Goal: Contribute content: Contribute content

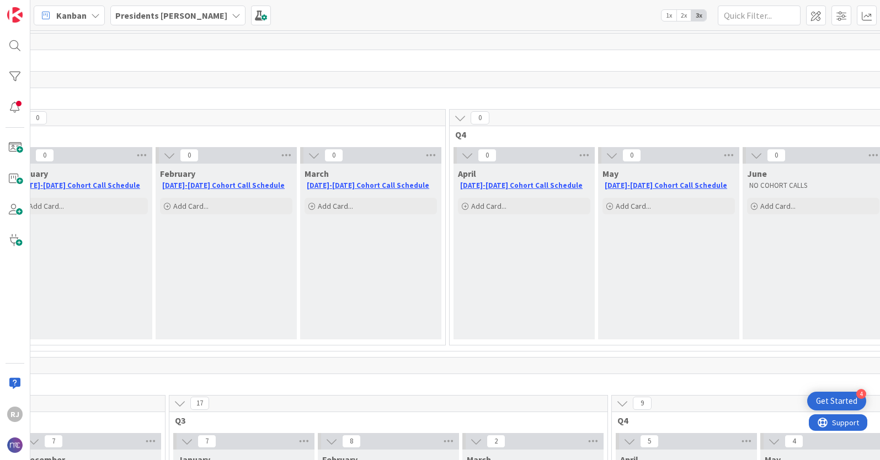
scroll to position [0, 920]
click at [486, 207] on span "Add Card..." at bounding box center [489, 206] width 35 height 10
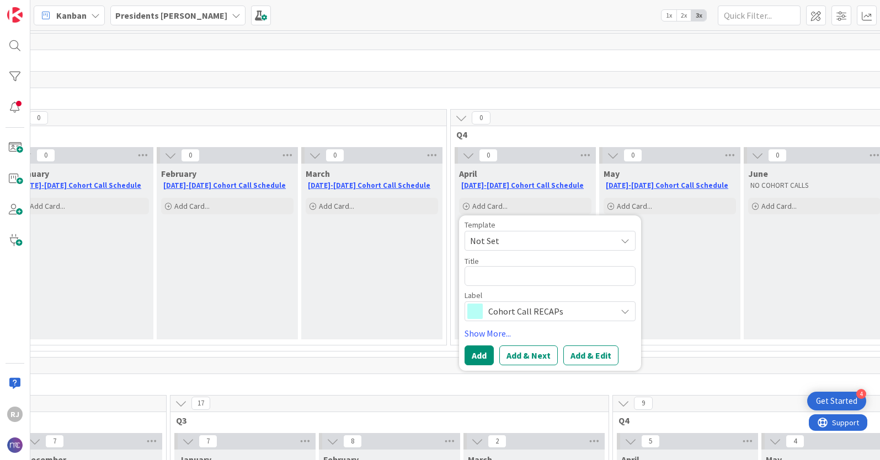
click at [532, 312] on span "Cohort Call RECAPs" at bounding box center [549, 311] width 122 height 15
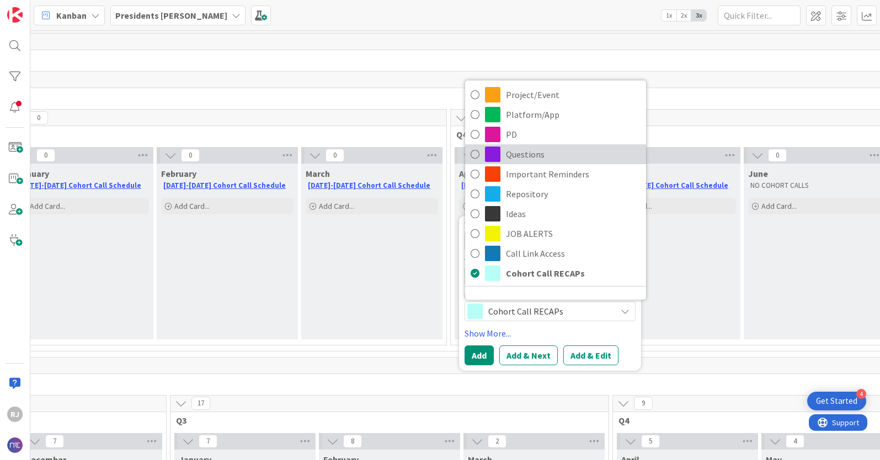
click at [521, 154] on span "Questions" at bounding box center [573, 154] width 135 height 17
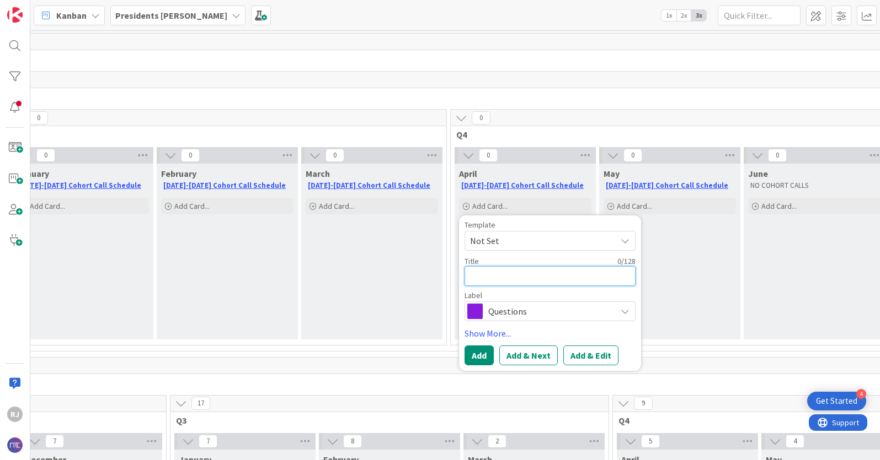
click at [506, 271] on textarea at bounding box center [549, 276] width 171 height 20
type textarea "x"
type textarea "R"
type textarea "x"
type textarea "Ro"
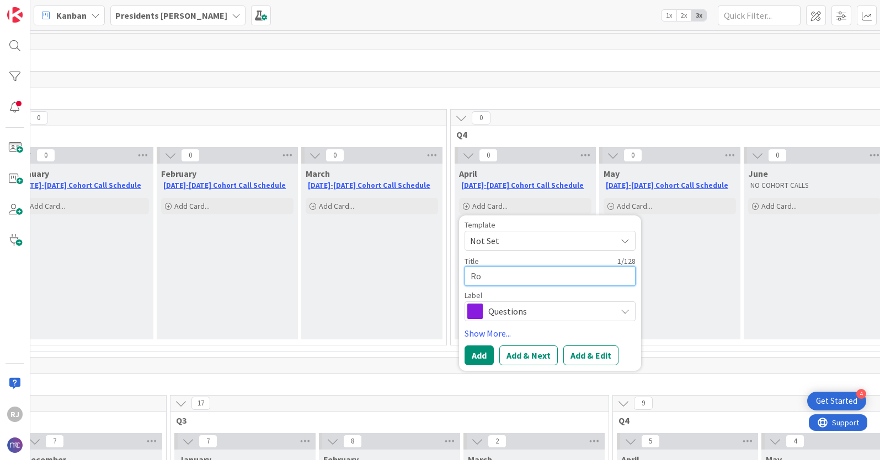
type textarea "x"
type textarea "Rol"
type textarea "x"
type textarea "Role"
type textarea "x"
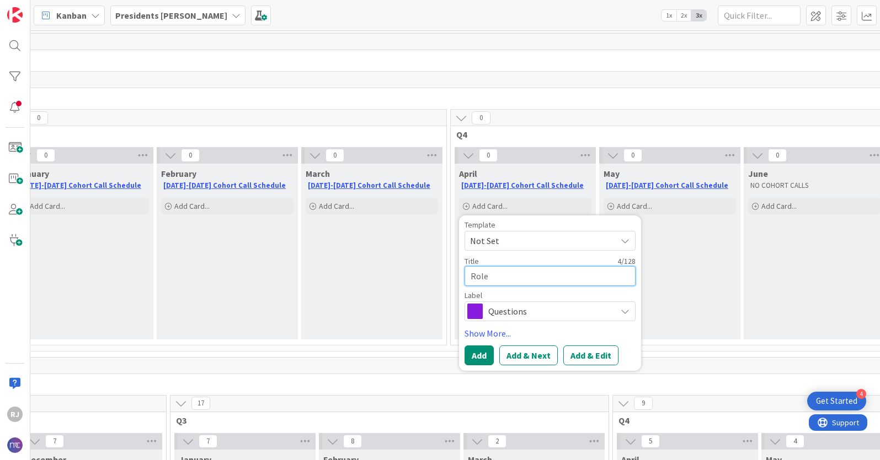
type textarea "Role"
type textarea "x"
type textarea "Role T"
type textarea "x"
type textarea "Role Tr"
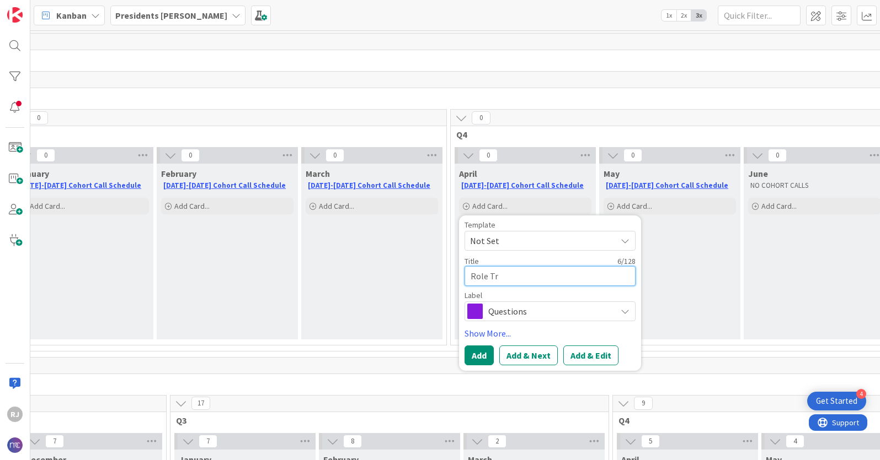
type textarea "x"
type textarea "Role Tra"
type textarea "x"
type textarea "Role Tran"
type textarea "x"
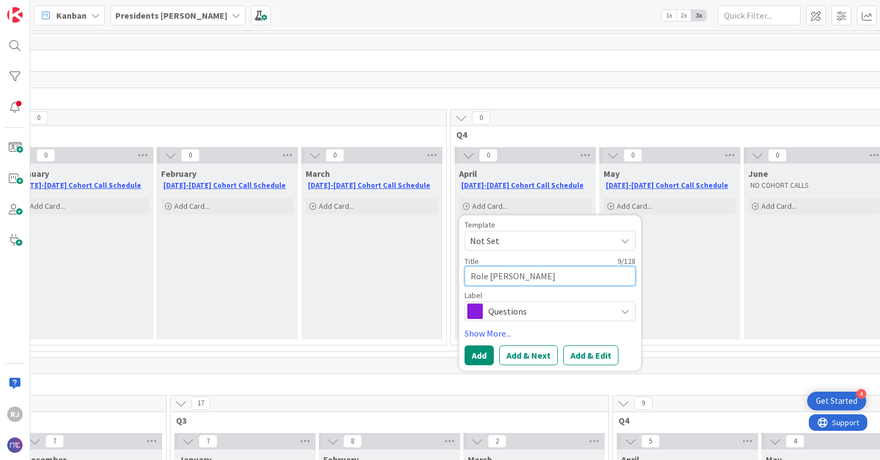
type textarea "Role Trans"
type textarea "x"
type textarea "Role Transi"
type textarea "x"
type textarea "Role Transit"
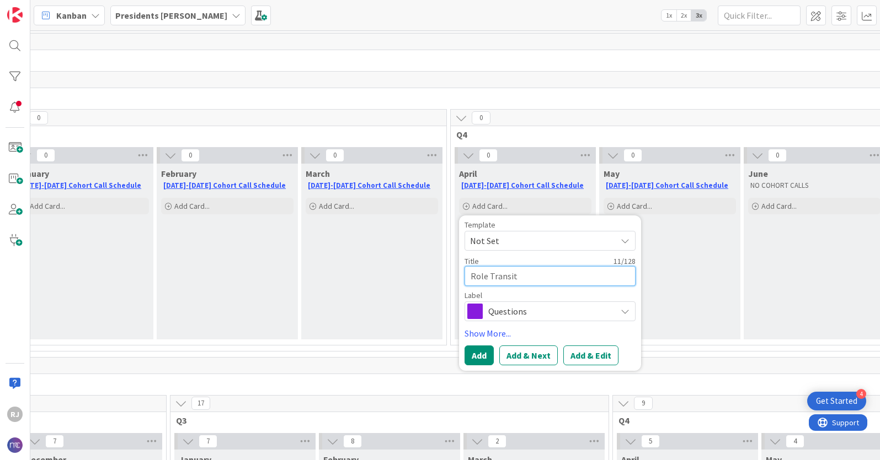
type textarea "x"
type textarea "Role Transiti"
type textarea "x"
type textarea "Role Transition"
type textarea "x"
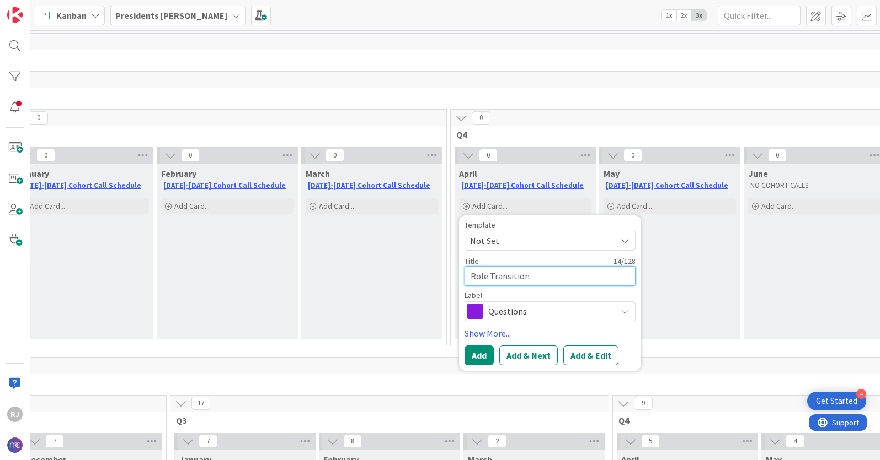
type textarea "Role Transitions"
click at [470, 276] on textarea "Role Transitions" at bounding box center [549, 276] width 171 height 20
type textarea "x"
type textarea "PRole Transitions"
type textarea "x"
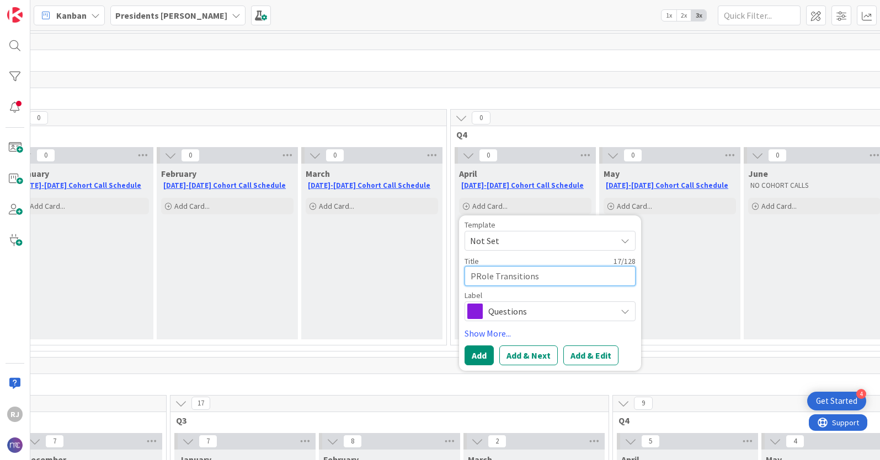
type textarea "PlRole Transitions"
type textarea "x"
type textarea "PlaRole Transitions"
type textarea "x"
type textarea "PlanRole Transitions"
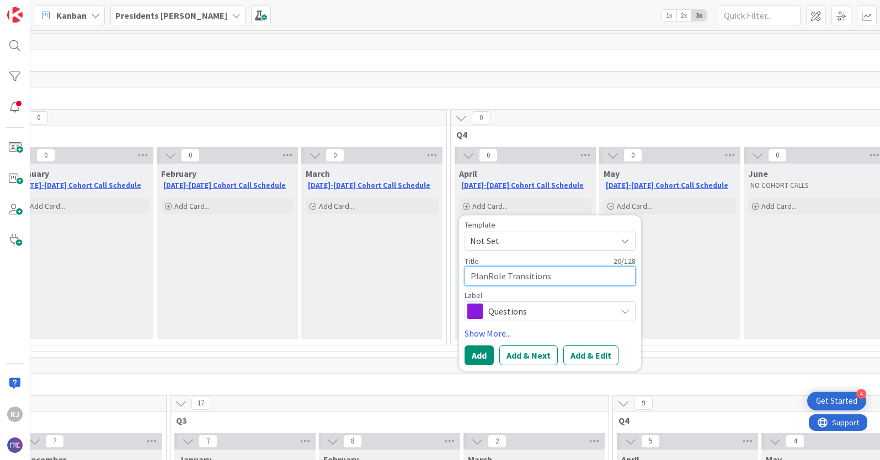
type textarea "x"
type textarea "PlannRole Transitions"
type textarea "x"
type textarea "PlanniRole Transitions"
type textarea "x"
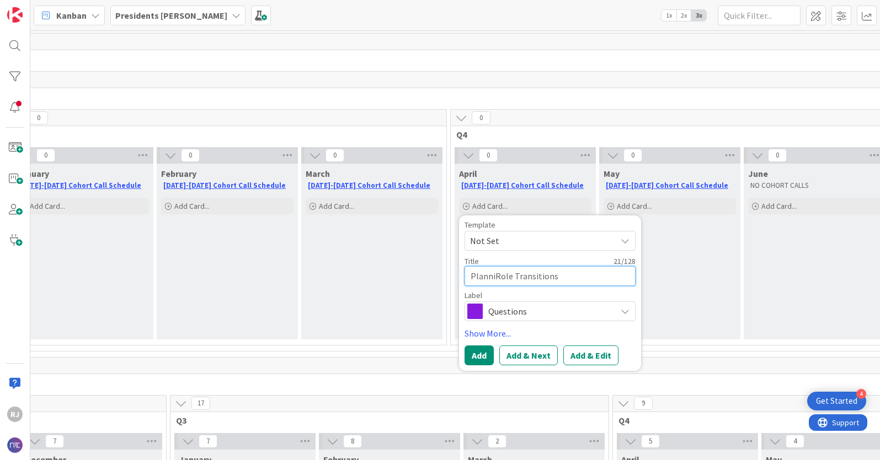
type textarea "PlanninRole Transitions"
type textarea "x"
type textarea "PlanningRole Transitions"
type textarea "x"
type textarea "Planning Role Transitions"
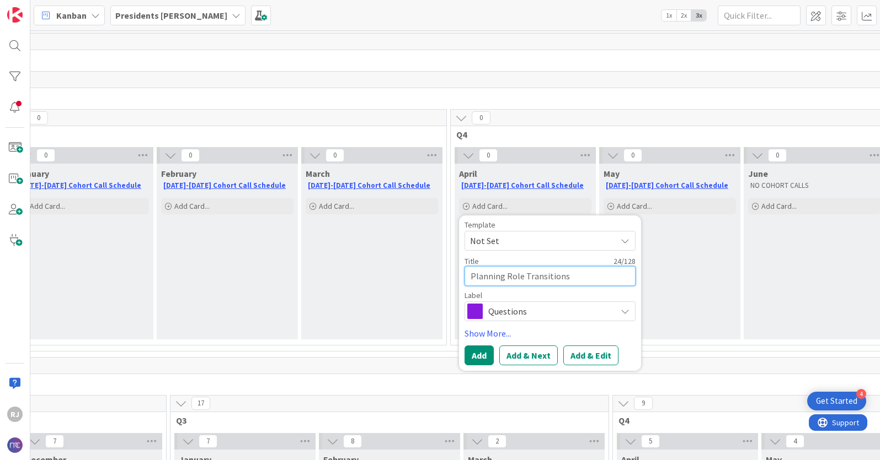
type textarea "x"
type textarea "Planning foRole Transitions"
type textarea "x"
type textarea "Planning forRole Transitions"
type textarea "x"
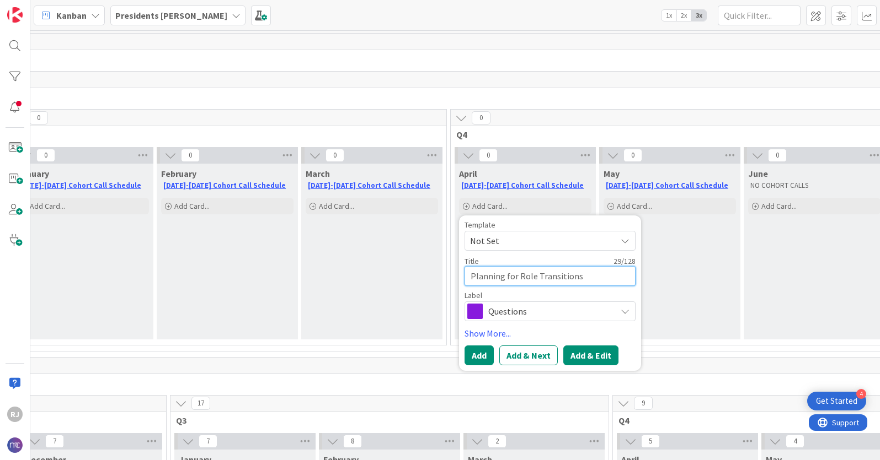
type textarea "Planning for Role Transitions"
click at [591, 355] on button "Add & Edit" at bounding box center [590, 356] width 55 height 20
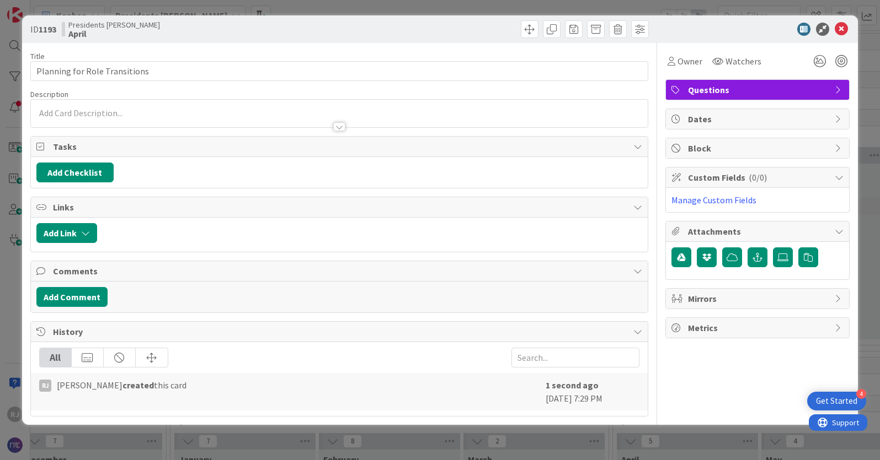
click at [159, 109] on div at bounding box center [339, 114] width 617 height 28
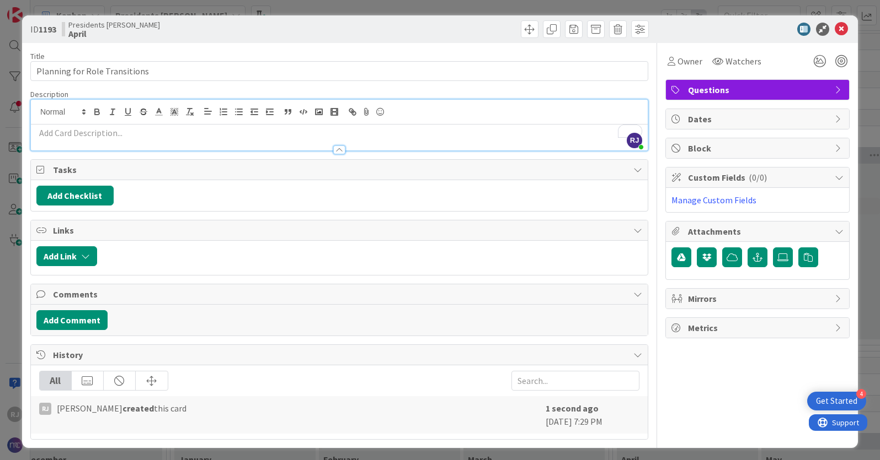
click at [111, 139] on div at bounding box center [339, 145] width 618 height 12
click at [78, 131] on p "To enrich screen reader interactions, please activate Accessibility in Grammarl…" at bounding box center [339, 133] width 606 height 13
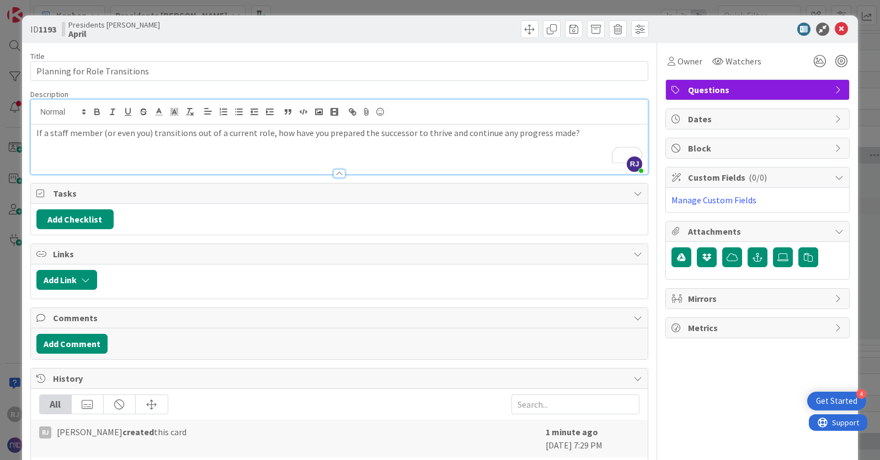
click at [572, 136] on p "If a staff member (or even you) transitions out of a current role, how have you…" at bounding box center [339, 133] width 606 height 13
click at [92, 144] on div "If a staff member (or even you) transitions out of a current role, how have you…" at bounding box center [339, 150] width 617 height 50
click at [569, 131] on p "If a staff member (or even you) transitions out of a current role, how have you…" at bounding box center [339, 133] width 606 height 13
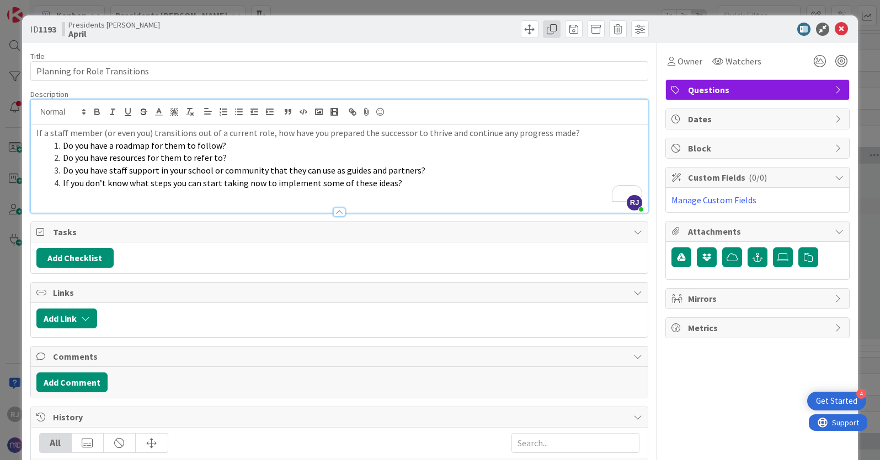
click at [555, 28] on span at bounding box center [552, 29] width 18 height 18
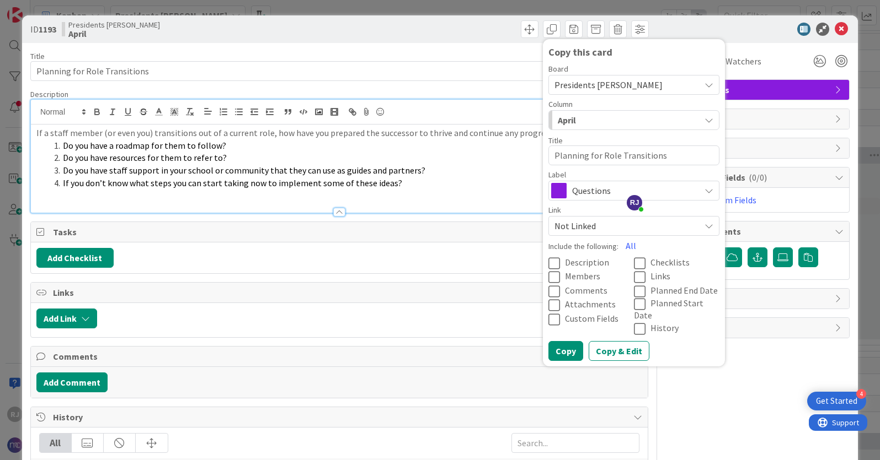
click at [588, 83] on span "Presidents [PERSON_NAME]" at bounding box center [608, 84] width 108 height 11
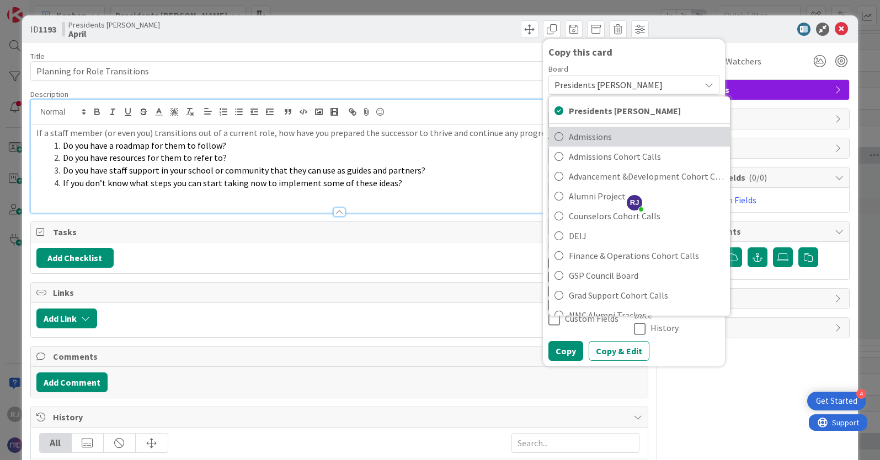
click at [591, 131] on span "Admissions" at bounding box center [647, 136] width 156 height 17
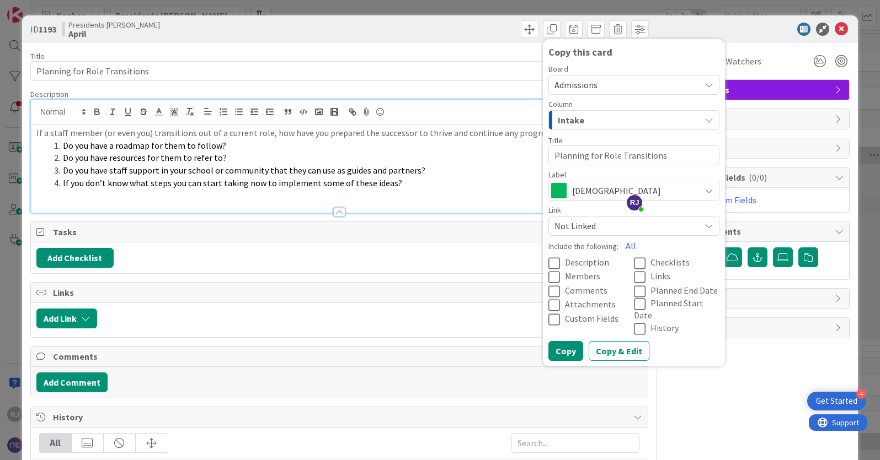
click at [606, 113] on div "Intake" at bounding box center [627, 120] width 145 height 18
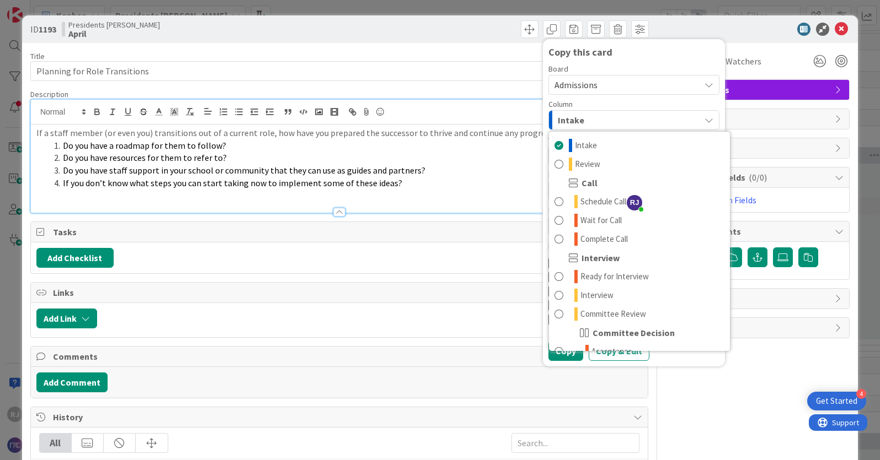
click at [677, 81] on span "Admissions" at bounding box center [624, 84] width 140 height 15
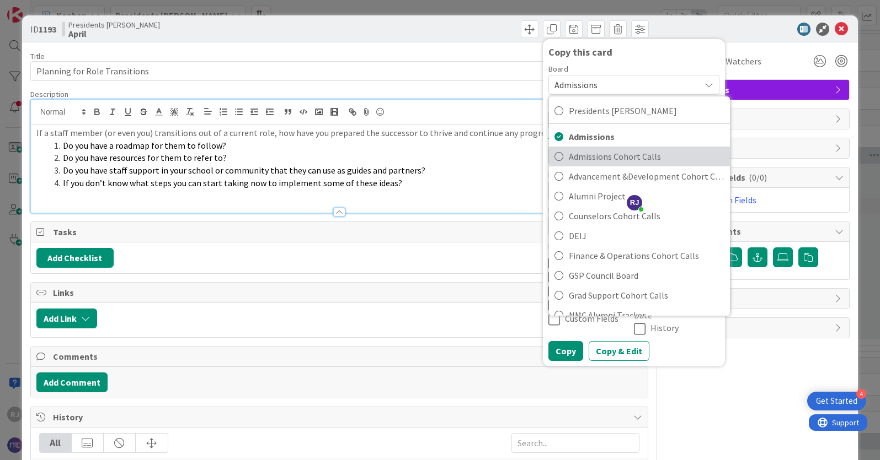
click at [606, 158] on span "Admissions Cohort Calls" at bounding box center [647, 156] width 156 height 17
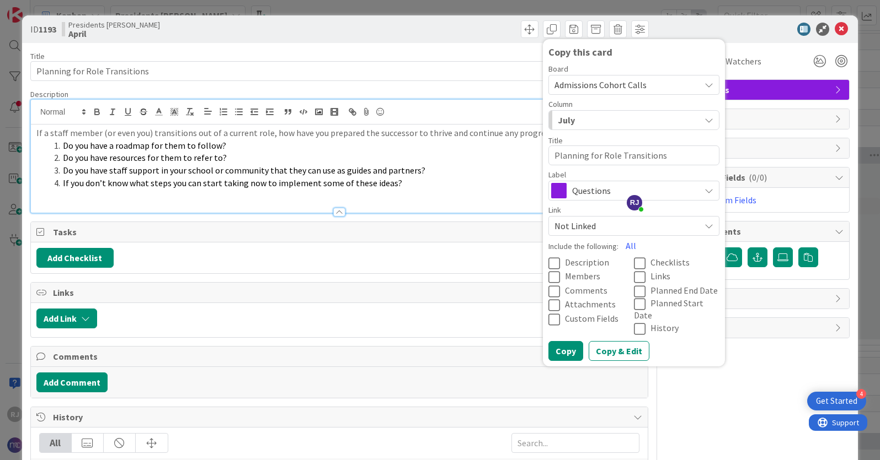
click at [606, 125] on div "July" at bounding box center [627, 120] width 145 height 18
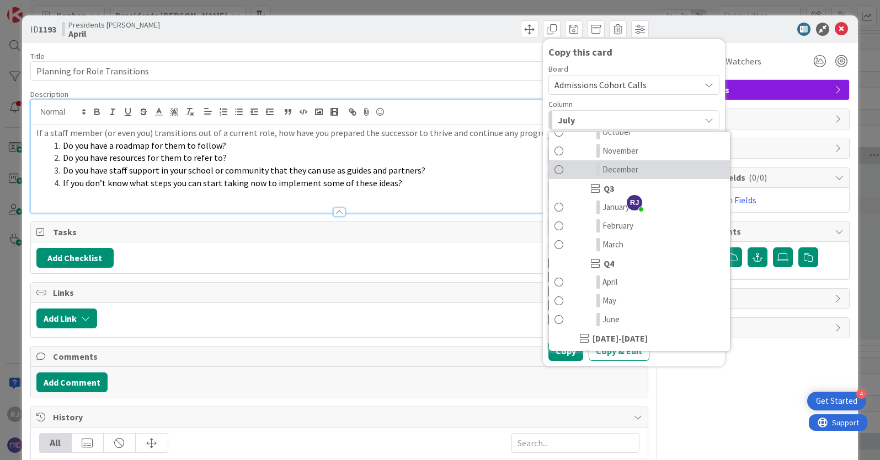
scroll to position [148, 0]
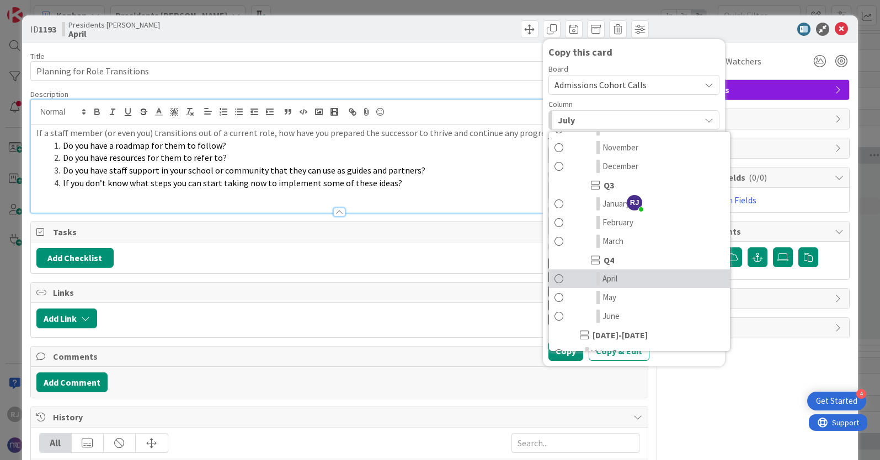
click at [608, 279] on span "April" at bounding box center [609, 278] width 15 height 13
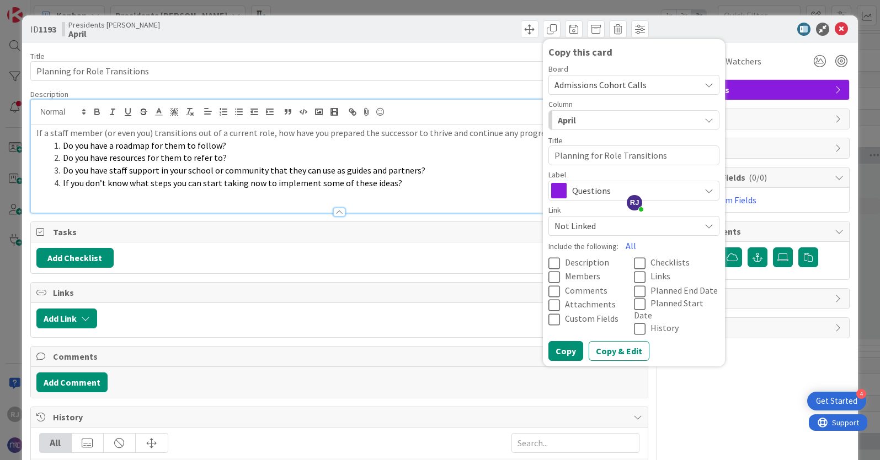
click at [577, 261] on span "Description" at bounding box center [587, 262] width 44 height 11
click at [571, 341] on button "Copy" at bounding box center [565, 351] width 35 height 20
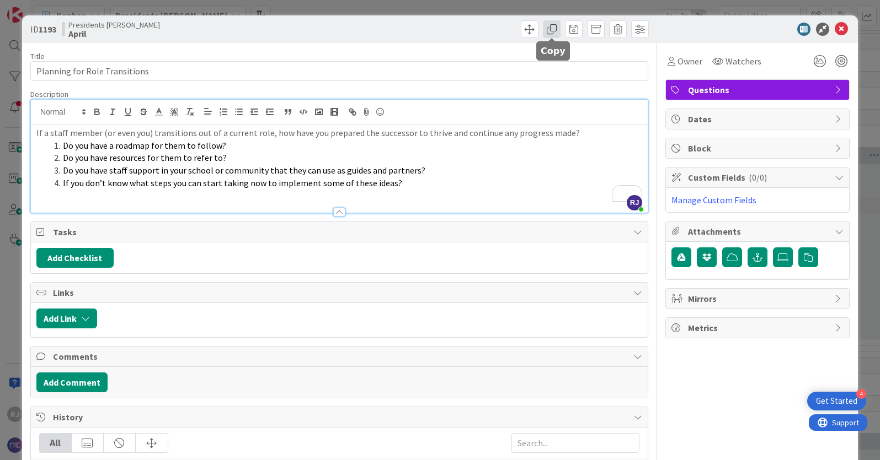
click at [550, 24] on span at bounding box center [552, 29] width 18 height 18
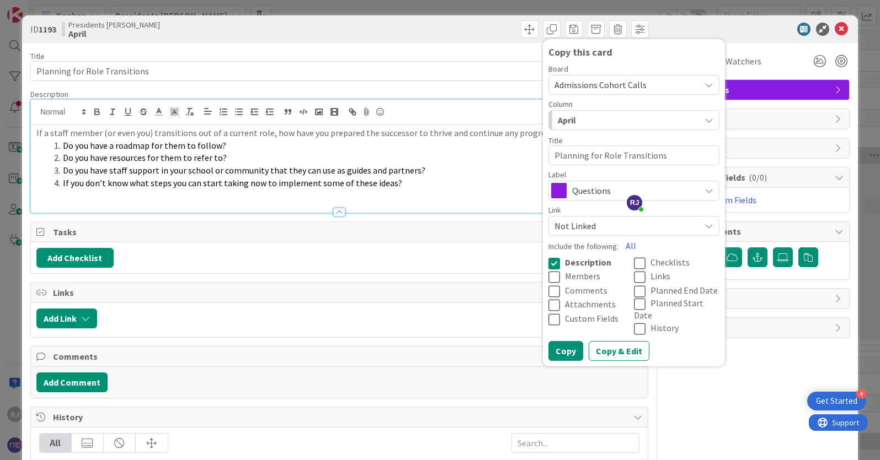
click at [597, 84] on span "Admissions Cohort Calls" at bounding box center [600, 84] width 92 height 11
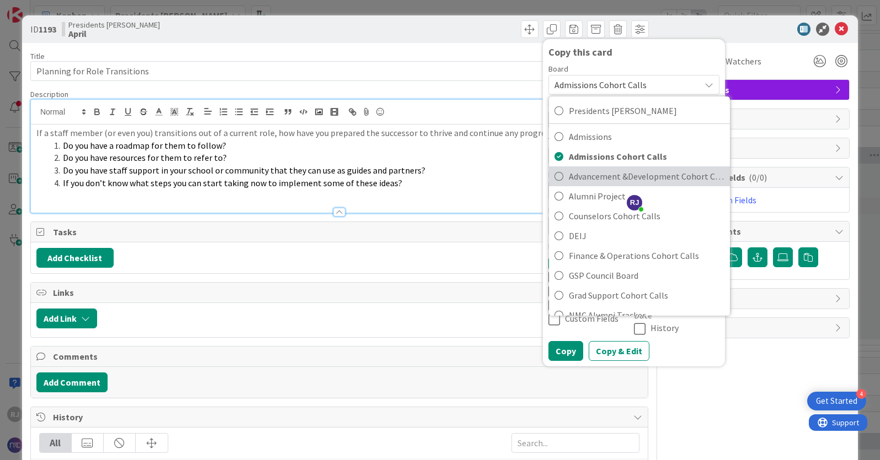
click at [607, 176] on span "Advancement &Development Cohort Calls" at bounding box center [647, 176] width 156 height 17
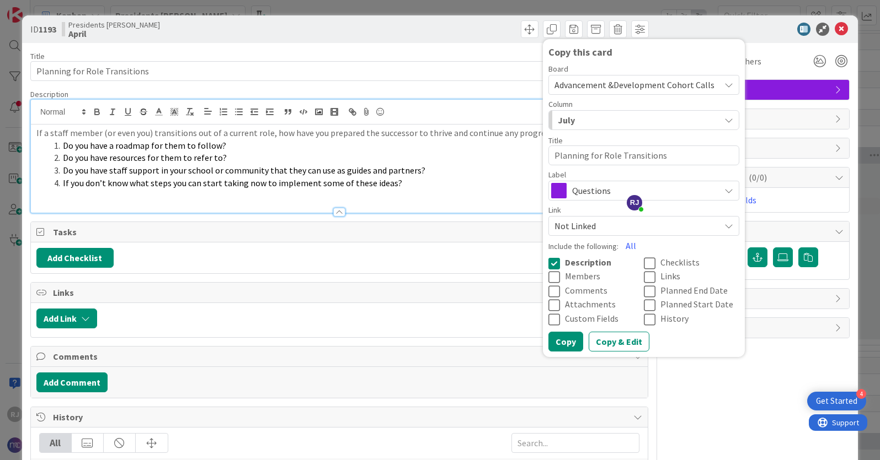
click at [607, 123] on div "July" at bounding box center [637, 120] width 165 height 18
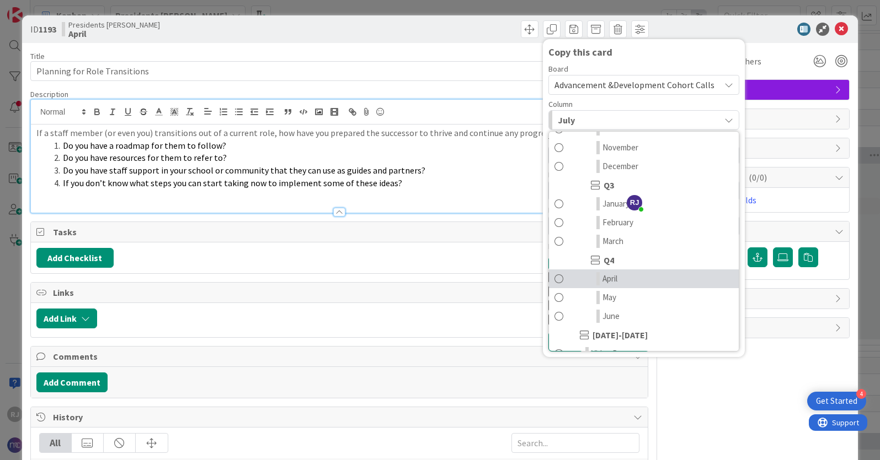
click at [614, 283] on span "April" at bounding box center [609, 278] width 15 height 13
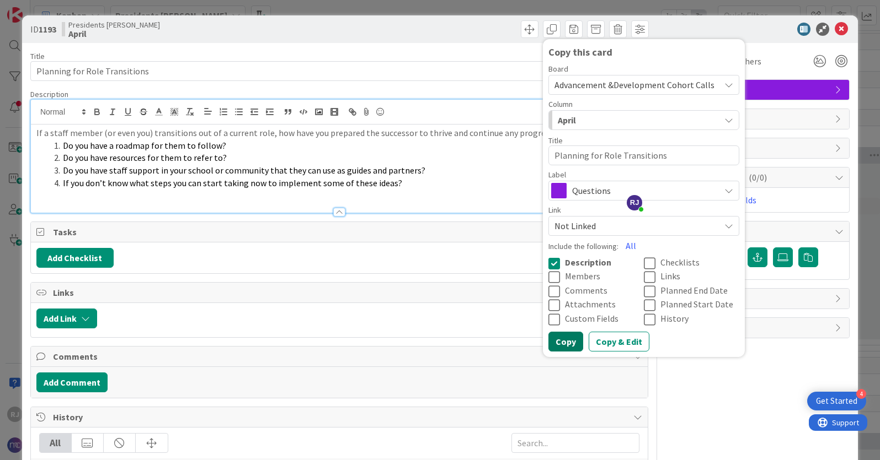
click at [563, 337] on button "Copy" at bounding box center [565, 342] width 35 height 20
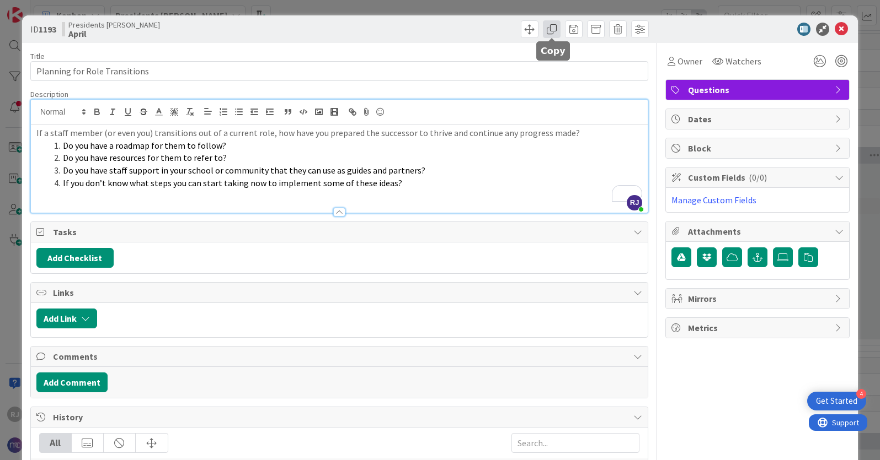
click at [556, 31] on span at bounding box center [552, 29] width 18 height 18
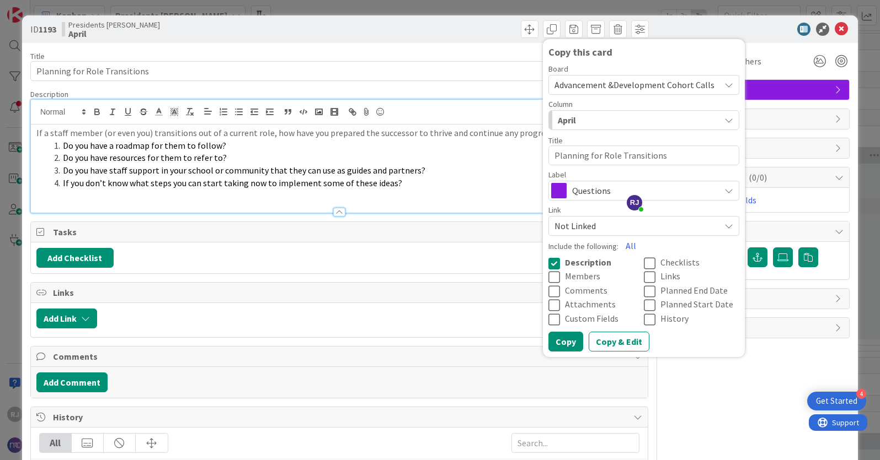
click at [604, 77] on span "Advancement &Development Cohort Calls" at bounding box center [634, 84] width 160 height 15
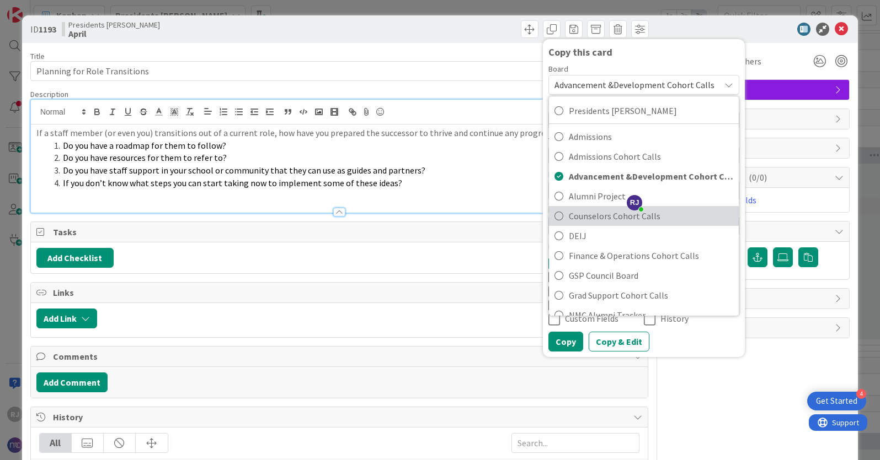
click at [591, 213] on span "Counselors Cohort Calls" at bounding box center [651, 216] width 164 height 17
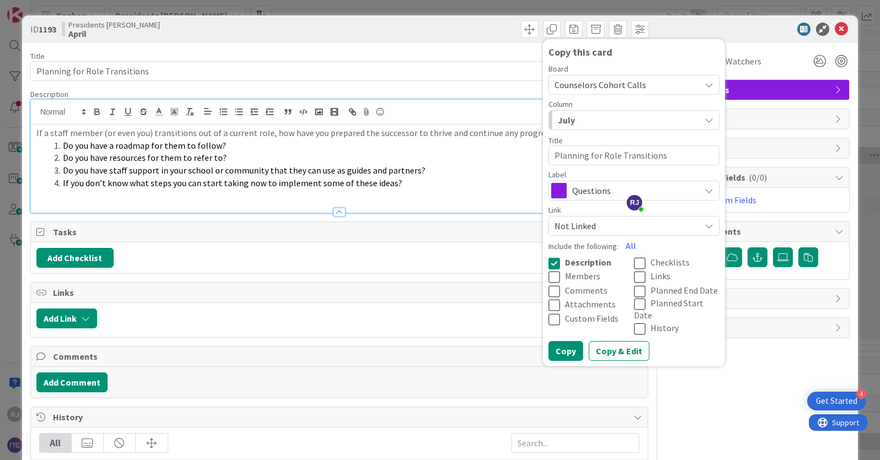
click at [593, 119] on div "July" at bounding box center [627, 120] width 145 height 18
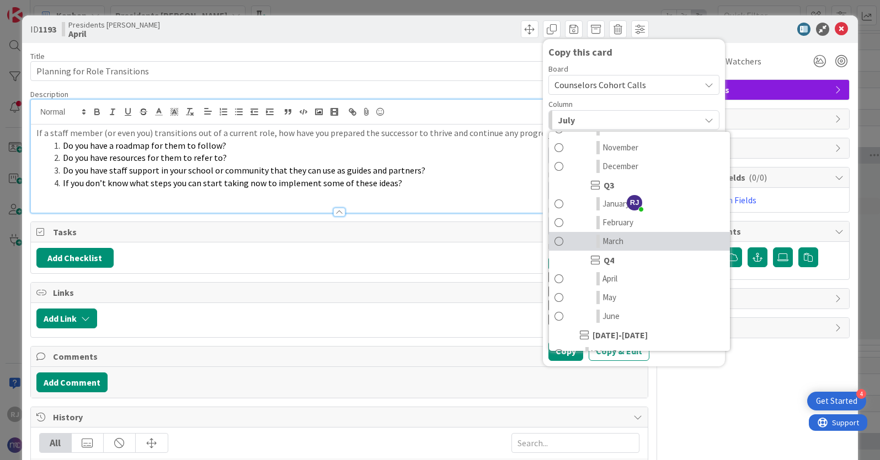
click at [616, 239] on span "March" at bounding box center [612, 241] width 21 height 13
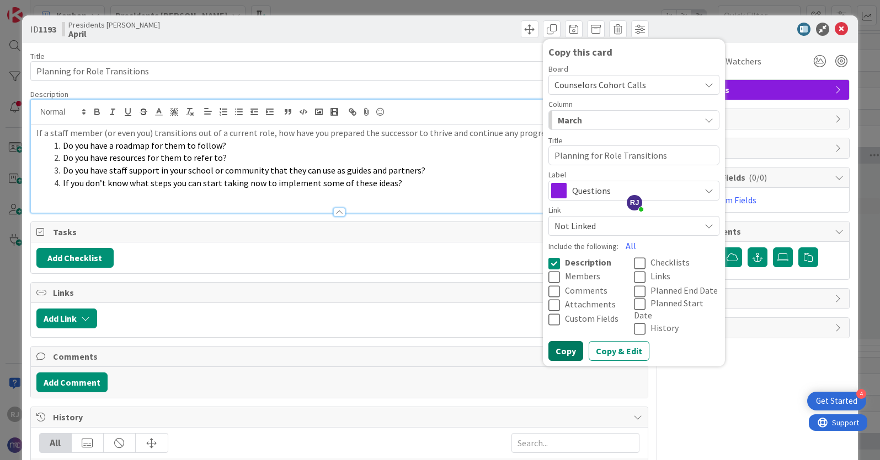
click at [571, 341] on button "Copy" at bounding box center [565, 351] width 35 height 20
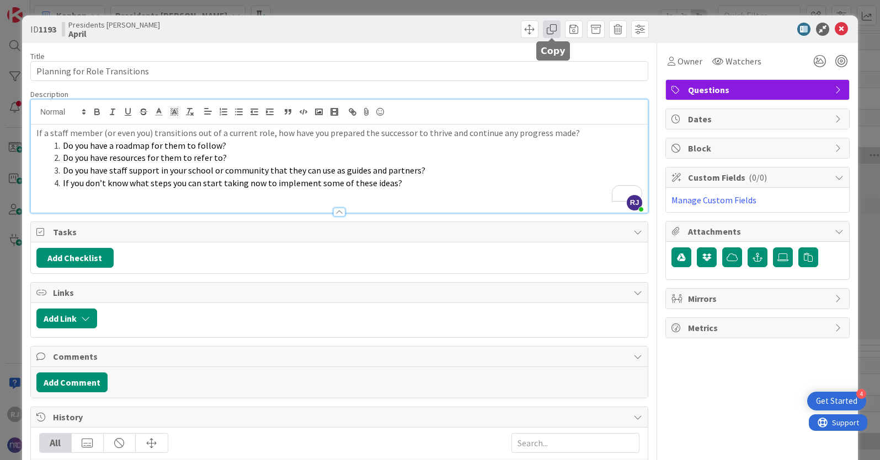
click at [555, 31] on span at bounding box center [552, 29] width 18 height 18
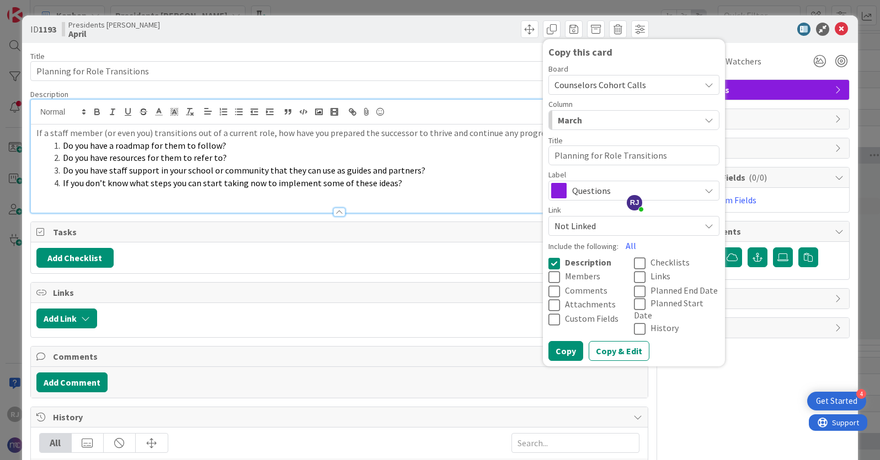
click at [599, 83] on span "Counselors Cohort Calls" at bounding box center [600, 84] width 92 height 11
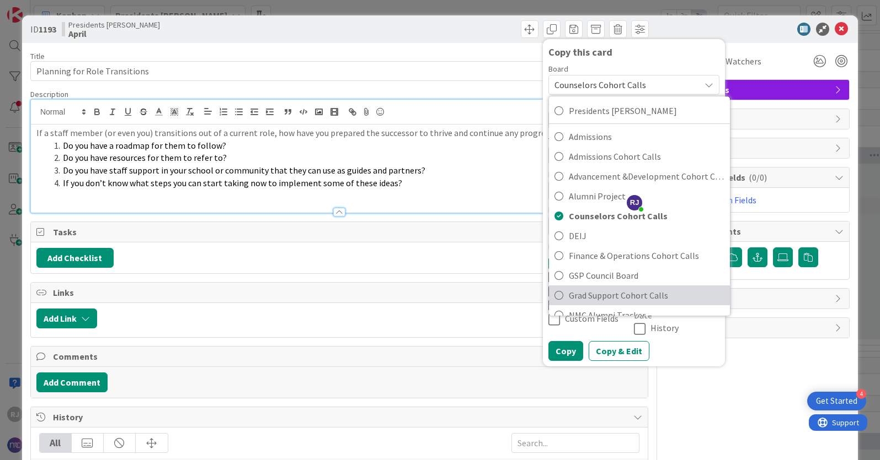
click at [595, 299] on span "Grad Support Cohort Calls" at bounding box center [647, 295] width 156 height 17
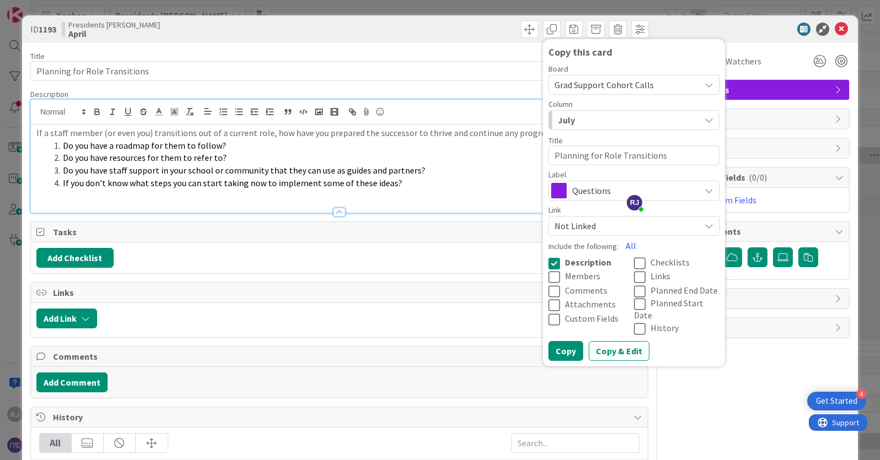
click at [582, 115] on div "July" at bounding box center [627, 120] width 145 height 18
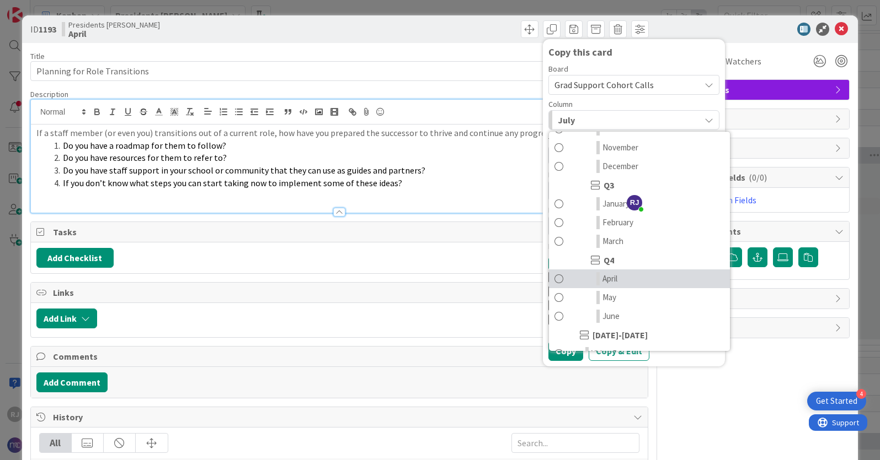
click at [613, 279] on span "April" at bounding box center [609, 278] width 15 height 13
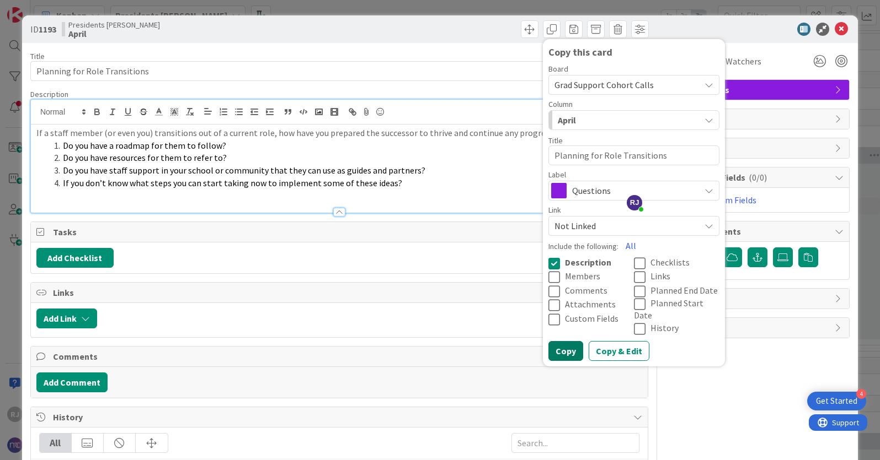
click at [569, 341] on button "Copy" at bounding box center [565, 351] width 35 height 20
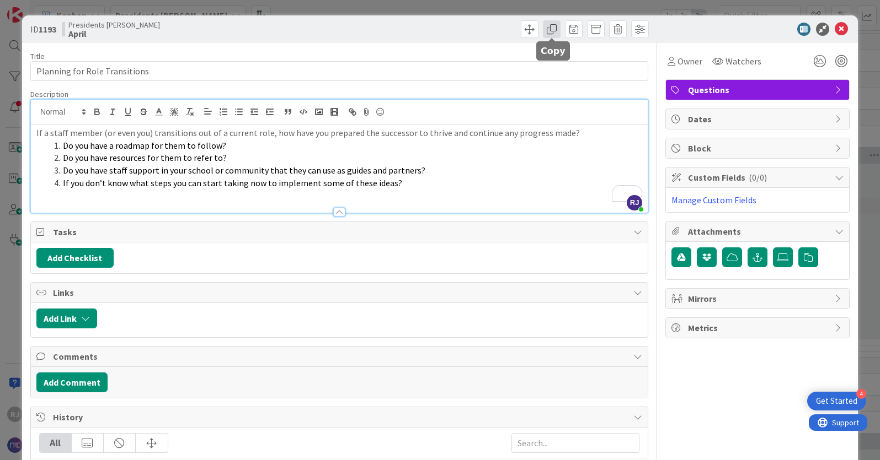
click at [551, 28] on span at bounding box center [552, 29] width 18 height 18
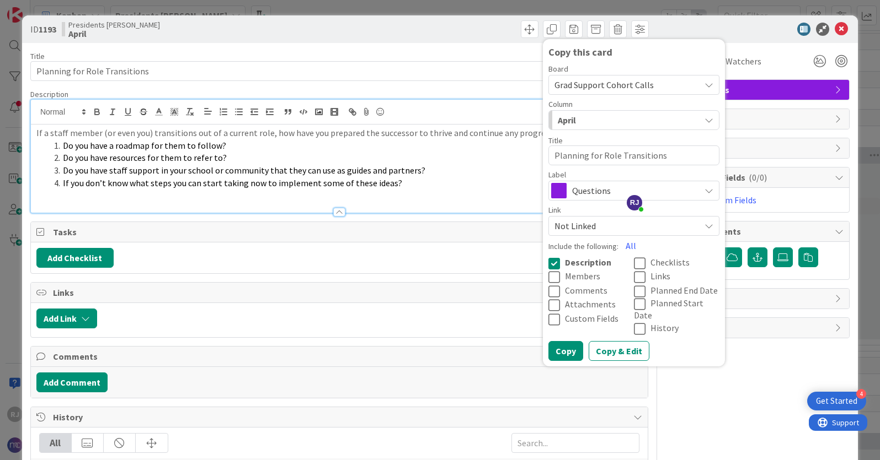
click at [626, 81] on span "Grad Support Cohort Calls" at bounding box center [603, 84] width 99 height 11
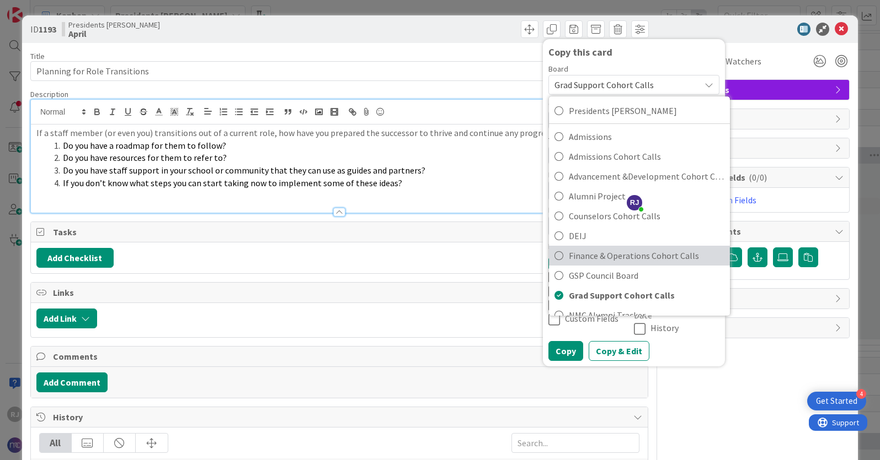
click at [593, 260] on span "Finance & Operations Cohort Calls" at bounding box center [647, 256] width 156 height 17
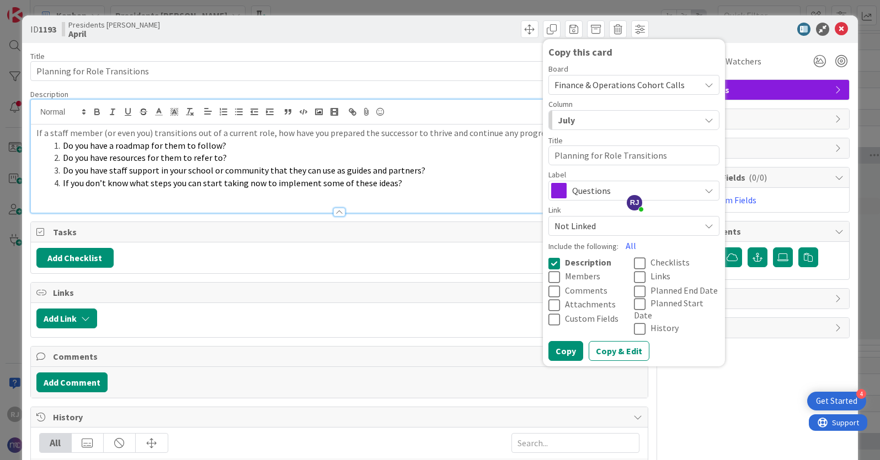
click at [604, 120] on div "July" at bounding box center [627, 120] width 145 height 18
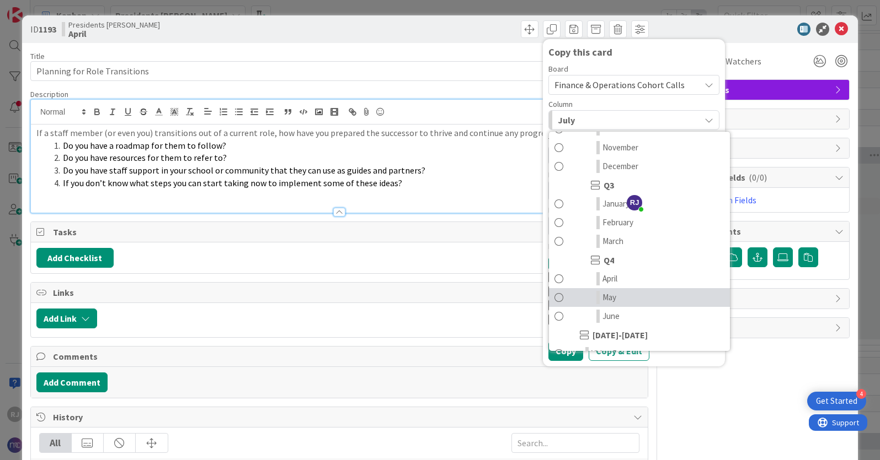
click at [608, 297] on span "May" at bounding box center [609, 297] width 14 height 13
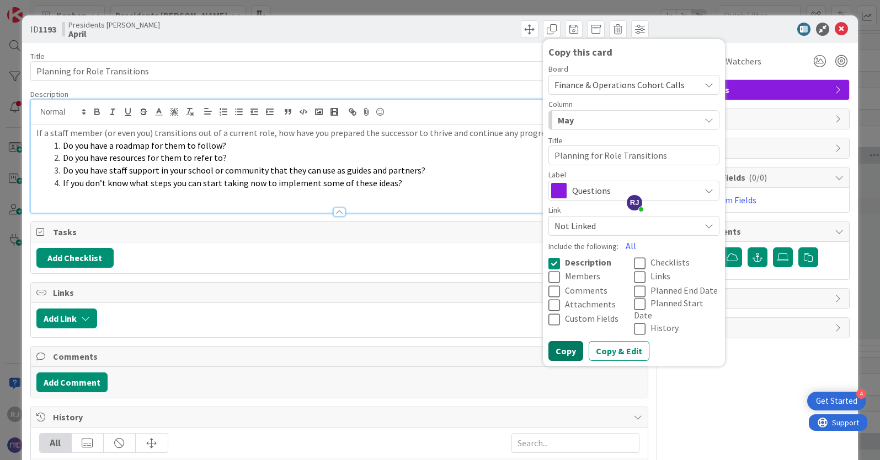
click at [566, 342] on button "Copy" at bounding box center [565, 351] width 35 height 20
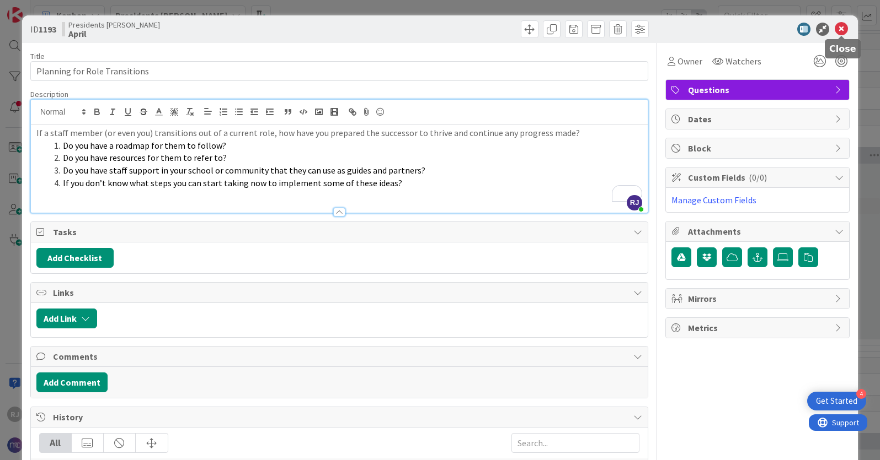
click at [843, 29] on icon at bounding box center [840, 29] width 13 height 13
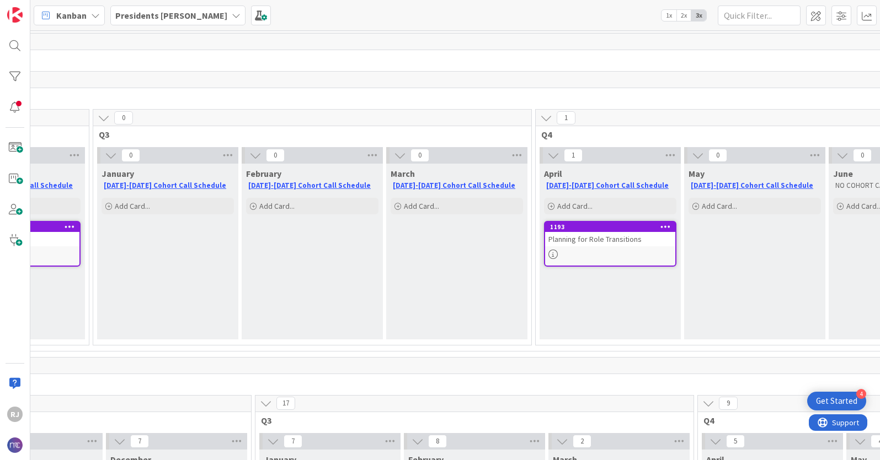
scroll to position [0, 821]
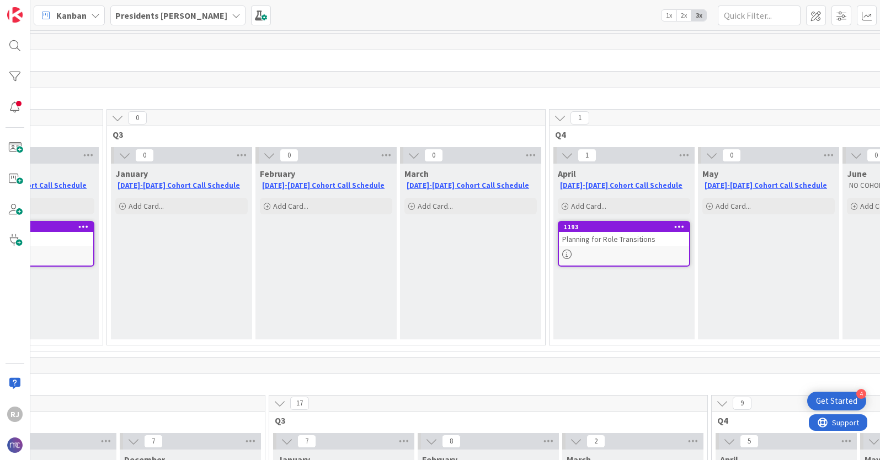
click at [176, 9] on span "Presidents [PERSON_NAME]" at bounding box center [171, 15] width 112 height 13
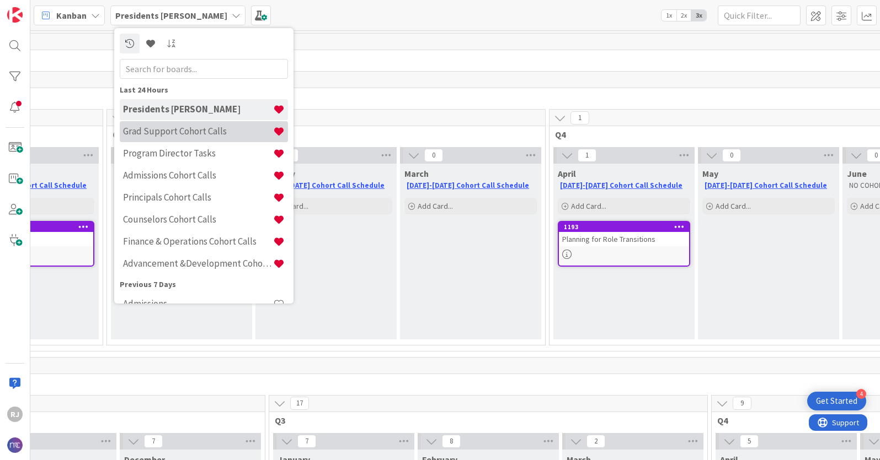
click at [165, 132] on h4 "Grad Support Cohort Calls" at bounding box center [198, 131] width 150 height 11
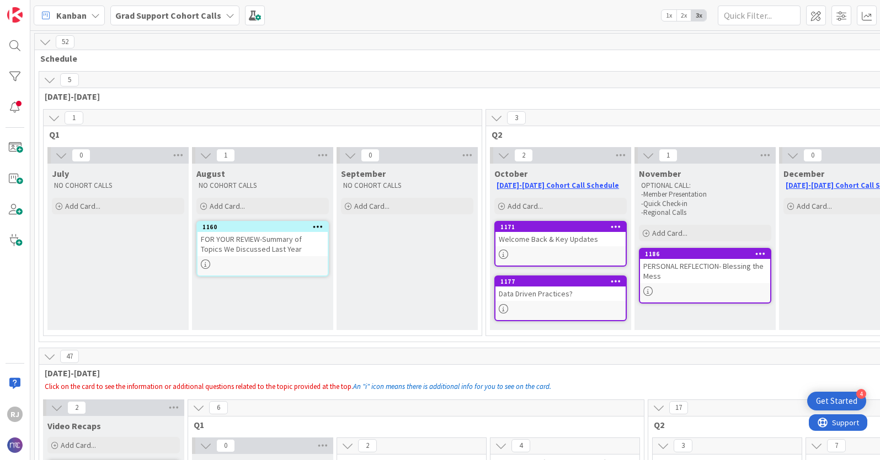
click at [202, 10] on b "Grad Support Cohort Calls" at bounding box center [168, 15] width 106 height 11
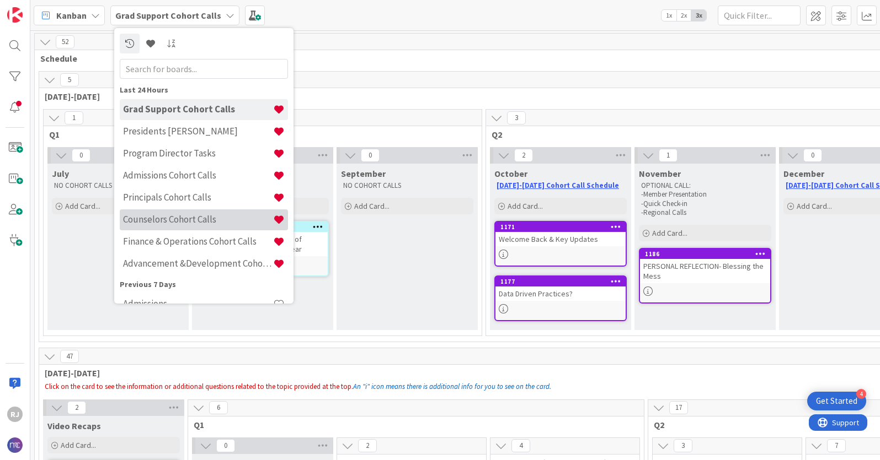
click at [164, 213] on div "Counselors Cohort Calls" at bounding box center [204, 220] width 168 height 21
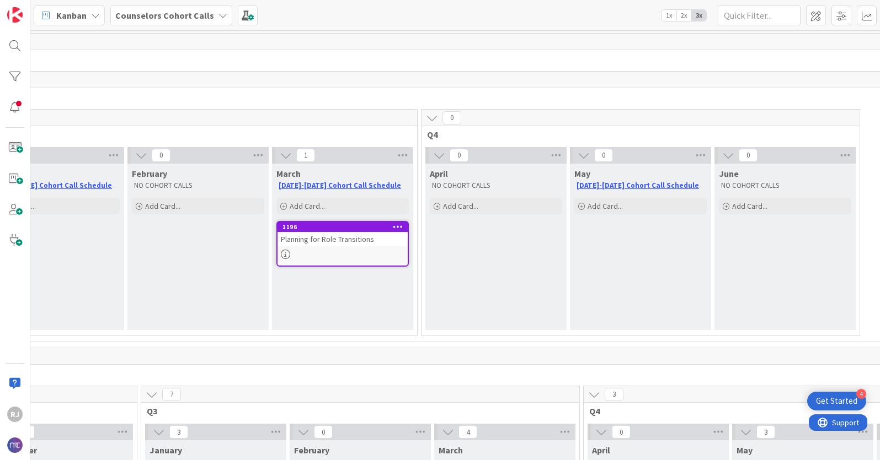
scroll to position [0, 950]
click at [181, 11] on b "Counselors Cohort Calls" at bounding box center [164, 15] width 99 height 11
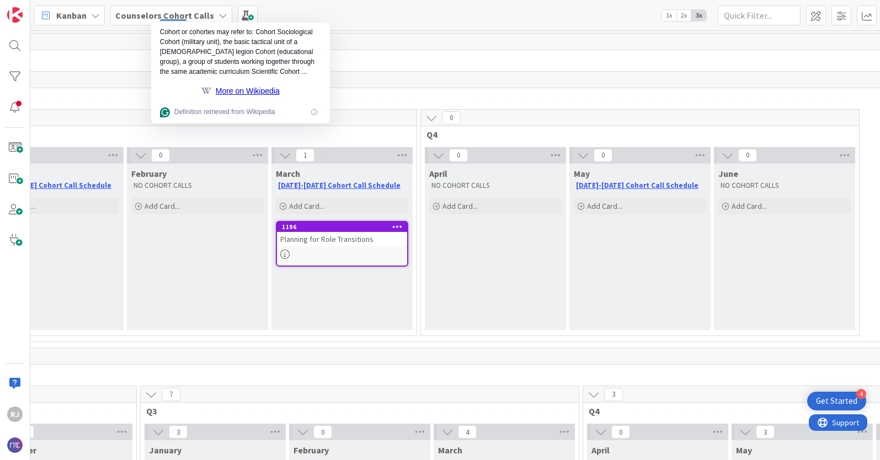
click at [131, 17] on b "Counselors Cohort Calls" at bounding box center [164, 15] width 99 height 11
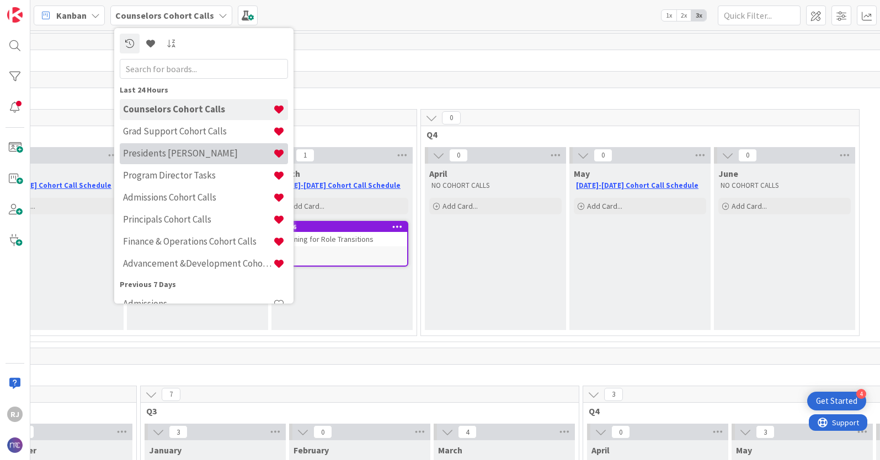
click at [153, 152] on h4 "Presidents [PERSON_NAME]" at bounding box center [198, 153] width 150 height 11
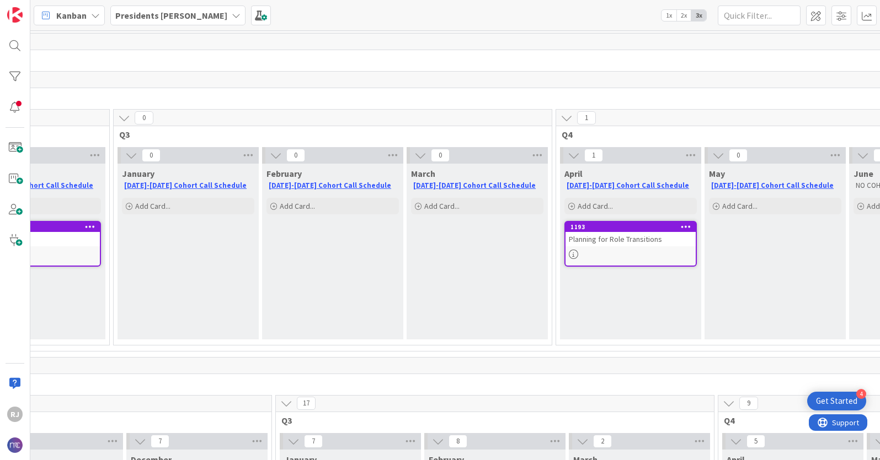
scroll to position [0, 824]
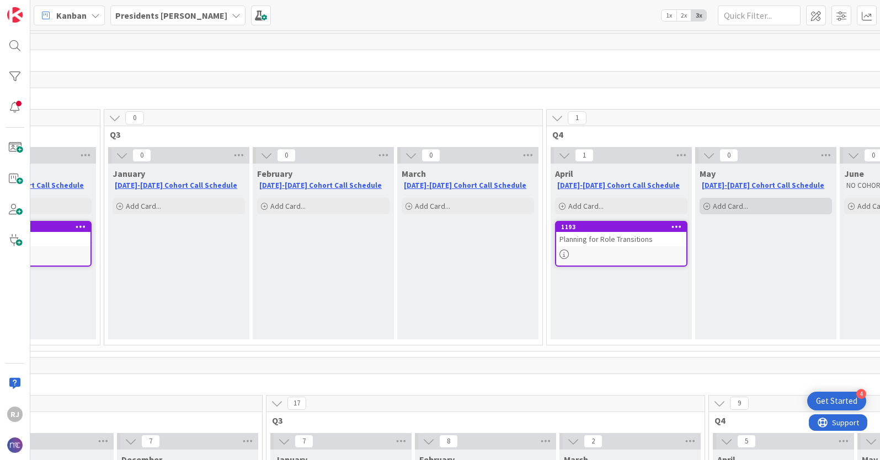
click at [719, 205] on span "Add Card..." at bounding box center [730, 206] width 35 height 10
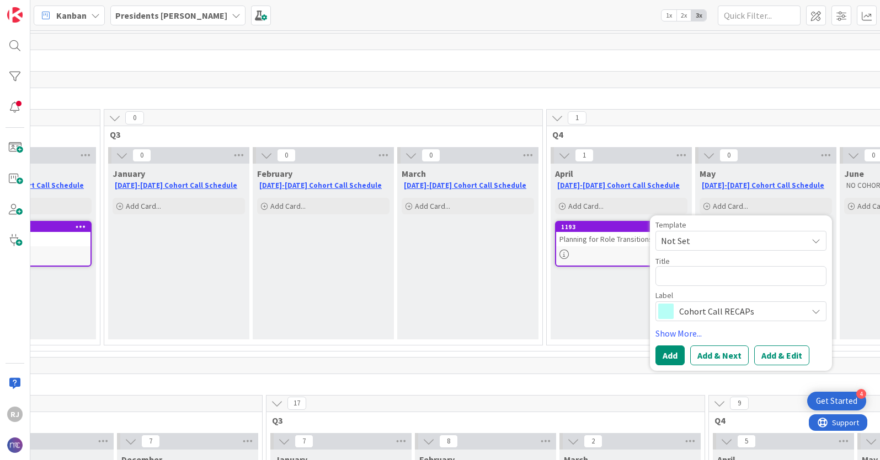
click at [698, 311] on span "Cohort Call RECAPs" at bounding box center [740, 311] width 122 height 15
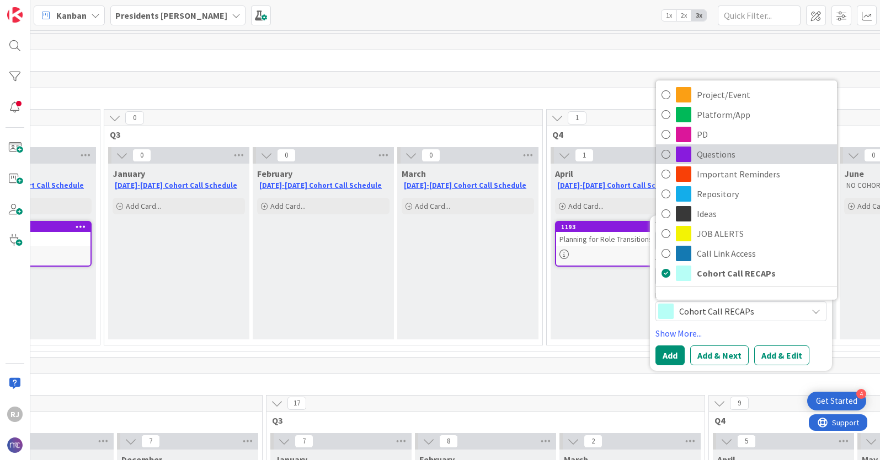
click at [710, 158] on span "Questions" at bounding box center [764, 154] width 135 height 17
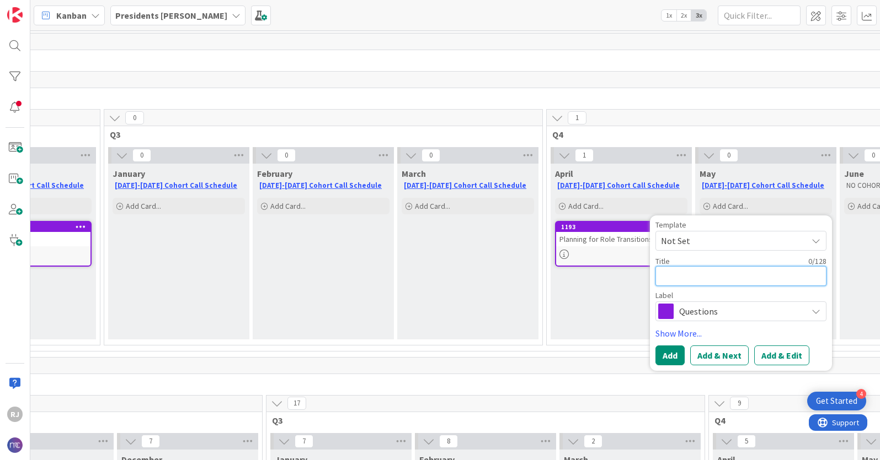
click at [694, 273] on textarea at bounding box center [740, 276] width 171 height 20
type textarea "x"
type textarea "W"
type textarea "x"
type textarea "Wa"
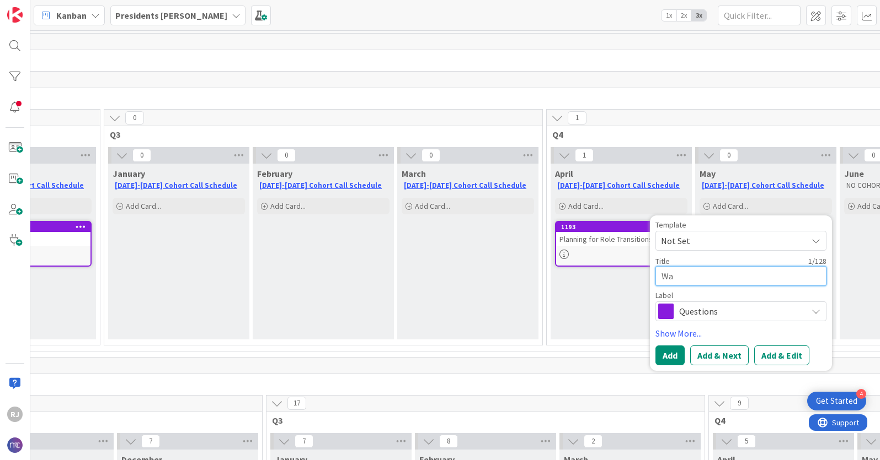
type textarea "x"
type textarea "Wan"
type textarea "x"
type textarea "Want"
type textarea "x"
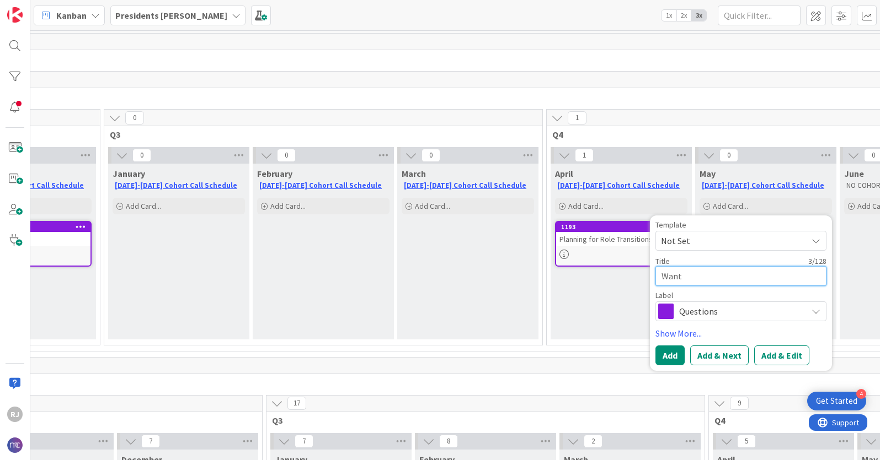
type textarea "Want"
type textarea "x"
type textarea "Want t"
type textarea "x"
type textarea "Want to"
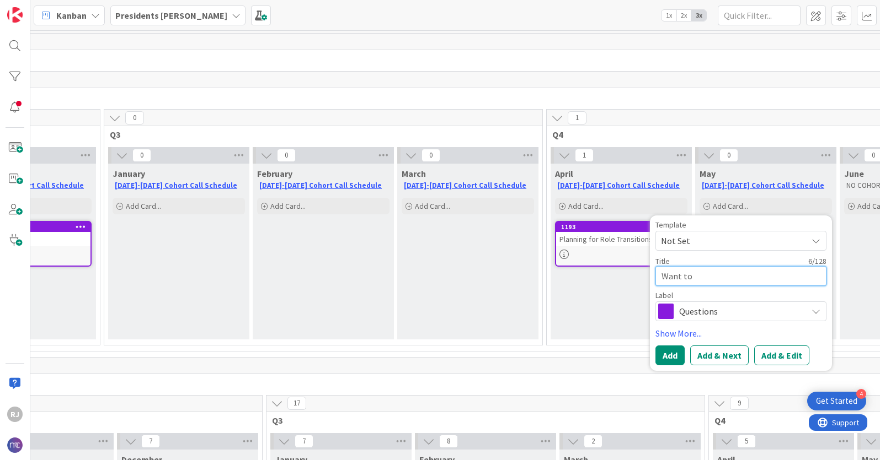
type textarea "x"
type textarea "Want to"
type textarea "x"
type textarea "Want to S"
type textarea "x"
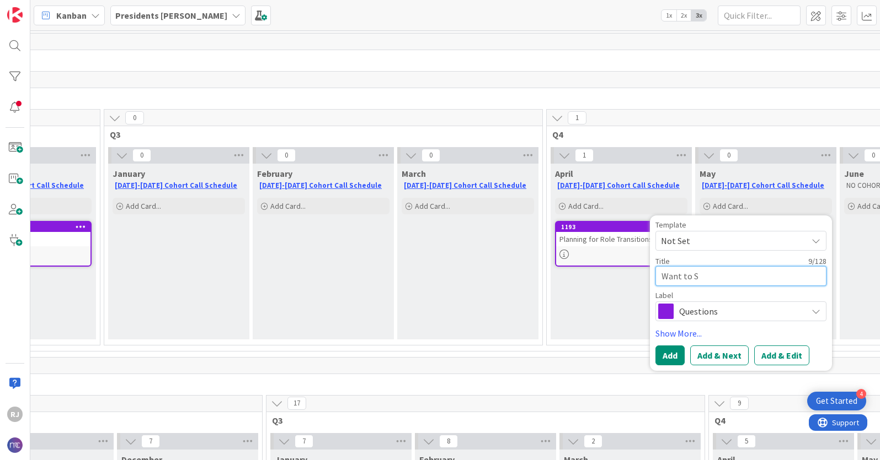
type textarea "Want to Sc"
type textarea "x"
type textarea "Want to Scr"
type textarea "x"
type textarea "Want to Scra"
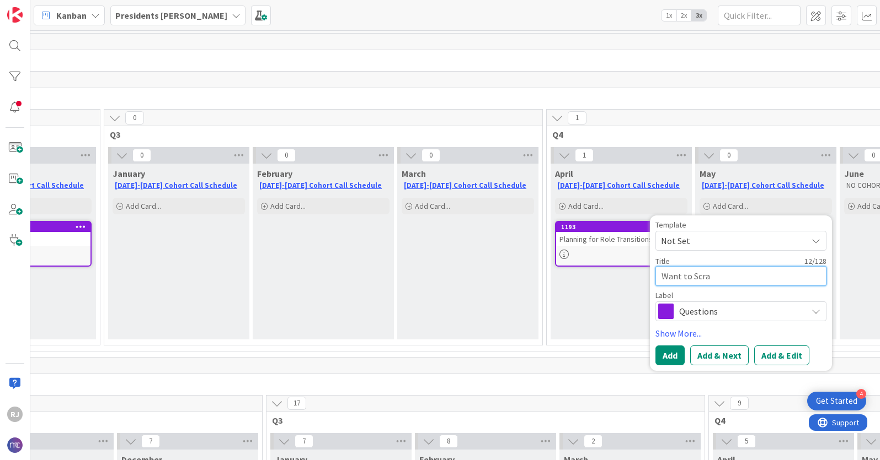
type textarea "x"
type textarea "Want to Scrap"
type textarea "x"
type textarea "Want to Scrap"
type textarea "x"
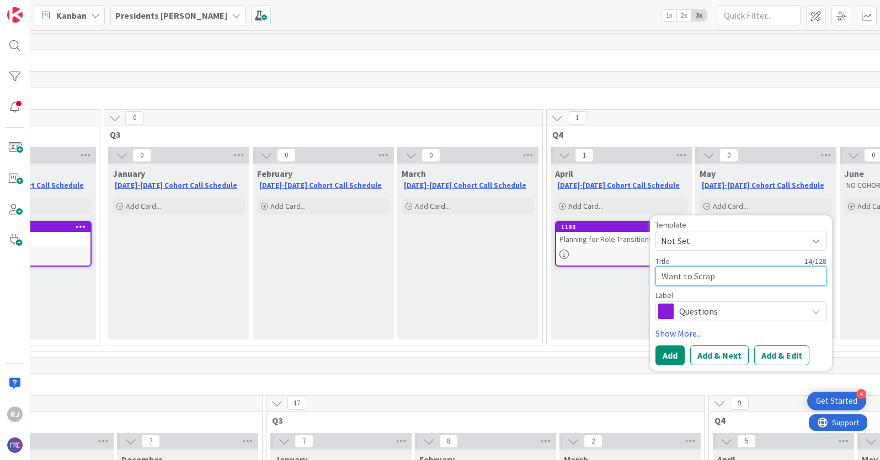
type textarea "Want to Scrap I"
type textarea "x"
type textarea "Want to Scrap It"
type textarea "x"
type textarea "Want to Scrap It"
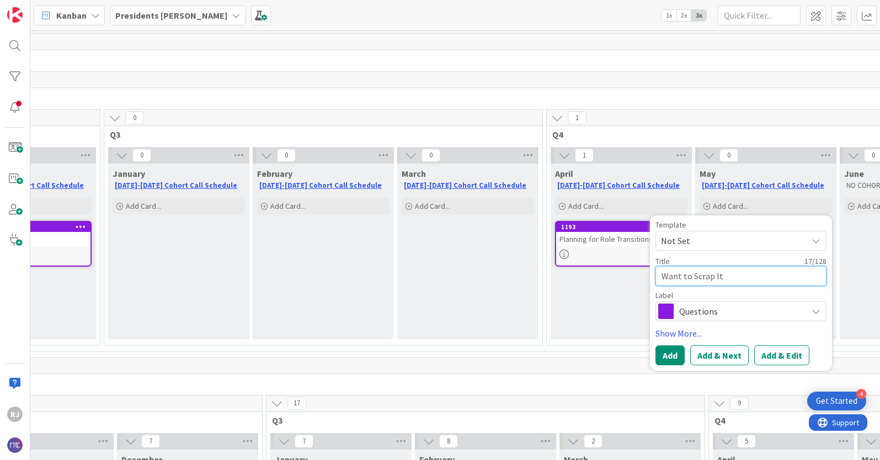
type textarea "x"
type textarea "Want to Scrap It a"
type textarea "x"
type textarea "Want to Scrap It an"
type textarea "x"
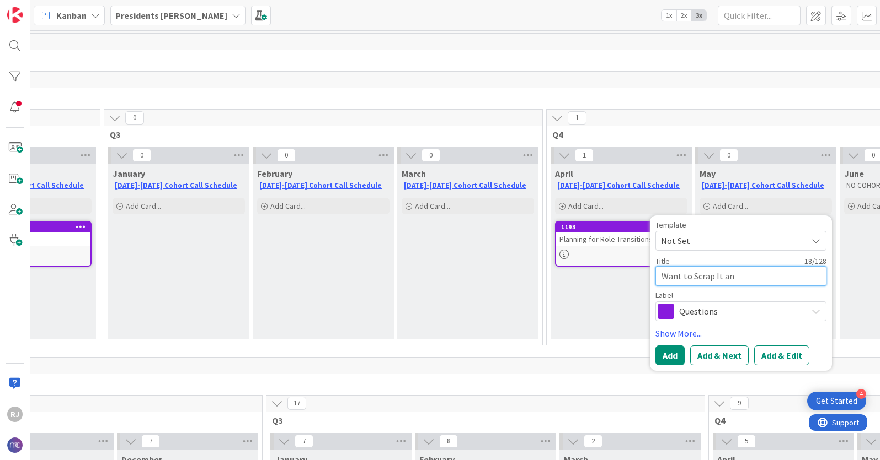
type textarea "Want to Scrap It and"
type textarea "x"
type textarea "Want to Scrap It and"
type textarea "x"
type textarea "Want to Scrap It and S"
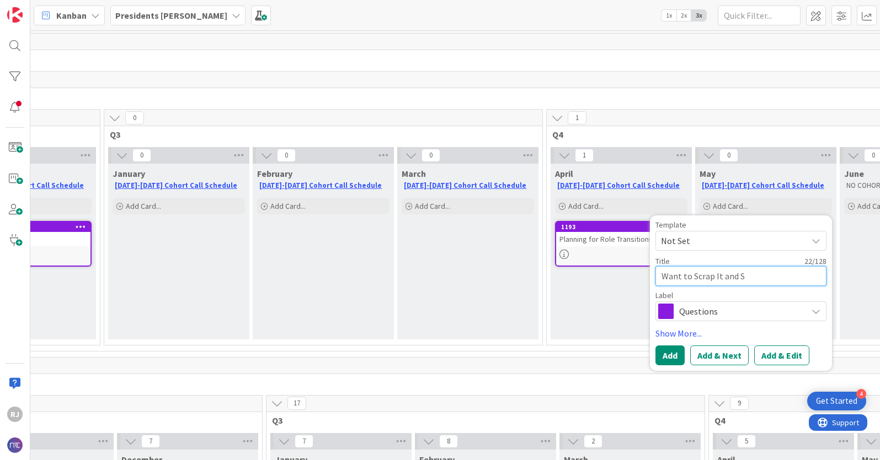
type textarea "x"
type textarea "Want to Scrap It and St"
type textarea "x"
type textarea "Want to Scrap It and Sta"
type textarea "x"
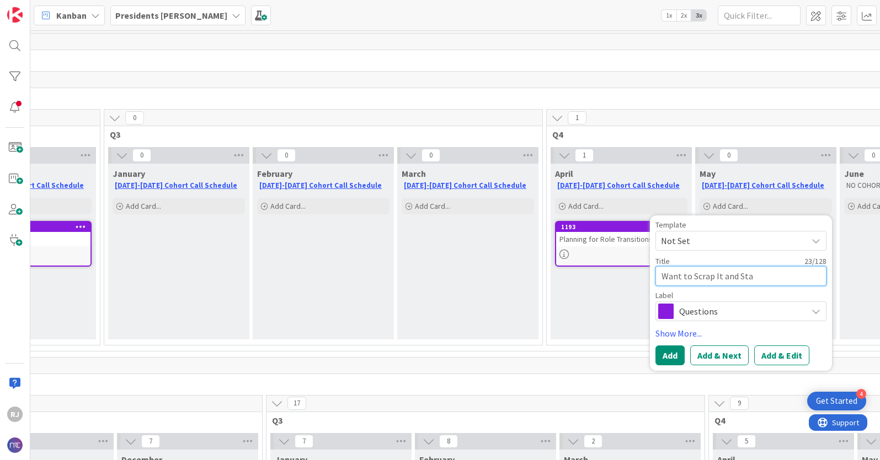
type textarea "Want to Scrap It and Star"
type textarea "x"
type textarea "Want to Scrap It and Start"
type textarea "x"
type textarea "Want to Scrap It and Start"
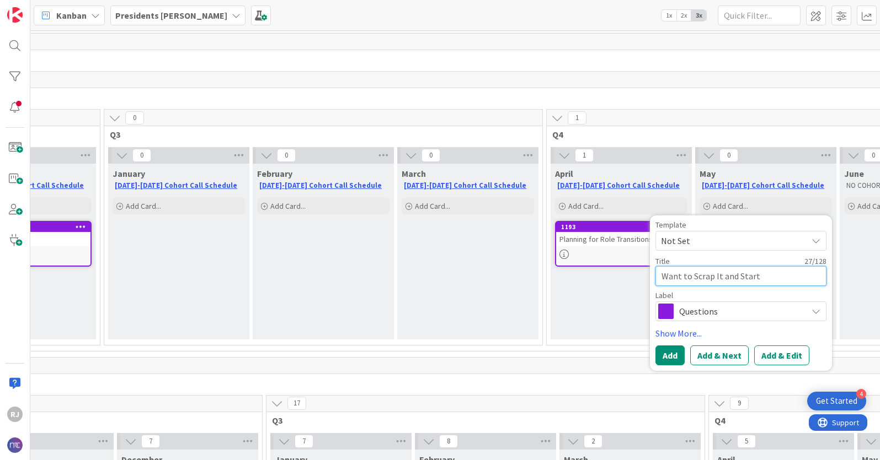
type textarea "x"
type textarea "Want to Scrap It and Start O"
type textarea "x"
type textarea "Want to Scrap It and Start Ov"
type textarea "x"
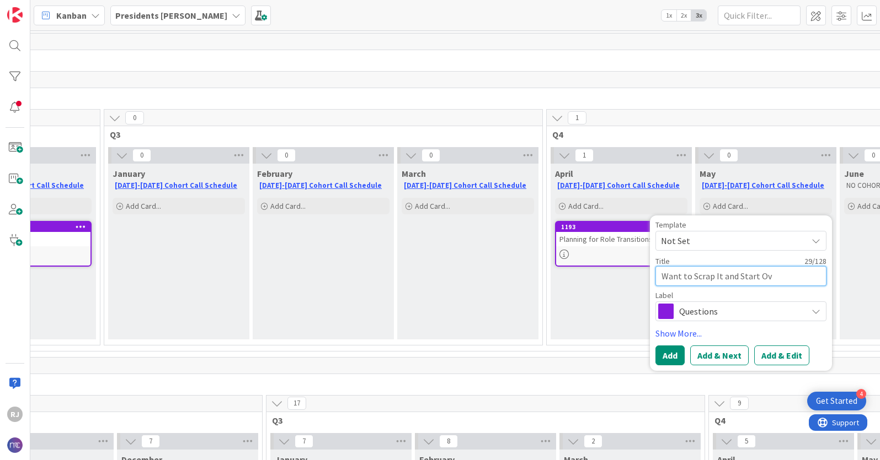
type textarea "Want to Scrap It and Start Ove"
type textarea "x"
type textarea "Want to Scrap It and Start Over"
type textarea "x"
type textarea "Want to Scrap It and Start Over?"
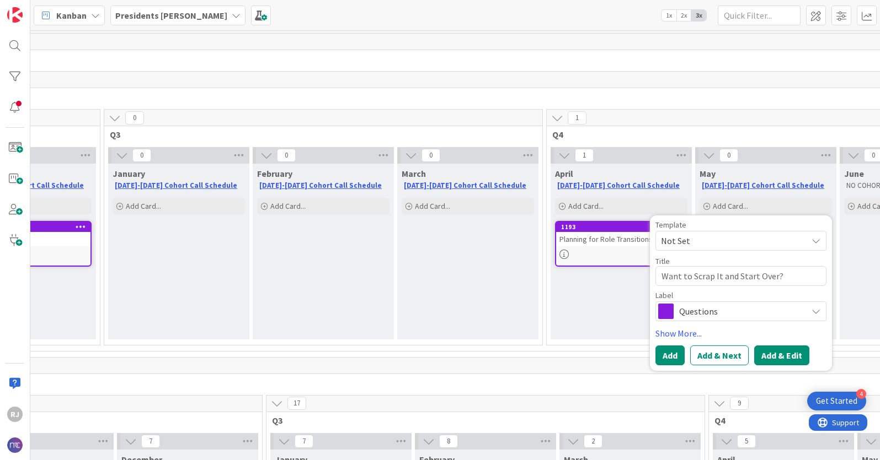
click at [777, 355] on button "Add & Edit" at bounding box center [781, 356] width 55 height 20
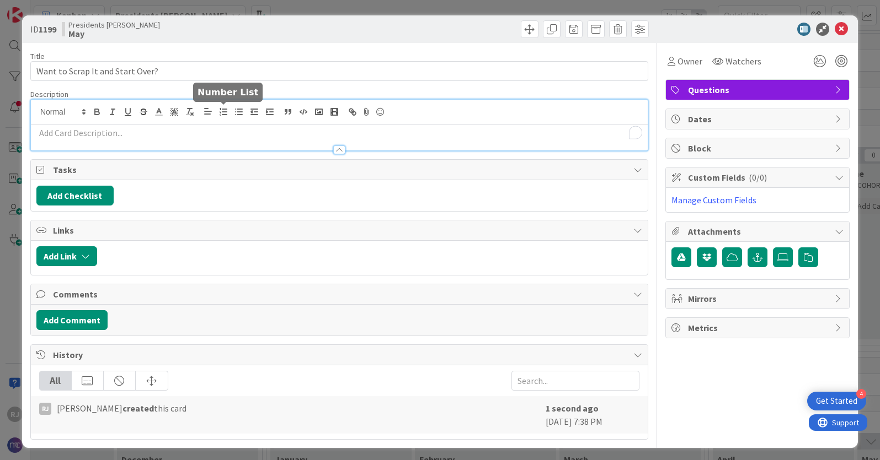
click at [219, 109] on div at bounding box center [339, 125] width 617 height 51
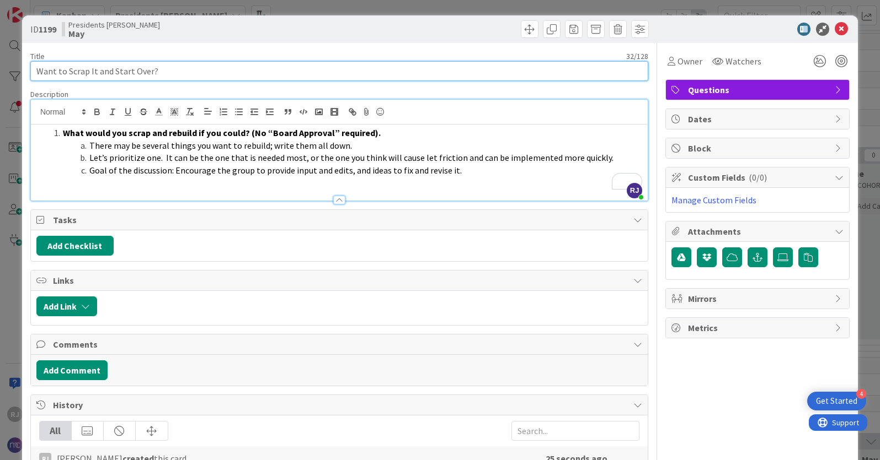
click at [183, 68] on input "Want to Scrap It and Start Over?" at bounding box center [339, 71] width 618 height 20
click at [38, 73] on input "Want to Scrap It and Start Over?" at bounding box center [339, 71] width 618 height 20
click at [160, 74] on input "Want to Scrap It and Start Over?" at bounding box center [339, 71] width 618 height 20
type input "Want to Scrap It and Start Over?"
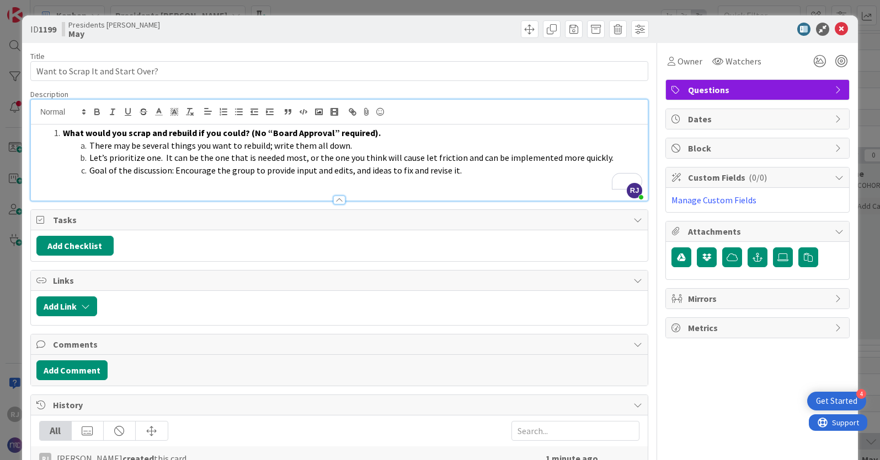
click at [63, 131] on strong "What would you scrap and rebuild if you could? (No “Board Approval” required)." at bounding box center [222, 132] width 318 height 11
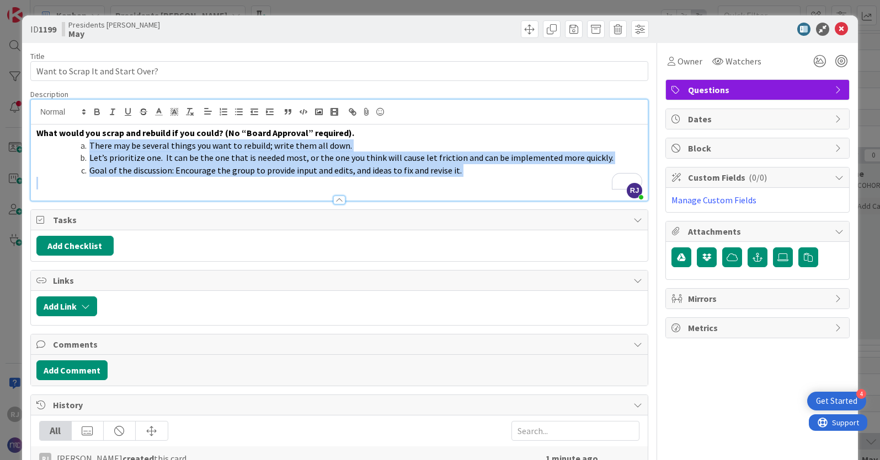
drag, startPoint x: 88, startPoint y: 147, endPoint x: 143, endPoint y: 180, distance: 64.6
click at [143, 181] on div "What would you scrap and rebuild if you could? (No “Board Approval” required). …" at bounding box center [339, 163] width 617 height 76
click at [227, 111] on icon "button" at bounding box center [223, 112] width 10 height 10
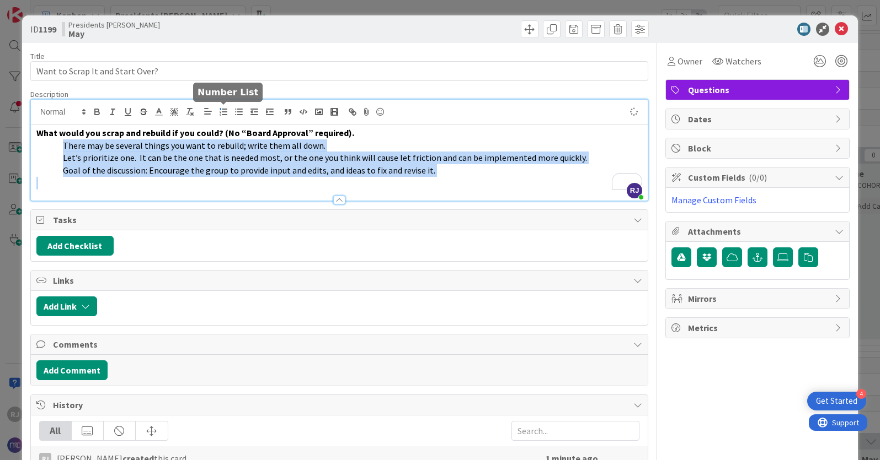
click at [227, 111] on icon "button" at bounding box center [223, 112] width 10 height 10
click at [257, 112] on line "button" at bounding box center [255, 112] width 3 height 0
click at [223, 113] on icon "button" at bounding box center [223, 112] width 10 height 10
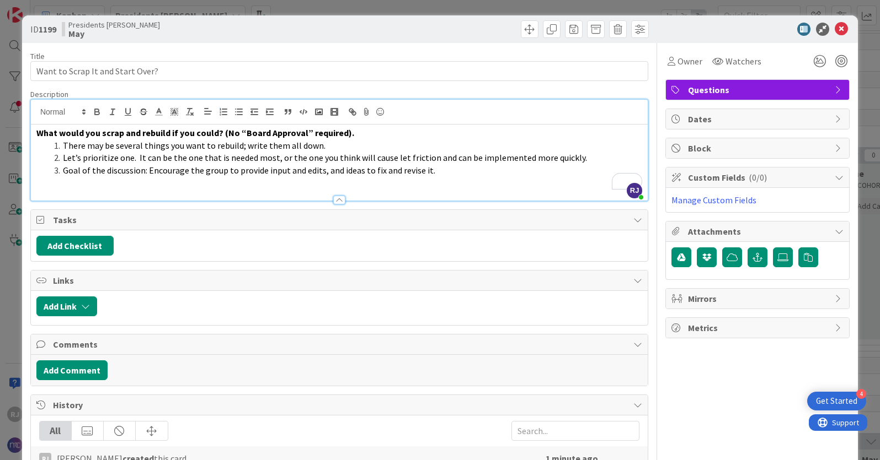
click at [362, 137] on p "What would you scrap and rebuild if you could? (No “Board Approval” required)." at bounding box center [339, 133] width 606 height 13
click at [36, 130] on strong "What would you scrap and rebuild if you could? (No “Board Approval” required)." at bounding box center [195, 132] width 318 height 11
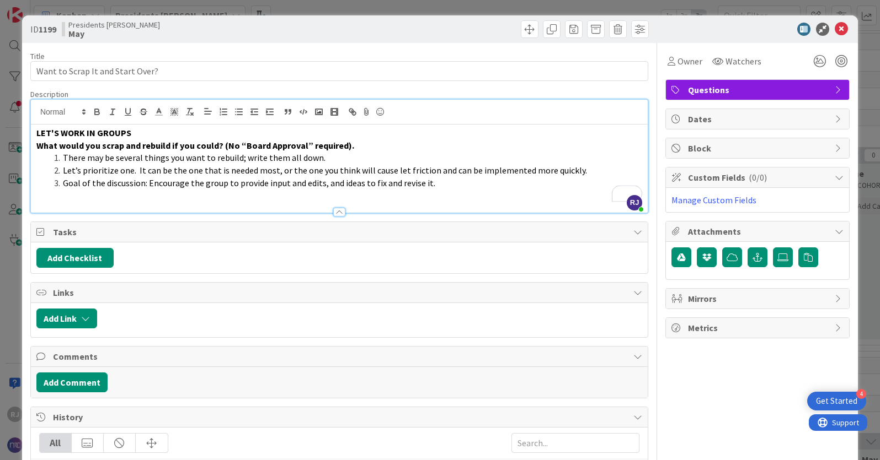
click at [103, 147] on strong "What would you scrap and rebuild if you could? (No “Board Approval” required)." at bounding box center [195, 145] width 318 height 11
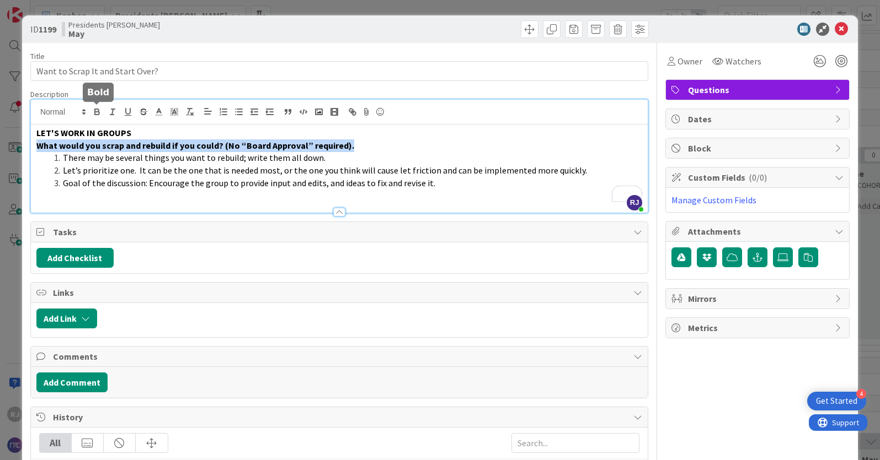
click at [95, 110] on icon "button" at bounding box center [97, 112] width 10 height 10
click at [382, 151] on p "What would you scrap and rebuild if you could? (No “Board Approval” required)." at bounding box center [339, 146] width 606 height 13
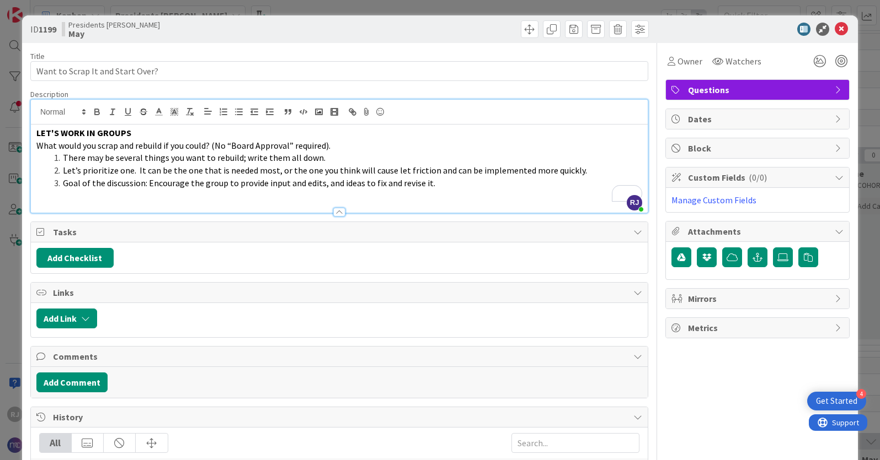
click at [142, 131] on p "LET'S WORK IN GROUPS" at bounding box center [339, 133] width 606 height 13
drag, startPoint x: 270, startPoint y: 134, endPoint x: 133, endPoint y: 133, distance: 137.3
click at [133, 133] on p "LET'S WORK IN GROUPS (IF WE HAVE ENOUGH ATTENDANCE" at bounding box center [339, 133] width 606 height 13
click at [97, 110] on icon "button" at bounding box center [97, 112] width 10 height 10
drag, startPoint x: 243, startPoint y: 135, endPoint x: 236, endPoint y: 135, distance: 7.2
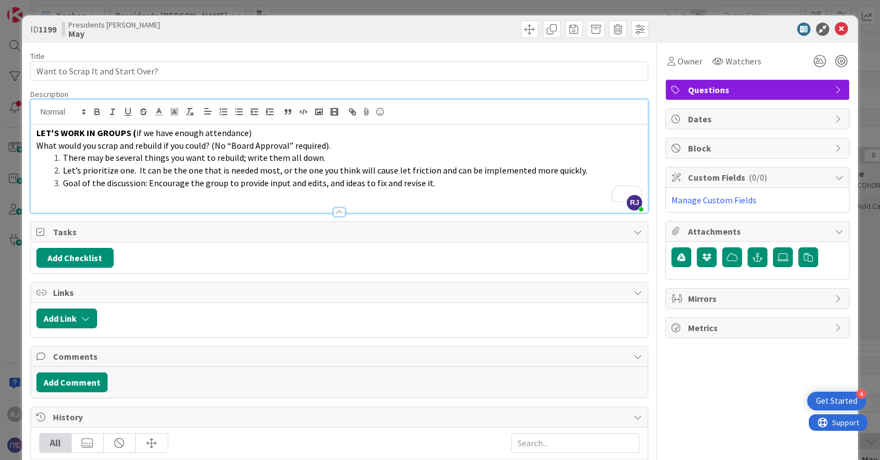
click at [239, 135] on span "if we have enough attendance)" at bounding box center [193, 132] width 115 height 11
drag, startPoint x: 236, startPoint y: 135, endPoint x: 132, endPoint y: 134, distance: 104.2
click at [132, 134] on p "LET'S WORK IN GROUPS ( if we have enough attendance)" at bounding box center [339, 133] width 606 height 13
click at [216, 138] on p "LET'S WORK IN GROUPS ( if we have enough attendance)" at bounding box center [339, 133] width 606 height 13
drag, startPoint x: 244, startPoint y: 133, endPoint x: 135, endPoint y: 132, distance: 109.2
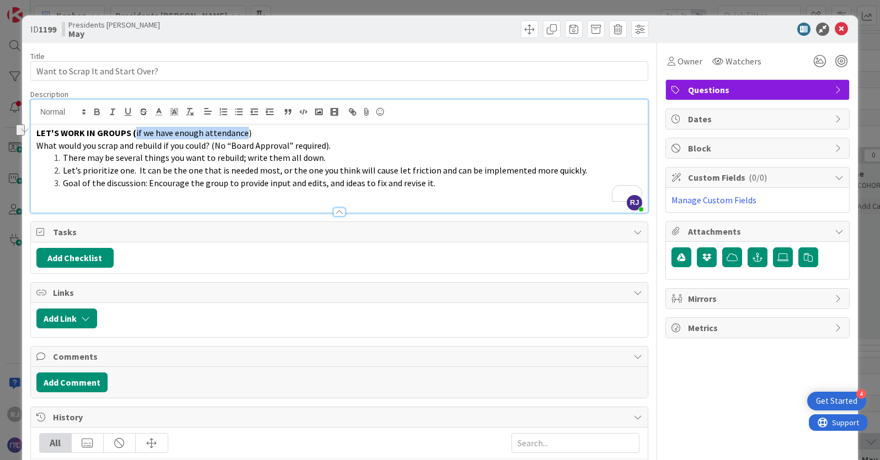
click at [136, 132] on span "if we have enough attendance)" at bounding box center [193, 132] width 115 height 11
click at [113, 111] on line "button" at bounding box center [112, 112] width 1 height 6
click at [291, 132] on p "LET'S WORK IN GROUPS ( if we have enough attendance )" at bounding box center [339, 133] width 606 height 13
click at [460, 186] on li "Goal of the discussion: Encourage the group to provide input and edits, and ide…" at bounding box center [346, 183] width 592 height 13
click at [556, 27] on span at bounding box center [552, 29] width 18 height 18
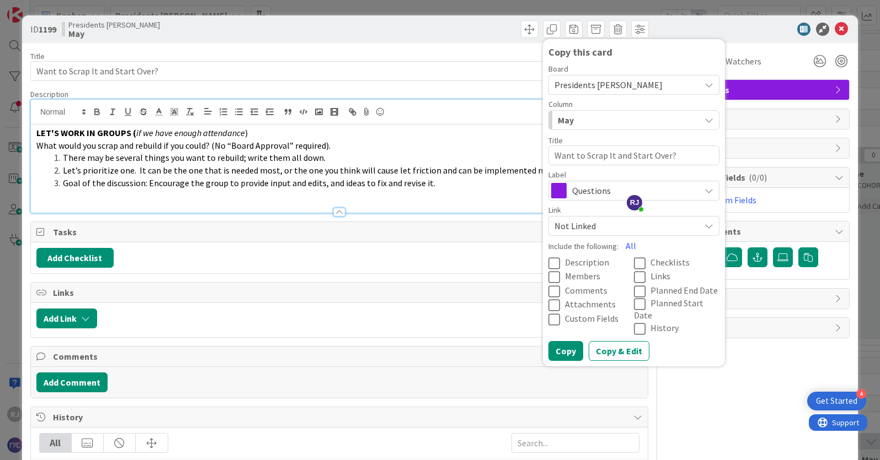
click at [672, 83] on span "Presidents [PERSON_NAME]" at bounding box center [624, 84] width 140 height 15
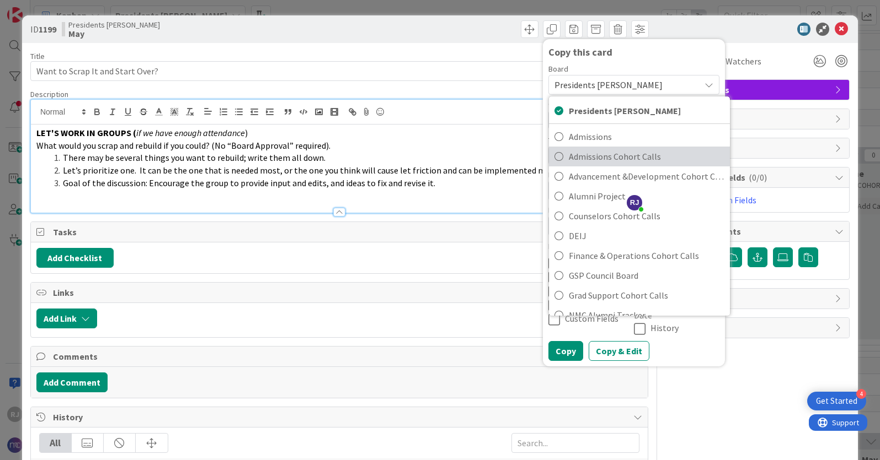
click at [620, 159] on span "Admissions Cohort Calls" at bounding box center [647, 156] width 156 height 17
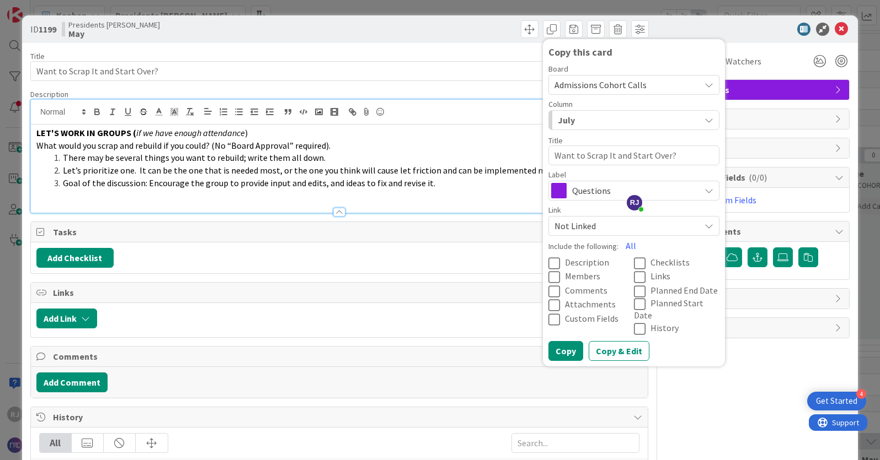
click at [625, 115] on div "July" at bounding box center [627, 120] width 145 height 18
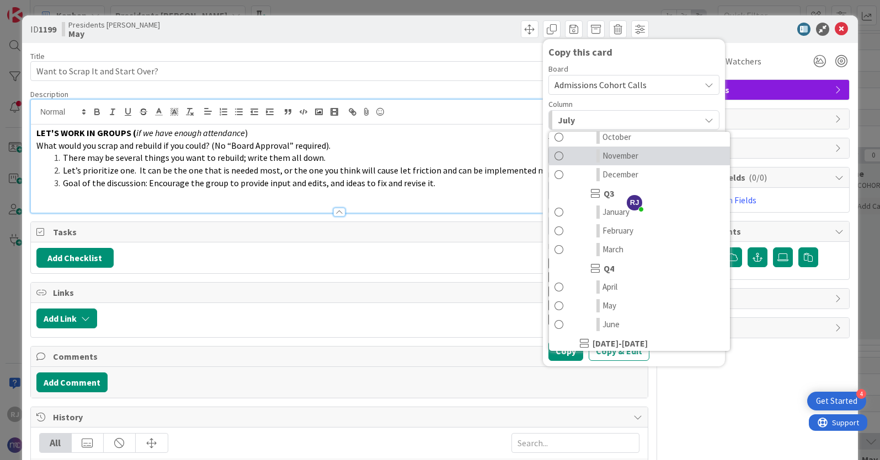
scroll to position [143, 0]
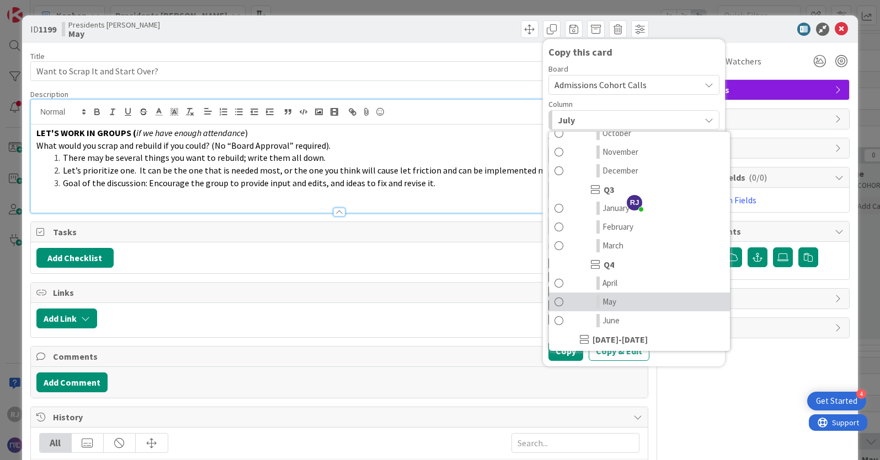
click at [617, 302] on link "May" at bounding box center [639, 302] width 181 height 19
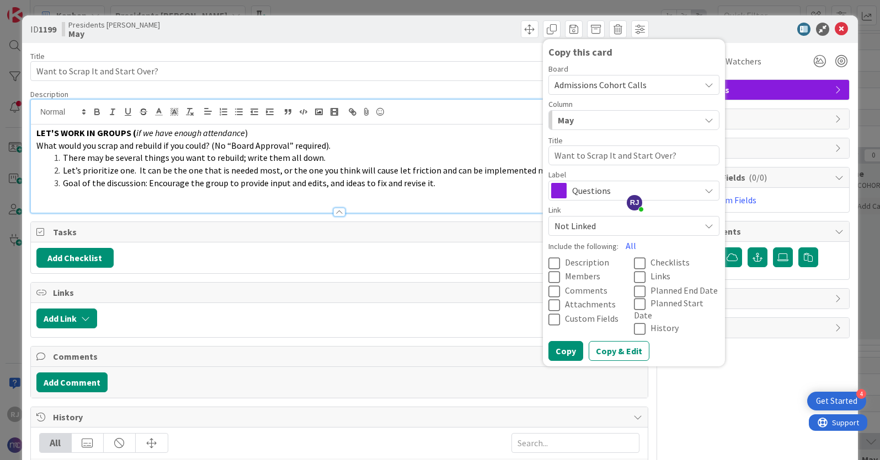
click at [577, 261] on span "Description" at bounding box center [587, 262] width 44 height 11
click at [568, 341] on button "Copy" at bounding box center [565, 351] width 35 height 20
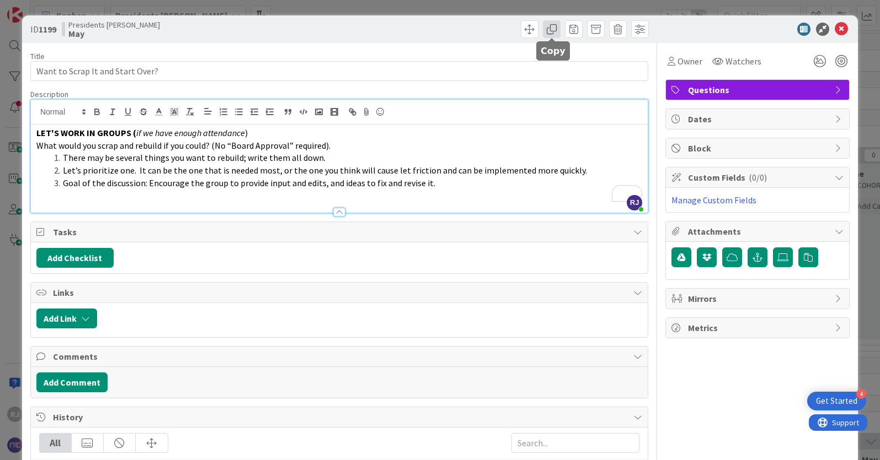
click at [552, 29] on span at bounding box center [552, 29] width 18 height 18
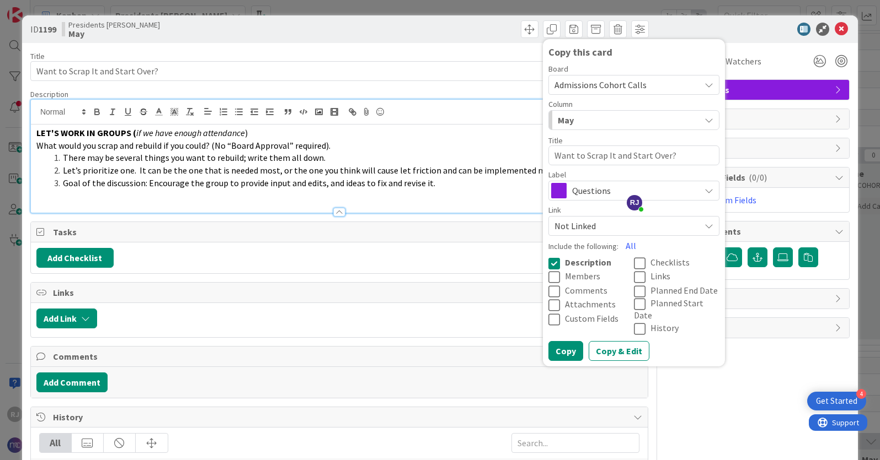
click at [608, 82] on span "Admissions Cohort Calls" at bounding box center [600, 84] width 92 height 11
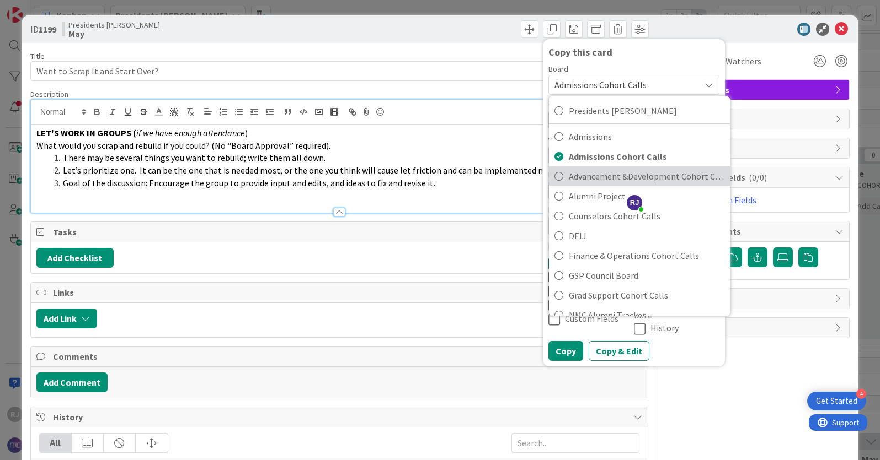
click at [601, 175] on span "Advancement &Development Cohort Calls" at bounding box center [647, 176] width 156 height 17
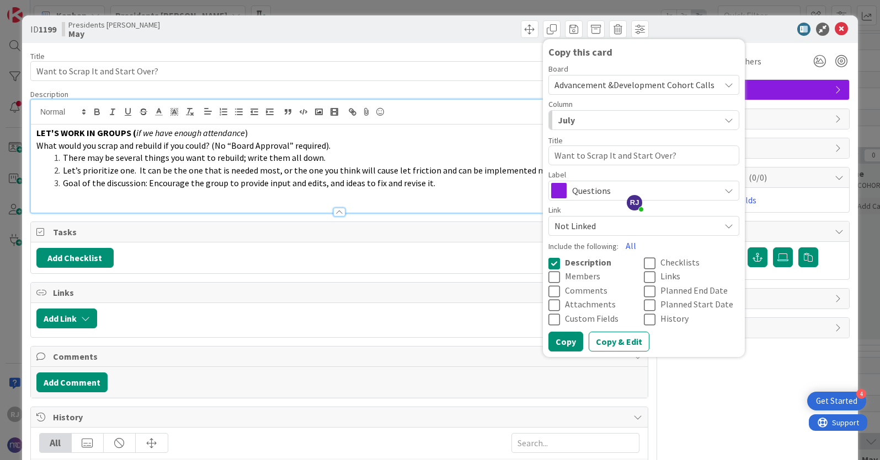
click at [611, 118] on div "July" at bounding box center [637, 120] width 165 height 18
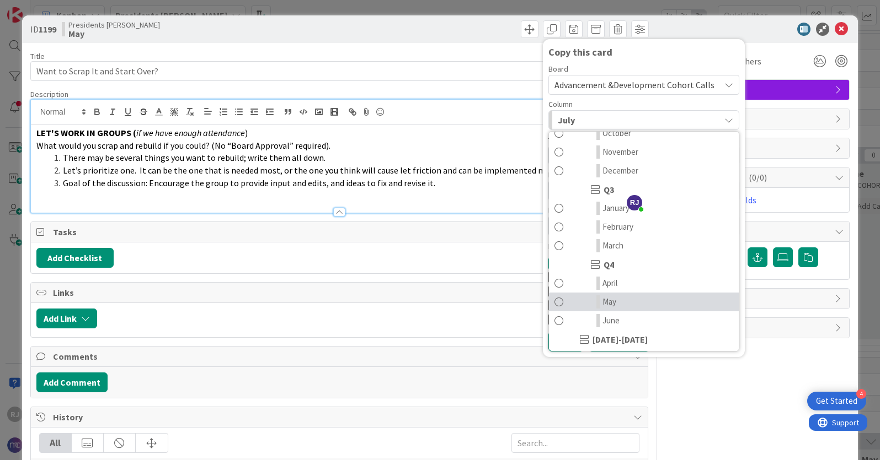
click at [620, 303] on link "May" at bounding box center [644, 302] width 190 height 19
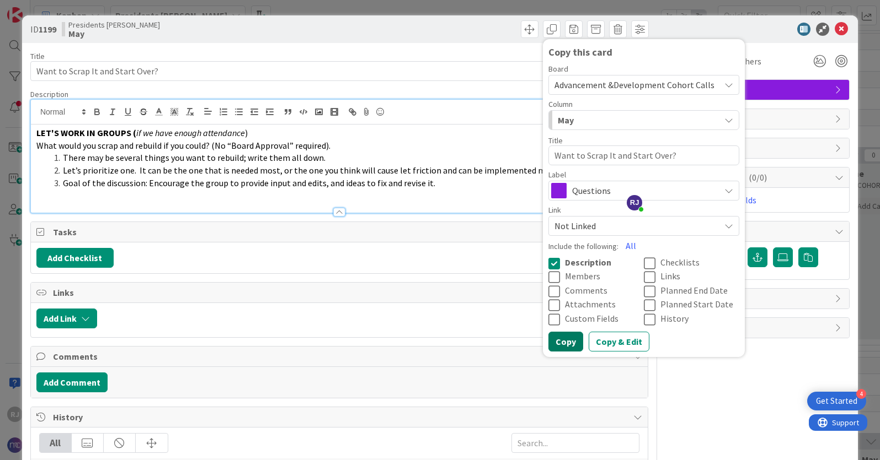
click at [571, 339] on button "Copy" at bounding box center [565, 342] width 35 height 20
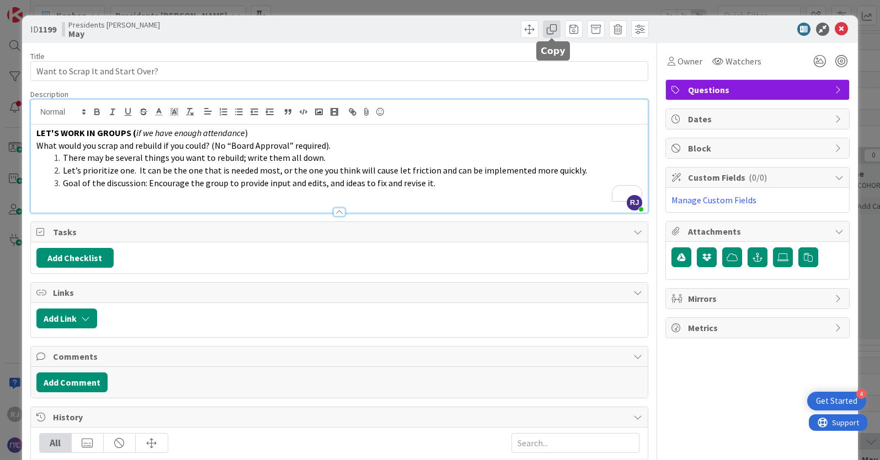
click at [555, 24] on span at bounding box center [552, 29] width 18 height 18
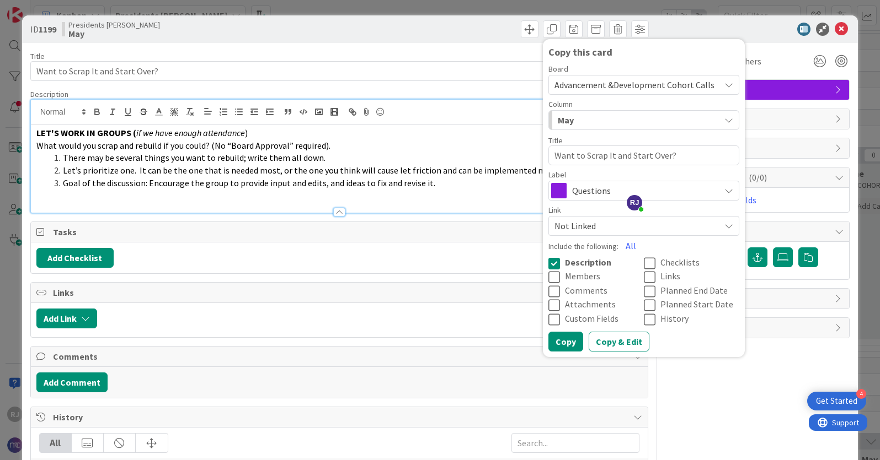
click at [588, 86] on span "Advancement &Development Cohort Calls" at bounding box center [634, 84] width 160 height 11
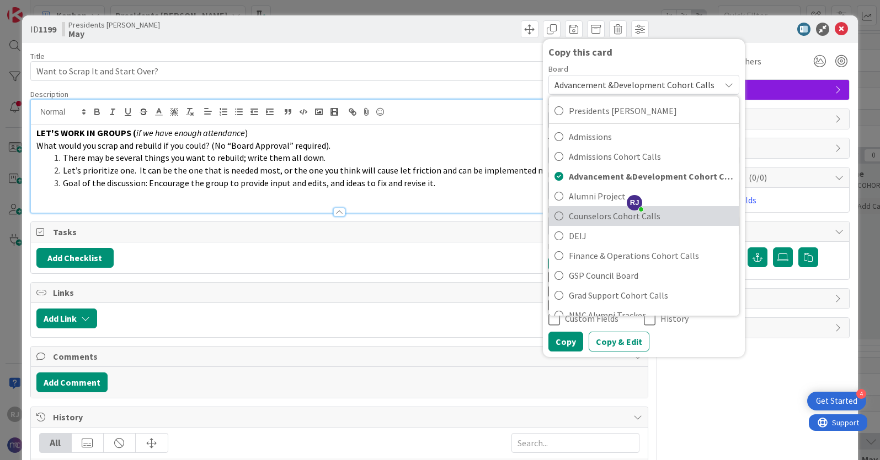
click at [596, 218] on span "Counselors Cohort Calls" at bounding box center [651, 216] width 164 height 17
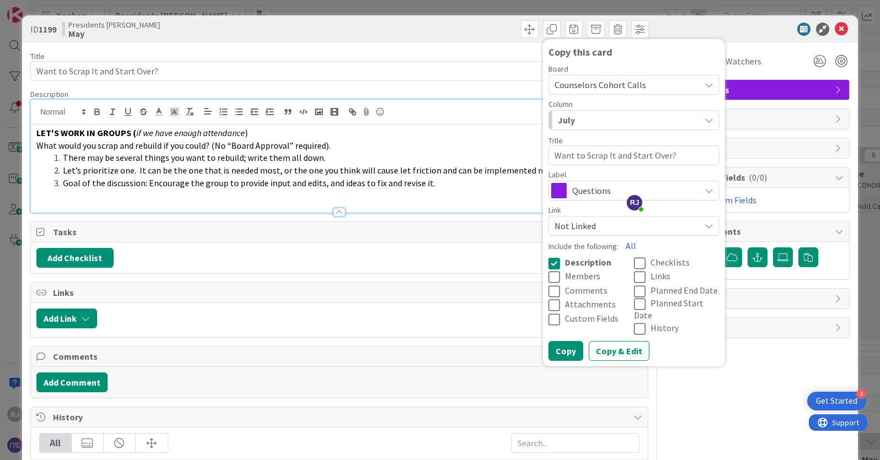
click at [583, 119] on div "July" at bounding box center [627, 120] width 145 height 18
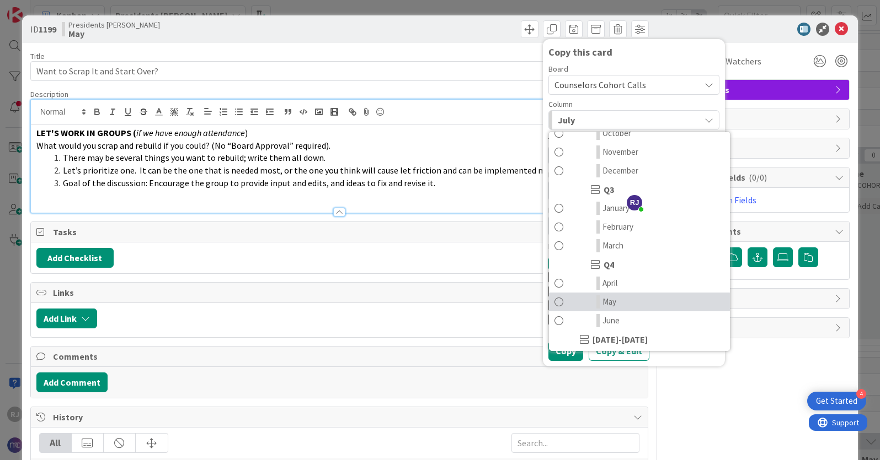
click at [611, 304] on span "May" at bounding box center [609, 302] width 14 height 13
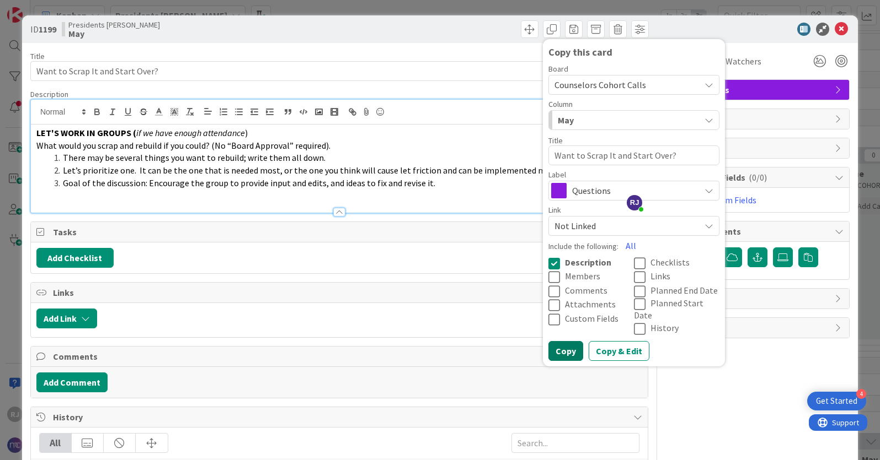
click at [574, 341] on button "Copy" at bounding box center [565, 351] width 35 height 20
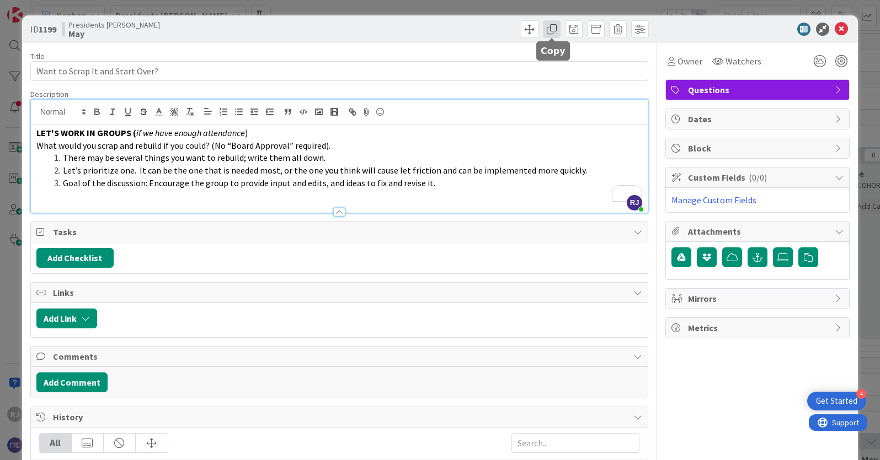
click at [553, 27] on span at bounding box center [552, 29] width 18 height 18
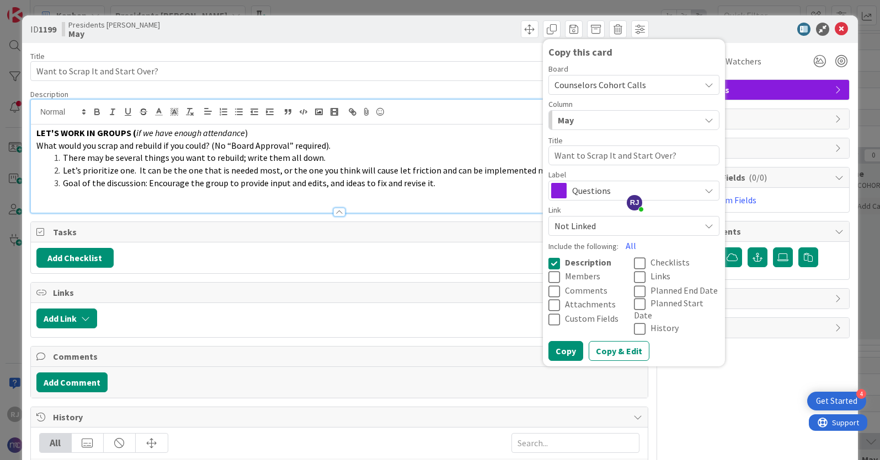
click at [580, 84] on span "Counselors Cohort Calls" at bounding box center [600, 84] width 92 height 11
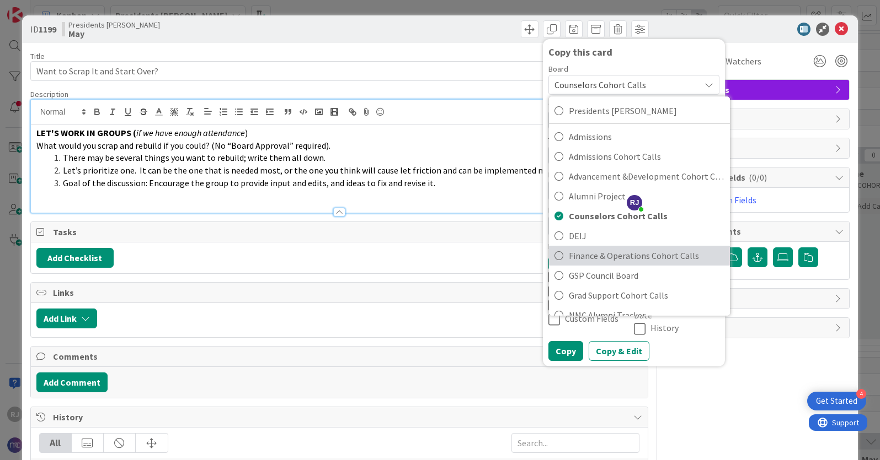
click at [596, 262] on span "Finance & Operations Cohort Calls" at bounding box center [647, 256] width 156 height 17
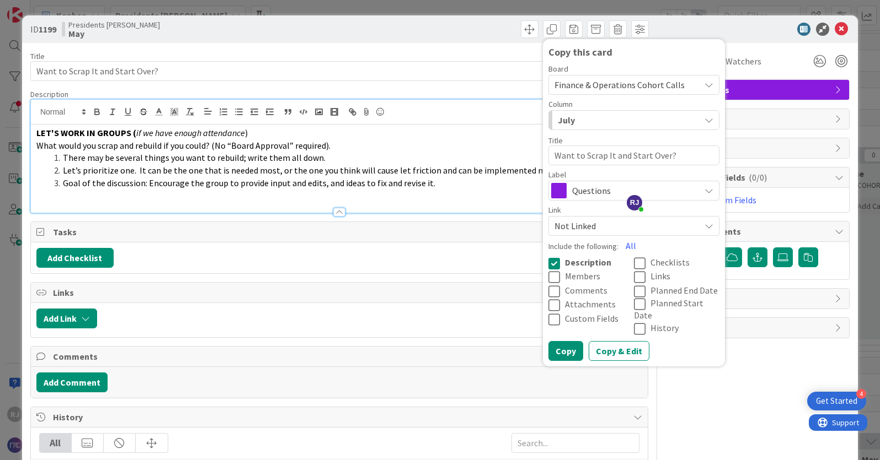
click at [583, 119] on div "July" at bounding box center [627, 120] width 145 height 18
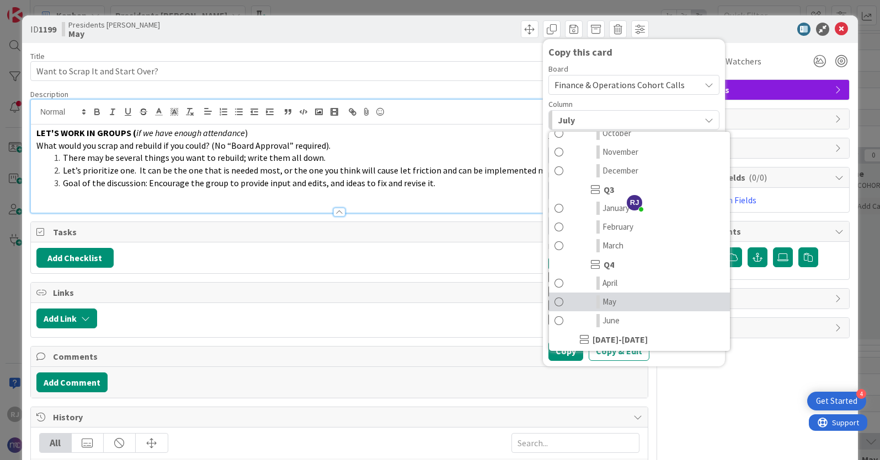
click at [613, 301] on span "May" at bounding box center [609, 302] width 14 height 13
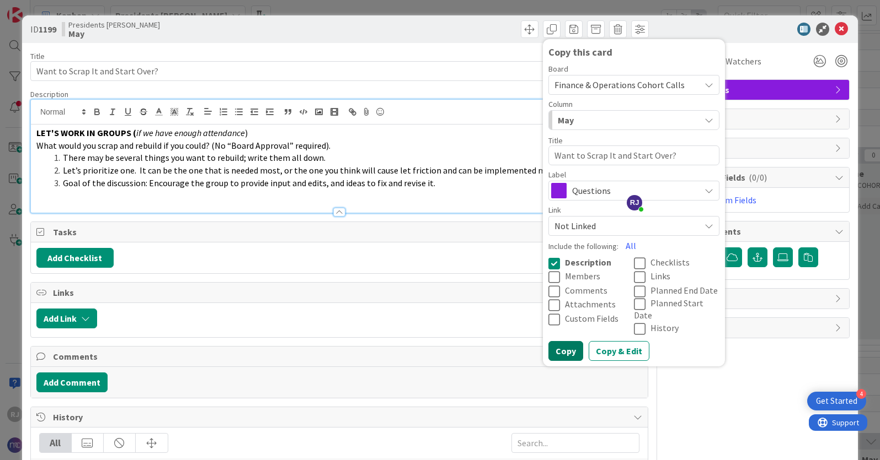
click at [571, 341] on button "Copy" at bounding box center [565, 351] width 35 height 20
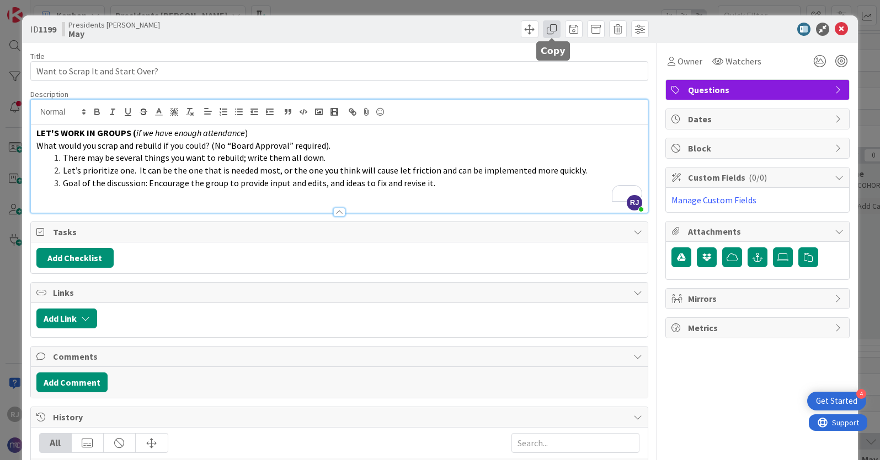
click at [553, 24] on span at bounding box center [552, 29] width 18 height 18
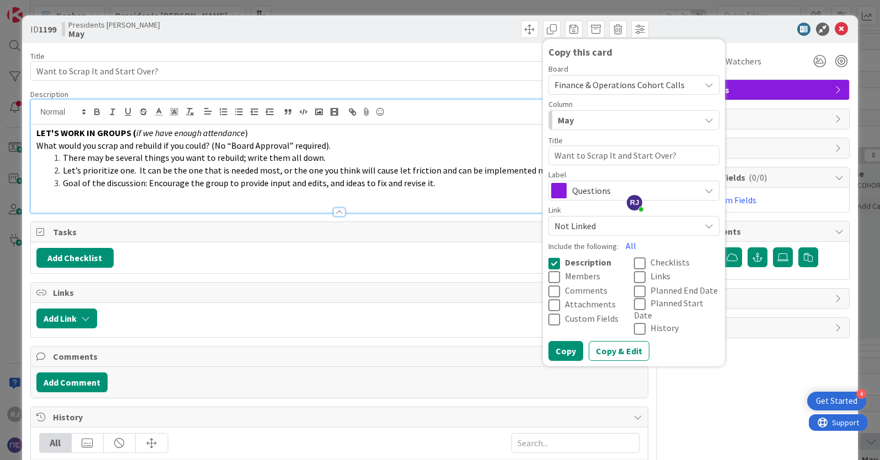
click at [572, 91] on span "Finance & Operations Cohort Calls" at bounding box center [624, 84] width 140 height 15
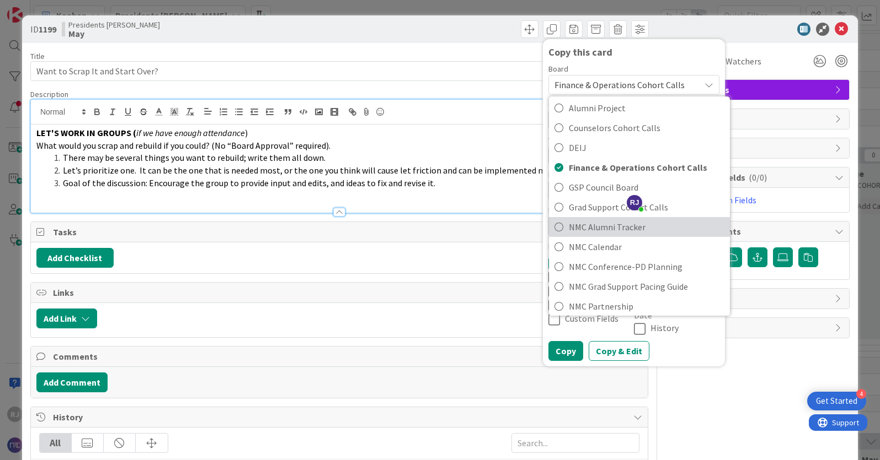
scroll to position [92, 0]
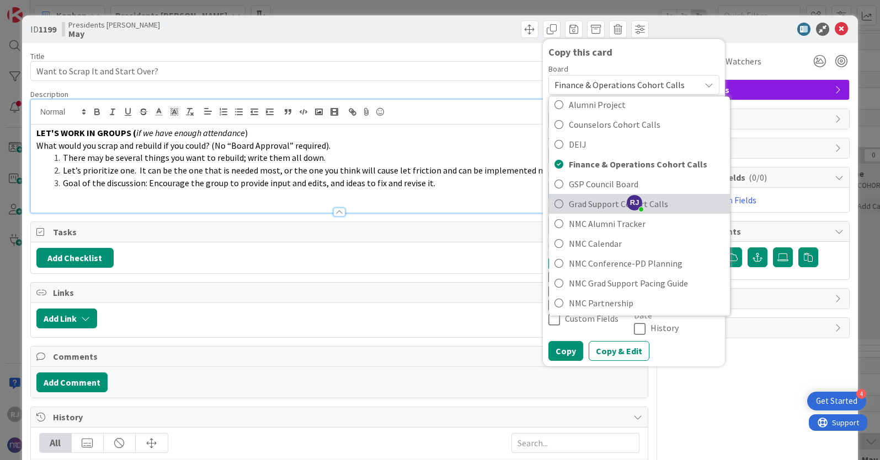
click at [573, 206] on span "Grad Support Cohort Calls" at bounding box center [647, 204] width 156 height 17
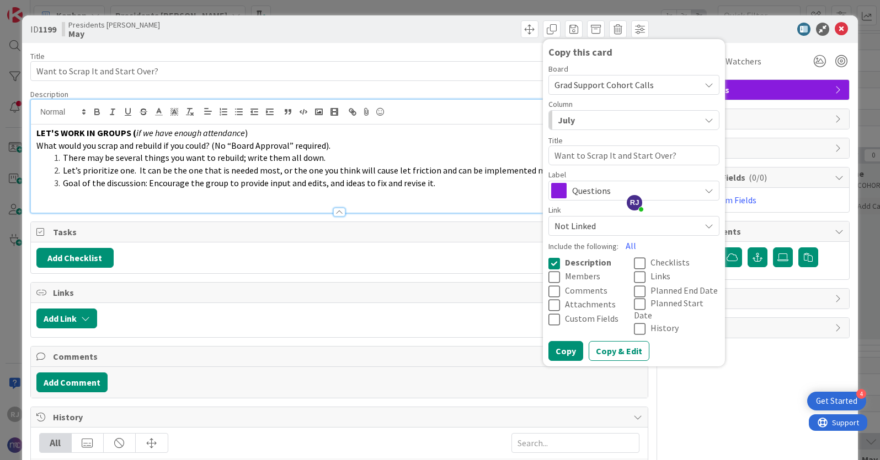
click at [599, 119] on div "July" at bounding box center [627, 120] width 145 height 18
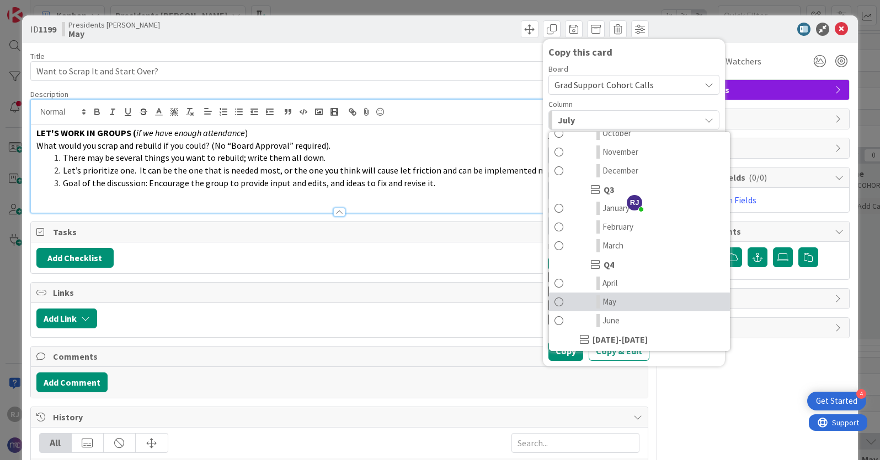
click at [613, 299] on span "May" at bounding box center [609, 302] width 14 height 13
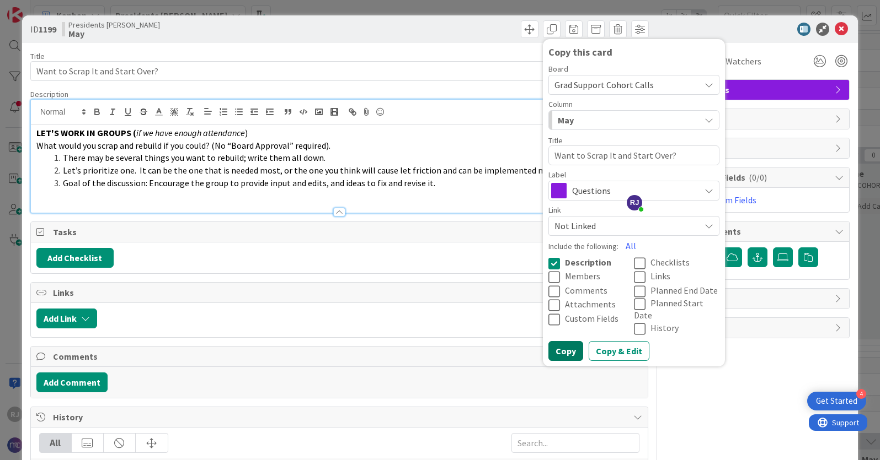
click at [574, 341] on button "Copy" at bounding box center [565, 351] width 35 height 20
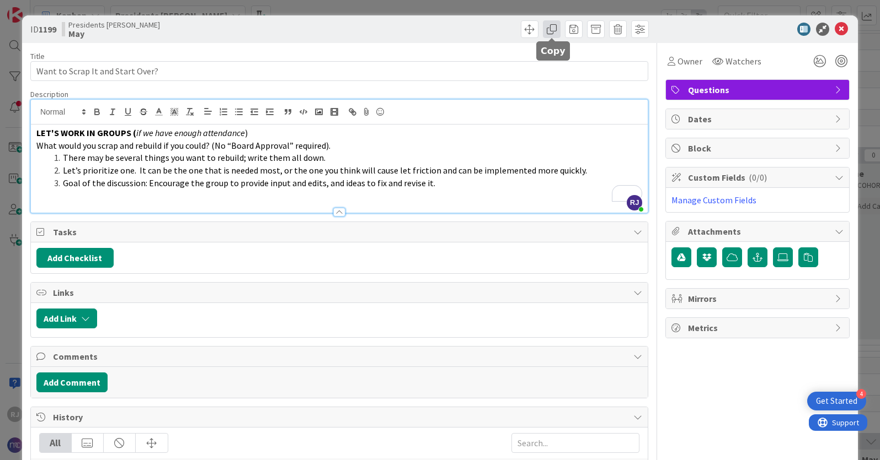
click at [554, 26] on span at bounding box center [552, 29] width 18 height 18
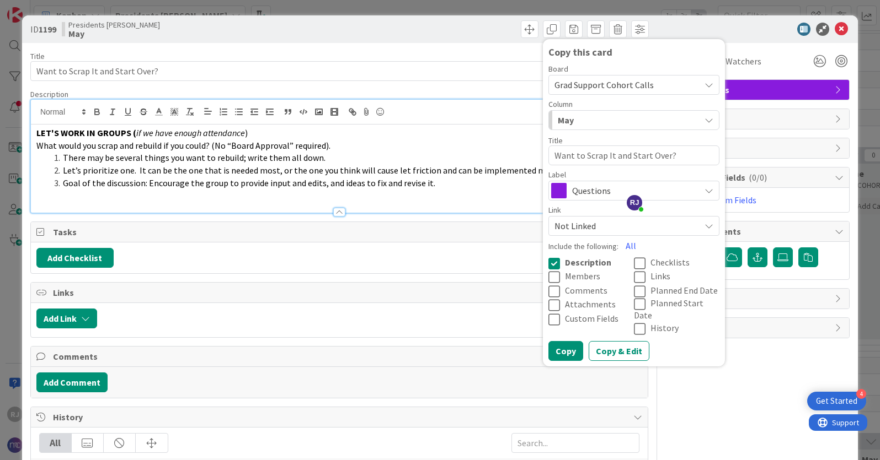
click at [586, 88] on span "Grad Support Cohort Calls" at bounding box center [603, 84] width 99 height 11
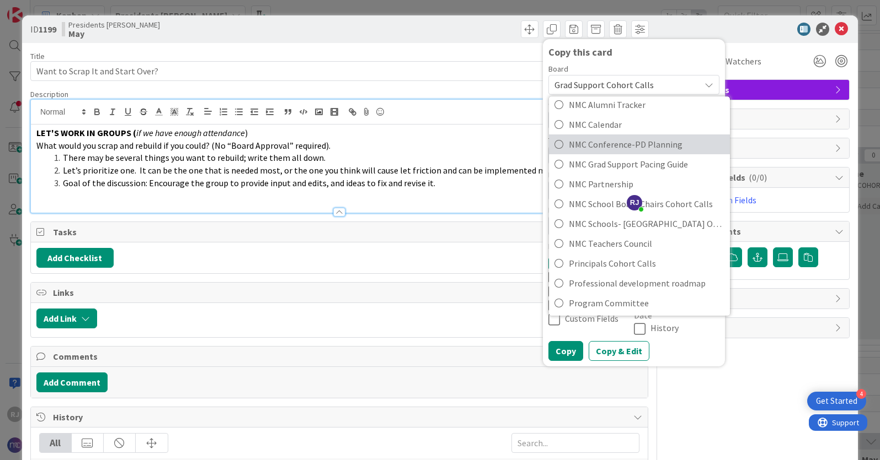
scroll to position [222, 0]
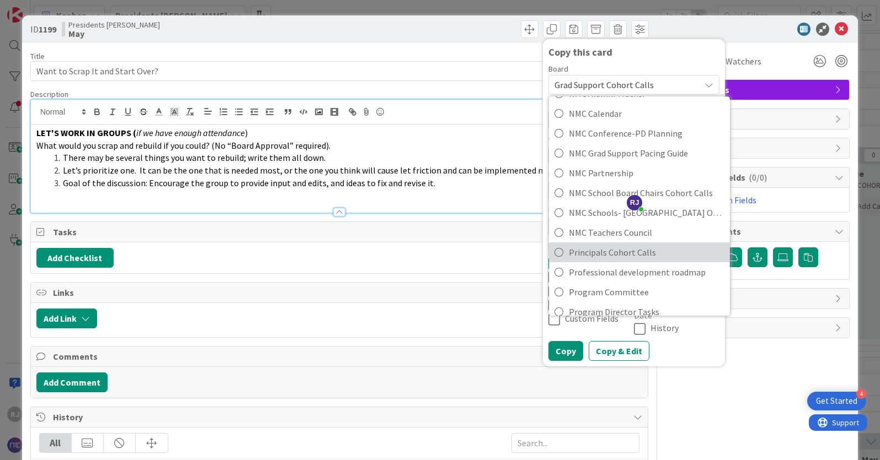
click at [584, 254] on span "Principals Cohort Calls" at bounding box center [647, 252] width 156 height 17
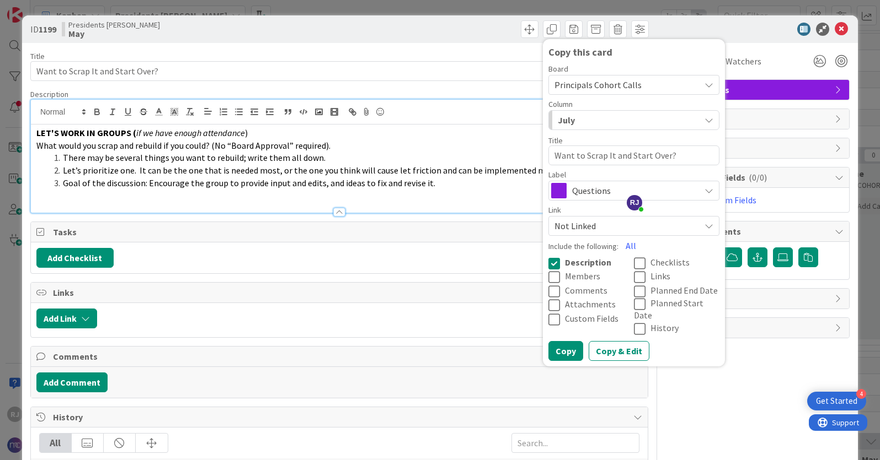
click at [603, 122] on div "July" at bounding box center [627, 120] width 145 height 18
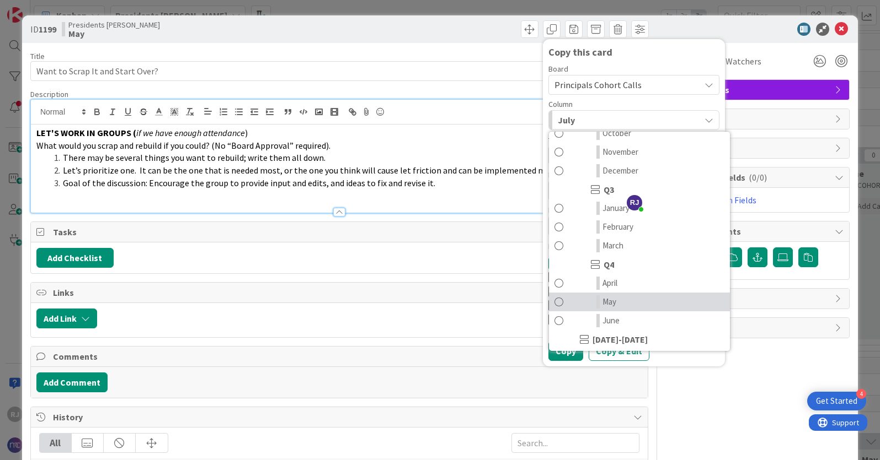
click at [617, 304] on link "May" at bounding box center [639, 302] width 181 height 19
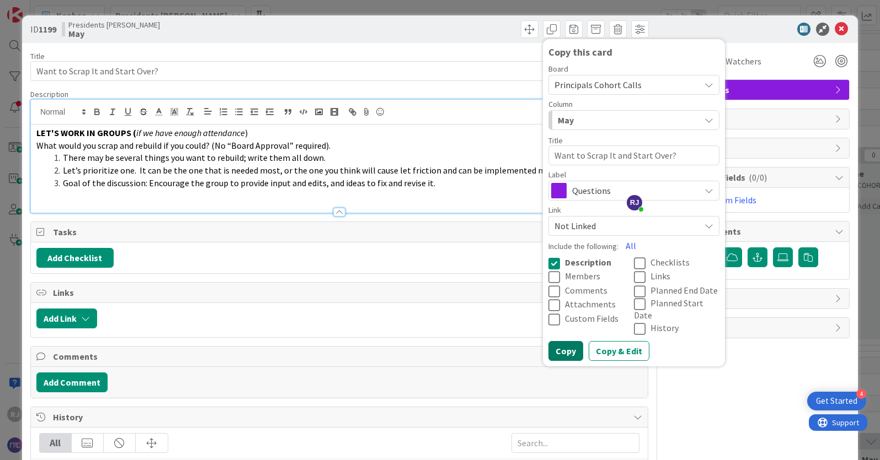
click at [576, 342] on button "Copy" at bounding box center [565, 351] width 35 height 20
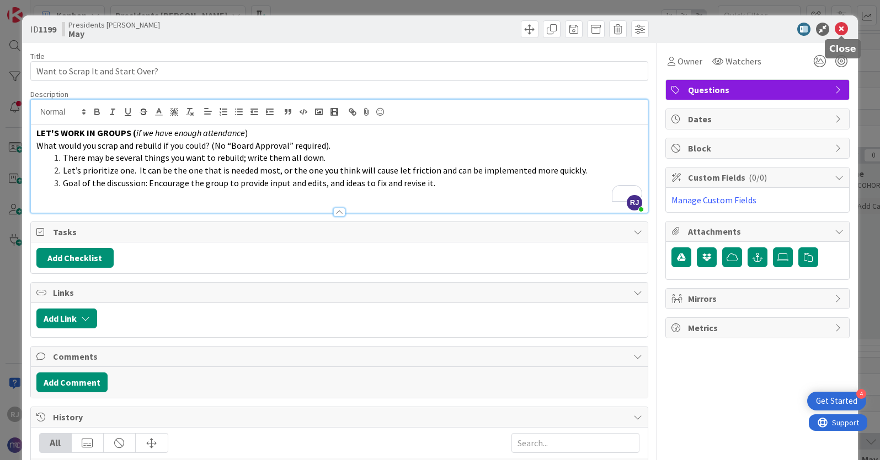
click at [843, 28] on icon at bounding box center [840, 29] width 13 height 13
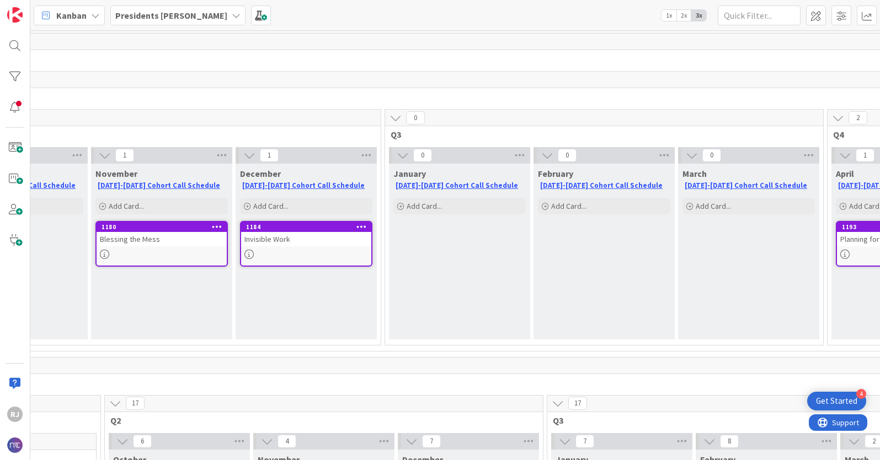
scroll to position [0, 531]
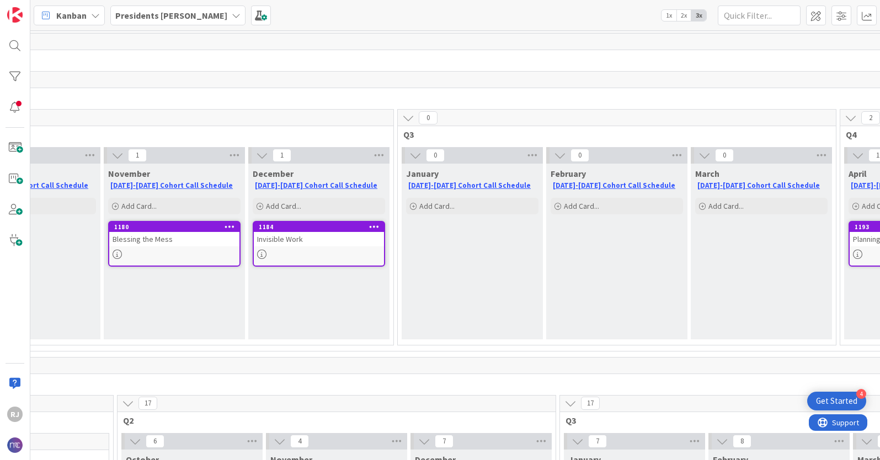
click at [159, 12] on b "Presidents [PERSON_NAME]" at bounding box center [171, 15] width 112 height 11
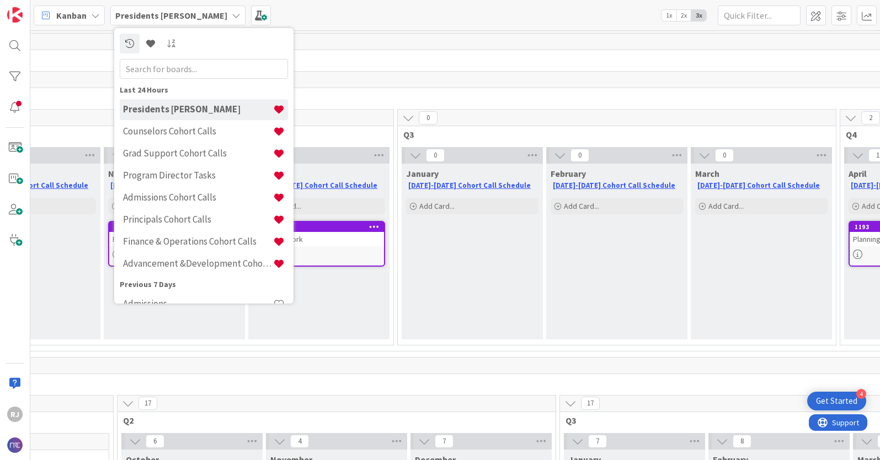
click at [153, 217] on h4 "Principals Cohort Calls" at bounding box center [198, 219] width 150 height 11
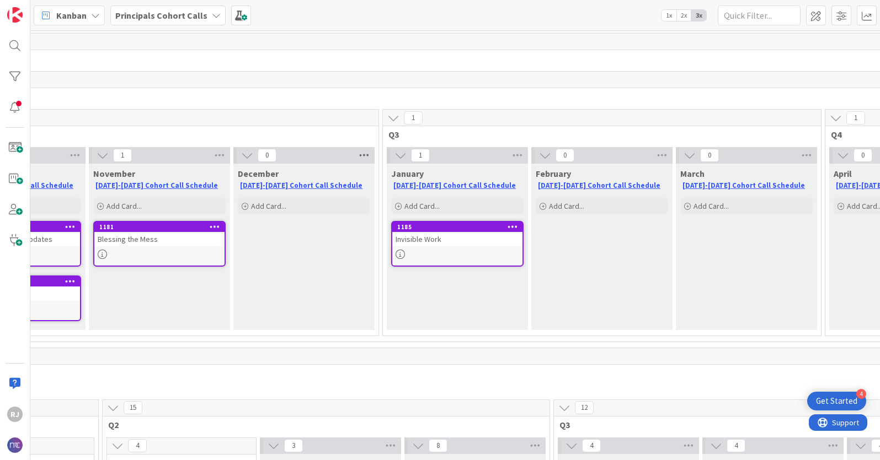
scroll to position [0, 540]
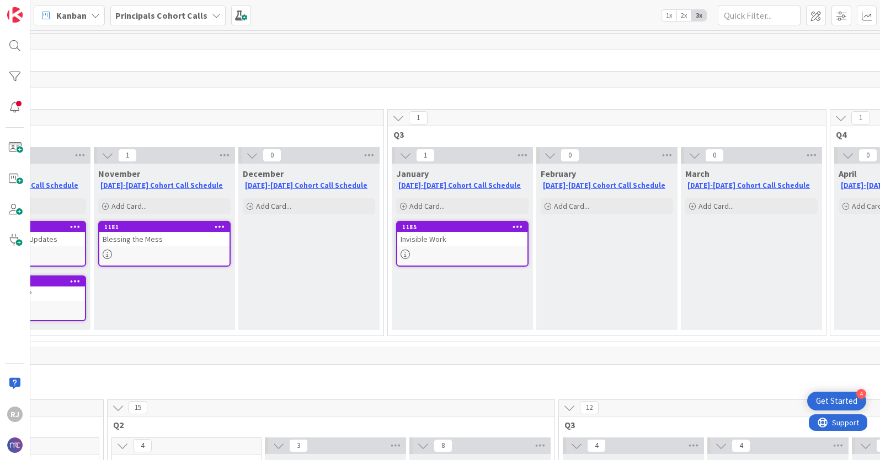
click at [140, 17] on b "Principals Cohort Calls" at bounding box center [161, 15] width 92 height 11
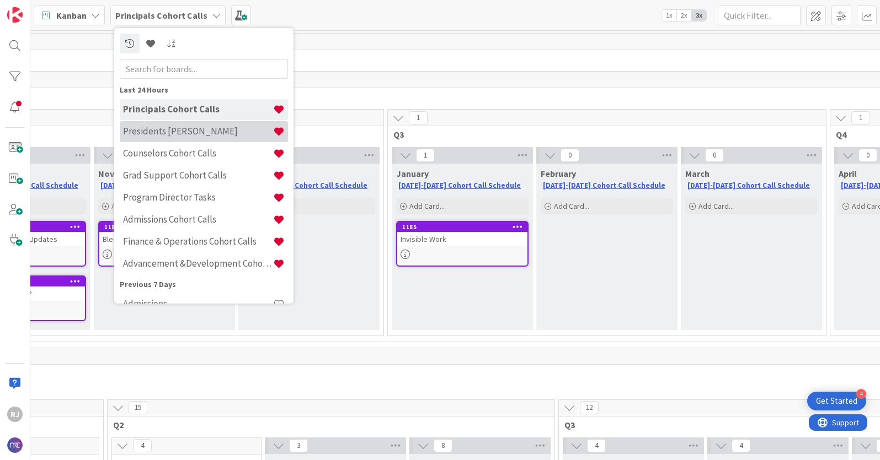
click at [146, 131] on h4 "Presidents [PERSON_NAME]" at bounding box center [198, 131] width 150 height 11
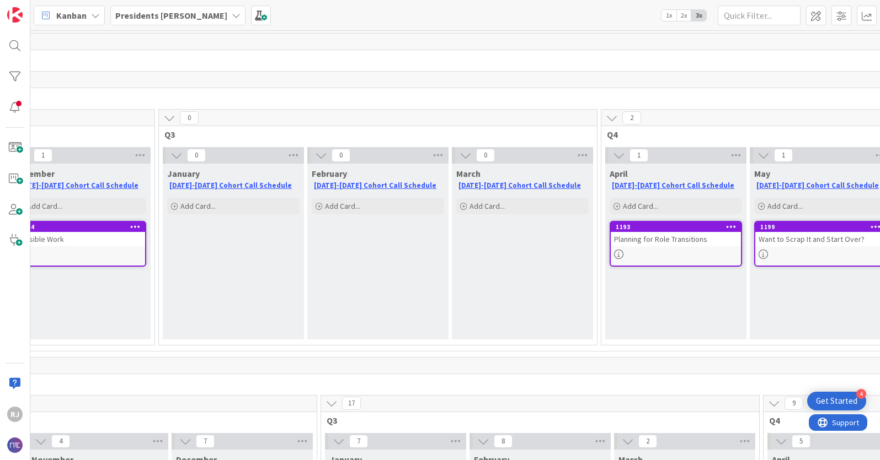
scroll to position [0, 813]
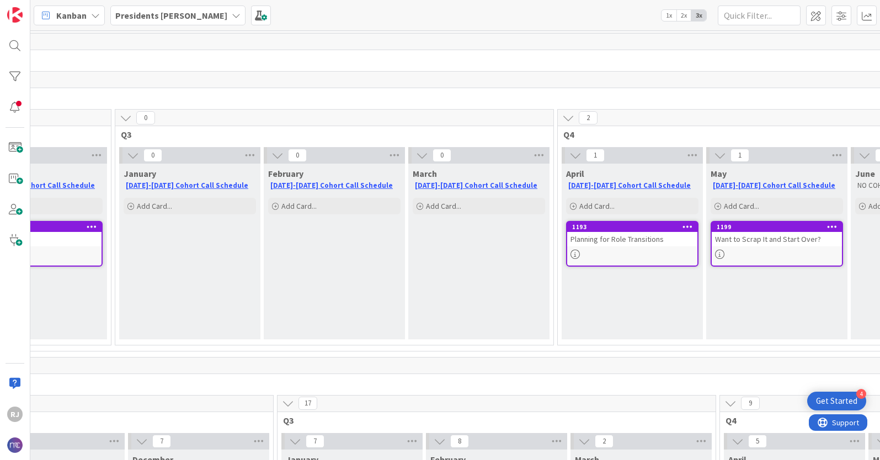
click at [685, 226] on icon at bounding box center [687, 227] width 10 height 8
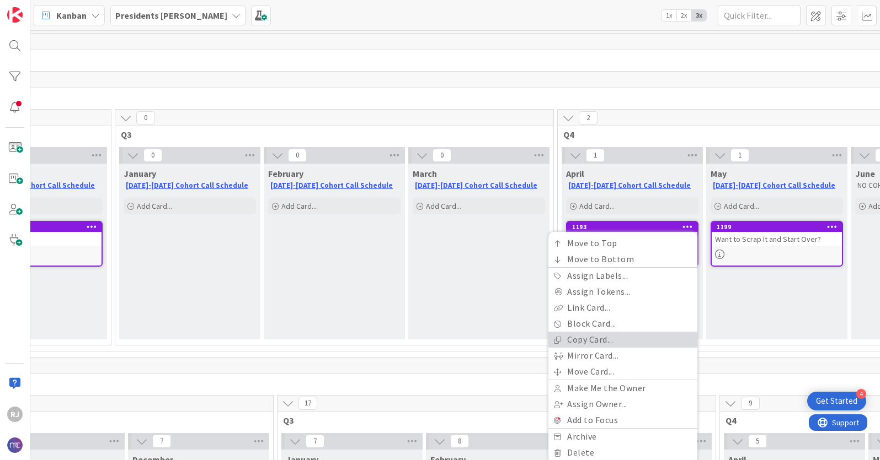
click at [591, 340] on link "Copy Card..." at bounding box center [622, 340] width 149 height 16
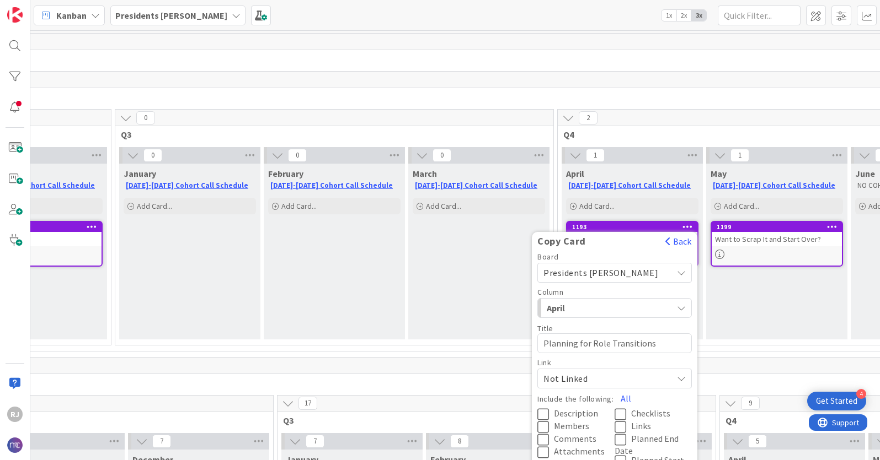
click at [586, 269] on span "Presidents [PERSON_NAME]" at bounding box center [600, 272] width 115 height 11
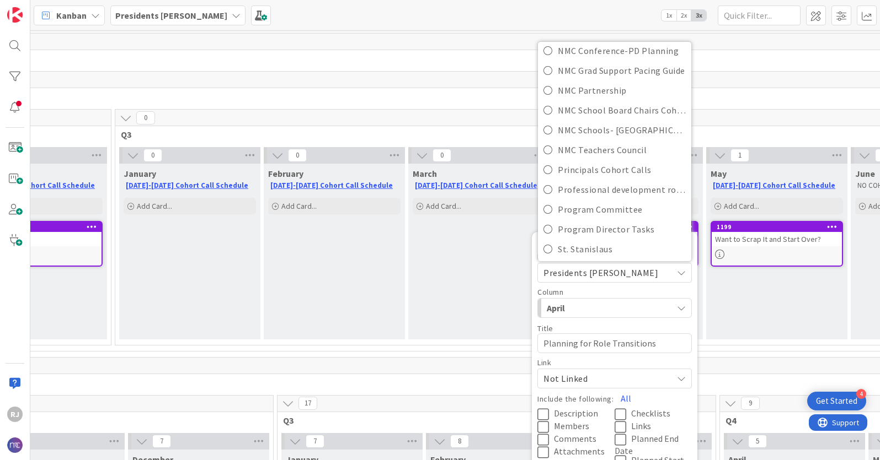
scroll to position [252, 0]
click at [580, 167] on span "Principals Cohort Calls" at bounding box center [622, 167] width 128 height 17
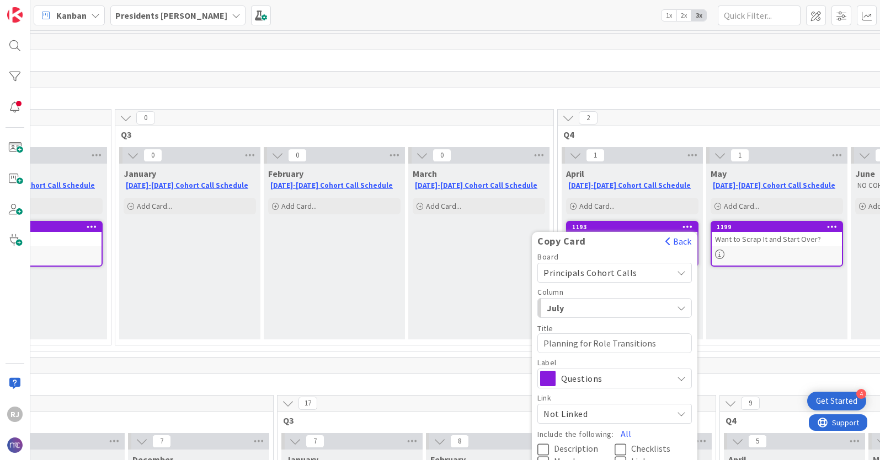
click at [598, 308] on span "July" at bounding box center [588, 308] width 83 height 14
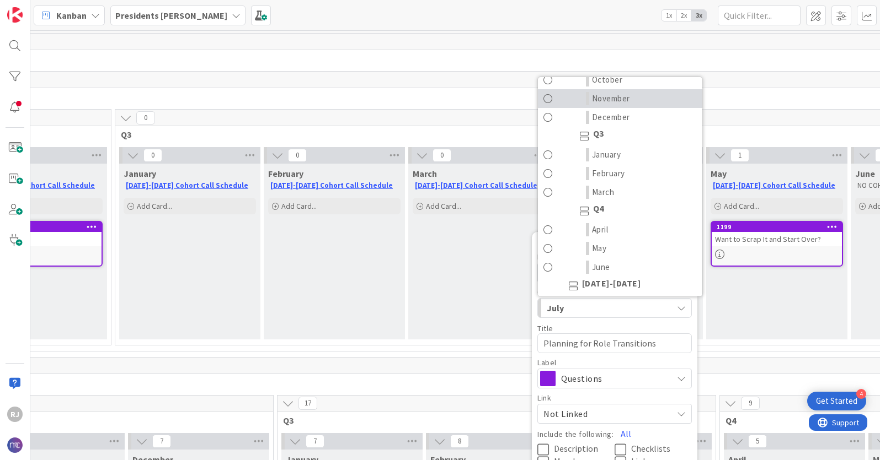
scroll to position [147, 0]
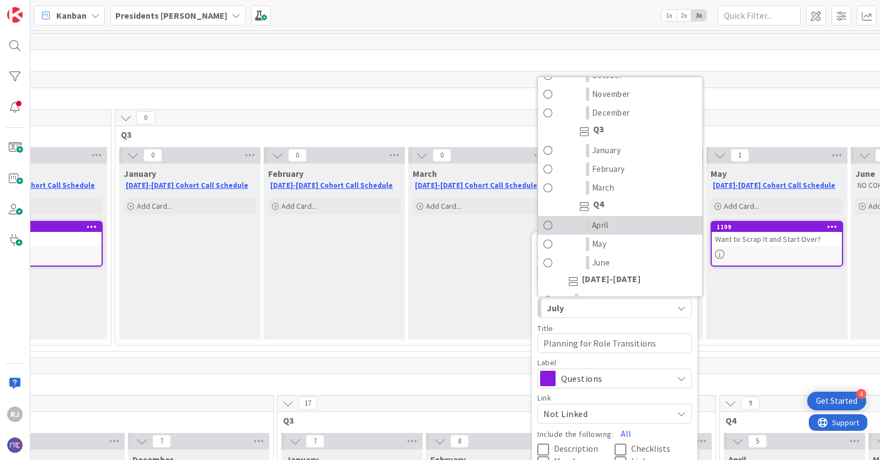
click at [608, 227] on span "April" at bounding box center [600, 225] width 17 height 13
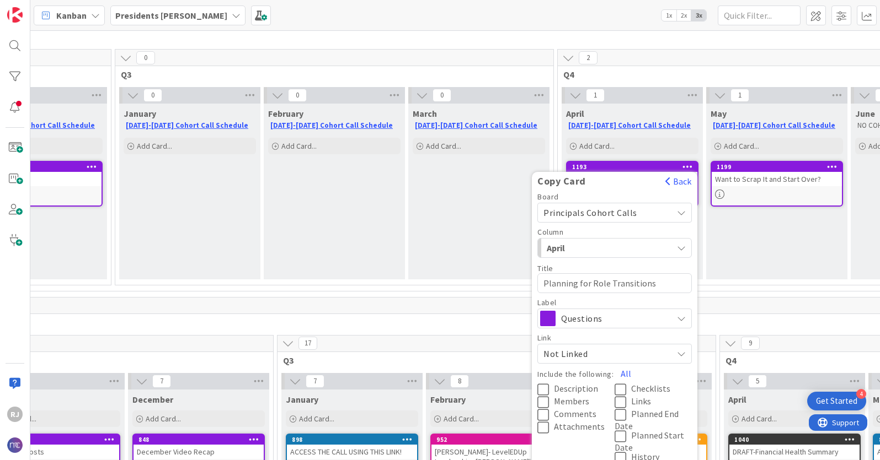
scroll to position [66, 813]
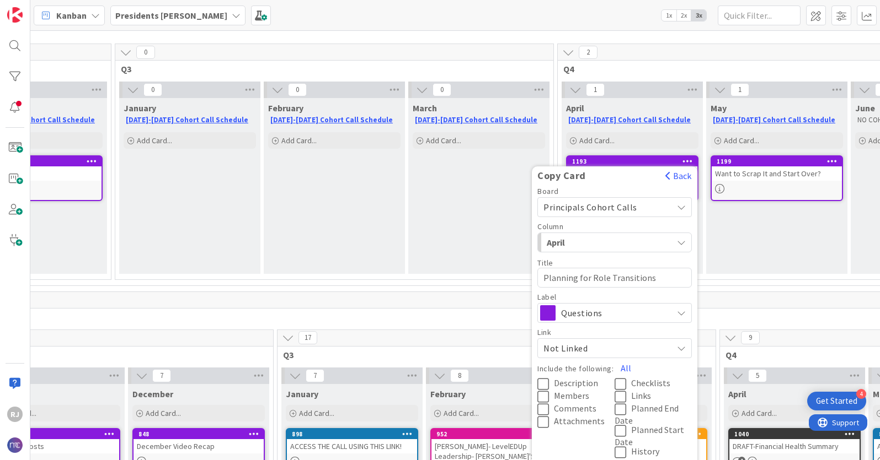
click at [548, 383] on icon at bounding box center [545, 384] width 17 height 13
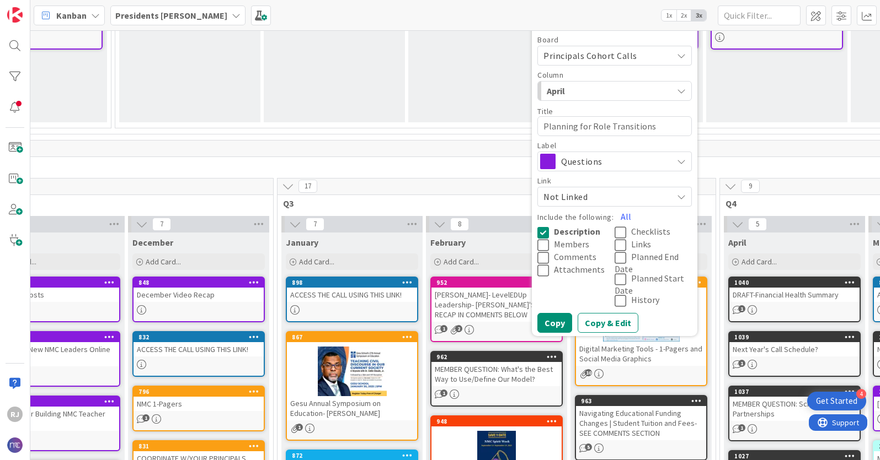
scroll to position [243, 813]
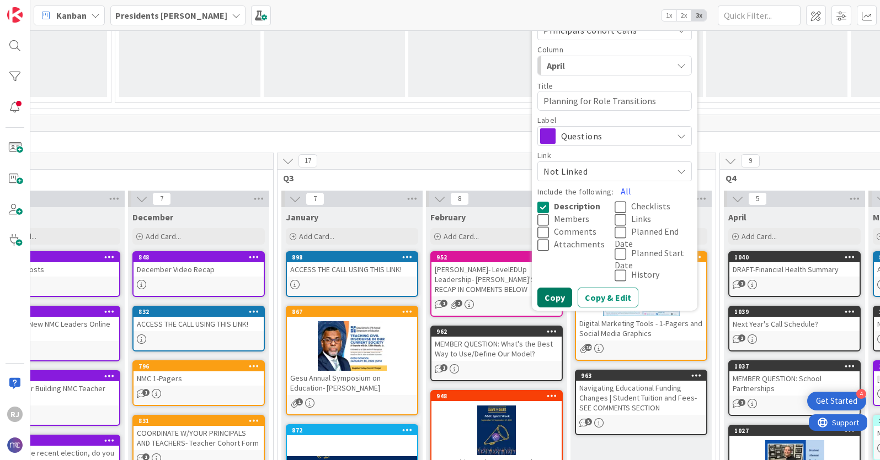
click at [555, 297] on button "Copy" at bounding box center [554, 298] width 35 height 20
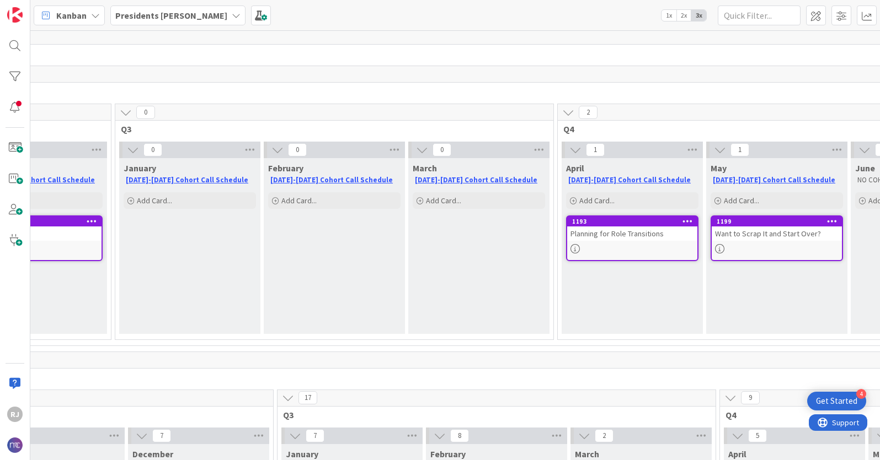
scroll to position [0, 813]
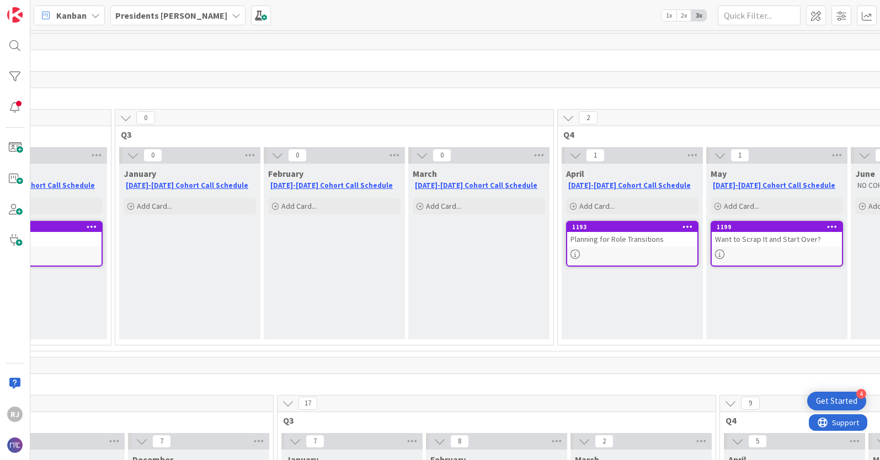
click at [175, 14] on b "Presidents [PERSON_NAME]" at bounding box center [171, 15] width 112 height 11
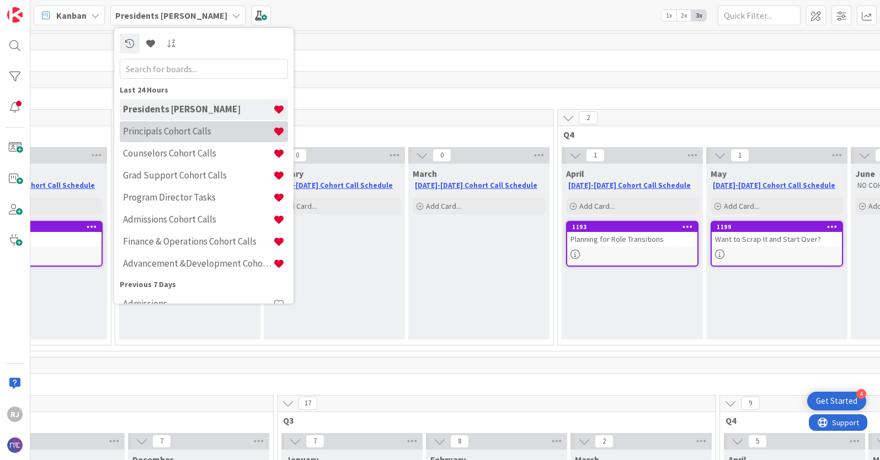
click at [164, 133] on h4 "Principals Cohort Calls" at bounding box center [198, 131] width 150 height 11
type textarea "x"
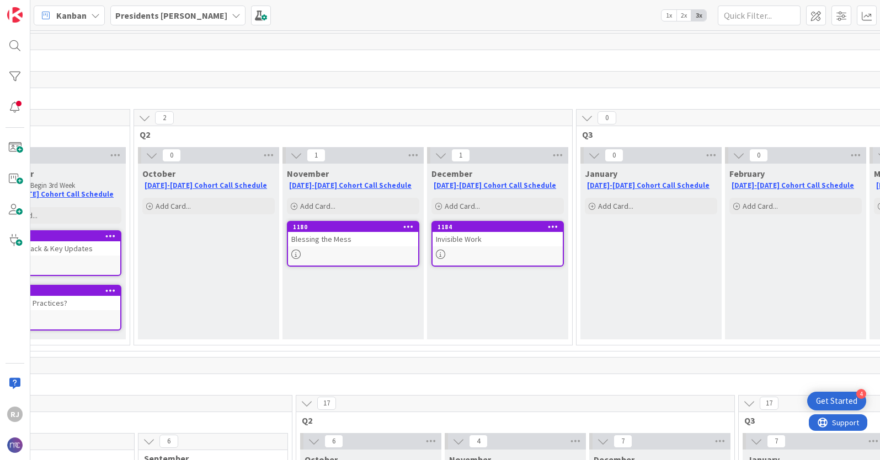
scroll to position [0, 342]
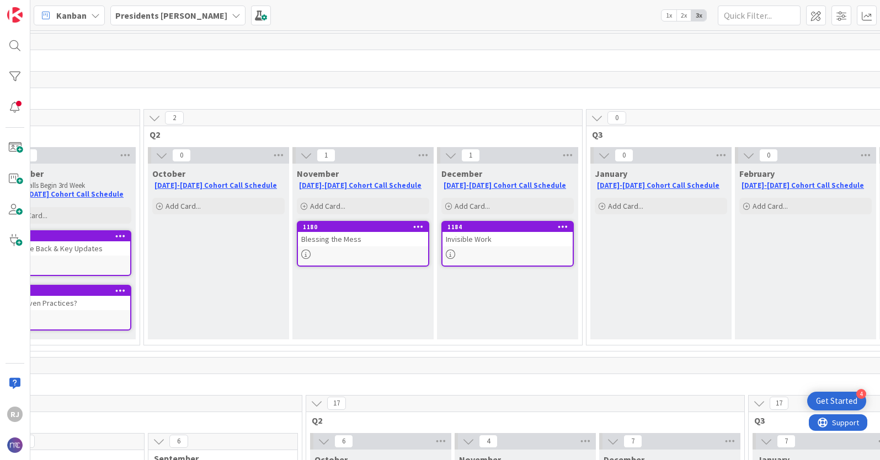
click at [169, 15] on b "Presidents [PERSON_NAME]" at bounding box center [171, 15] width 112 height 11
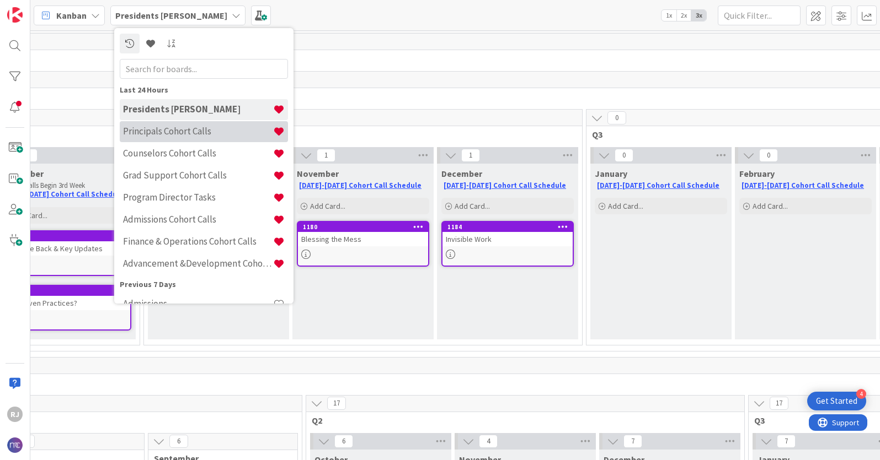
click at [158, 132] on h4 "Principals Cohort Calls" at bounding box center [198, 131] width 150 height 11
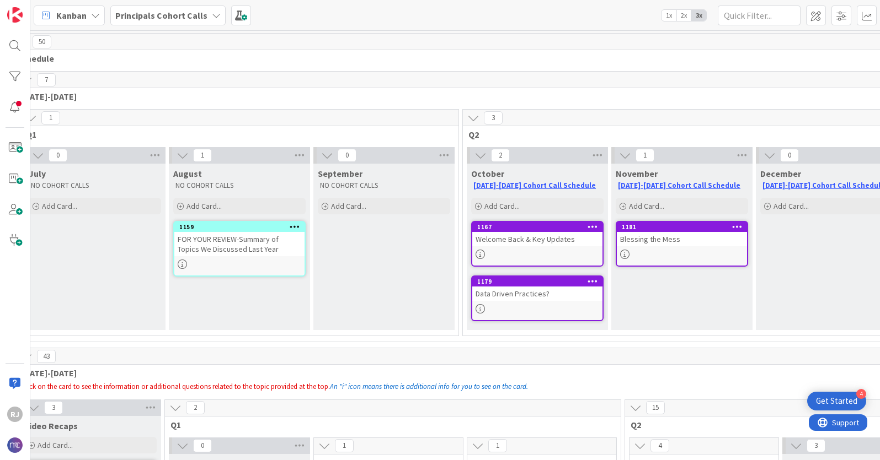
scroll to position [0, 20]
click at [198, 12] on b "Principals Cohort Calls" at bounding box center [161, 15] width 92 height 11
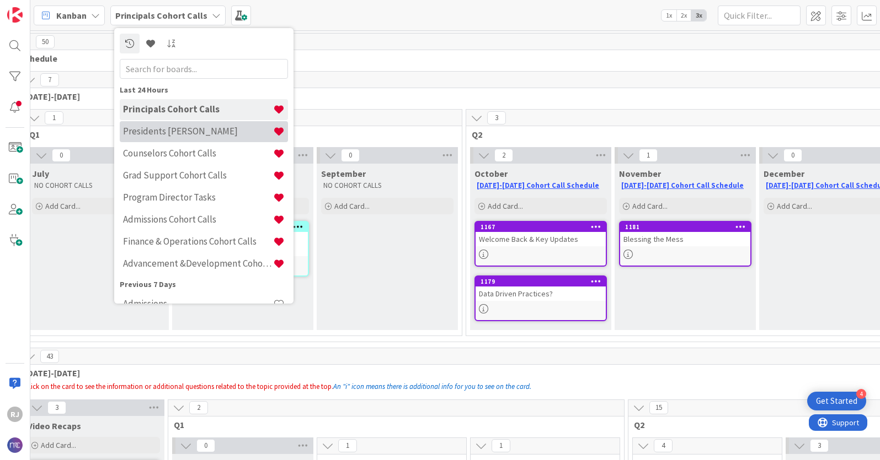
click at [171, 127] on h4 "Presidents [PERSON_NAME]" at bounding box center [198, 131] width 150 height 11
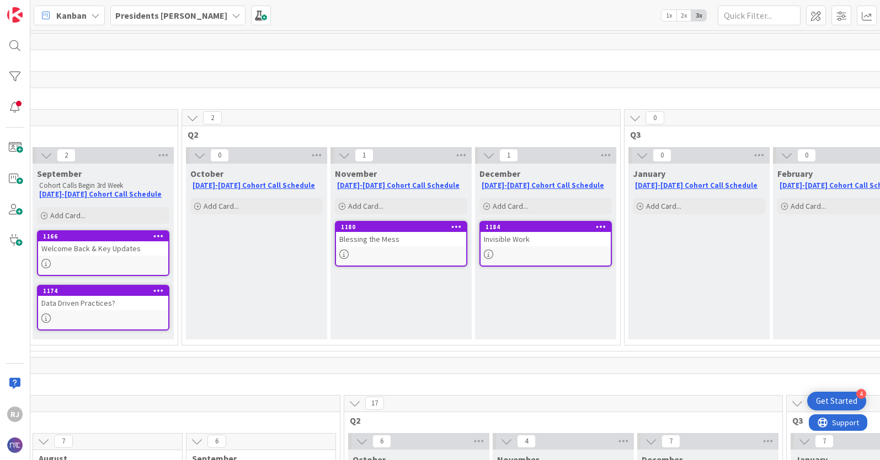
scroll to position [0, 309]
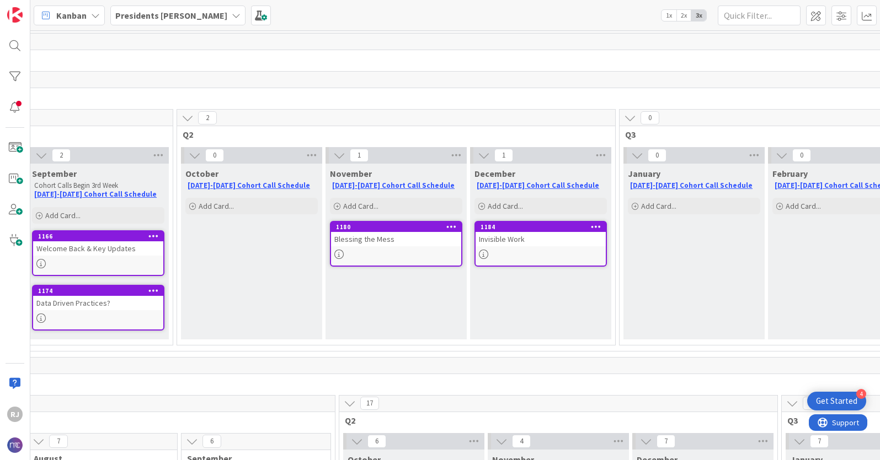
click at [512, 254] on div at bounding box center [540, 254] width 130 height 9
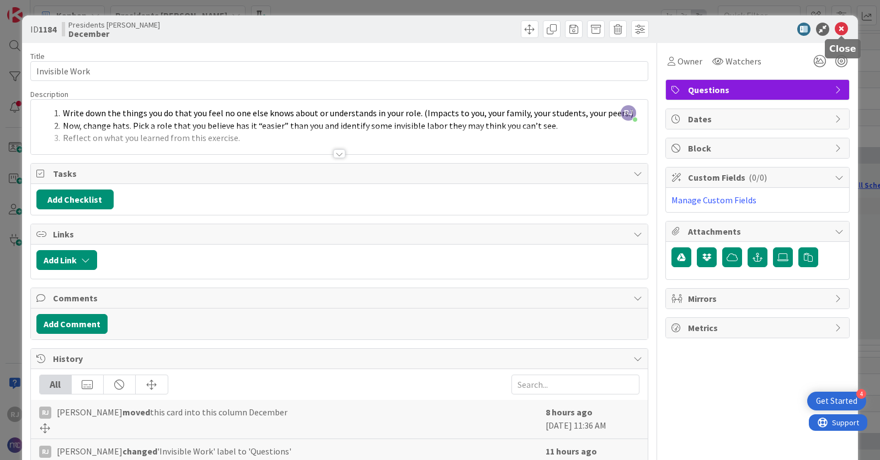
click at [840, 28] on icon at bounding box center [840, 29] width 13 height 13
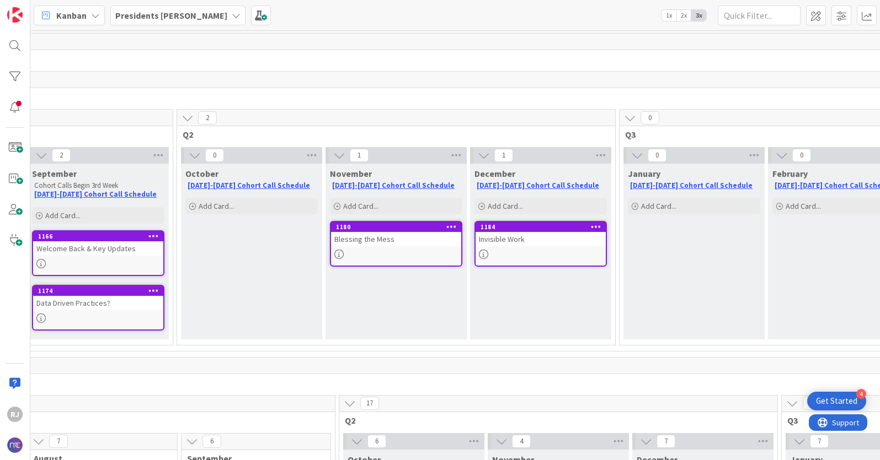
click at [135, 13] on b "Presidents [PERSON_NAME]" at bounding box center [171, 15] width 112 height 11
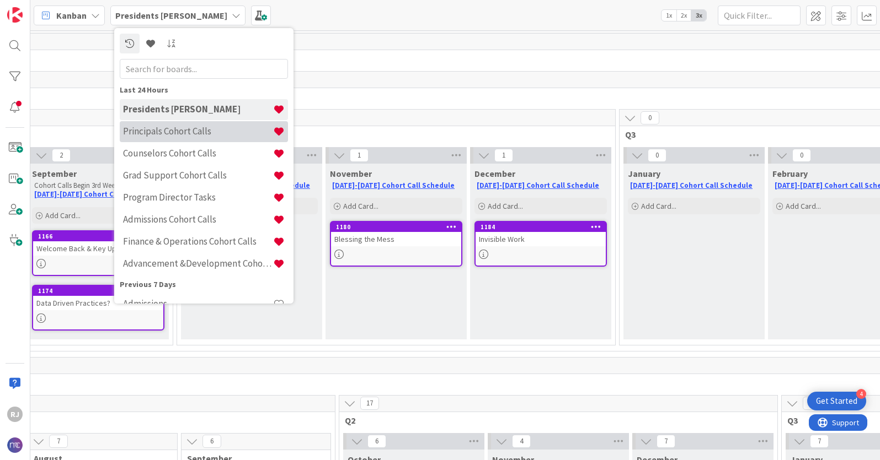
click at [160, 131] on h4 "Principals Cohort Calls" at bounding box center [198, 131] width 150 height 11
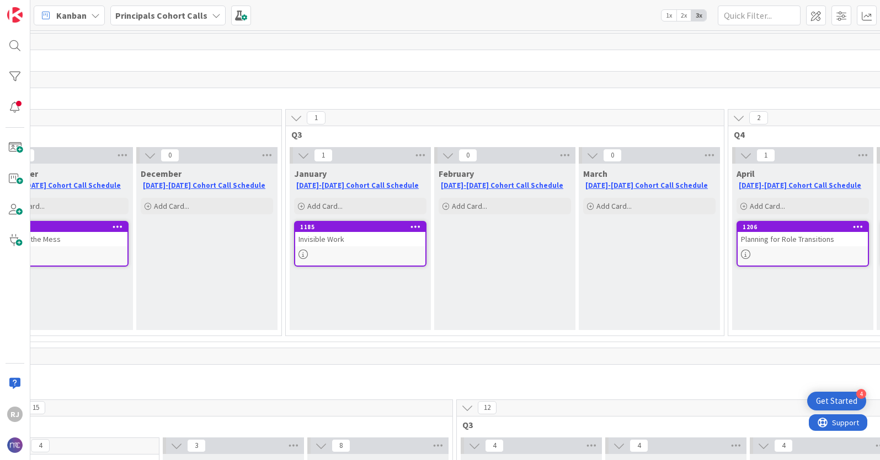
scroll to position [0, 608]
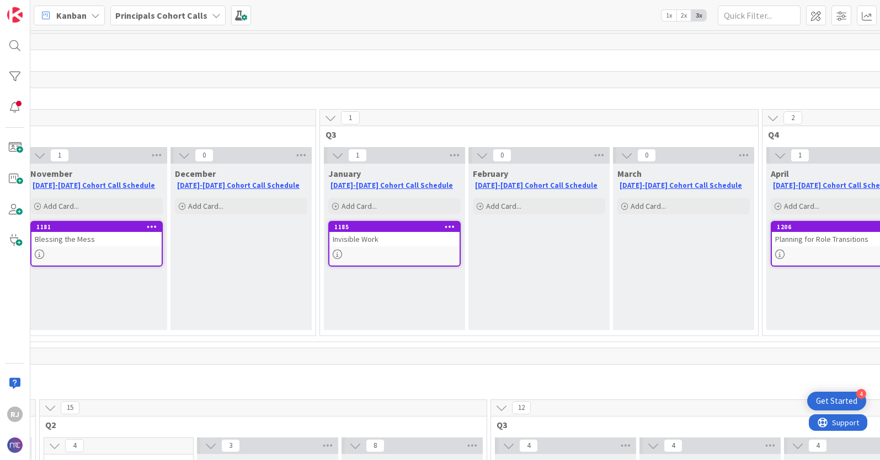
click at [200, 13] on b "Principals Cohort Calls" at bounding box center [161, 15] width 92 height 11
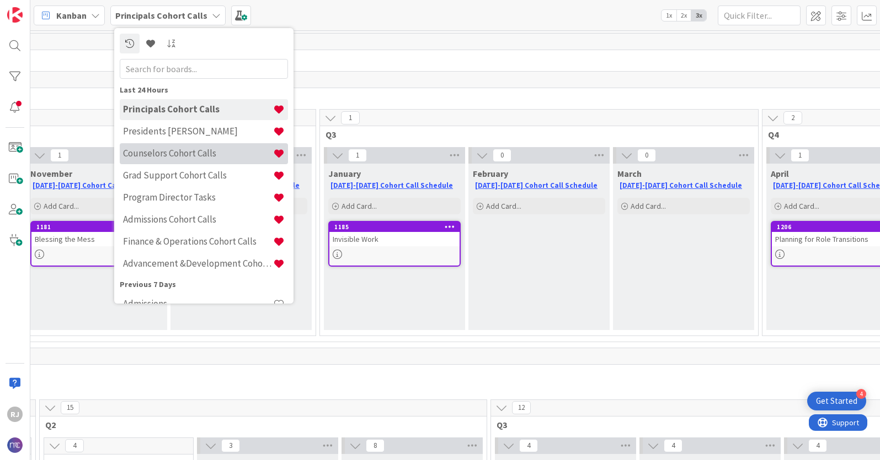
click at [178, 157] on h4 "Counselors Cohort Calls" at bounding box center [198, 153] width 150 height 11
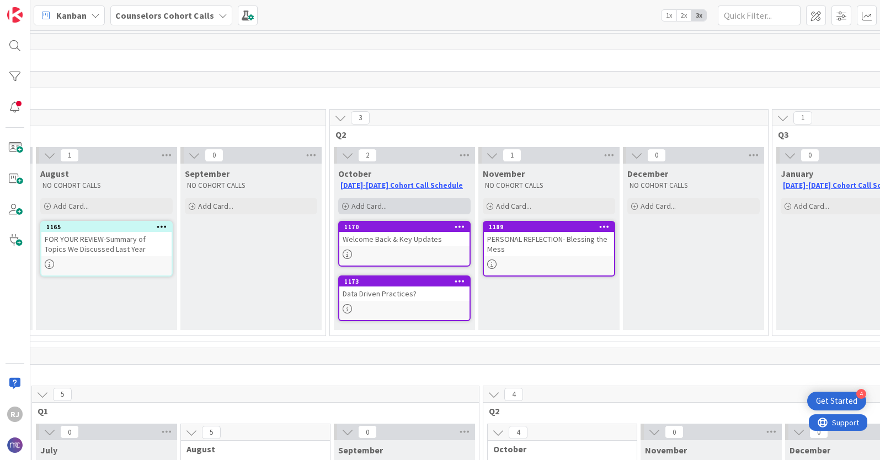
scroll to position [0, 152]
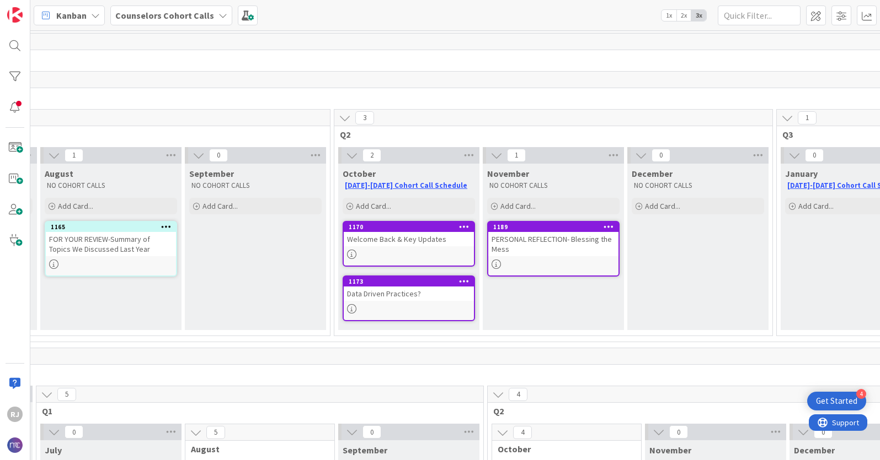
click at [185, 15] on b "Counselors Cohort Calls" at bounding box center [164, 15] width 99 height 11
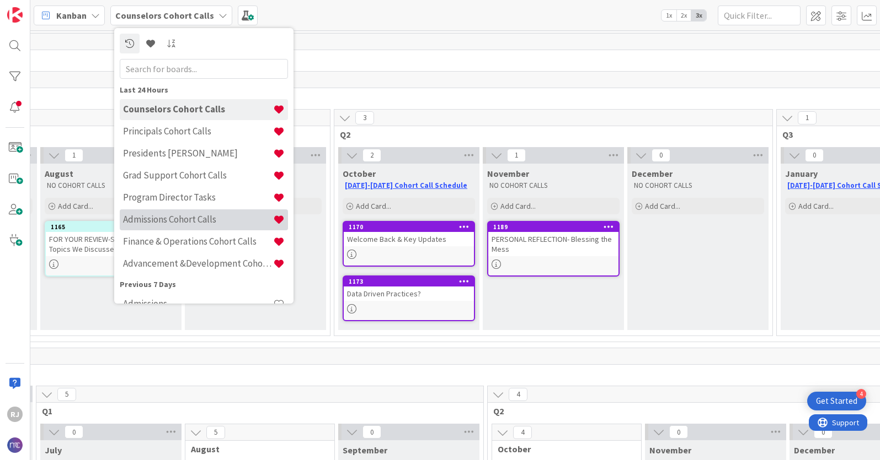
click at [164, 222] on h4 "Admissions Cohort Calls" at bounding box center [198, 219] width 150 height 11
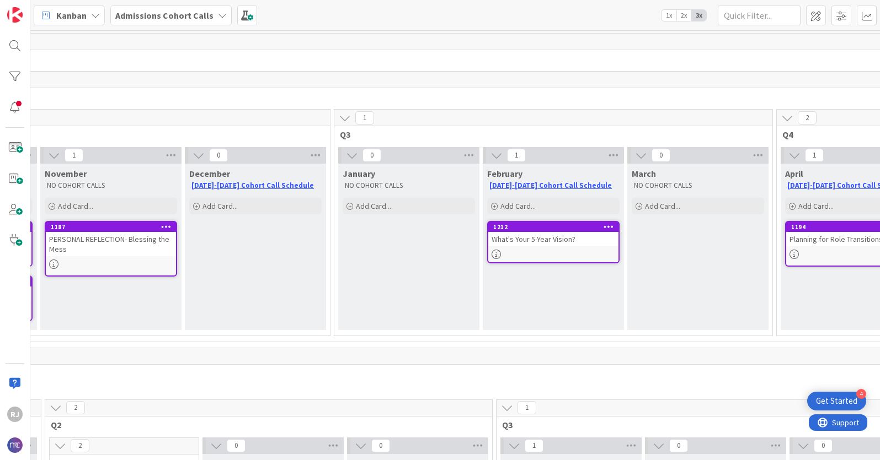
scroll to position [0, 588]
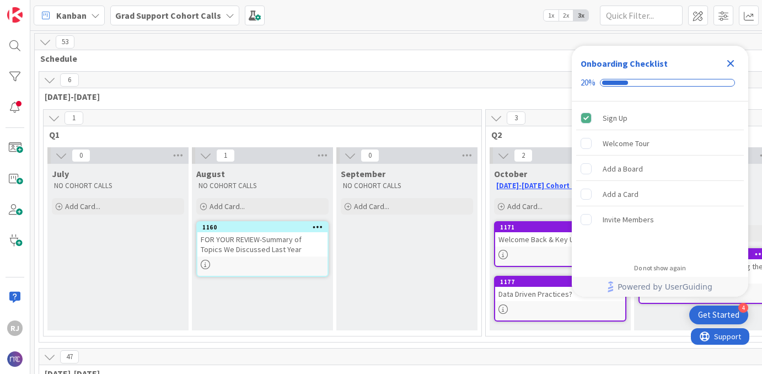
click at [728, 62] on icon "Close Checklist" at bounding box center [730, 63] width 7 height 7
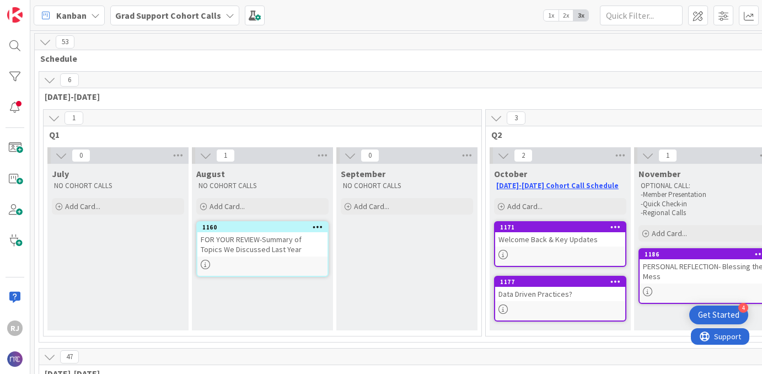
click at [161, 18] on b "Grad Support Cohort Calls" at bounding box center [168, 15] width 106 height 11
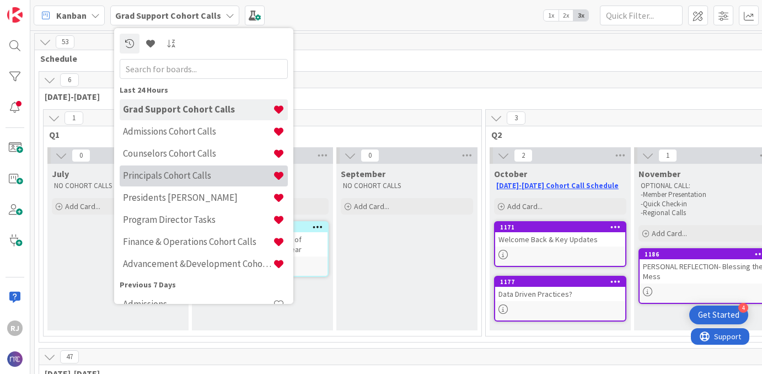
click at [162, 175] on h4 "Principals Cohort Calls" at bounding box center [198, 175] width 150 height 11
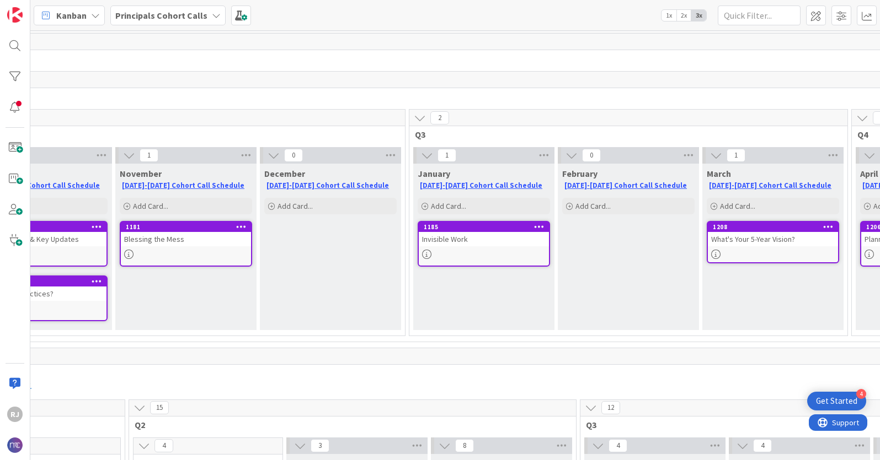
scroll to position [0, 522]
click at [749, 238] on div "What's Your 5-Year Vision?" at bounding box center [770, 239] width 130 height 14
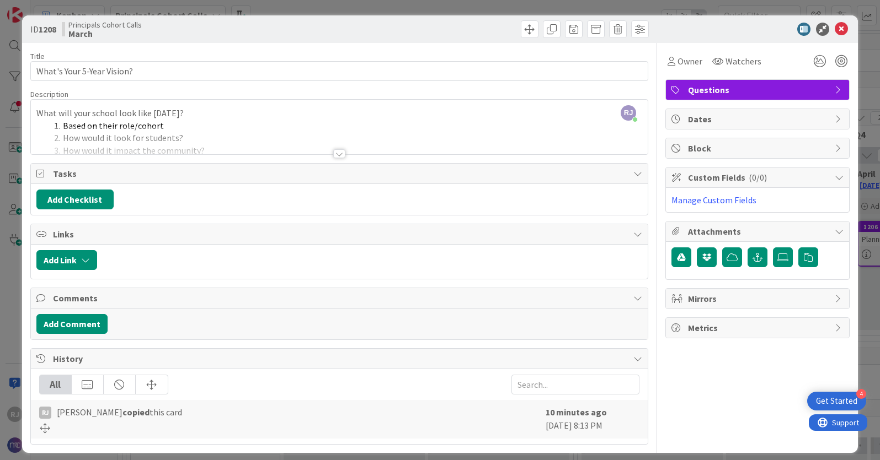
click at [340, 153] on div at bounding box center [339, 153] width 12 height 9
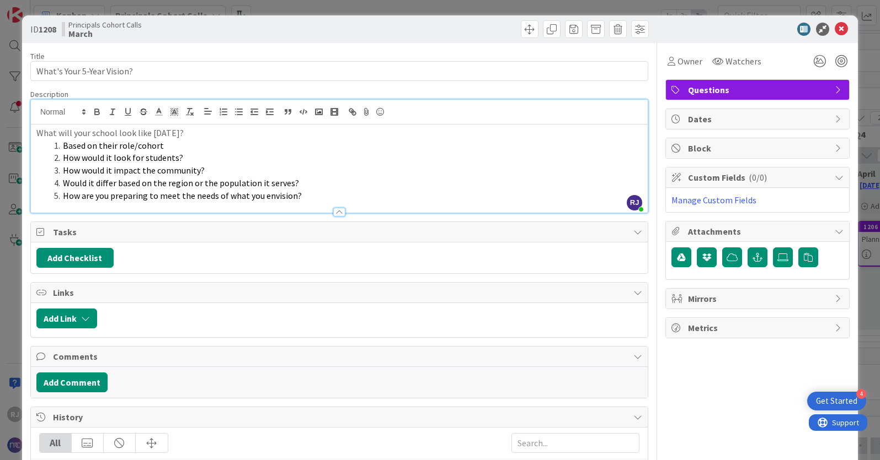
click at [304, 195] on li "How are you preparing to meet the needs of what you envision?" at bounding box center [346, 196] width 592 height 13
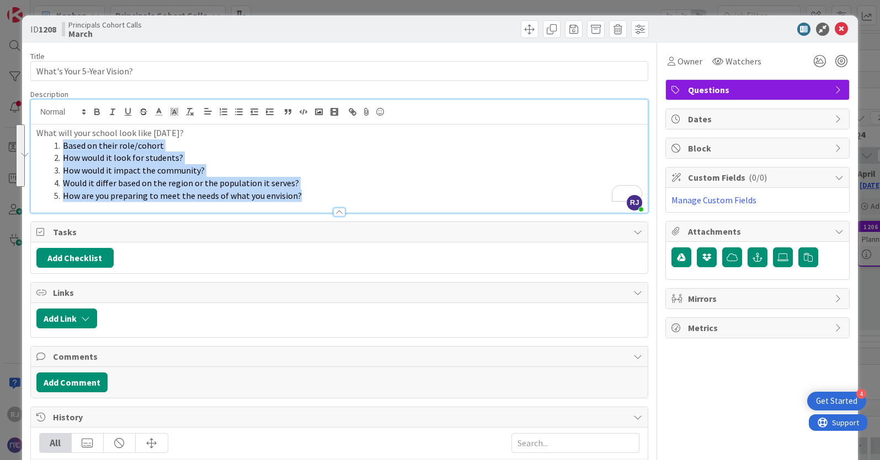
drag, startPoint x: 304, startPoint y: 195, endPoint x: 61, endPoint y: 149, distance: 247.5
click at [61, 149] on ol "Based on their role/cohort How would it look for students? How would it impact …" at bounding box center [339, 171] width 606 height 63
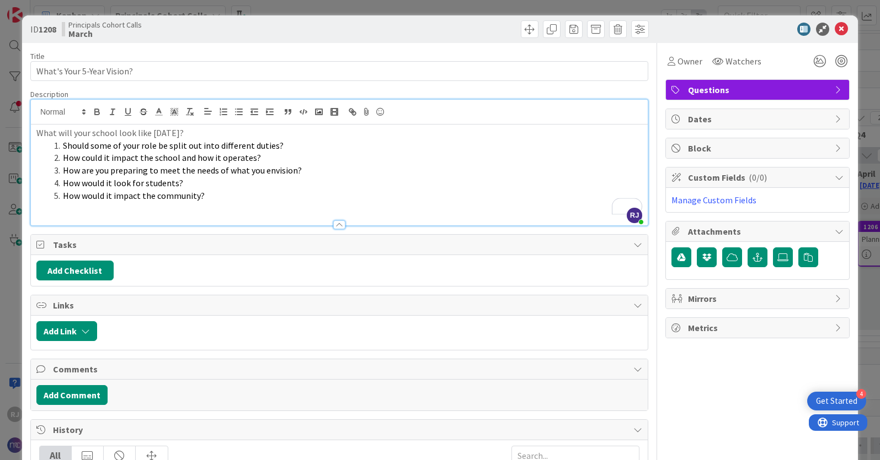
click at [105, 128] on p "What will your school look like in 5 years?" at bounding box center [339, 133] width 606 height 13
click at [328, 190] on li "How would it impact the community?" at bounding box center [346, 196] width 592 height 13
click at [762, 29] on icon at bounding box center [840, 29] width 13 height 13
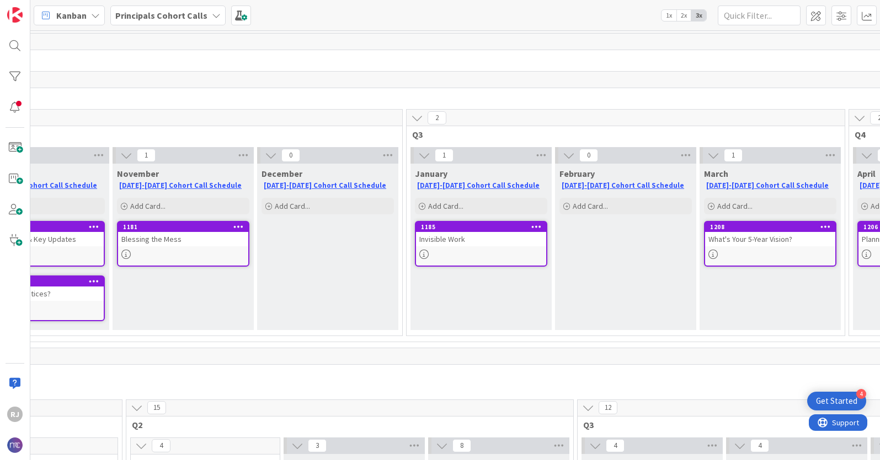
click at [186, 14] on b "Principals Cohort Calls" at bounding box center [161, 15] width 92 height 11
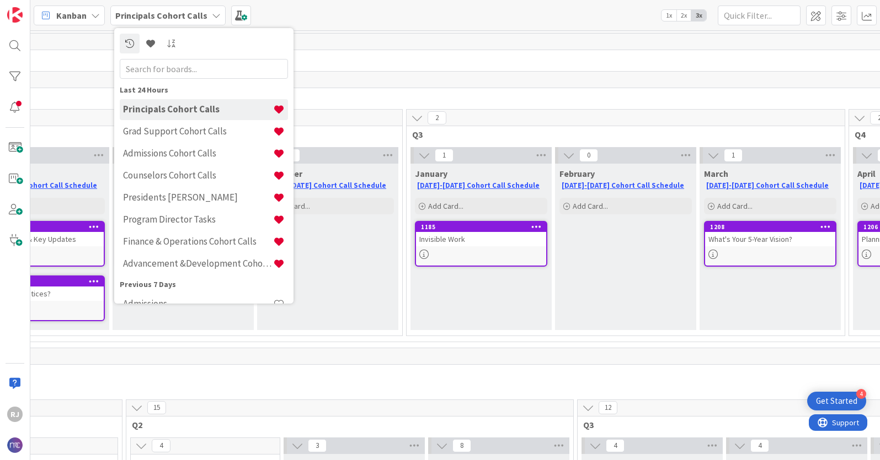
click at [549, 283] on div "January 2025-2026 Cohort Call Schedule Add Card... 1185 Invisible Work" at bounding box center [480, 247] width 141 height 167
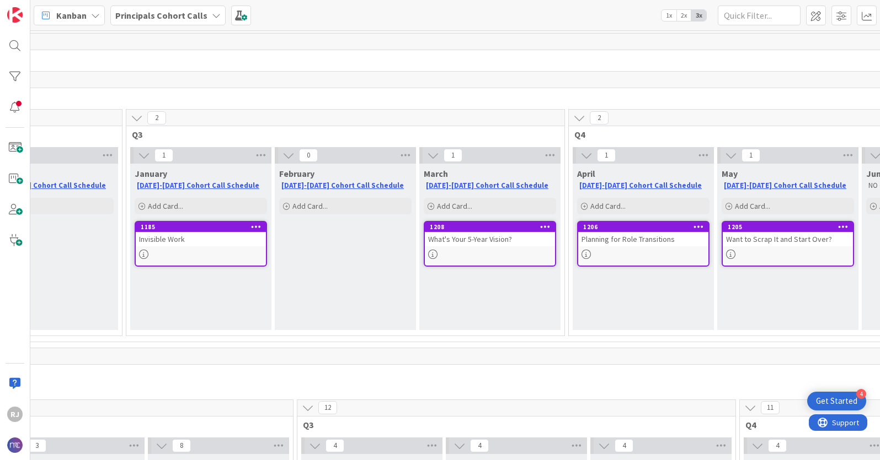
scroll to position [0, 789]
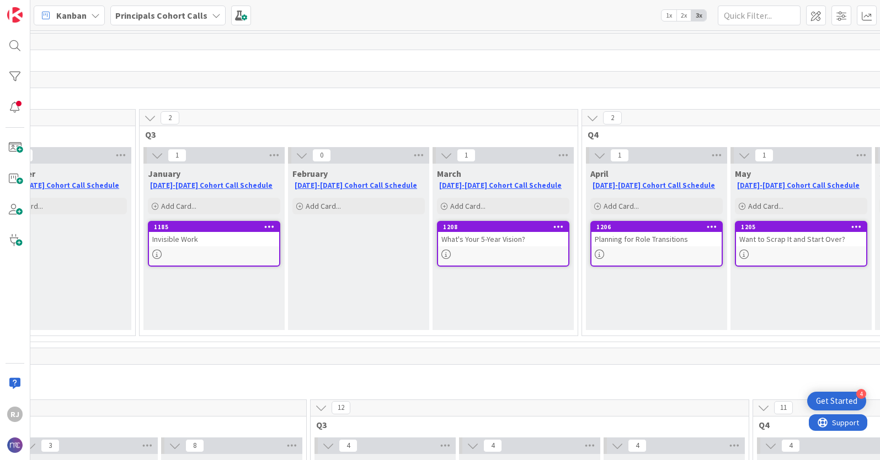
click at [508, 240] on div "What's Your 5-Year Vision?" at bounding box center [503, 239] width 130 height 14
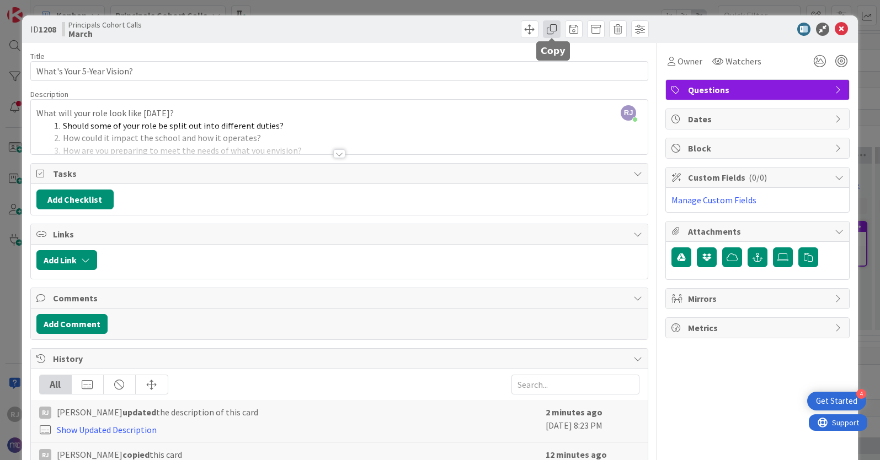
click at [557, 26] on span at bounding box center [552, 29] width 18 height 18
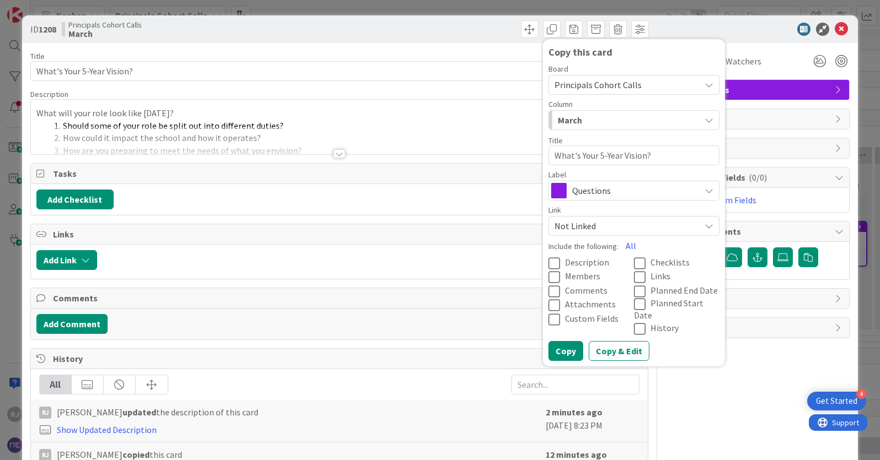
click at [592, 84] on span "Principals Cohort Calls" at bounding box center [597, 84] width 87 height 11
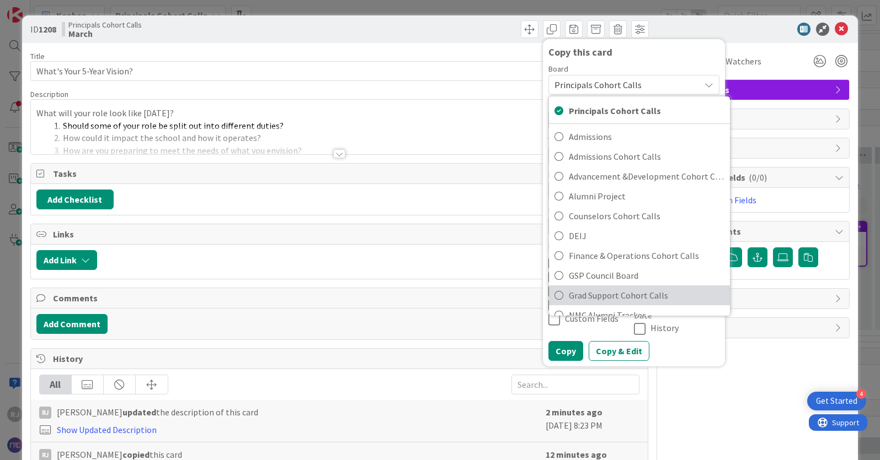
click at [598, 301] on span "Grad Support Cohort Calls" at bounding box center [647, 295] width 156 height 17
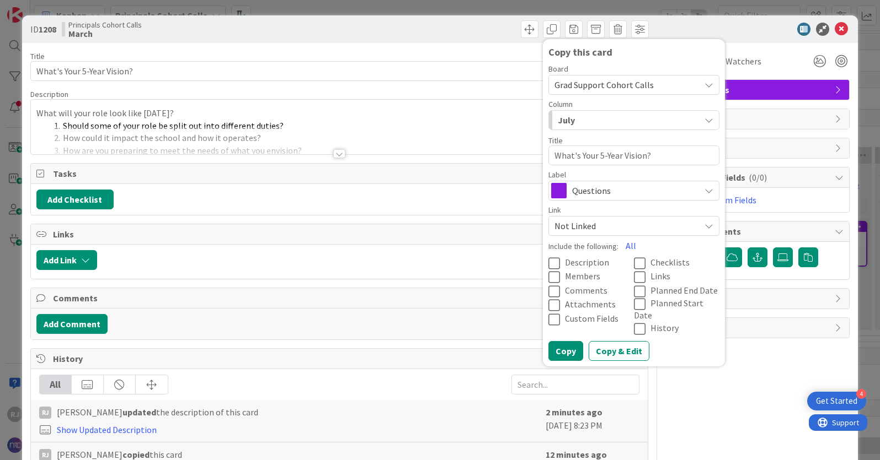
click at [599, 117] on div "July" at bounding box center [627, 120] width 145 height 18
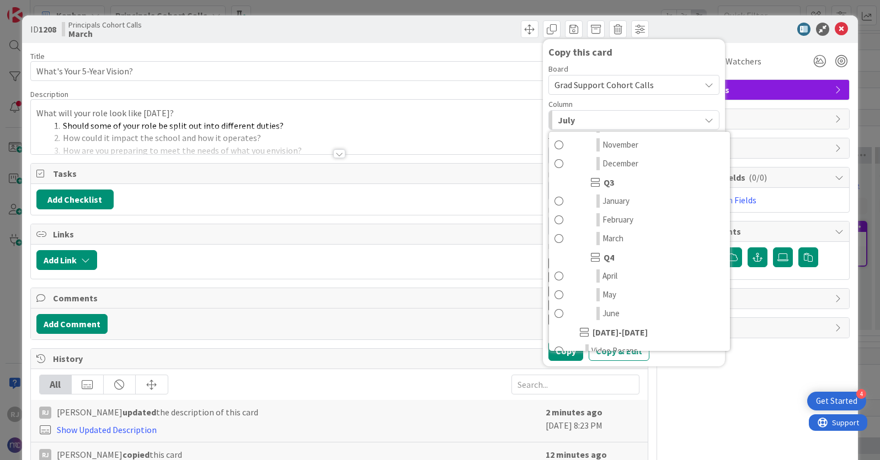
scroll to position [152, 0]
click at [611, 273] on span "April" at bounding box center [609, 274] width 15 height 13
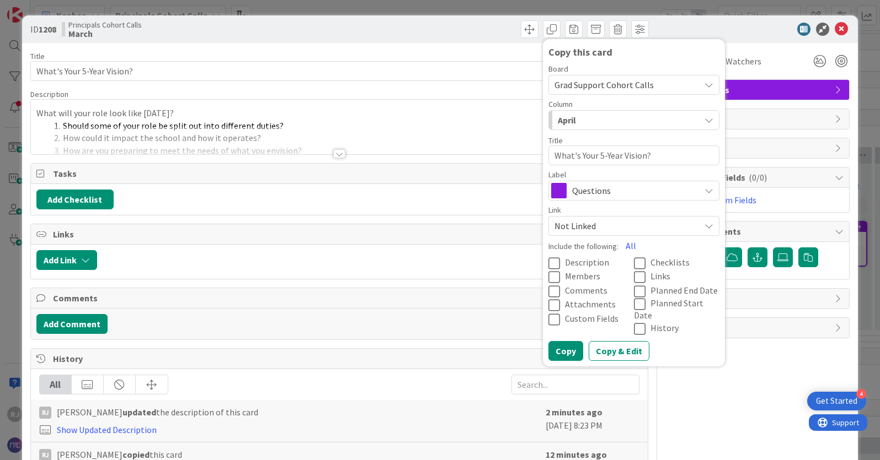
click at [555, 260] on icon at bounding box center [556, 263] width 17 height 13
click at [618, 344] on button "Copy & Edit" at bounding box center [618, 351] width 61 height 20
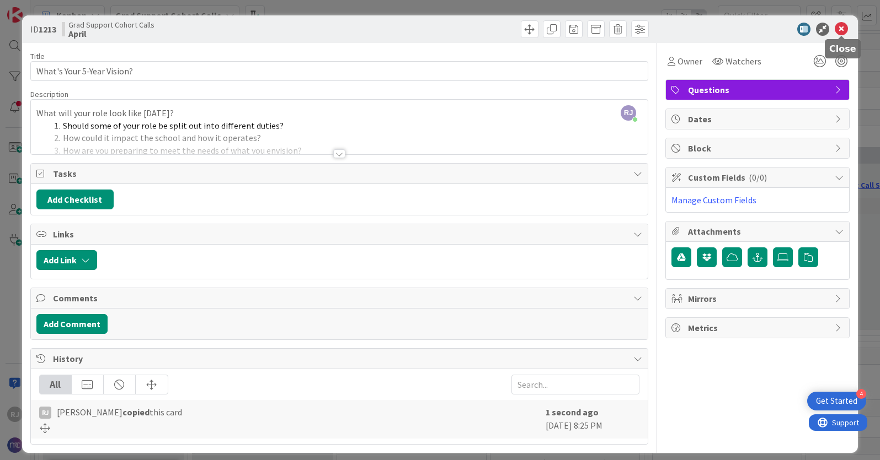
click at [762, 27] on icon at bounding box center [840, 29] width 13 height 13
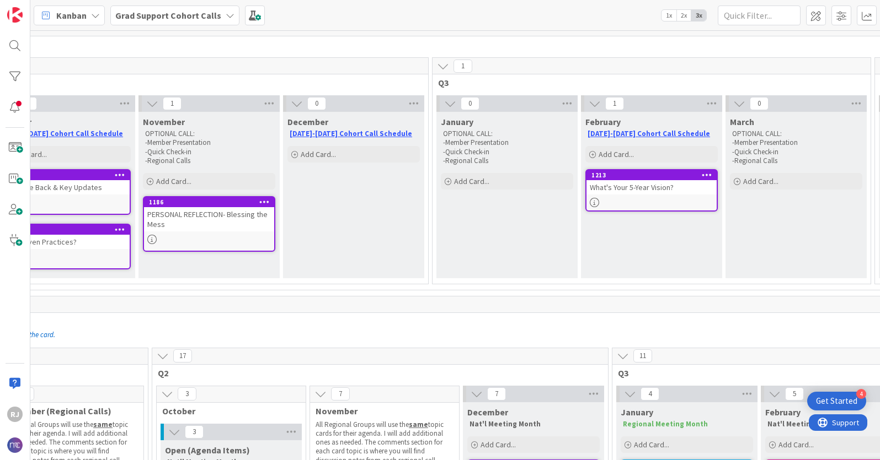
scroll to position [52, 493]
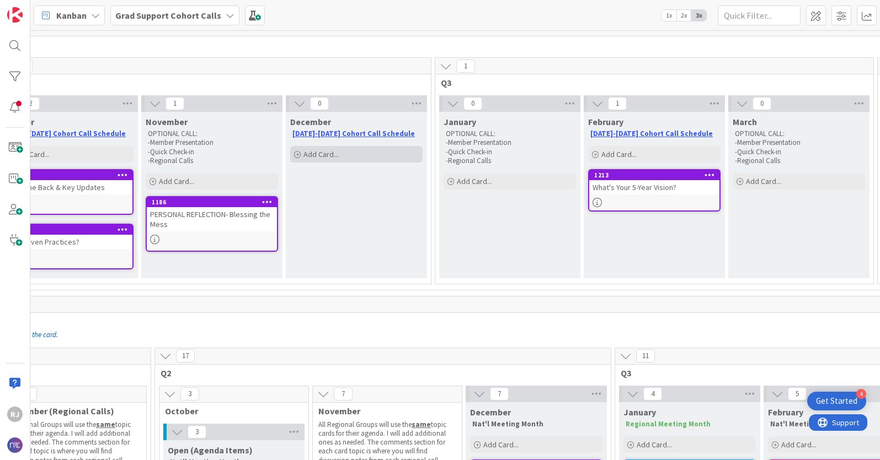
click at [338, 153] on span "Add Card..." at bounding box center [320, 154] width 35 height 10
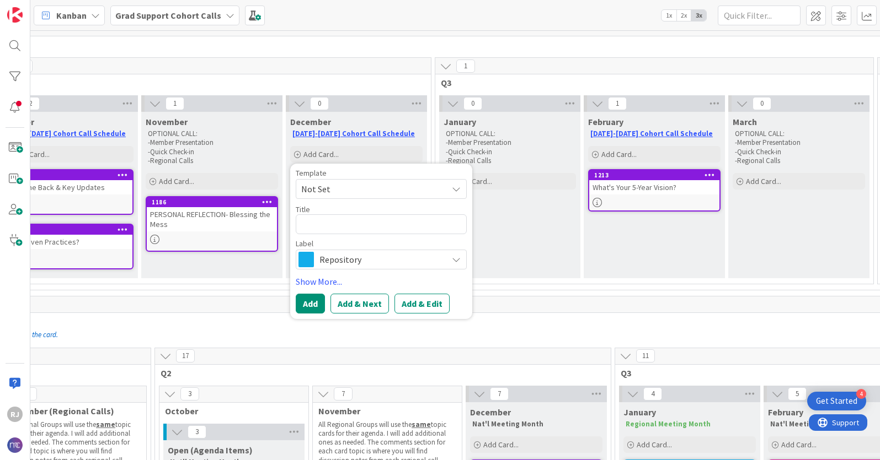
click at [331, 259] on span "Repository" at bounding box center [380, 259] width 122 height 15
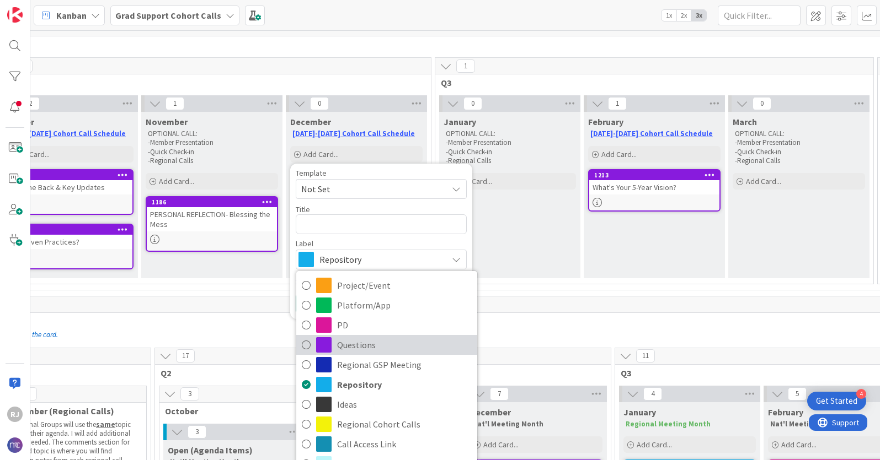
click at [354, 346] on span "Questions" at bounding box center [404, 345] width 135 height 17
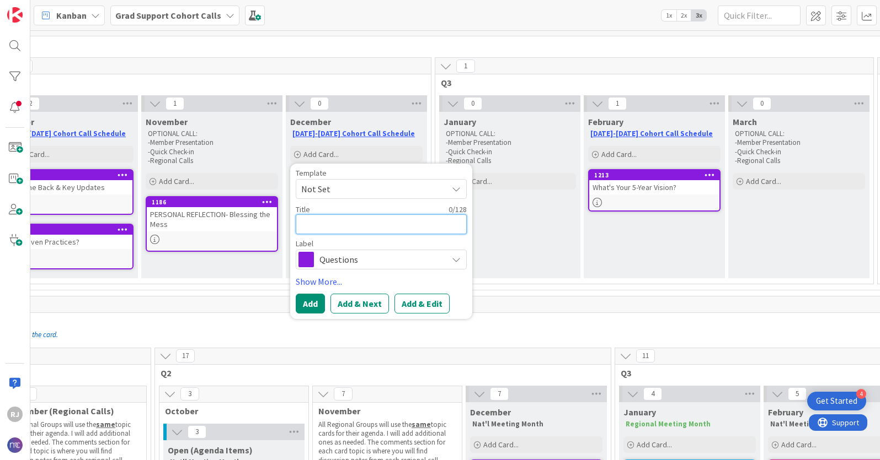
click at [332, 222] on textarea at bounding box center [381, 225] width 171 height 20
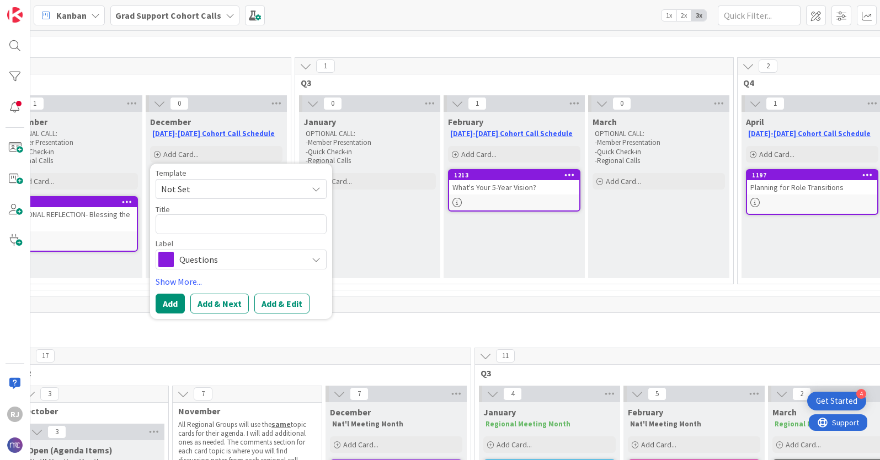
scroll to position [52, 630]
click at [403, 260] on div "January OPTIONAL CALL: -Member Presentation -Quick Check-in -Regional Calls Add…" at bounding box center [372, 195] width 141 height 167
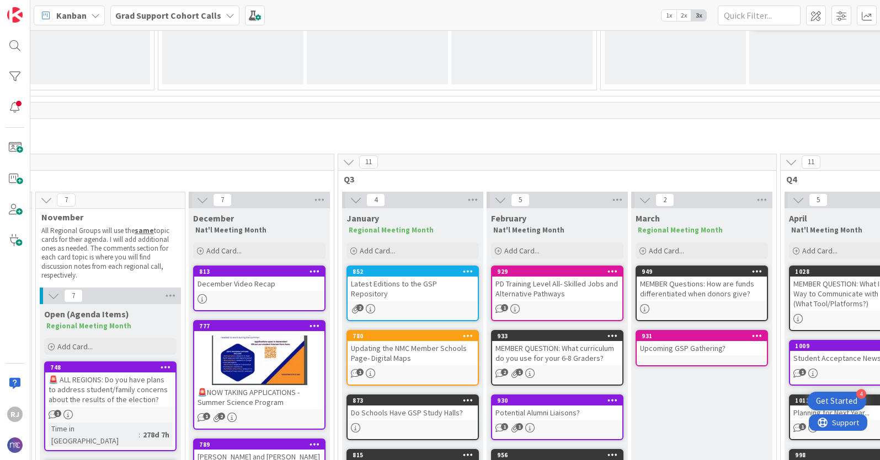
scroll to position [246, 770]
click at [416, 341] on div "Updating the NMC Member Schools Page- Digital Maps" at bounding box center [412, 353] width 130 height 24
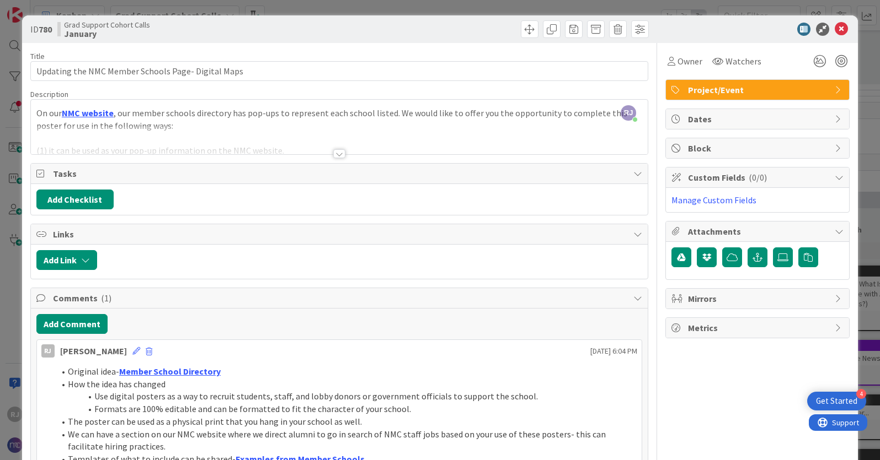
click at [341, 154] on div at bounding box center [339, 153] width 12 height 9
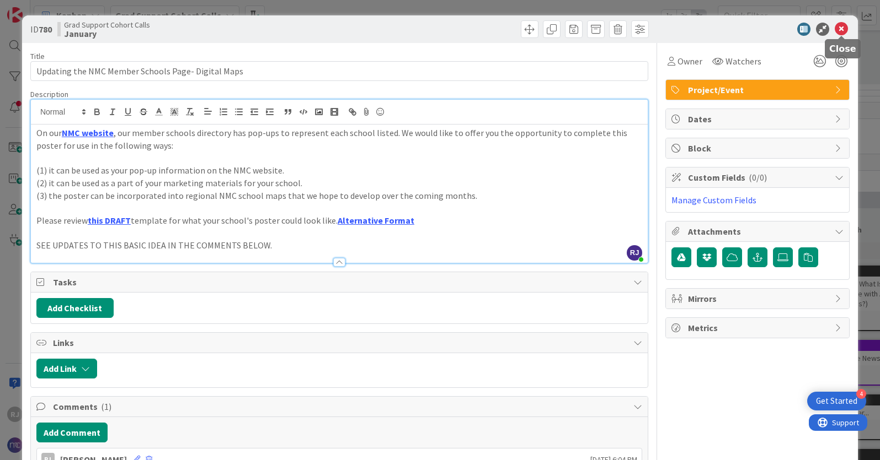
click at [762, 30] on icon at bounding box center [840, 29] width 13 height 13
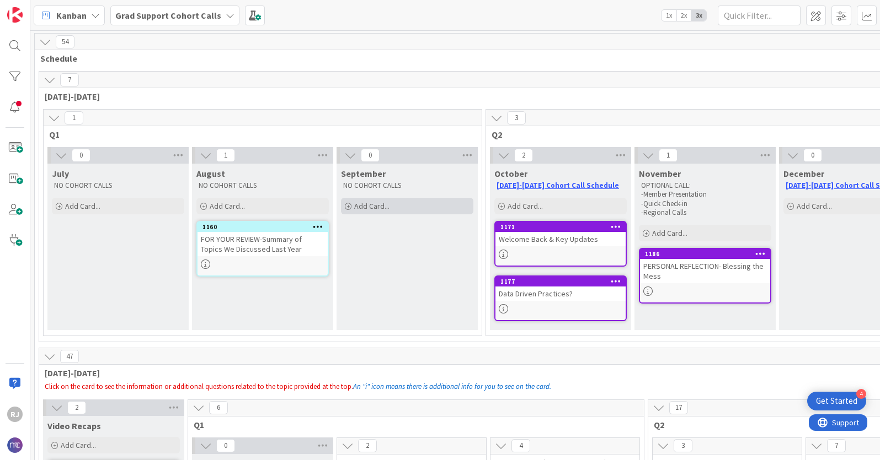
click at [363, 206] on span "Add Card..." at bounding box center [371, 206] width 35 height 10
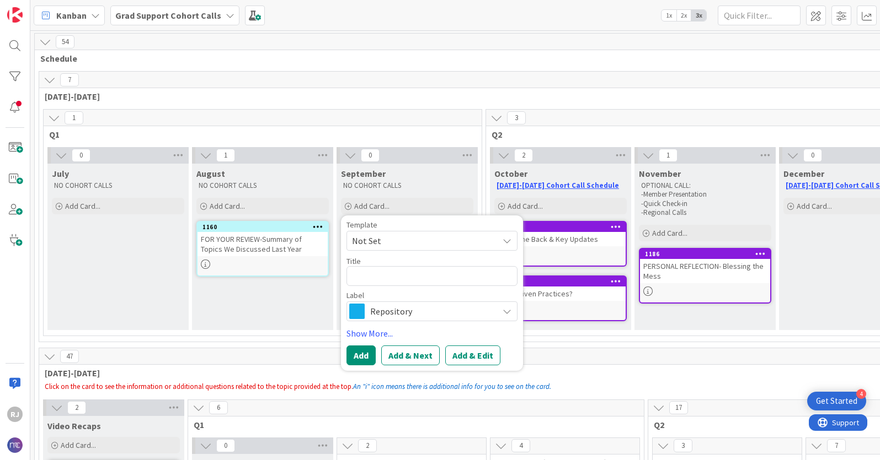
click at [389, 315] on span "Repository" at bounding box center [431, 311] width 122 height 15
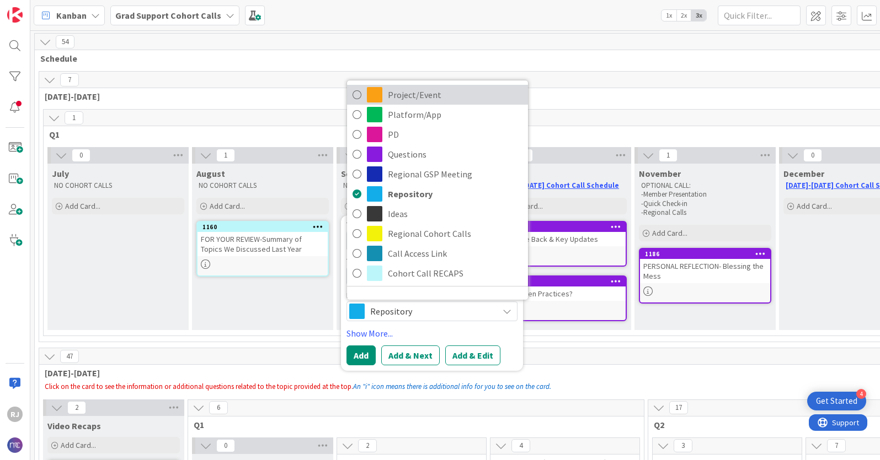
click at [408, 95] on span "Project/Event" at bounding box center [455, 95] width 135 height 17
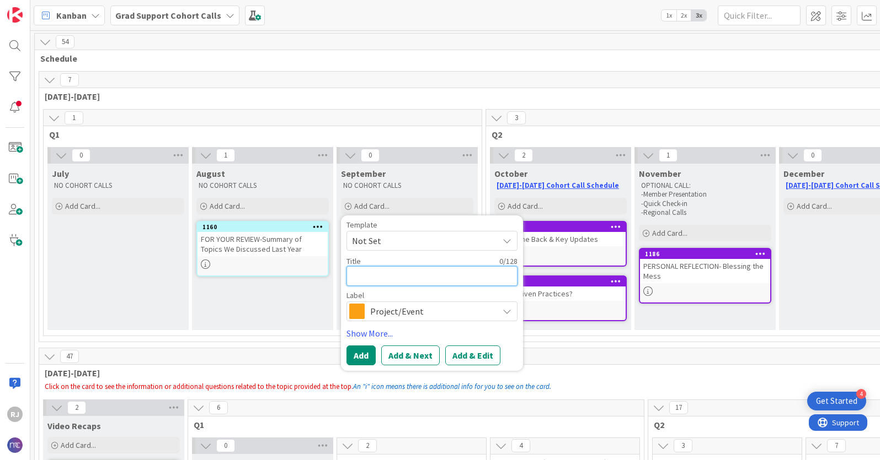
click at [378, 279] on textarea at bounding box center [431, 276] width 171 height 20
type textarea "x"
type textarea "2"
type textarea "x"
type textarea "20"
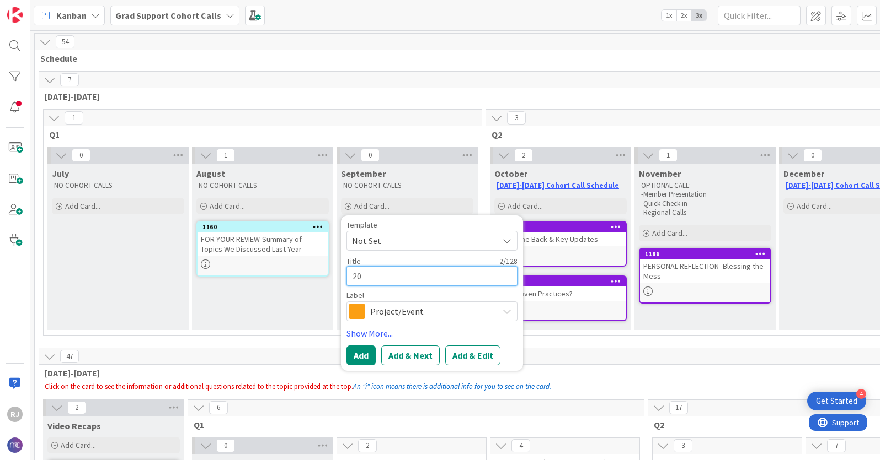
type textarea "x"
type textarea "202"
type textarea "x"
type textarea "2025"
type textarea "x"
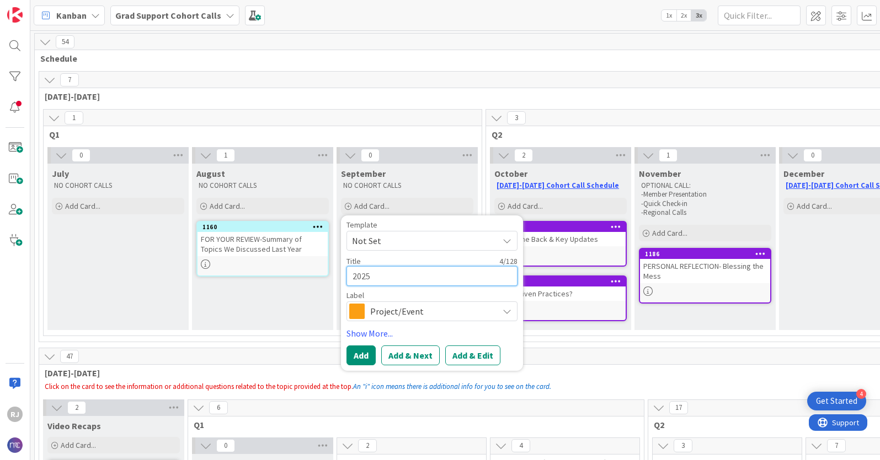
type textarea "2025"
type textarea "x"
type textarea "2025 N"
type textarea "x"
type textarea "2025 NM"
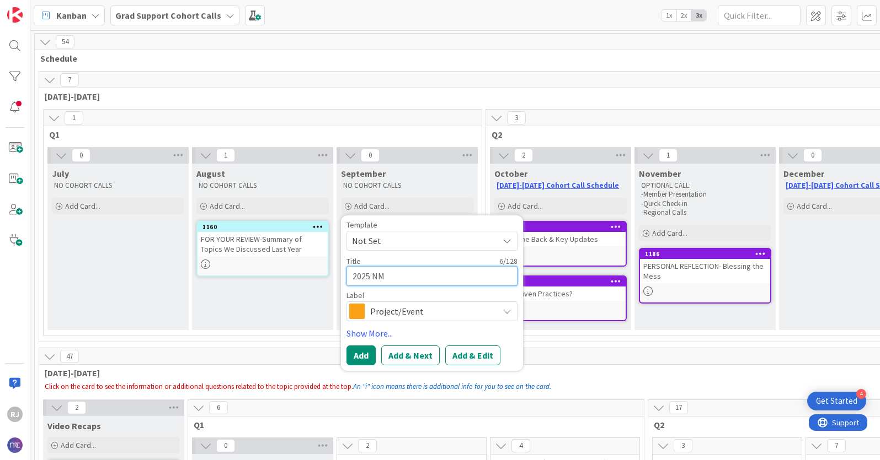
type textarea "x"
type textarea "2025 NMC"
type textarea "x"
type textarea "2025 NMC"
type textarea "x"
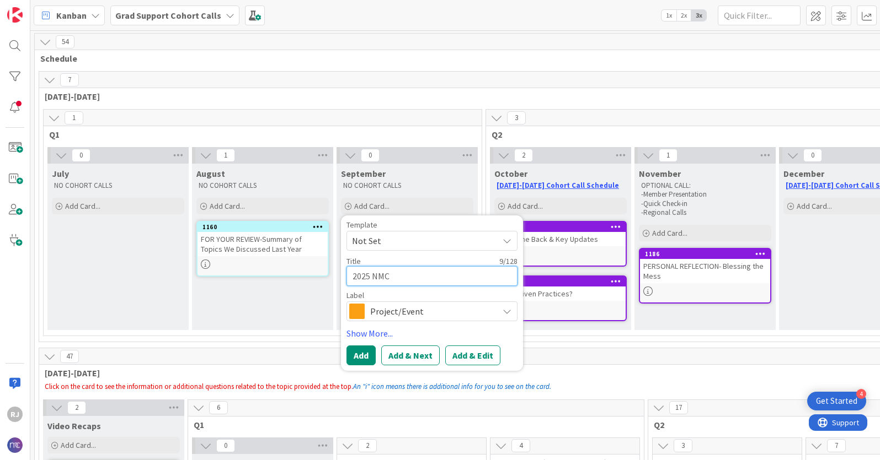
type textarea "2025 NMC S"
type textarea "x"
type textarea "2025 NMC Sp"
type textarea "x"
type textarea "2025 NMC Spi"
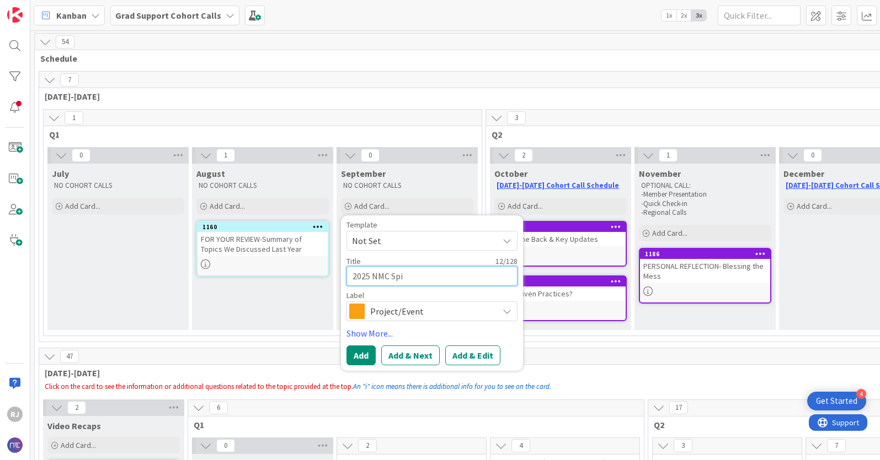
type textarea "x"
type textarea "2025 NMC Spir"
type textarea "x"
type textarea "2025 NMC Spirt"
type textarea "x"
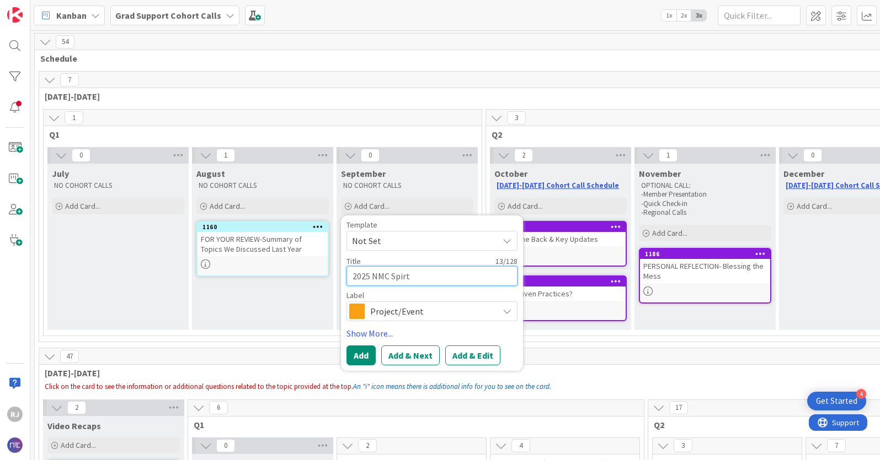
type textarea "2025 NMC Spirti"
type textarea "x"
type textarea "2025 NMC Spirt"
type textarea "x"
type textarea "2025 NMC Spir"
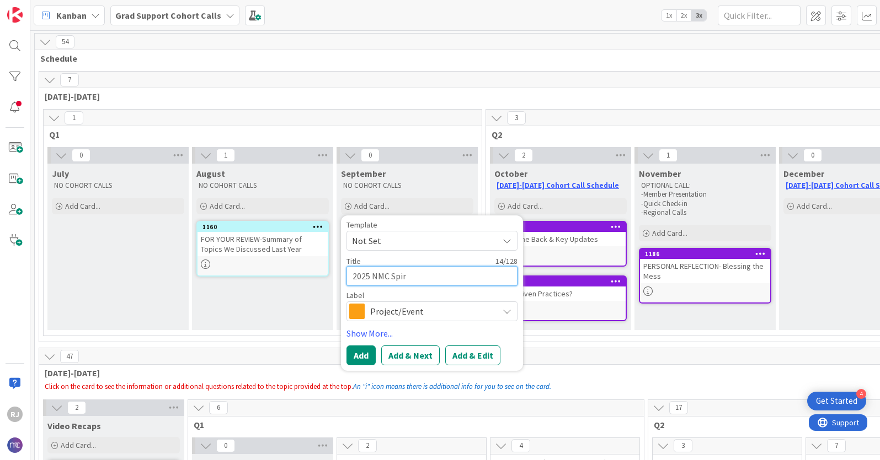
type textarea "x"
type textarea "2025 NMC Spi"
type textarea "x"
type textarea "2025 NMC Spir"
type textarea "x"
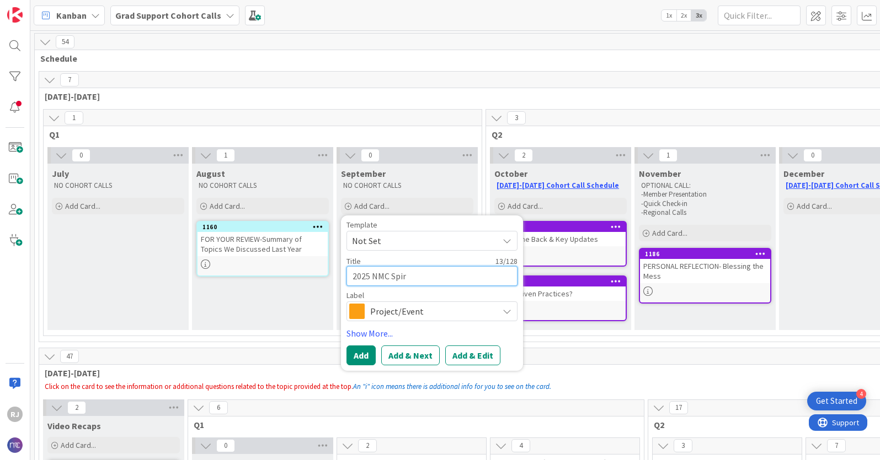
type textarea "2025 NMC Spiri"
type textarea "x"
type textarea "2025 NMC Spirit"
type textarea "x"
type textarea "2025 NMC Spirit"
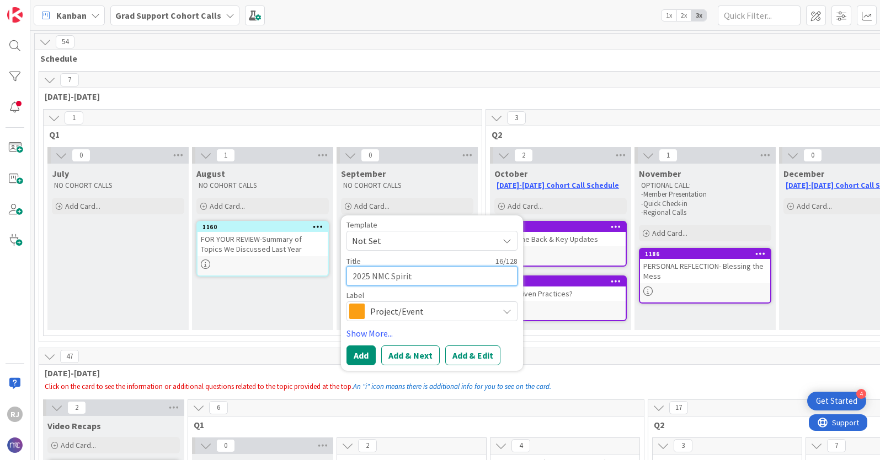
type textarea "x"
type textarea "2025 NMC Spirit W"
type textarea "x"
type textarea "2025 NMC Spirit We"
type textarea "x"
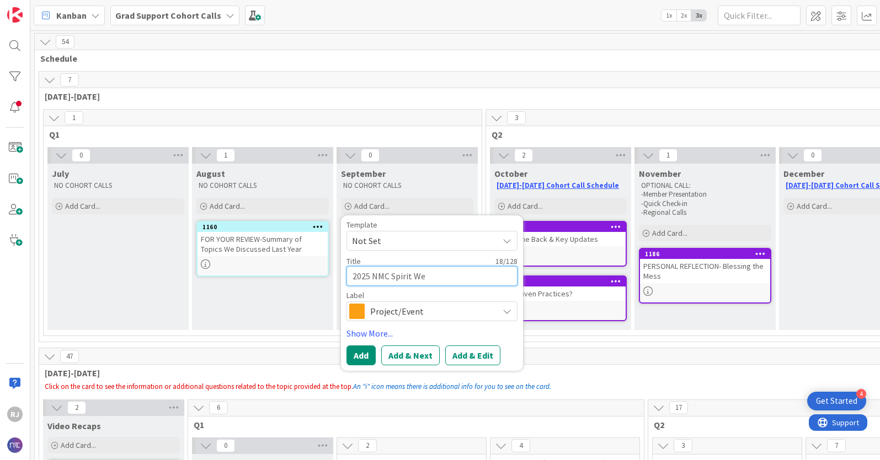
type textarea "2025 NMC Spirit Wee"
type textarea "x"
type textarea "2025 NMC Spirit Week"
type textarea "x"
type textarea "2025 NMC Spirit Week"
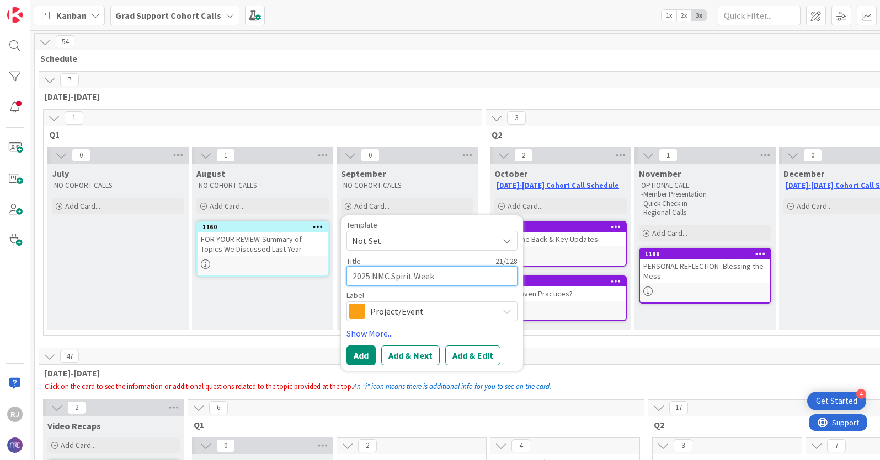
type textarea "x"
type textarea "2025 NMC Spirit Week a"
type textarea "x"
type textarea "2025 NMC Spirit Week an"
type textarea "x"
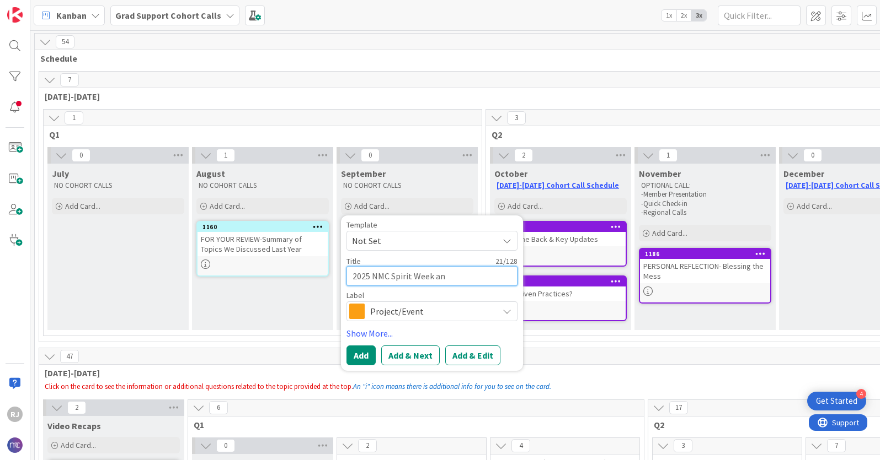
type textarea "2025 NMC Spirit Week and"
type textarea "x"
type textarea "2025 NMC Spirit Week and"
type textarea "x"
type textarea "2025 NMC Spirit Week and A"
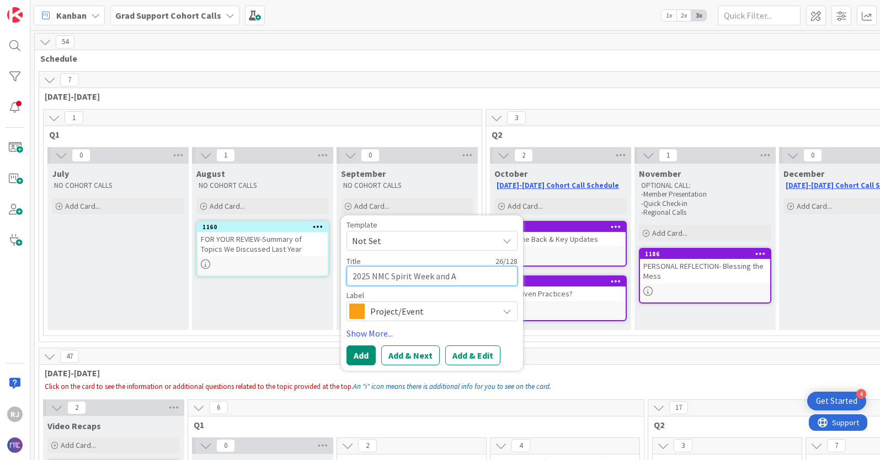
type textarea "x"
type textarea "2025 NMC Spirit Week and Ar"
type textarea "x"
type textarea "2025 NMC Spirit Week and Art"
type textarea "x"
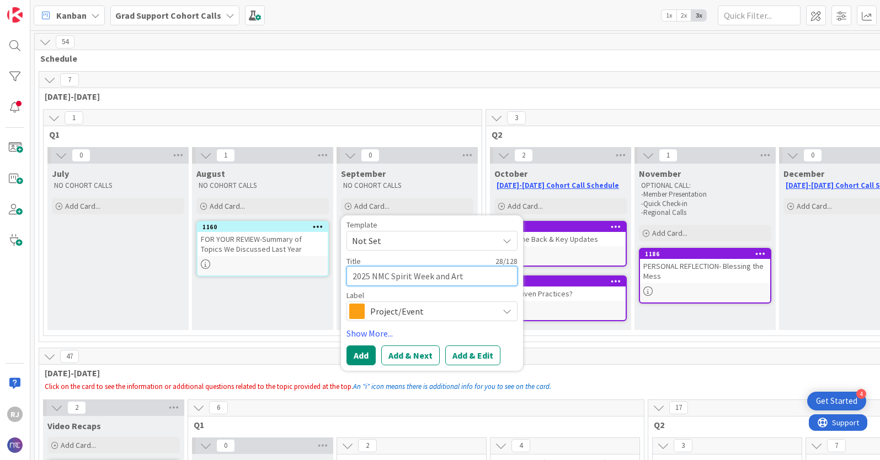
type textarea "2025 NMC Spirit Week and Art"
type textarea "x"
type textarea "2025 NMC Spirit Week and Art &"
type textarea "x"
type textarea "2025 NMC Spirit Week and Art &"
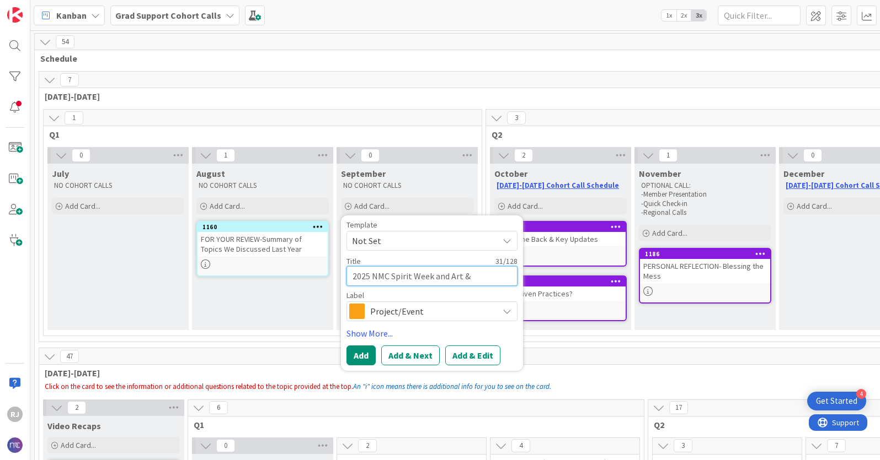
type textarea "x"
type textarea "2025 NMC Spirit Week and Art & E"
type textarea "x"
type textarea "2025 NMC Spirit Week and Art & Es"
type textarea "x"
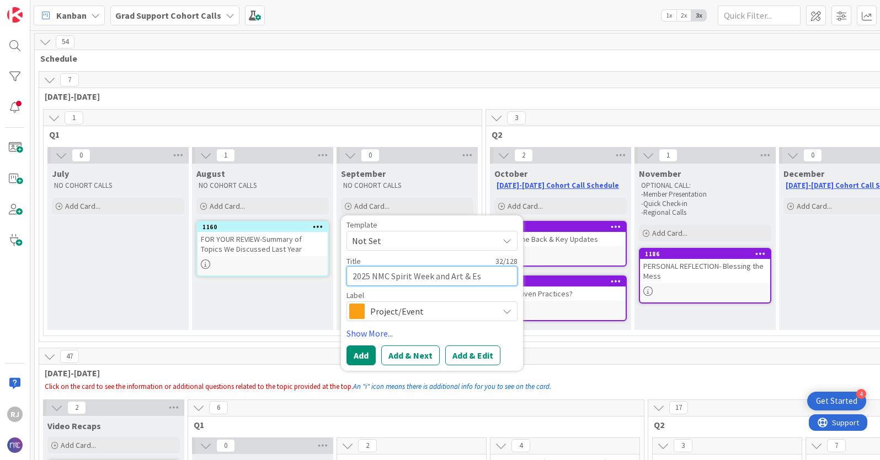
type textarea "2025 NMC Spirit Week and Art & Ess"
type textarea "x"
type textarea "2025 NMC Spirit Week and Art & Essa"
type textarea "x"
type textarea "2025 NMC Spirit Week and Art & Essay"
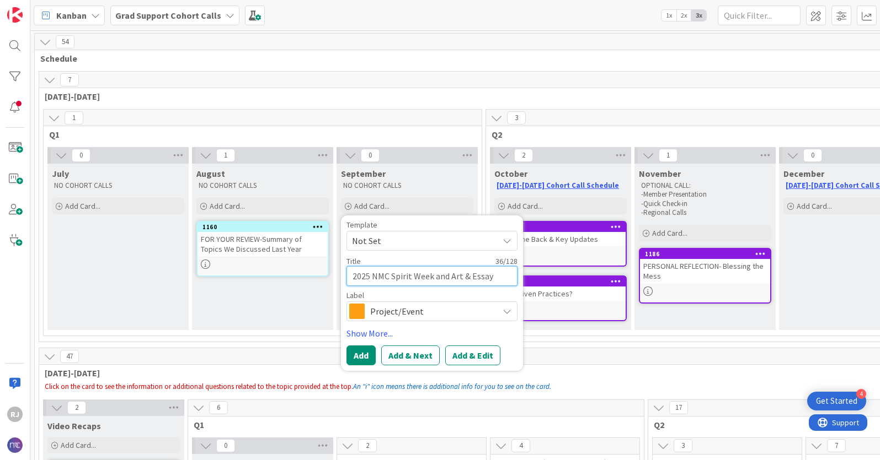
type textarea "x"
type textarea "2025 NMC Spirit Week and Art & Essay"
type textarea "x"
type textarea "2025 NMC Spirit Week and Art & Essay C"
type textarea "x"
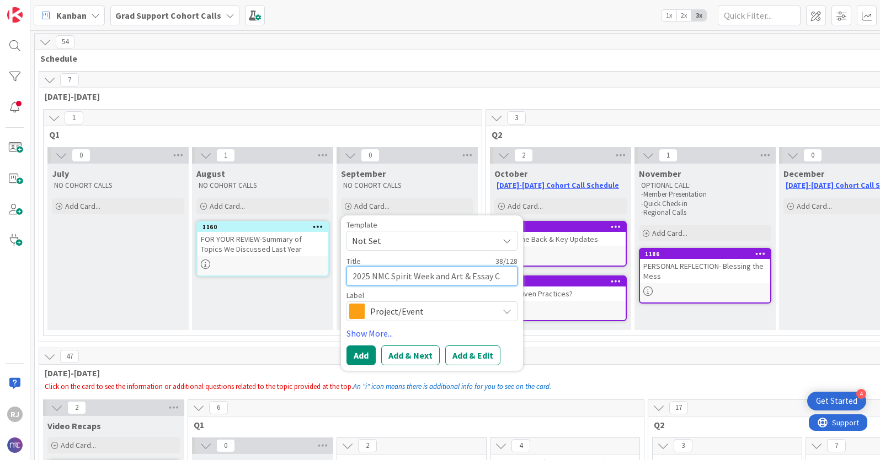
type textarea "2025 NMC Spirit Week and Art & Essay Co"
type textarea "x"
type textarea "2025 NMC Spirit Week and Art & Essay Con"
type textarea "x"
type textarea "2025 NMC Spirit Week and Art & Essay Cont"
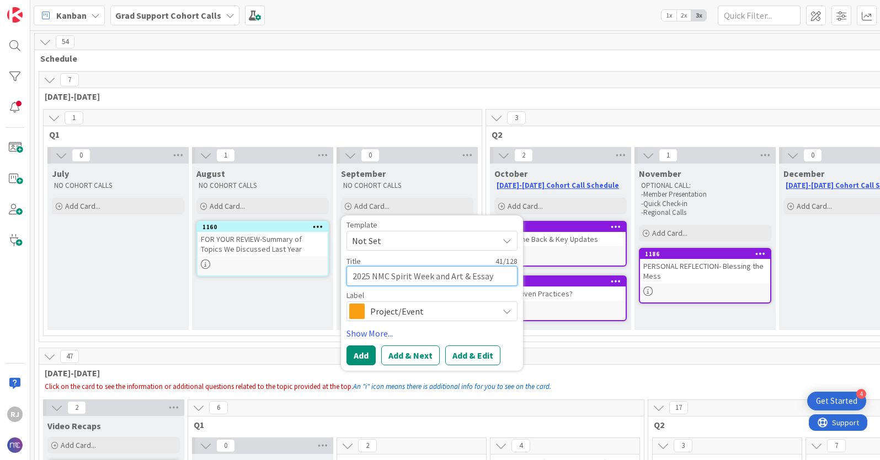
type textarea "x"
type textarea "2025 NMC Spirit Week and Art & Essay Conte"
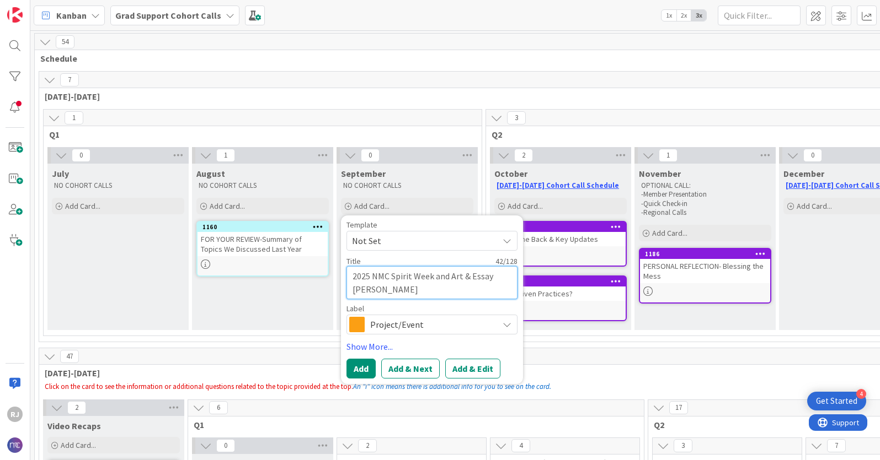
type textarea "x"
type textarea "2025 NMC Spirit Week and Art & Essay Contes"
type textarea "x"
type textarea "2025 NMC Spirit Week and Art & Essay Contest"
type textarea "x"
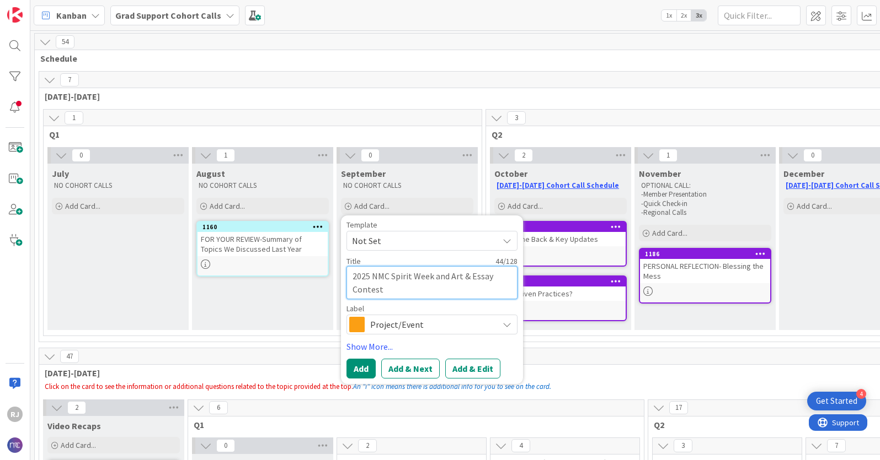
type textarea "2025 NMC Spirit Week and Art & Essay Contest"
type textarea "x"
type textarea "2025 NMC Spirit Week and Art & Essay Contest A"
type textarea "x"
type textarea "2025 NMC Spirit Week and Art & Essay Contest An"
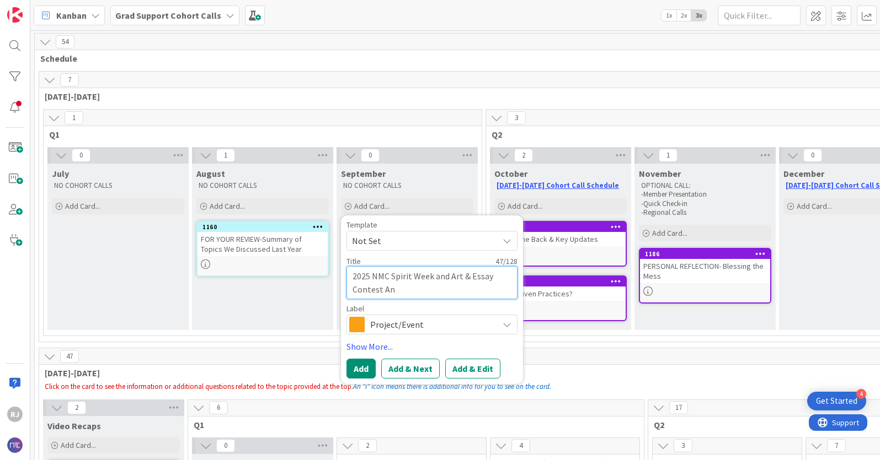
type textarea "x"
type textarea "2025 NMC Spirit Week and Art & Essay Contest Ann"
type textarea "x"
type textarea "2025 NMC Spirit Week and Art & Essay Contest Anno"
type textarea "x"
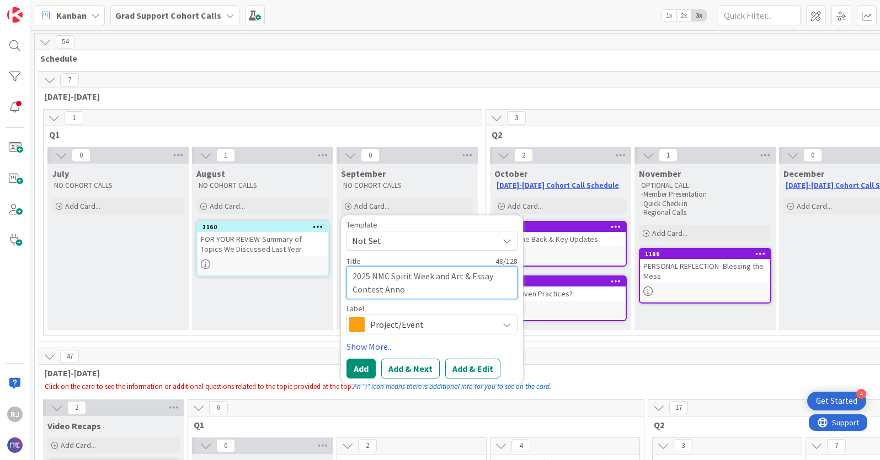
type textarea "2025 NMC Spirit Week and Art & Essay Contest Annou"
type textarea "x"
type textarea "2025 NMC Spirit Week and Art & Essay Contest Annouc"
type textarea "x"
type textarea "2025 NMC Spirit Week and Art & Essay Contest Annou"
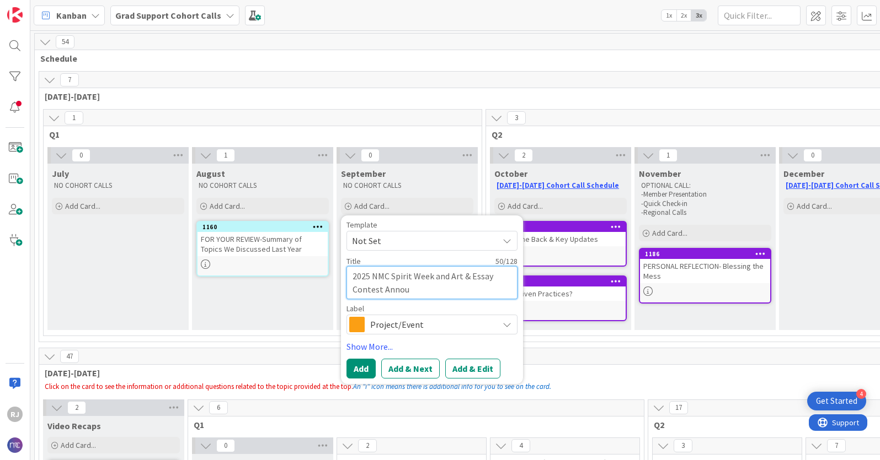
type textarea "x"
type textarea "2025 NMC Spirit Week and Art & Essay Contest Announ"
type textarea "x"
type textarea "2025 NMC Spirit Week and Art & Essay Contest Announc"
type textarea "x"
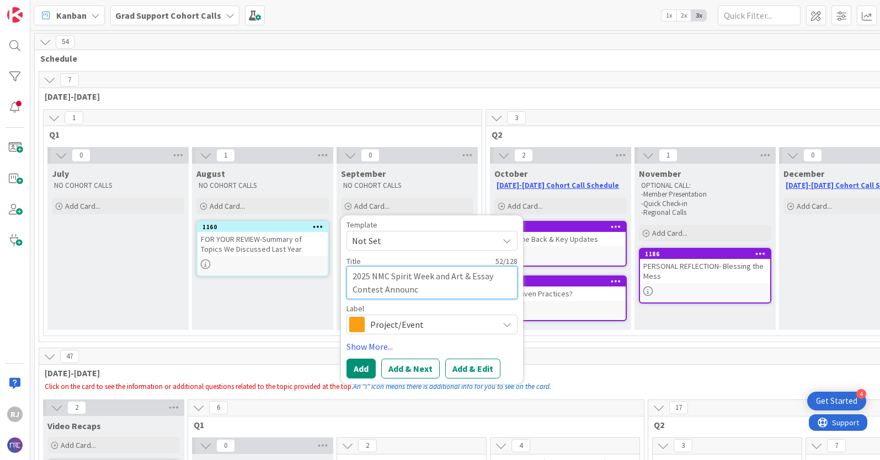
type textarea "2025 NMC Spirit Week and Art & Essay Contest Announce"
type textarea "x"
type textarea "2025 NMC Spirit Week and Art & Essay Contest Announcem"
type textarea "x"
type textarea "2025 NMC Spirit Week and Art & Essay Contest Announceme"
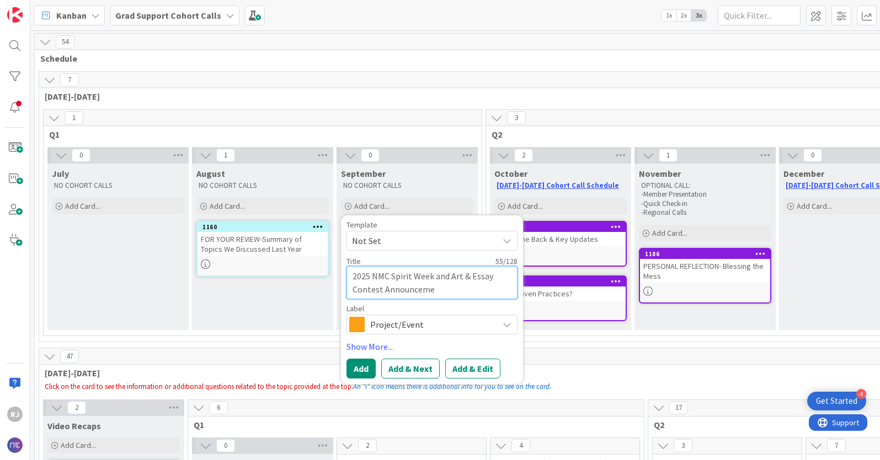
type textarea "x"
type textarea "2025 NMC Spirit Week and Art & Essay Contest Announcemen"
type textarea "x"
type textarea "2025 NMC Spirit Week and Art & Essay Contest Announcement"
click at [462, 366] on button "Add & Edit" at bounding box center [472, 369] width 55 height 20
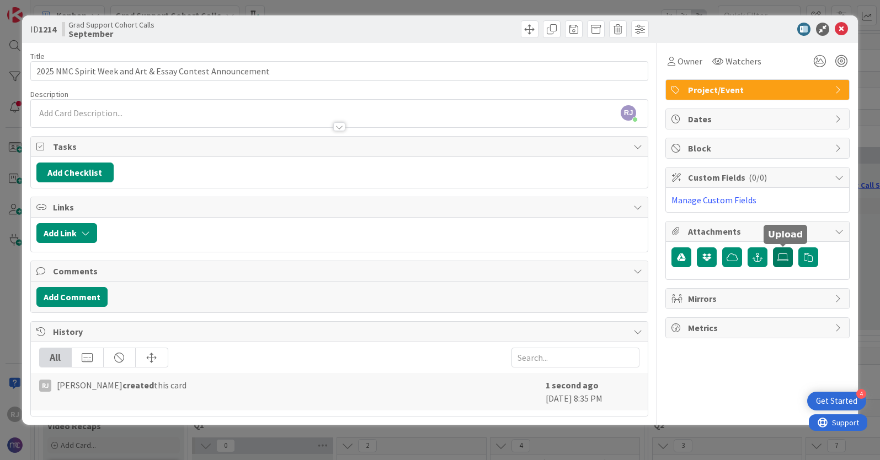
click at [762, 254] on icon at bounding box center [782, 257] width 11 height 9
click at [762, 248] on input "file" at bounding box center [773, 248] width 0 height 0
click at [762, 254] on icon at bounding box center [782, 257] width 11 height 9
click at [762, 248] on input "file" at bounding box center [773, 248] width 0 height 0
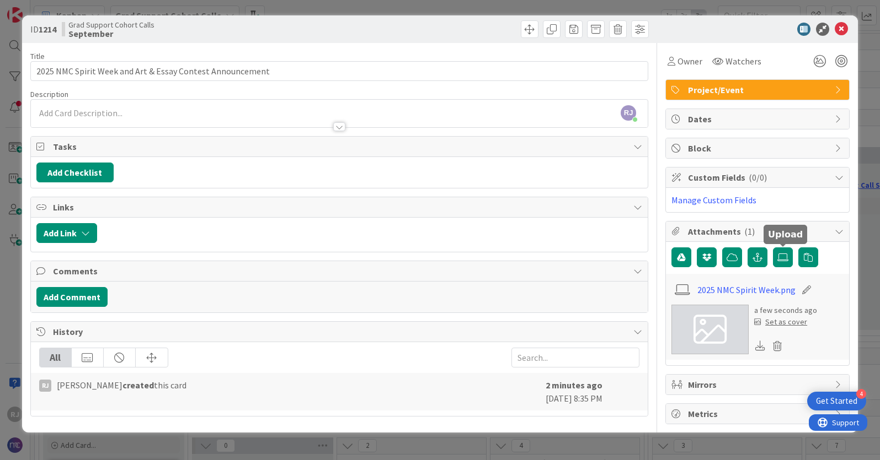
click at [762, 324] on div "Set as cover" at bounding box center [780, 323] width 53 height 12
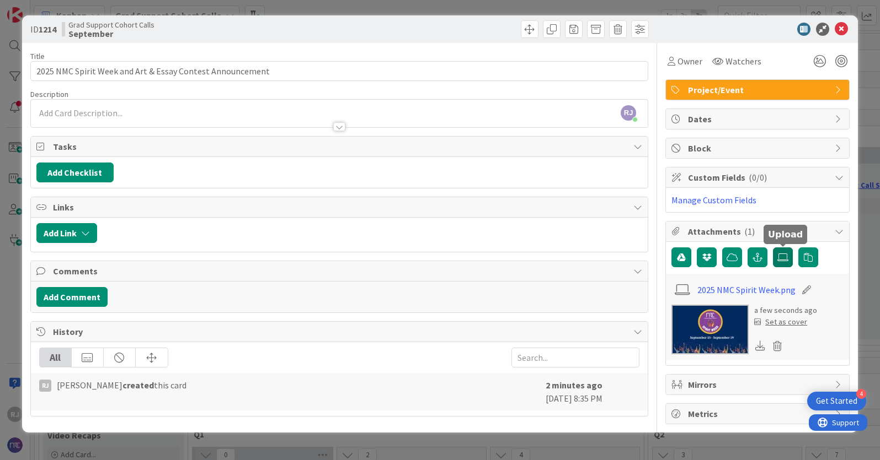
click at [762, 254] on icon at bounding box center [782, 257] width 11 height 9
click at [762, 248] on input "file" at bounding box center [773, 248] width 0 height 0
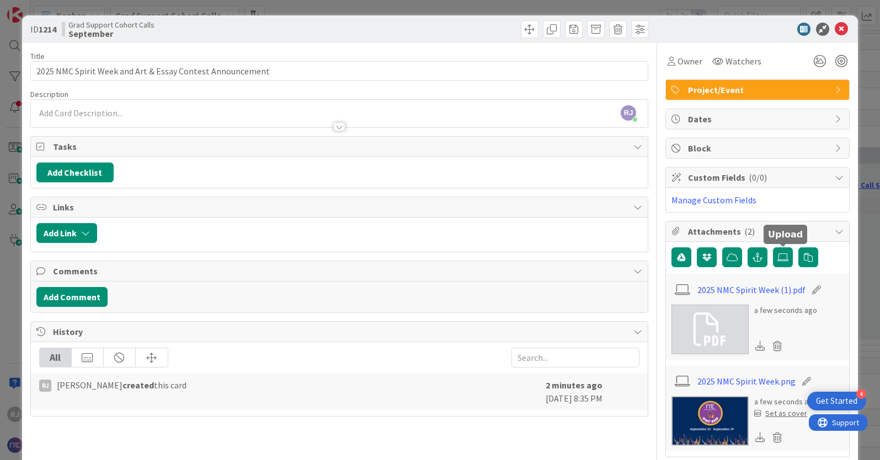
click at [160, 111] on div "RJ Roslynn Jackson just joined" at bounding box center [339, 114] width 617 height 28
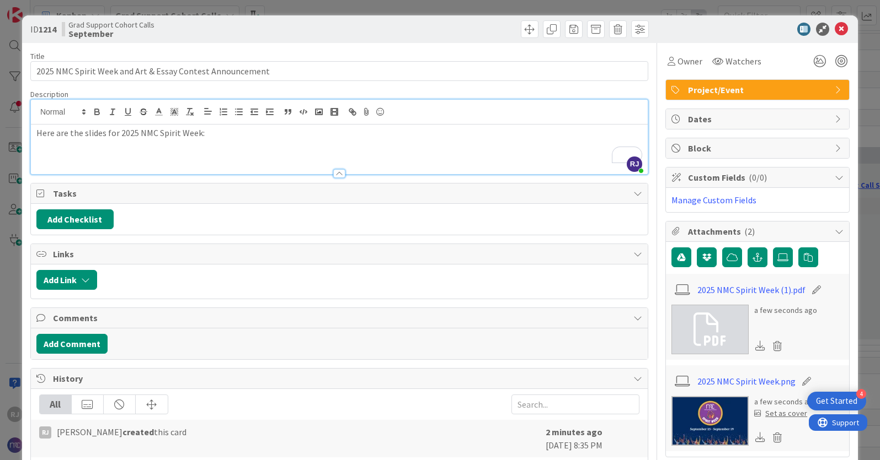
click at [217, 135] on p "Here are the slides for 2025 NMC Spirit Week:" at bounding box center [339, 133] width 606 height 13
click at [365, 113] on icon at bounding box center [366, 111] width 13 height 15
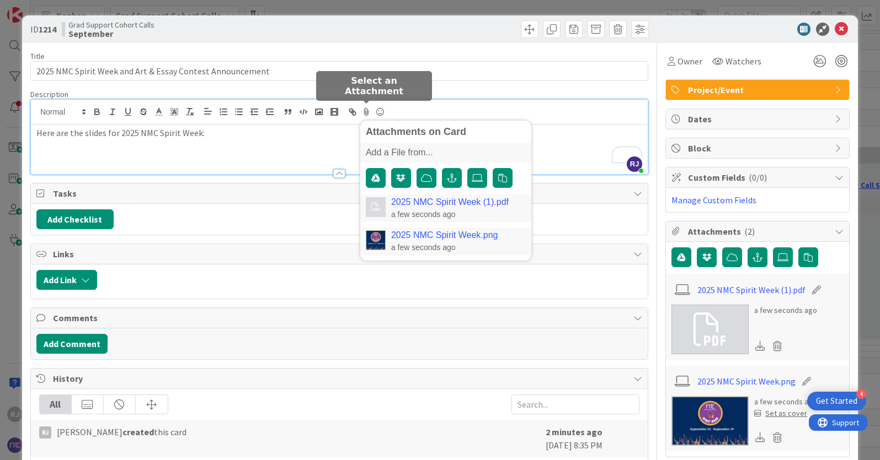
click at [416, 200] on link "2025 NMC Spirit Week (1).pdf" at bounding box center [449, 202] width 117 height 10
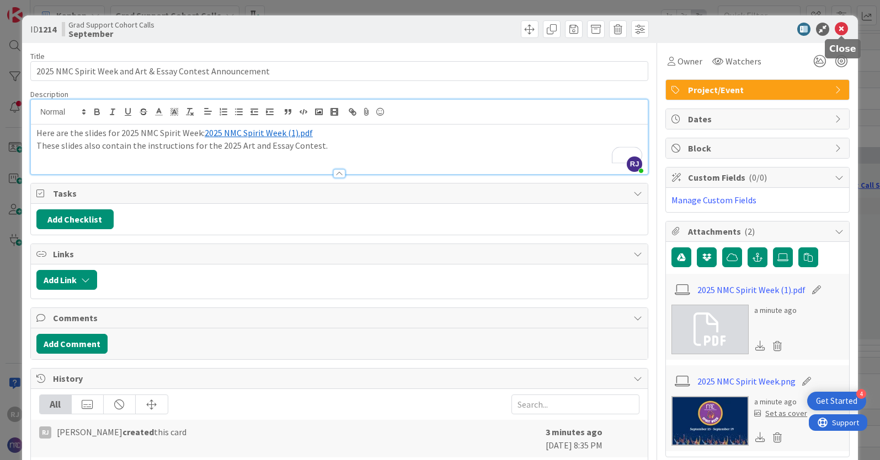
click at [762, 26] on icon at bounding box center [840, 29] width 13 height 13
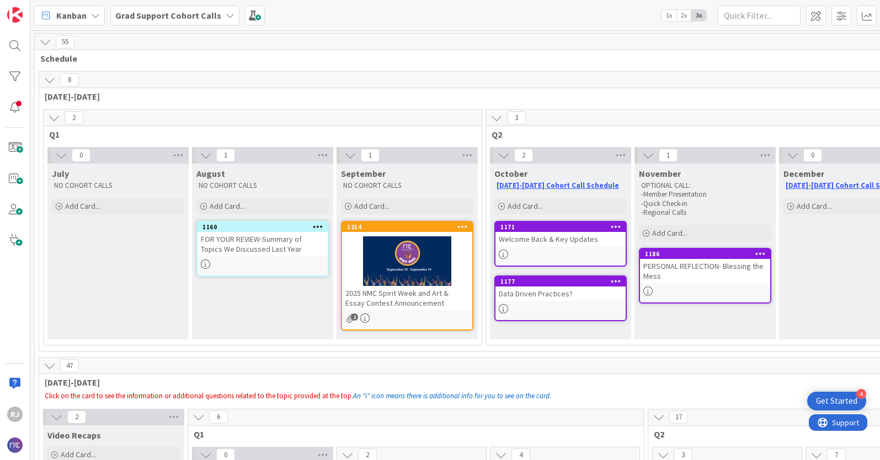
click at [464, 227] on icon at bounding box center [462, 227] width 10 height 8
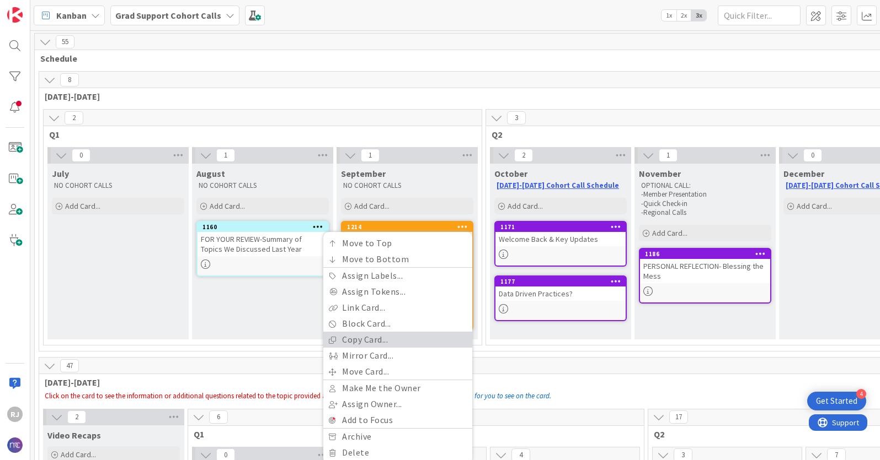
click at [370, 338] on link "Copy Card..." at bounding box center [397, 340] width 149 height 16
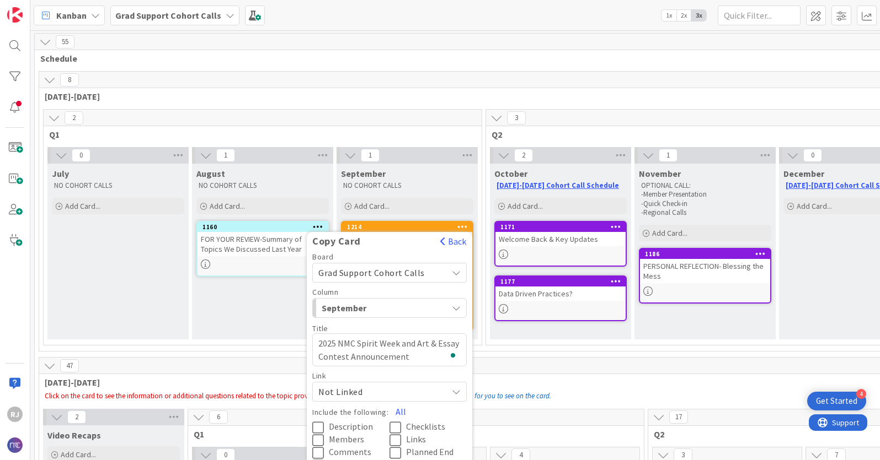
click at [392, 269] on span "Grad Support Cohort Calls" at bounding box center [371, 272] width 106 height 11
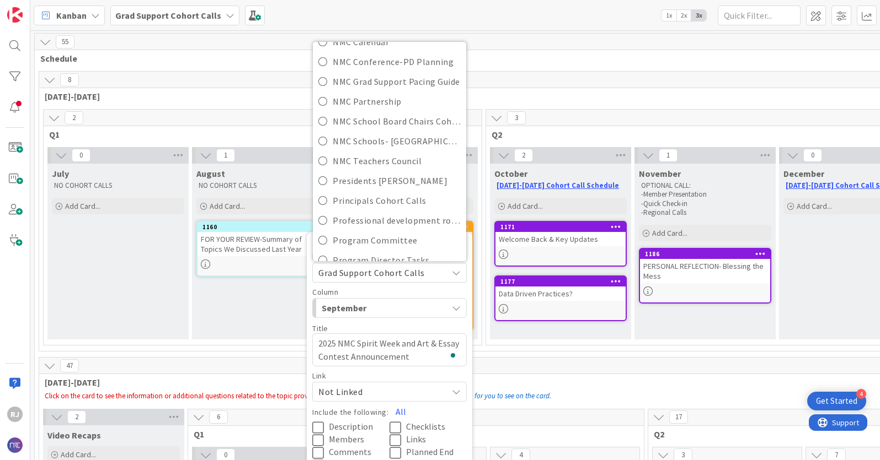
scroll to position [222, 0]
click at [378, 175] on span "Presidents [PERSON_NAME]" at bounding box center [397, 178] width 128 height 17
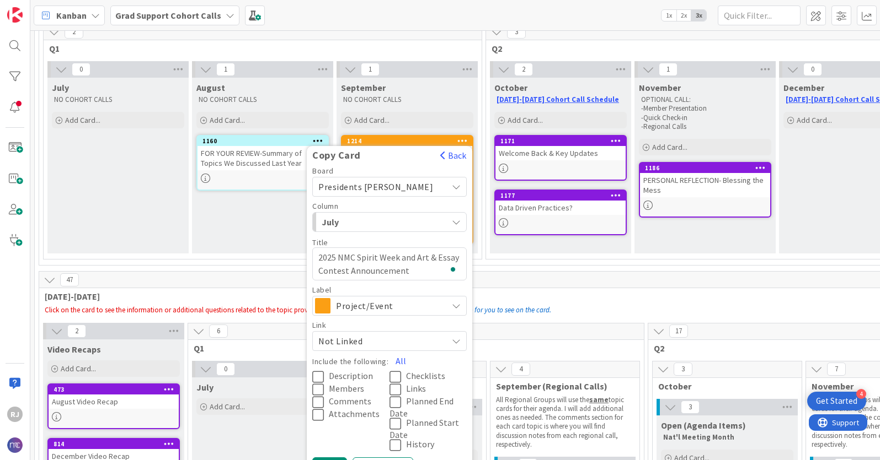
scroll to position [89, 0]
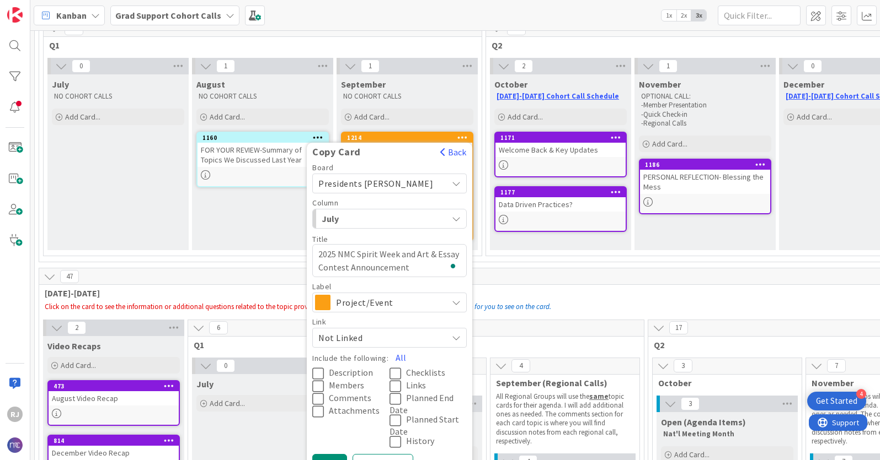
click at [386, 216] on span "July" at bounding box center [363, 219] width 83 height 14
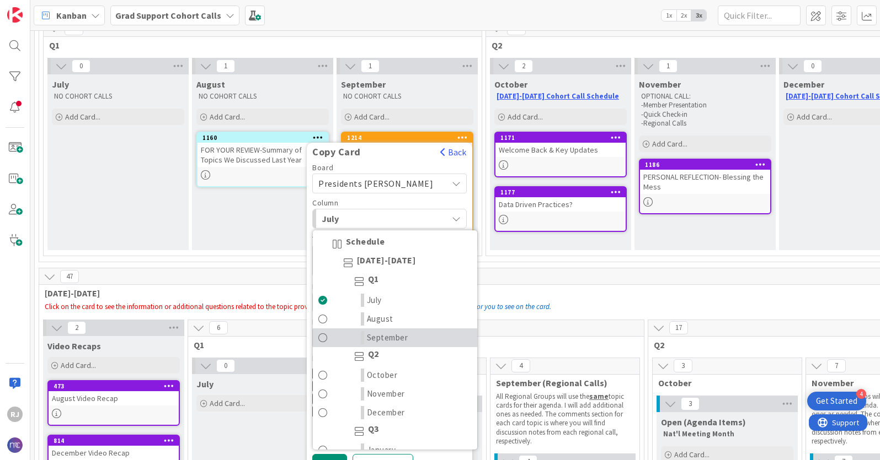
click at [385, 336] on span "September" at bounding box center [387, 337] width 41 height 13
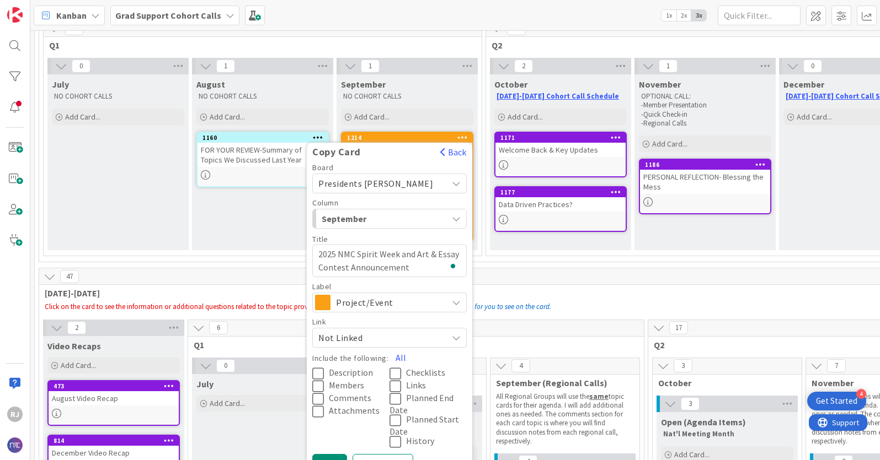
click at [347, 373] on span "Description" at bounding box center [351, 373] width 44 height 11
click at [421, 373] on span "Links" at bounding box center [416, 386] width 20 height 11
click at [368, 373] on span "Attachments" at bounding box center [354, 411] width 51 height 11
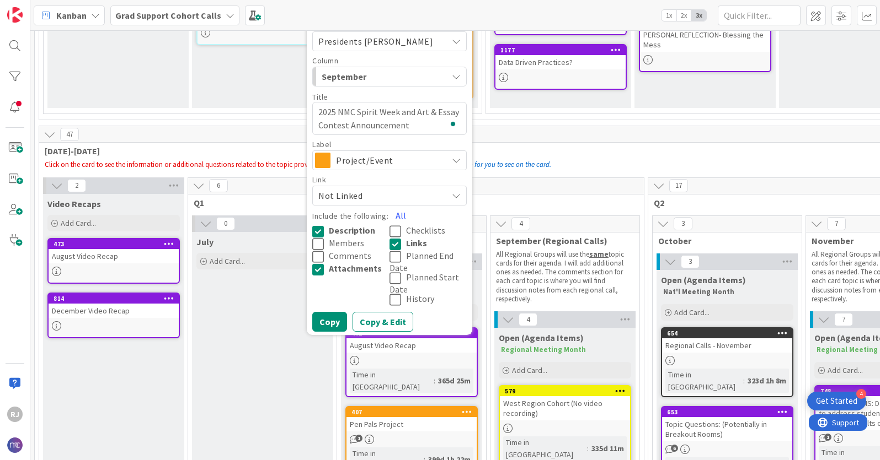
scroll to position [263, 0]
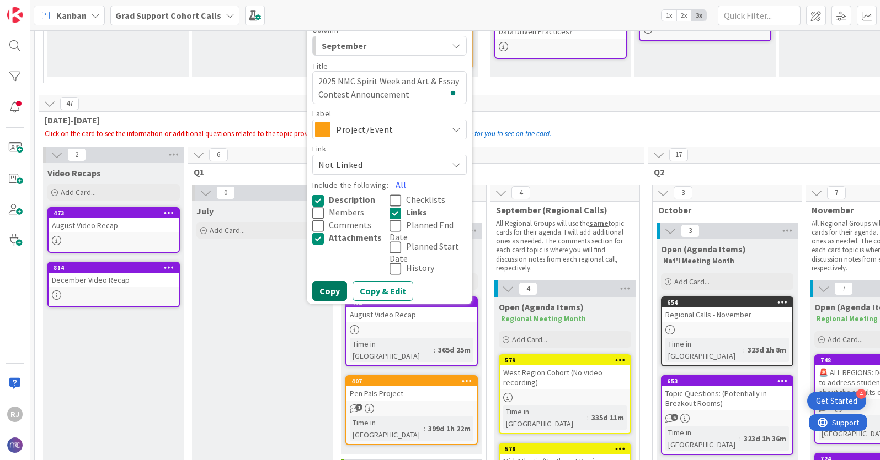
click at [331, 288] on button "Copy" at bounding box center [329, 291] width 35 height 20
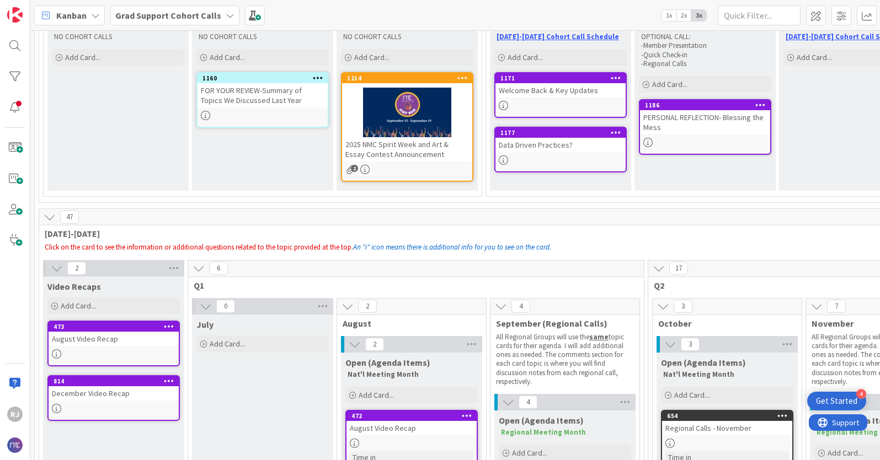
scroll to position [0, 0]
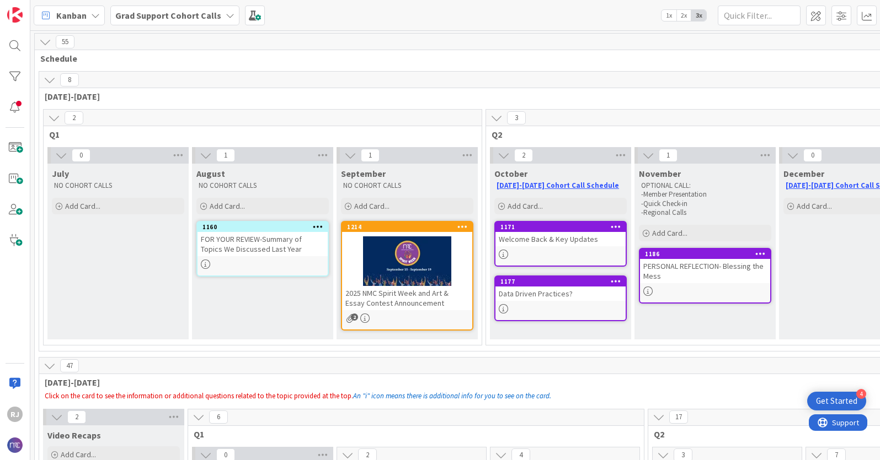
click at [465, 227] on icon at bounding box center [462, 227] width 10 height 8
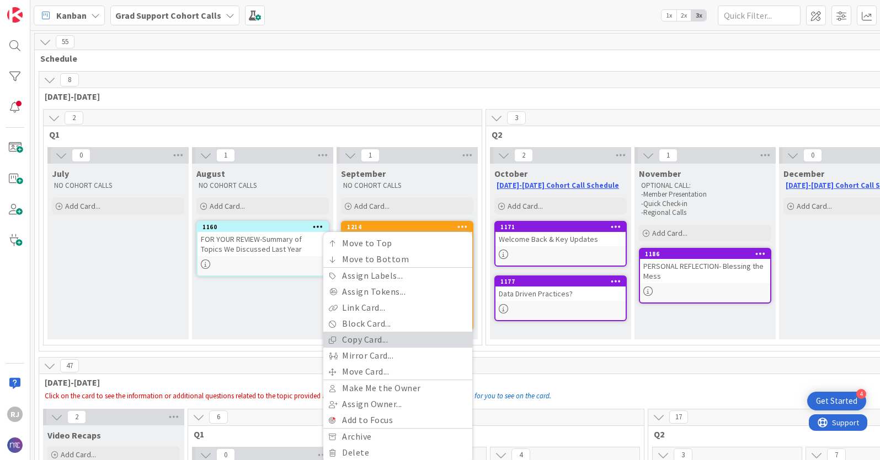
click at [360, 341] on link "Copy Card..." at bounding box center [397, 340] width 149 height 16
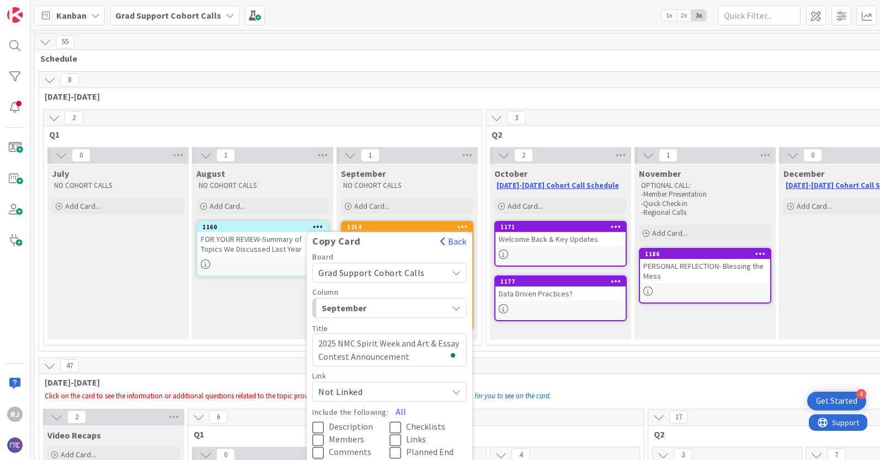
click at [389, 268] on span "Grad Support Cohort Calls" at bounding box center [371, 272] width 106 height 11
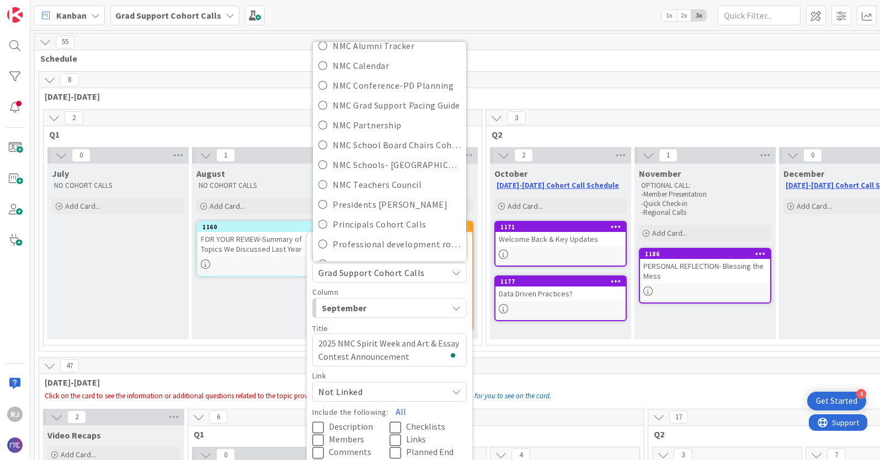
scroll to position [197, 0]
click at [376, 198] on span "Presidents [PERSON_NAME]" at bounding box center [397, 203] width 128 height 17
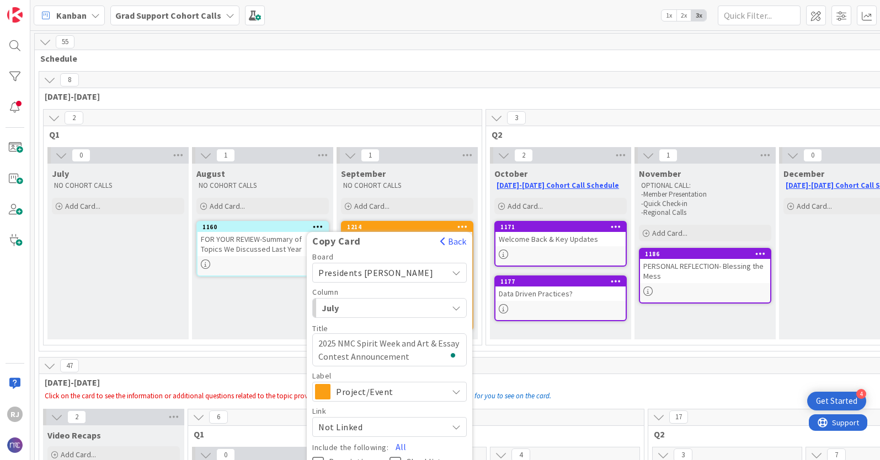
click at [410, 270] on span "Presidents [PERSON_NAME]" at bounding box center [380, 272] width 124 height 15
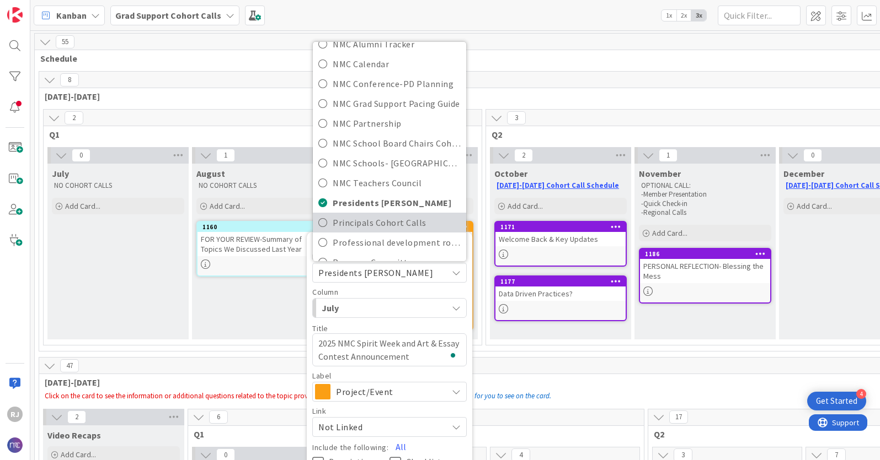
click at [367, 219] on span "Principals Cohort Calls" at bounding box center [397, 223] width 128 height 17
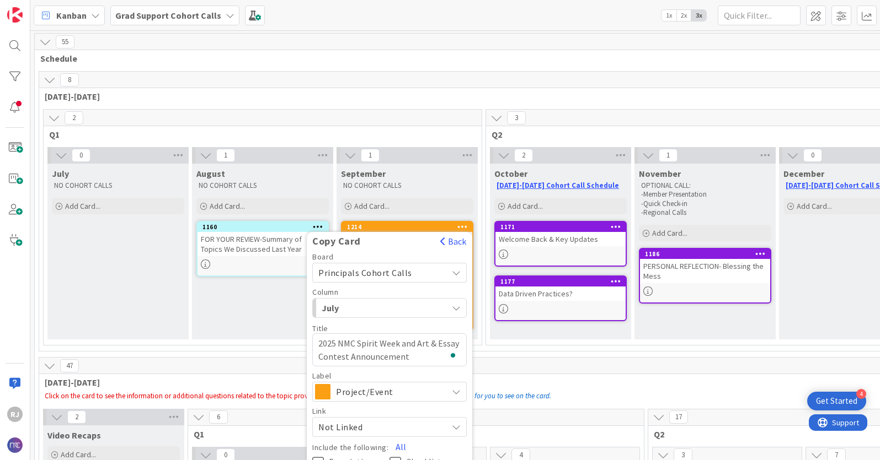
click at [371, 311] on span "July" at bounding box center [363, 308] width 83 height 14
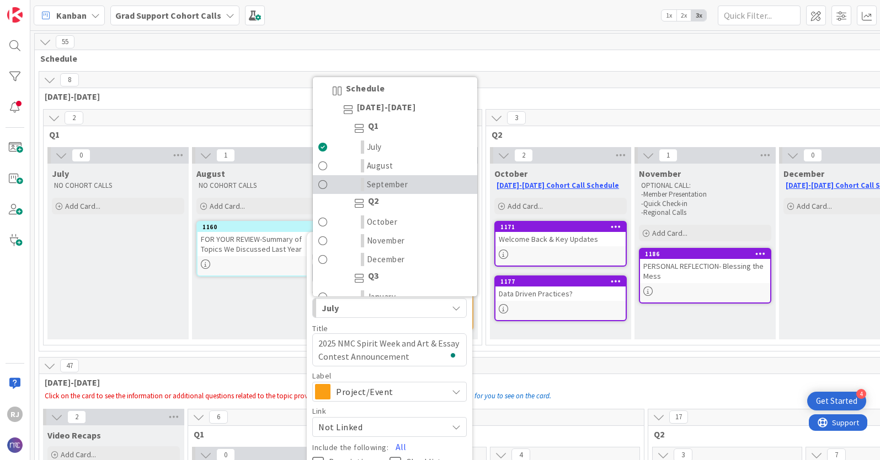
click at [388, 184] on span "September" at bounding box center [387, 184] width 41 height 13
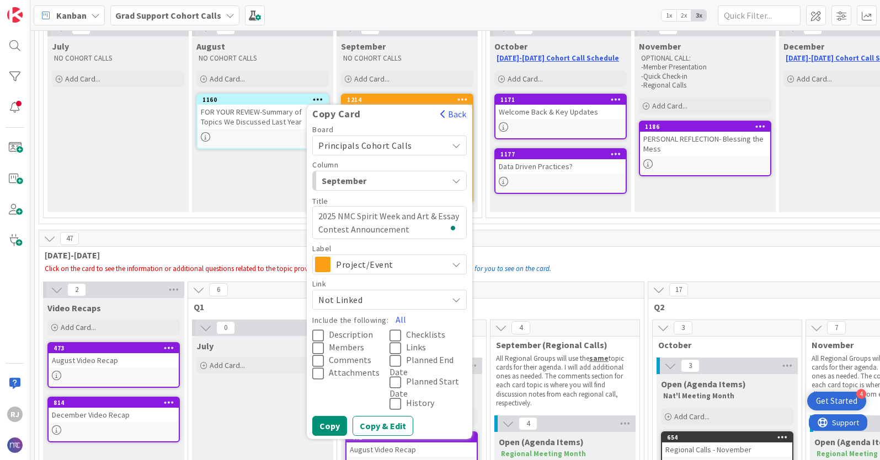
scroll to position [137, 0]
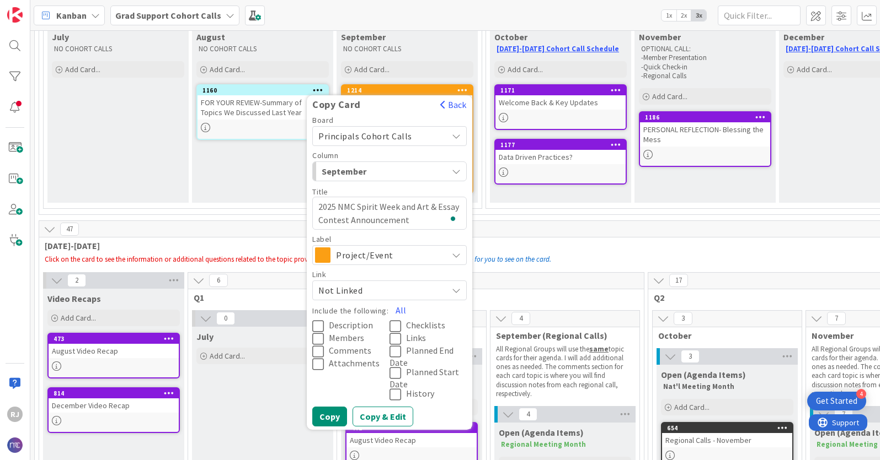
click at [324, 321] on icon at bounding box center [320, 326] width 17 height 13
click at [400, 338] on icon at bounding box center [397, 339] width 17 height 13
click at [344, 359] on span "Attachments" at bounding box center [354, 363] width 51 height 11
click at [337, 373] on button "Copy" at bounding box center [329, 417] width 35 height 20
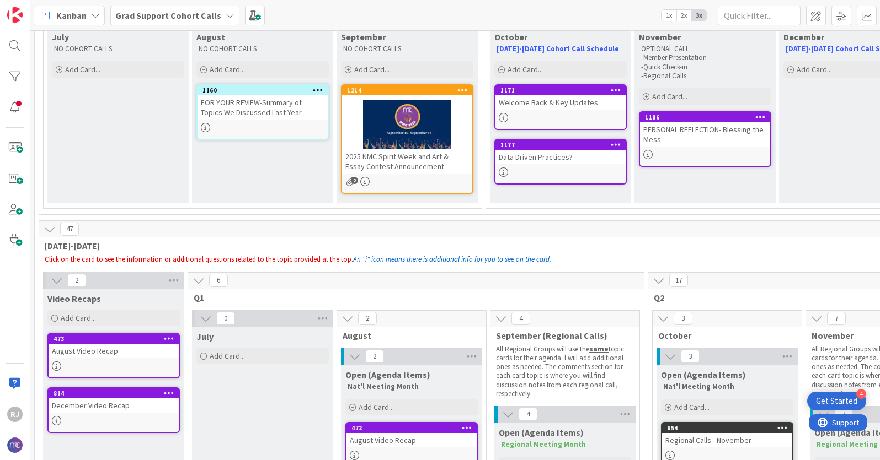
click at [463, 89] on icon at bounding box center [462, 90] width 10 height 8
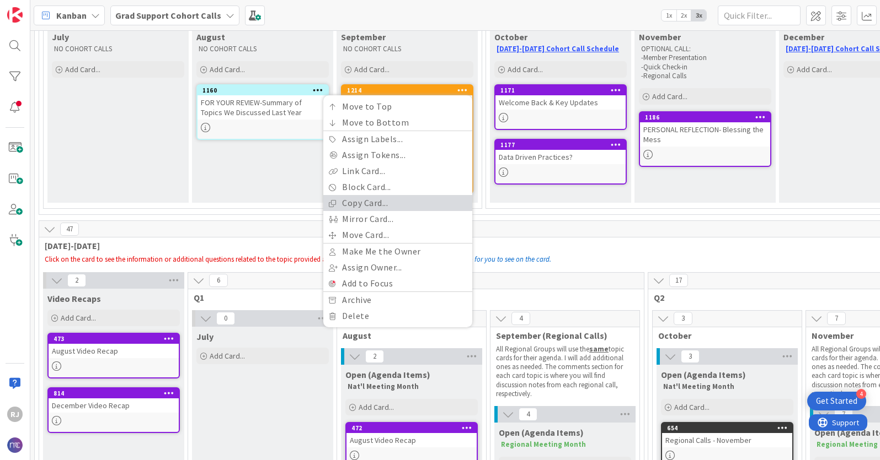
click at [366, 204] on link "Copy Card..." at bounding box center [397, 203] width 149 height 16
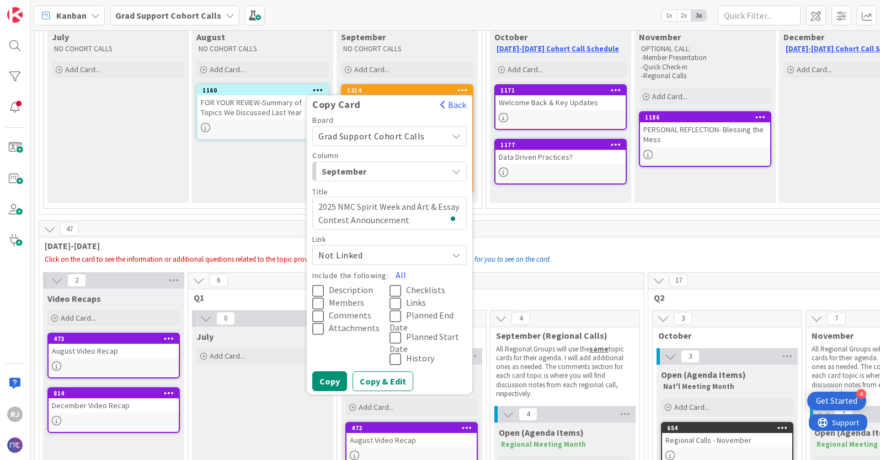
click at [433, 134] on span "Grad Support Cohort Calls" at bounding box center [380, 135] width 124 height 15
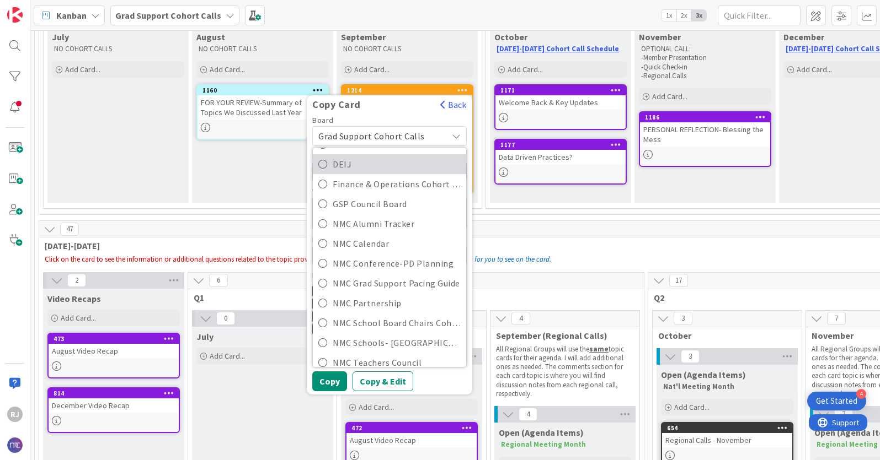
scroll to position [113, 0]
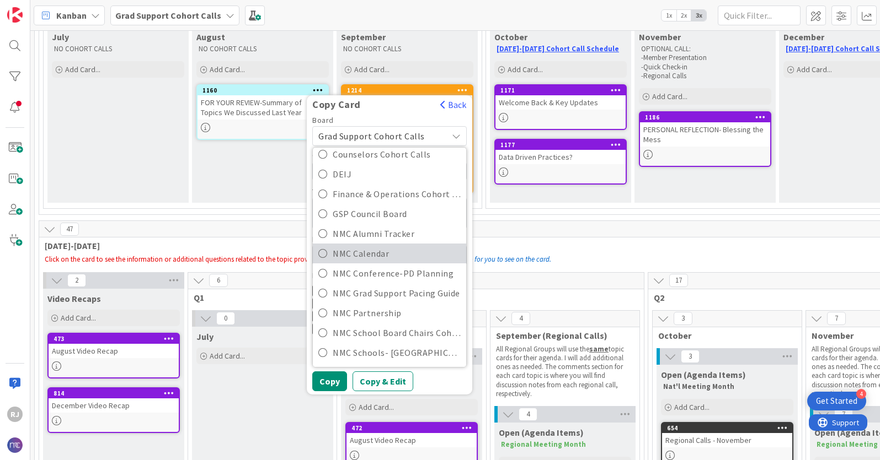
click at [371, 255] on span "NMC Calendar" at bounding box center [397, 253] width 128 height 17
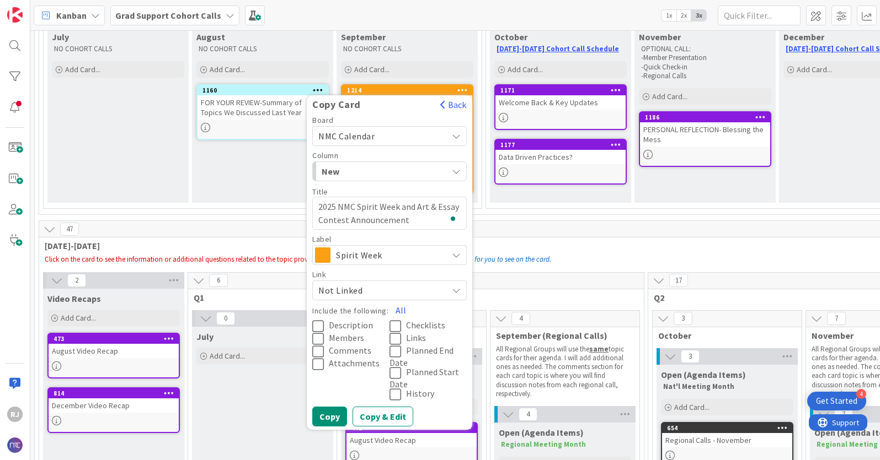
click at [393, 172] on span "New" at bounding box center [363, 171] width 83 height 14
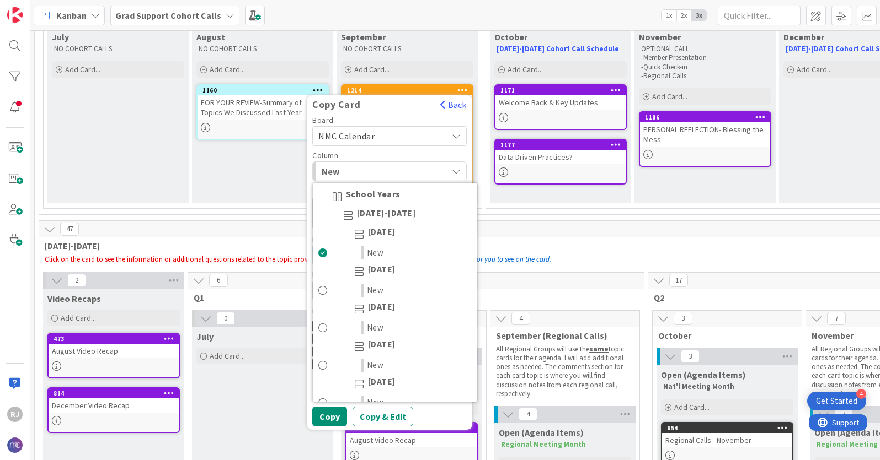
click at [395, 307] on span "September 2025" at bounding box center [382, 309] width 28 height 13
click at [369, 308] on span "September 2025" at bounding box center [382, 309] width 28 height 13
click at [369, 331] on span "New" at bounding box center [375, 328] width 17 height 13
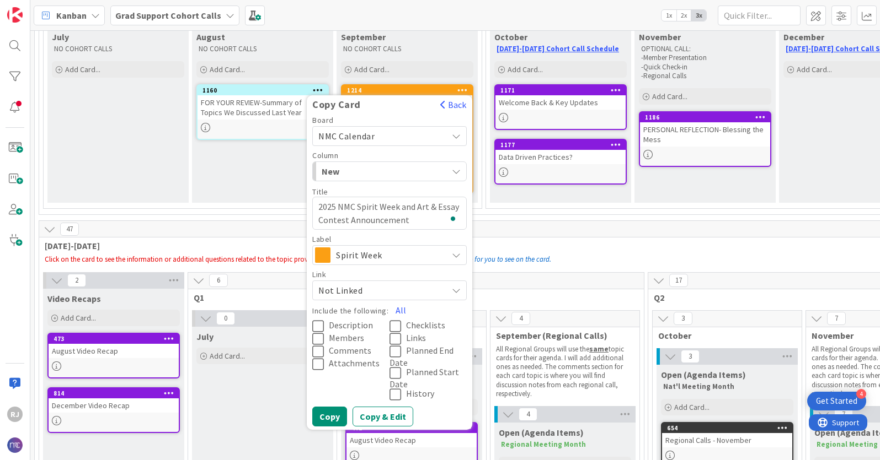
click at [349, 326] on span "Description" at bounding box center [351, 325] width 44 height 11
click at [417, 340] on span "Links" at bounding box center [416, 338] width 20 height 11
click at [334, 362] on span "Attachments" at bounding box center [354, 363] width 51 height 11
click at [333, 373] on button "Copy" at bounding box center [329, 417] width 35 height 20
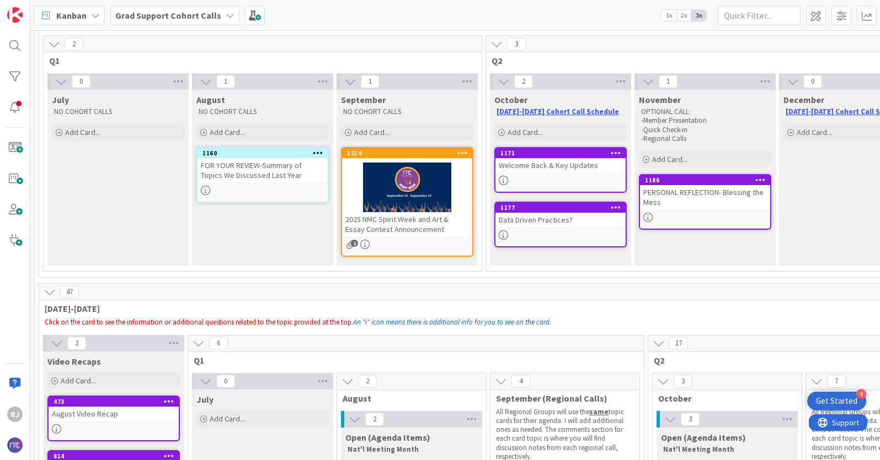
scroll to position [71, 0]
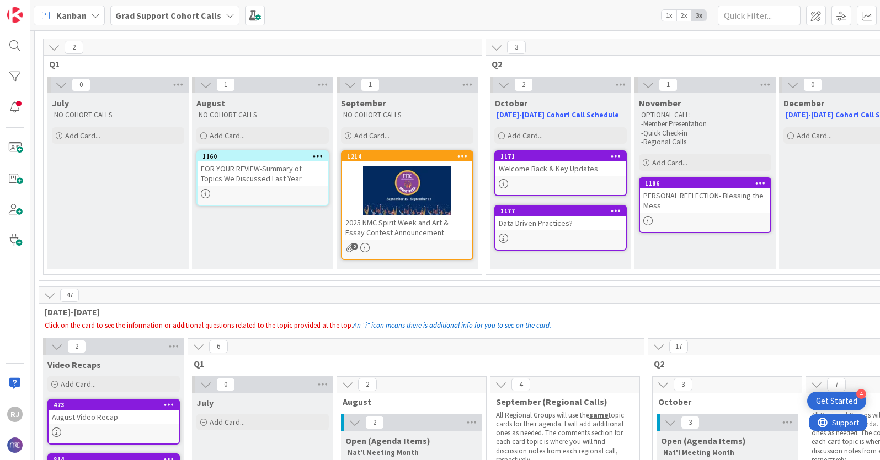
click at [465, 154] on icon at bounding box center [462, 156] width 10 height 8
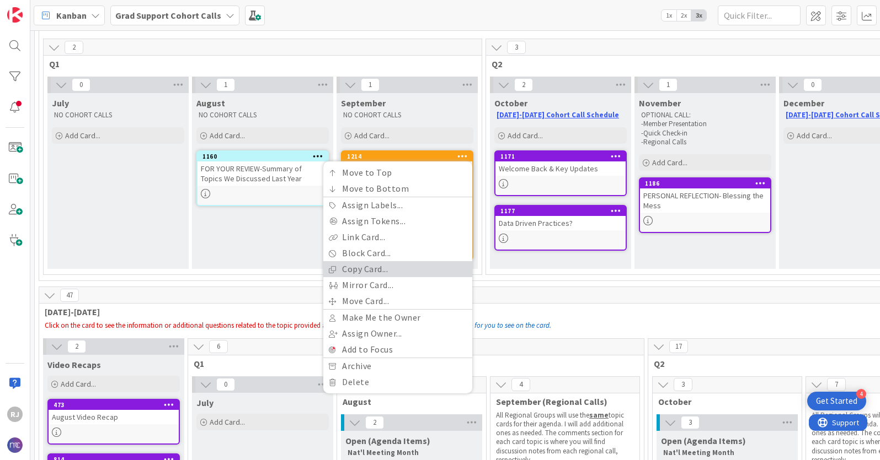
click at [362, 267] on link "Copy Card..." at bounding box center [397, 269] width 149 height 16
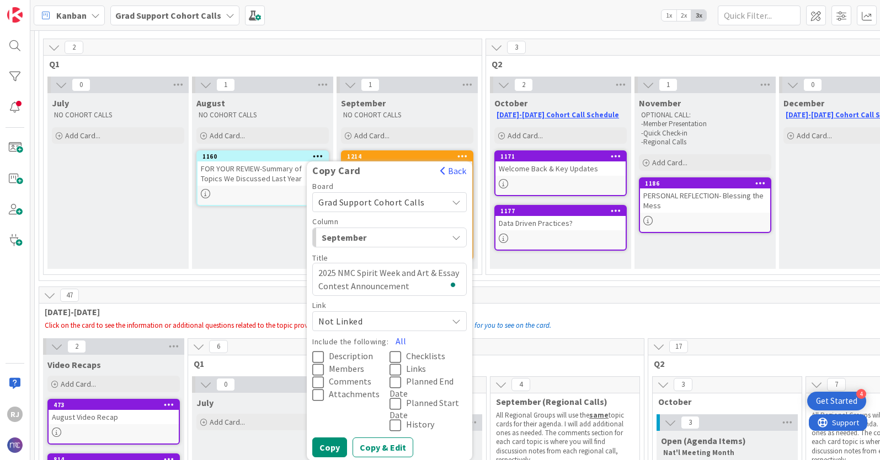
click at [414, 202] on span "Grad Support Cohort Calls" at bounding box center [371, 202] width 106 height 11
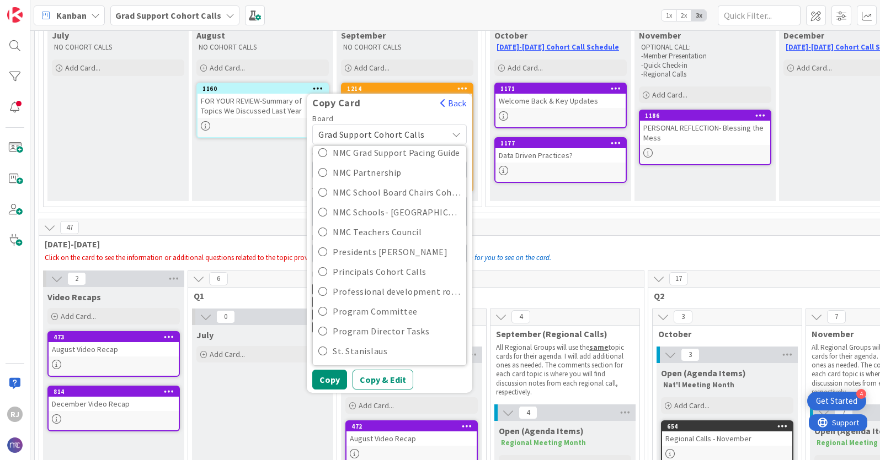
scroll to position [140, 0]
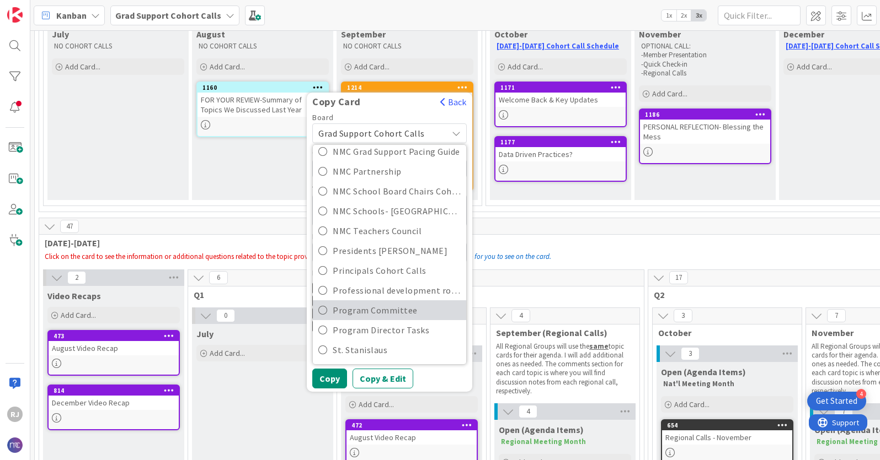
click at [385, 306] on span "Program Committee" at bounding box center [397, 310] width 128 height 17
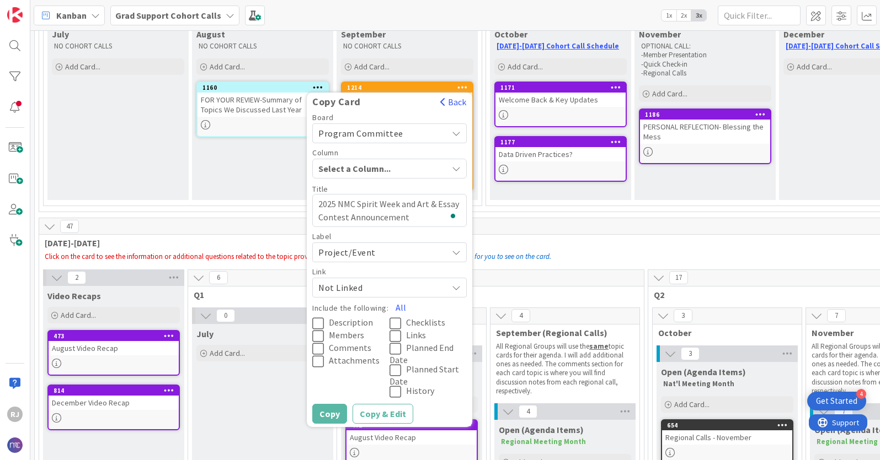
type textarea "x"
click at [397, 163] on span "Backlog" at bounding box center [363, 169] width 83 height 14
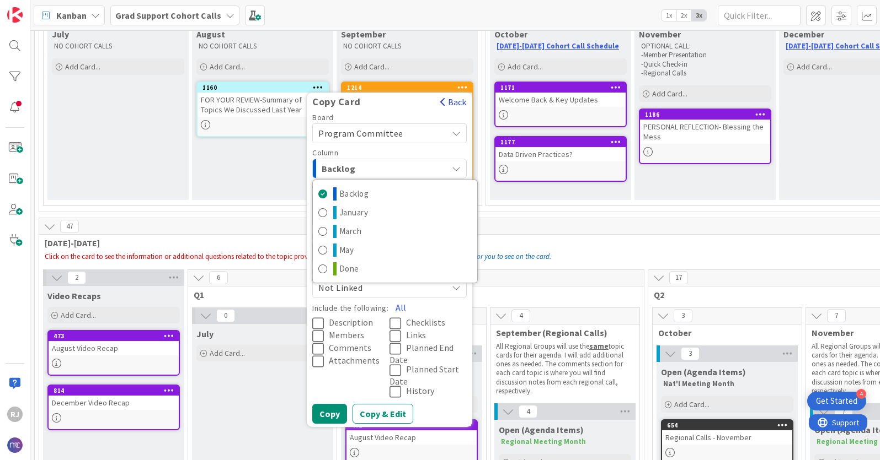
click at [459, 99] on button "Back" at bounding box center [453, 102] width 27 height 12
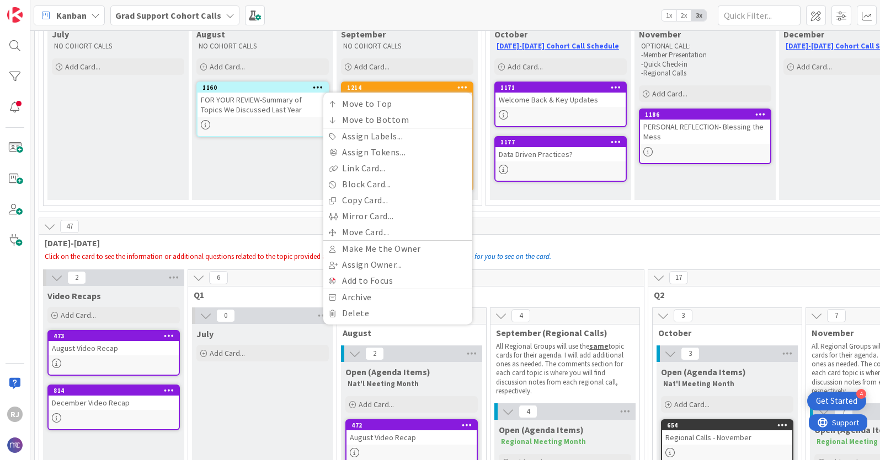
click at [234, 182] on div "August NO COHORT CALLS Add Card... 1160 FOR YOUR REVIEW-Summary of Topics We Di…" at bounding box center [262, 112] width 141 height 176
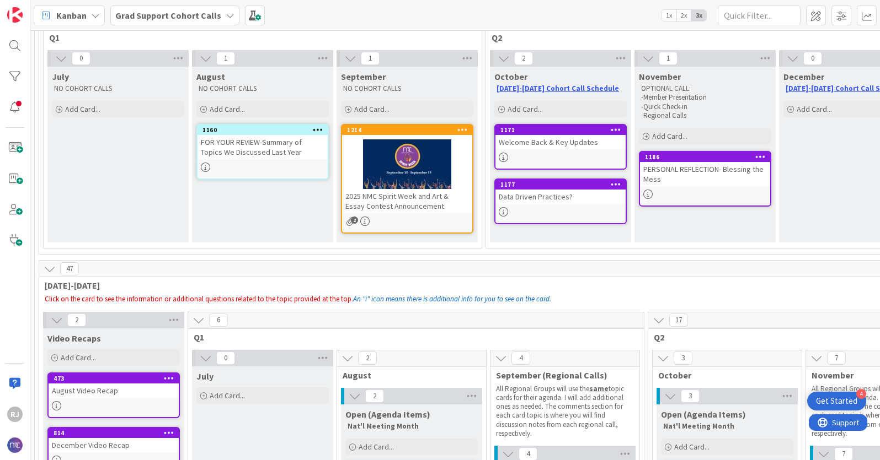
scroll to position [82, 0]
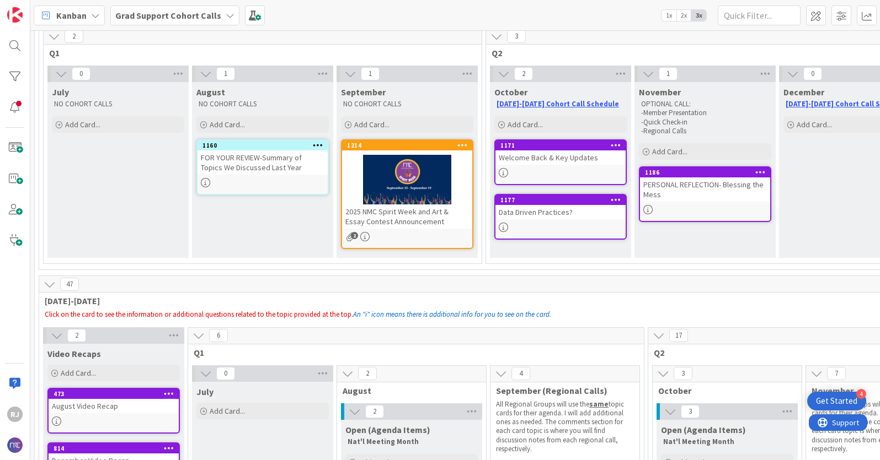
click at [168, 16] on b "Grad Support Cohort Calls" at bounding box center [168, 15] width 106 height 11
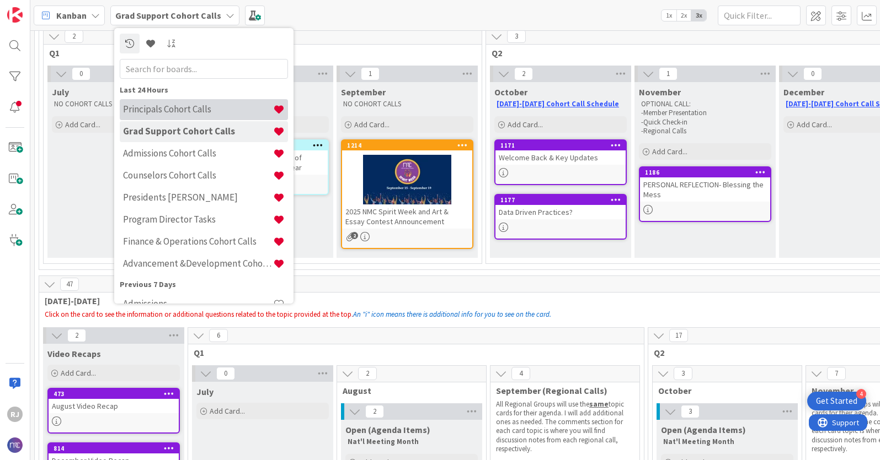
click at [183, 108] on h4 "Principals Cohort Calls" at bounding box center [198, 109] width 150 height 11
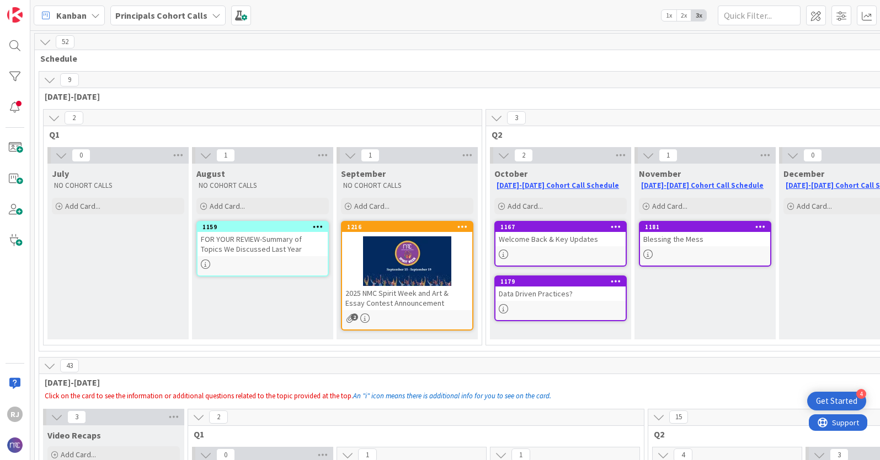
click at [420, 301] on div "2025 NMC Spirit Week and Art & Essay Contest Announcement" at bounding box center [407, 298] width 130 height 24
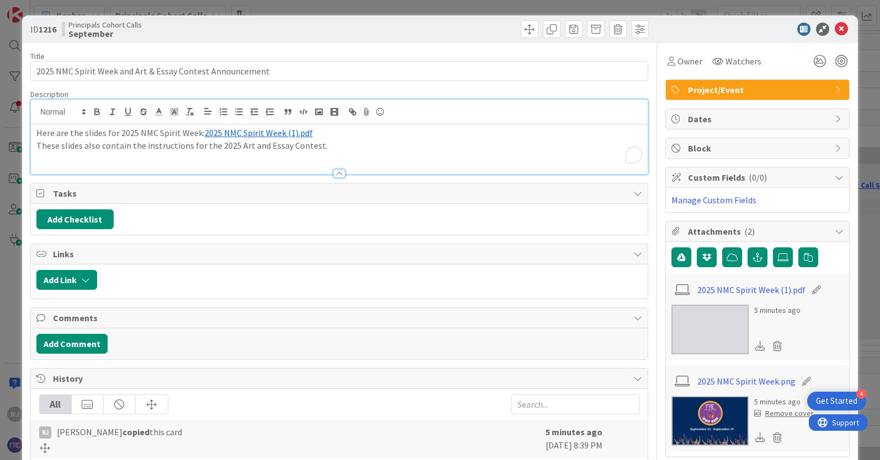
click at [326, 125] on div "Here are the slides for 2025 NMC Spirit Week: ﻿ 2025 NMC Spirit Week (1).pdf ﻿ …" at bounding box center [339, 150] width 617 height 50
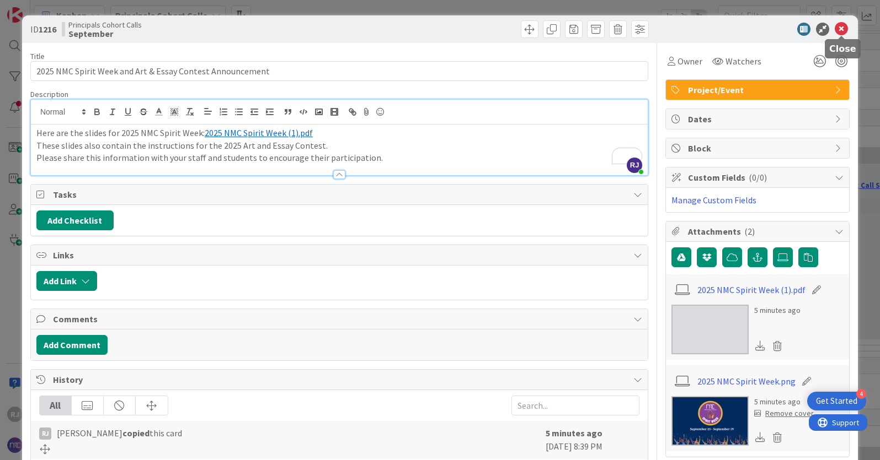
click at [762, 24] on icon at bounding box center [840, 29] width 13 height 13
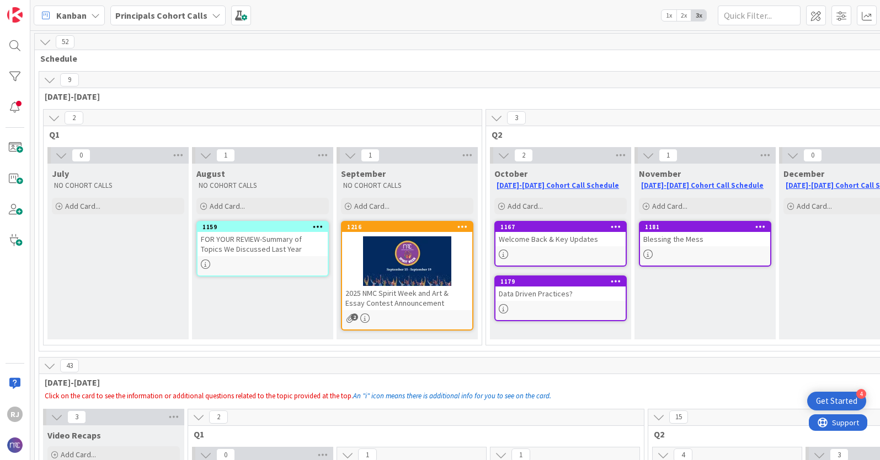
click at [759, 226] on icon at bounding box center [760, 227] width 10 height 8
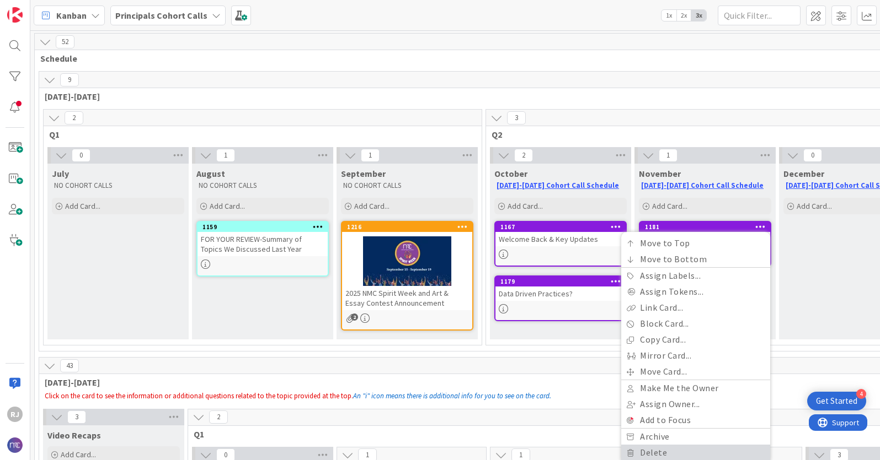
click at [654, 373] on link "Delete" at bounding box center [695, 453] width 149 height 16
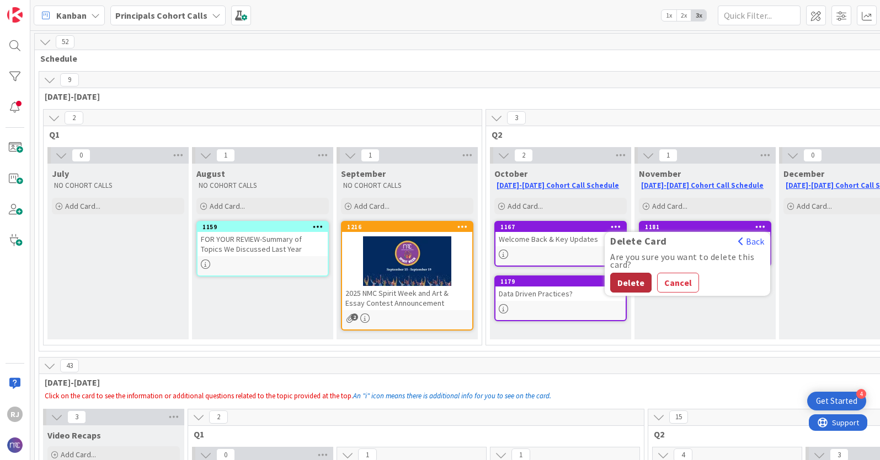
click at [630, 274] on button "Delete" at bounding box center [630, 283] width 41 height 20
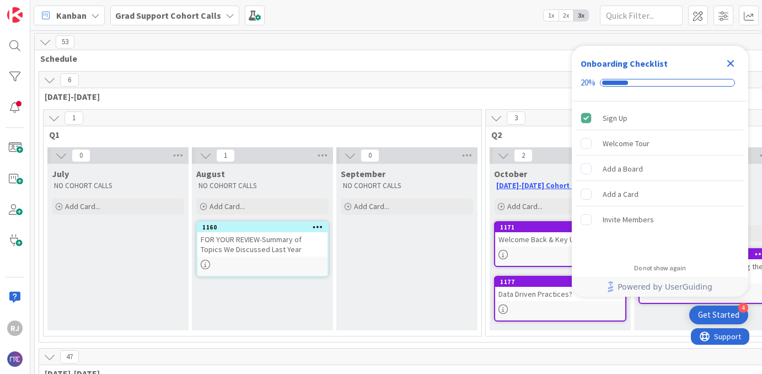
click at [178, 14] on b "Grad Support Cohort Calls" at bounding box center [168, 15] width 106 height 11
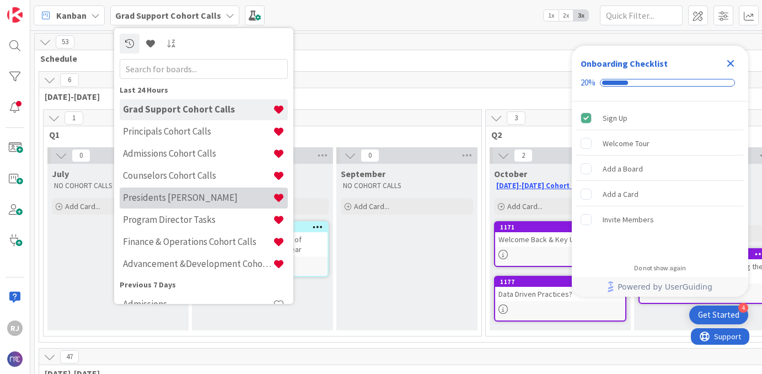
click at [148, 198] on h4 "Presidents [PERSON_NAME]" at bounding box center [198, 197] width 150 height 11
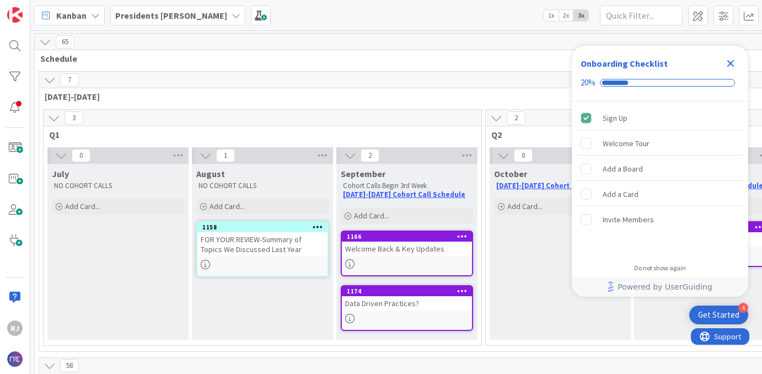
click at [732, 63] on icon "Close Checklist" at bounding box center [730, 63] width 13 height 13
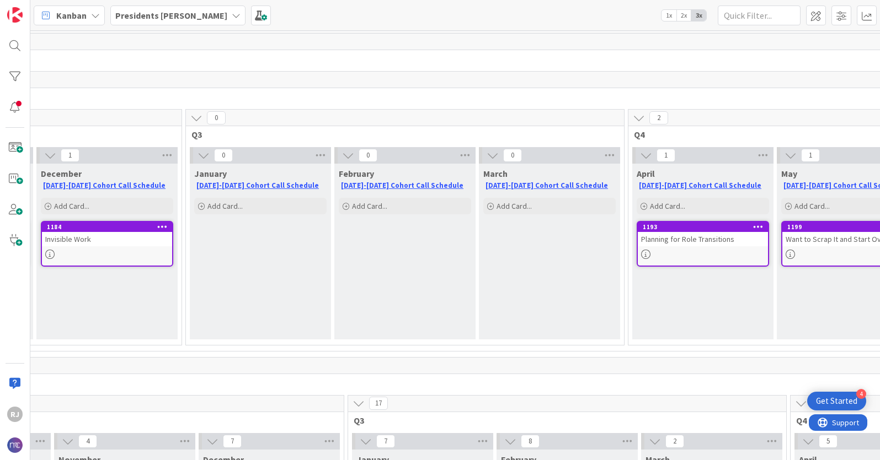
scroll to position [0, 743]
click at [512, 206] on span "Add Card..." at bounding box center [513, 206] width 35 height 10
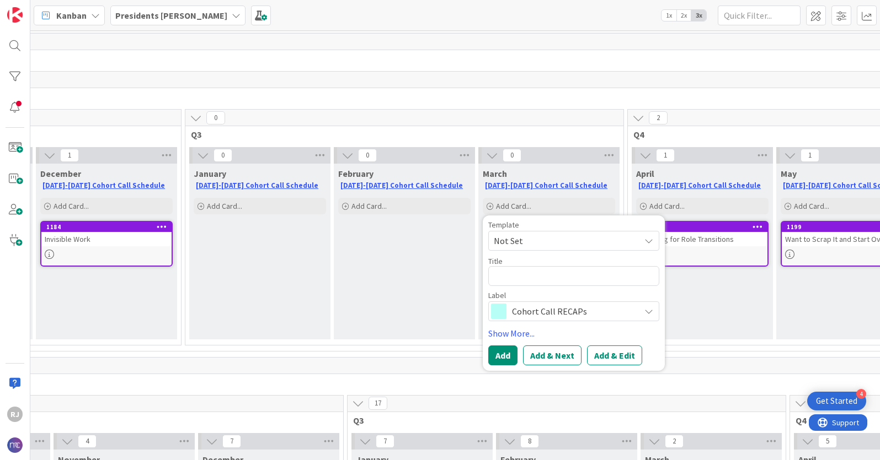
click at [534, 313] on span "Cohort Call RECAPs" at bounding box center [573, 311] width 122 height 15
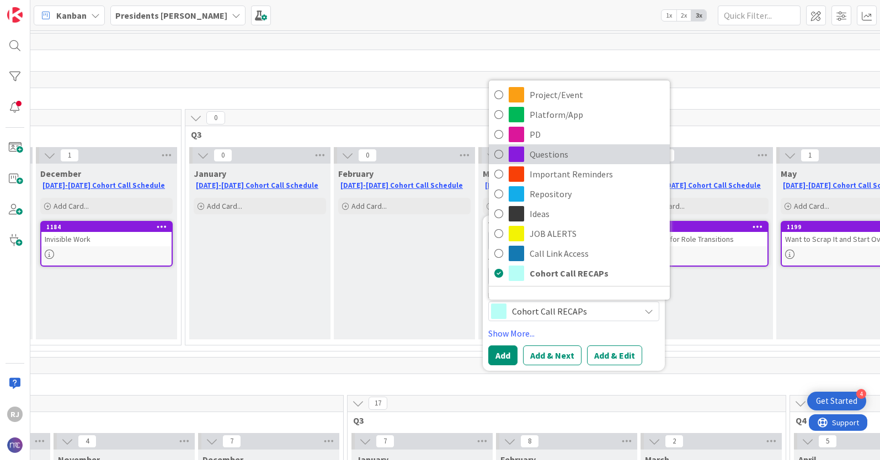
click at [556, 153] on span "Questions" at bounding box center [596, 154] width 135 height 17
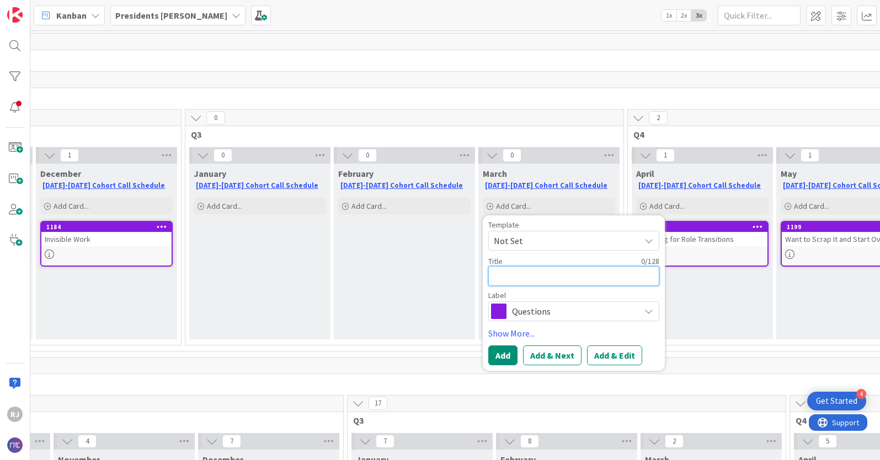
click at [525, 276] on textarea at bounding box center [573, 276] width 171 height 20
type textarea "x"
type textarea "W"
type textarea "x"
type textarea "Wh"
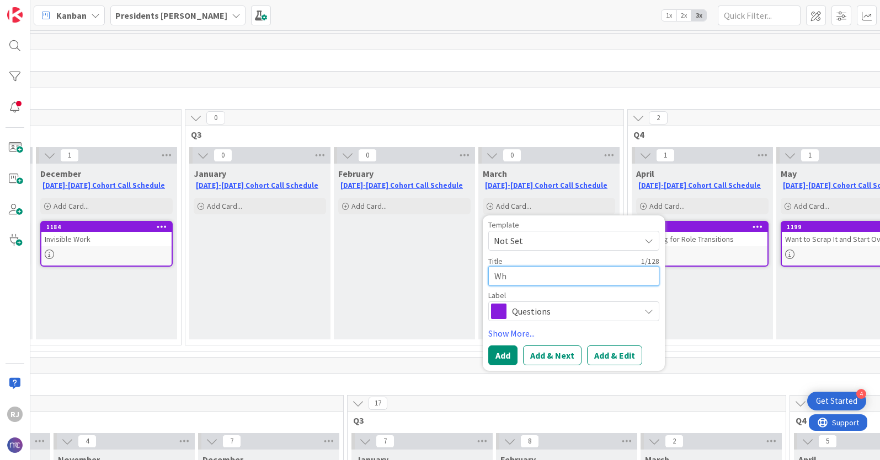
type textarea "x"
type textarea "Wha"
type textarea "x"
type textarea "What"
type textarea "x"
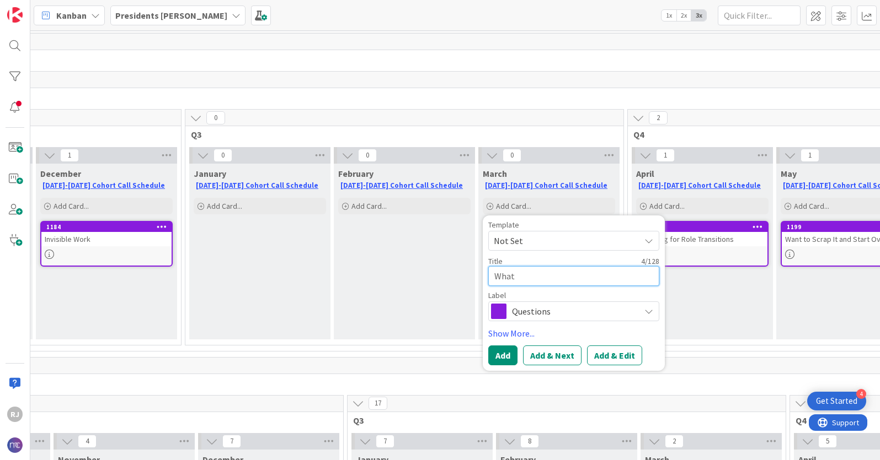
type textarea "What'"
type textarea "x"
type textarea "What's"
type textarea "x"
type textarea "What's"
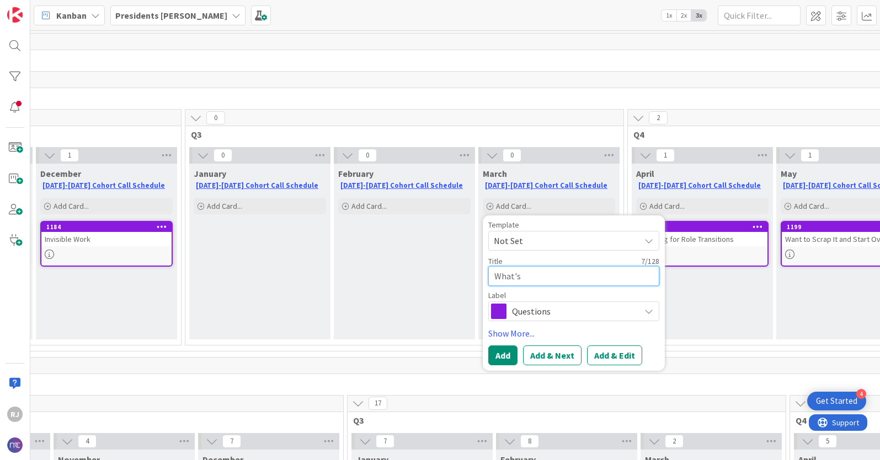
type textarea "x"
type textarea "What's Y"
type textarea "x"
type textarea "What's Yo"
type textarea "x"
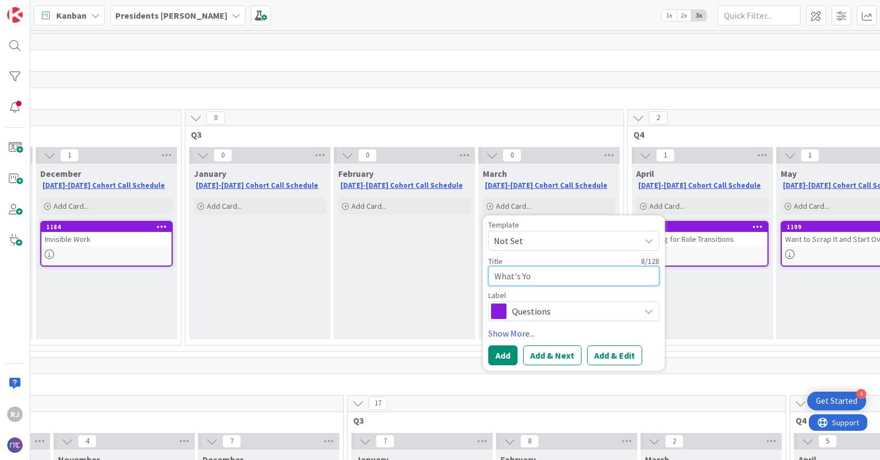
type textarea "What's You"
type textarea "x"
type textarea "What's Your"
type textarea "x"
type textarea "What's Your"
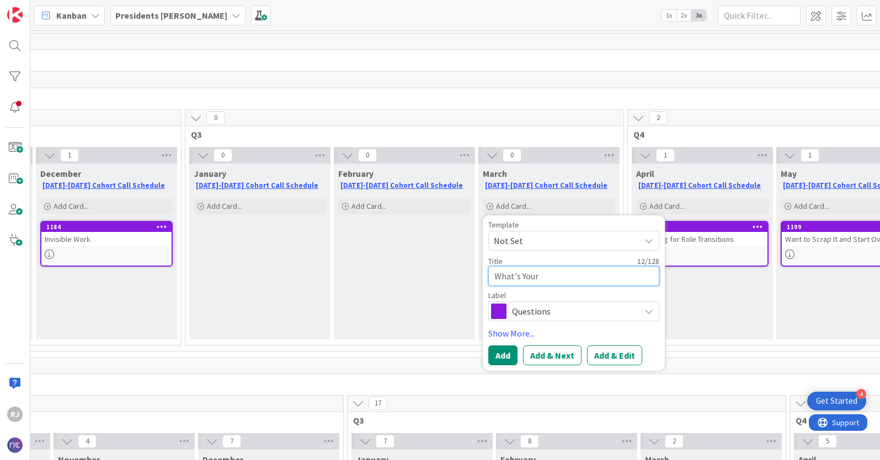
type textarea "x"
type textarea "What's Your 5"
type textarea "x"
type textarea "What's Your 5"
type textarea "x"
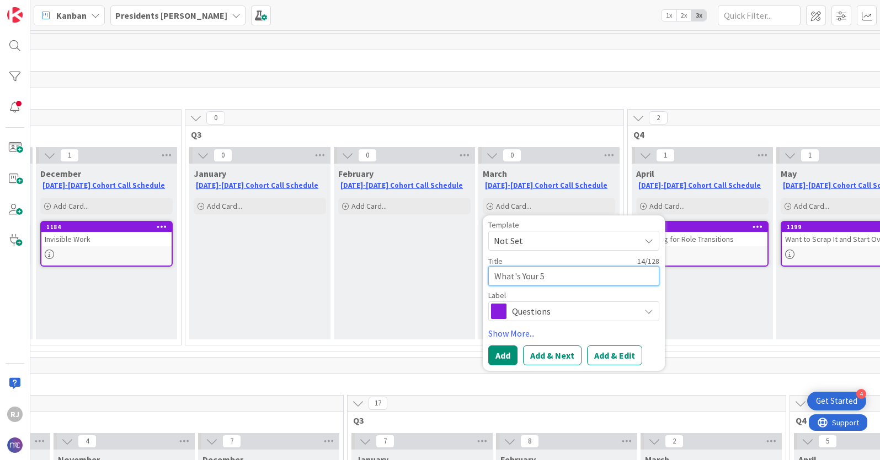
type textarea "What's Your 5 y"
type textarea "x"
type textarea "What's Your 5"
type textarea "x"
type textarea "What's Your 5"
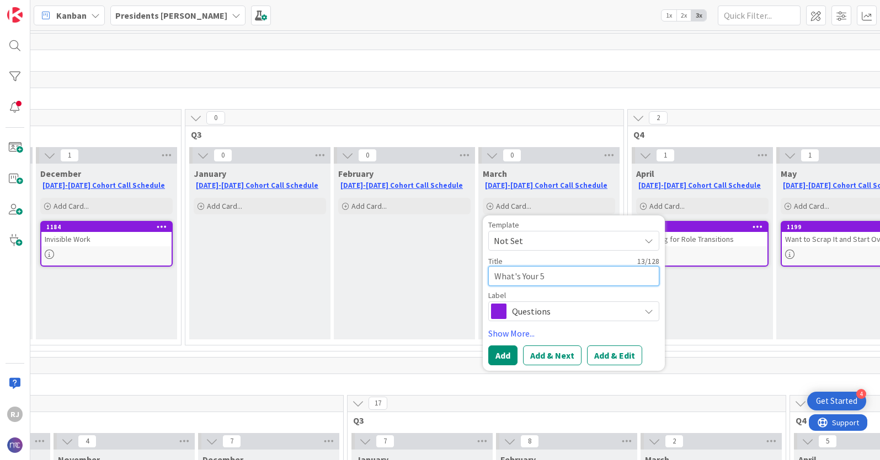
type textarea "x"
type textarea "What's Your 5-"
type textarea "x"
type textarea "What's Your 5-Ye"
type textarea "x"
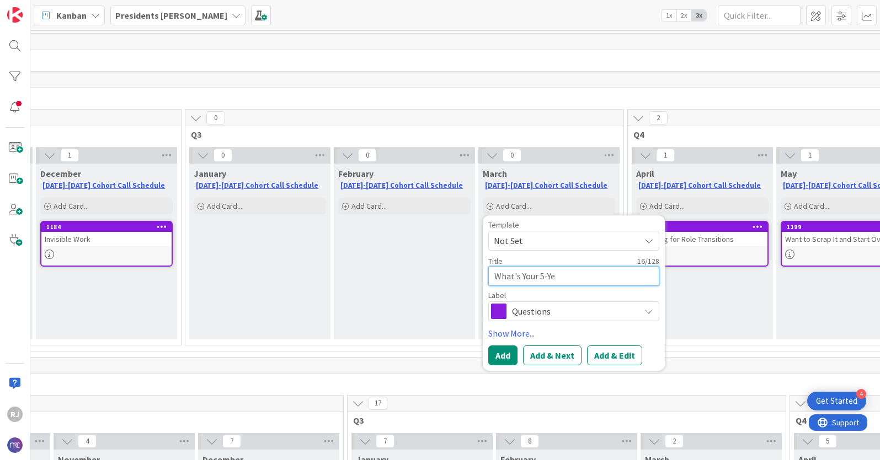
type textarea "What's Your 5-Yea"
type textarea "x"
type textarea "What's Your 5-Year"
type textarea "x"
type textarea "What's Your 5-Year"
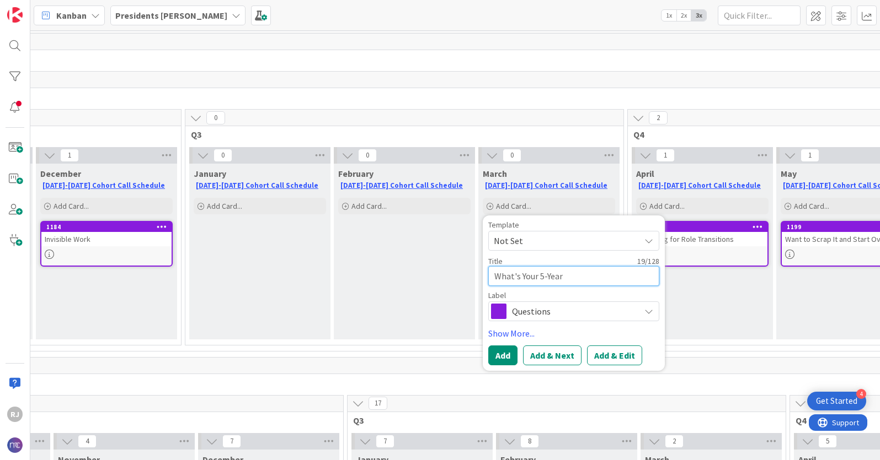
type textarea "x"
type textarea "What's Your 5-Year P"
type textarea "x"
type textarea "What's Your 5-Year Pl"
type textarea "x"
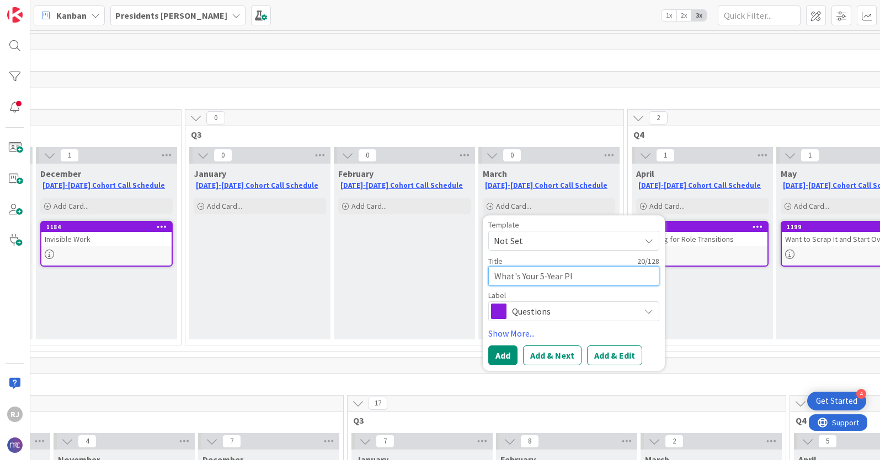
type textarea "What's Your 5-Year Pla"
type textarea "x"
type textarea "What's Your 5-Year Plan"
type textarea "x"
type textarea "What's Your 5-Year Plan?"
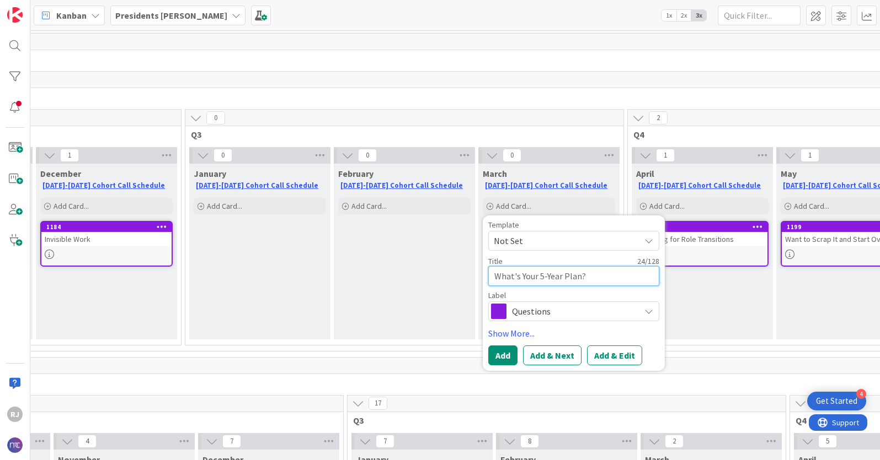
drag, startPoint x: 589, startPoint y: 278, endPoint x: 488, endPoint y: 277, distance: 100.9
click at [488, 277] on textarea "What's Your 5-Year Plan?" at bounding box center [573, 276] width 171 height 20
type textarea "x"
type textarea "5"
type textarea "x"
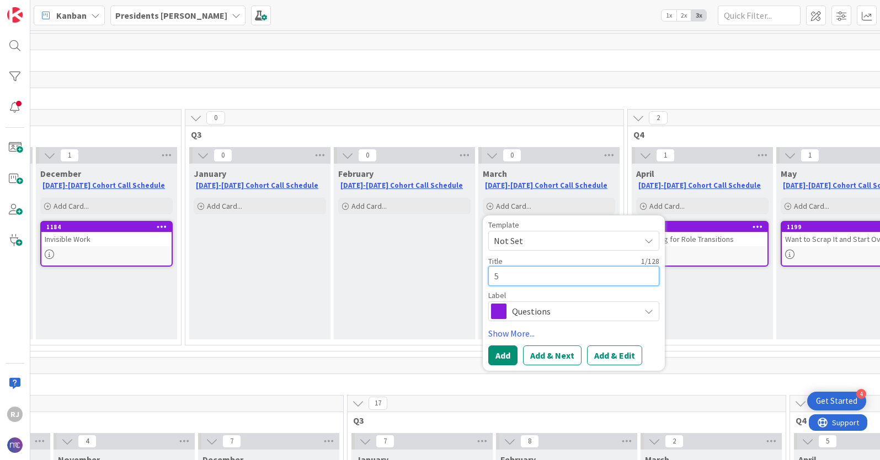
type textarea "5-"
type textarea "x"
type textarea "5"
type textarea "x"
type textarea "W"
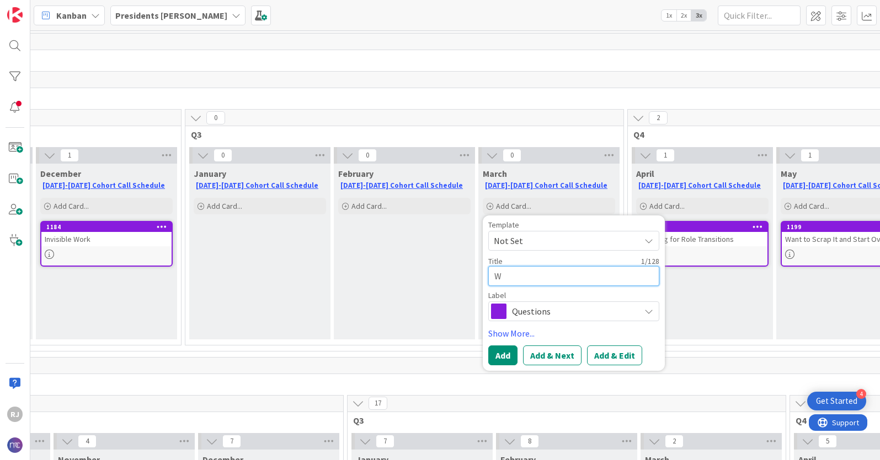
type textarea "x"
type textarea "Wha"
type textarea "x"
type textarea "What"
type textarea "x"
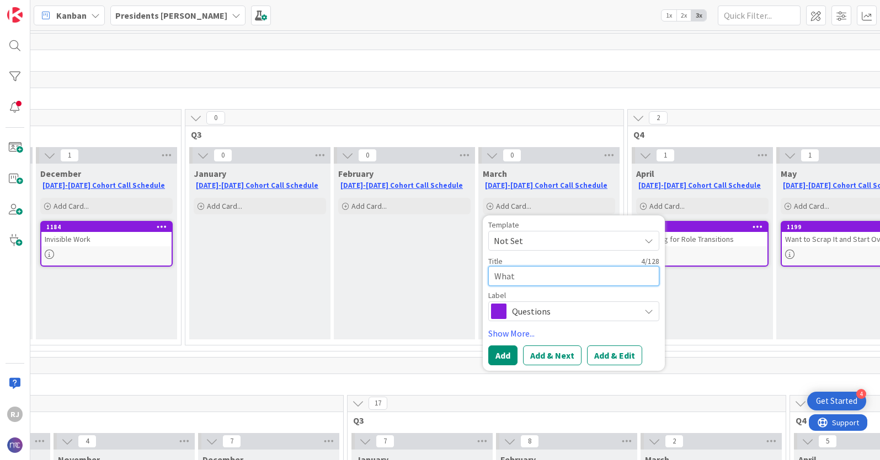
type textarea "What'"
type textarea "x"
type textarea "What's"
type textarea "x"
type textarea "What's"
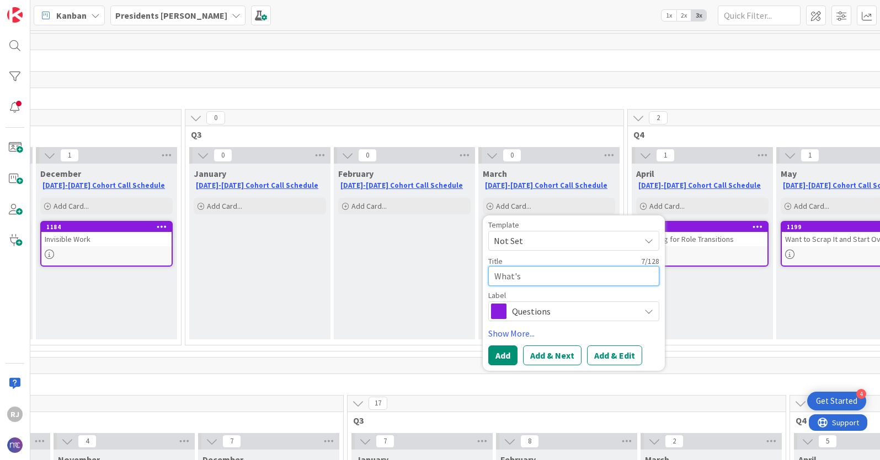
type textarea "x"
type textarea "What's Y"
type textarea "x"
type textarea "What's Yo"
type textarea "x"
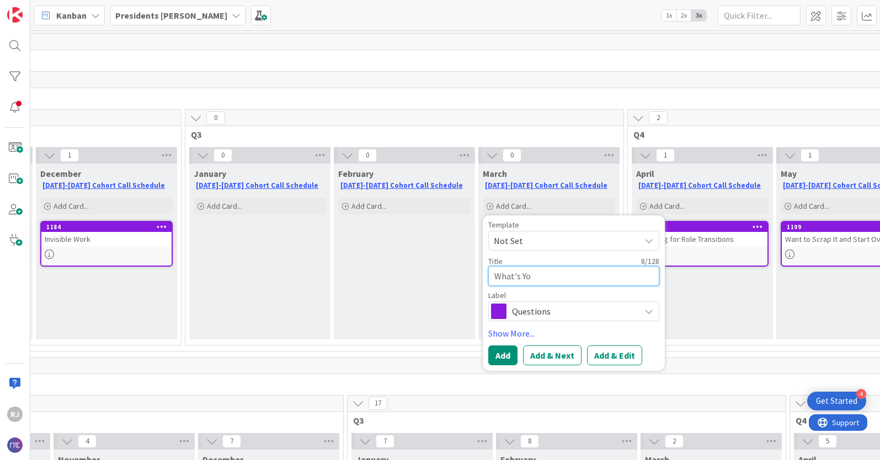
type textarea "What's You"
type textarea "x"
type textarea "What's Your"
type textarea "x"
type textarea "What's Your"
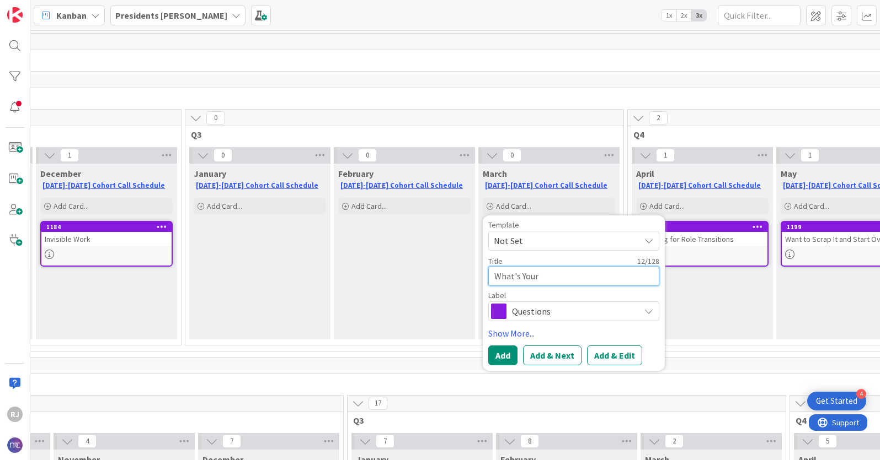
type textarea "x"
type textarea "What's Your 5"
type textarea "x"
type textarea "What's Your 5-"
type textarea "x"
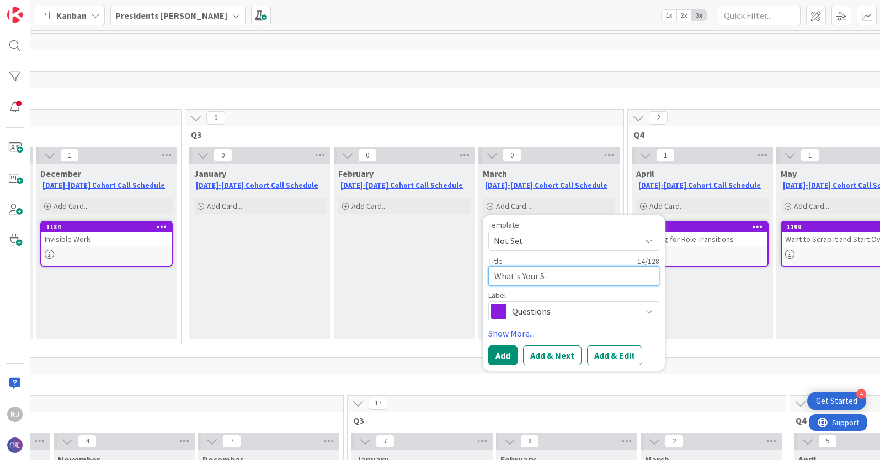
type textarea "What's Your 5-Y"
type textarea "x"
type textarea "What's Your 5-Ye"
type textarea "x"
type textarea "What's Your 5-Yea"
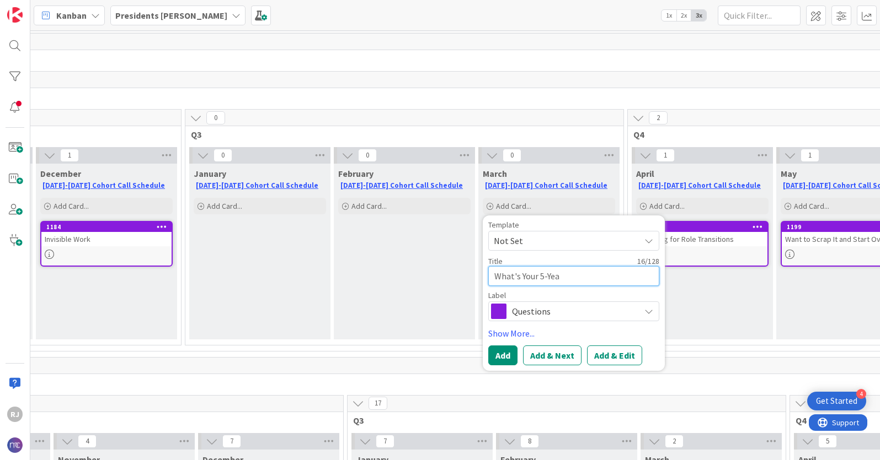
type textarea "x"
type textarea "What's Your 5-Year"
type textarea "x"
type textarea "What's Your 5-Year"
type textarea "x"
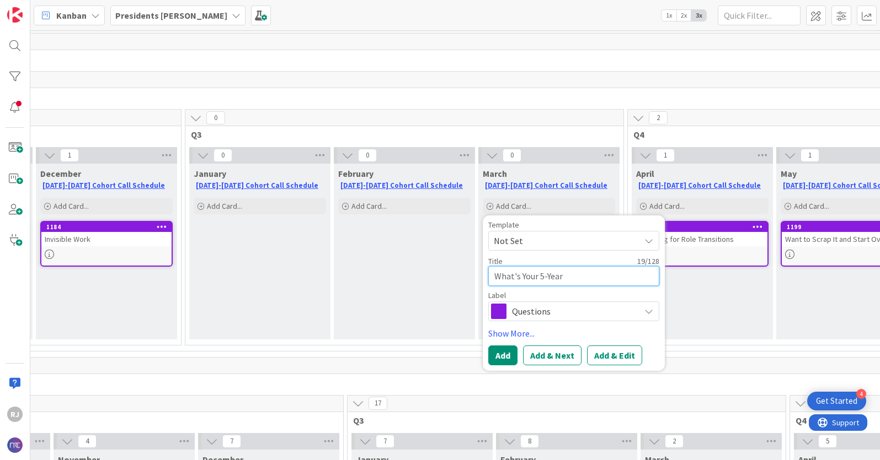
type textarea "What's Your 5-Year v"
type textarea "x"
type textarea "What's Your 5-Year vi"
type textarea "x"
type textarea "What's Your 5-Year visi"
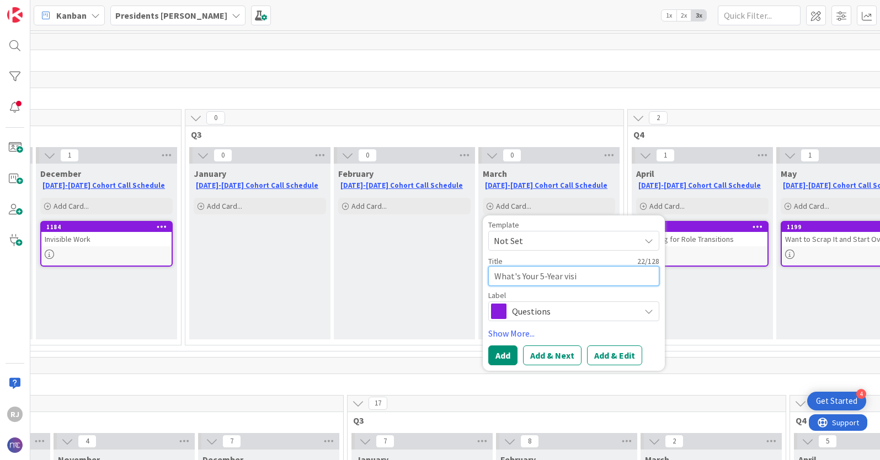
type textarea "x"
type textarea "What's Your 5-Year visio"
type textarea "x"
type textarea "What's Your 5-Year vision"
type textarea "x"
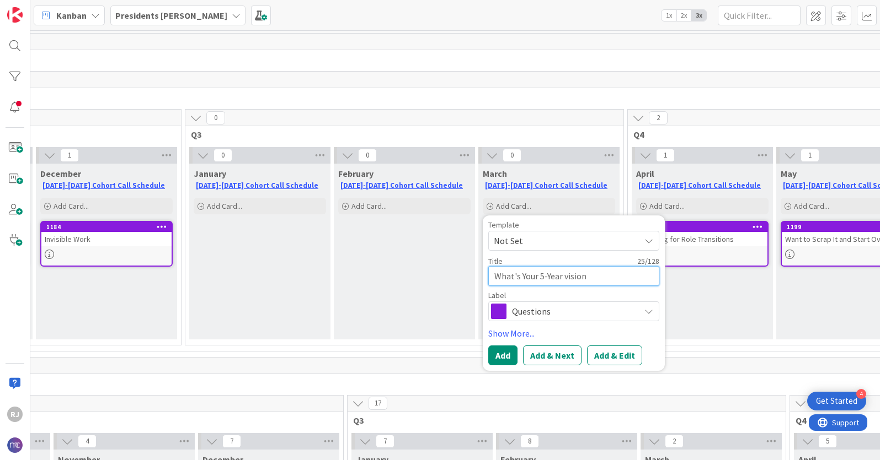
type textarea "What's Your 5-Year visio"
type textarea "x"
type textarea "What's Your 5-Year visi"
type textarea "x"
type textarea "What's Your 5-Year vis"
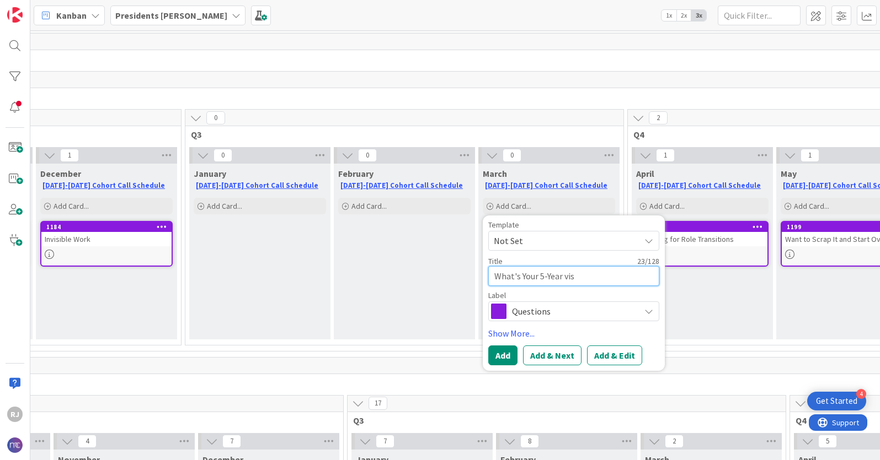
type textarea "x"
type textarea "What's Your 5-Year vi"
type textarea "x"
type textarea "What's Your 5-Year v"
type textarea "x"
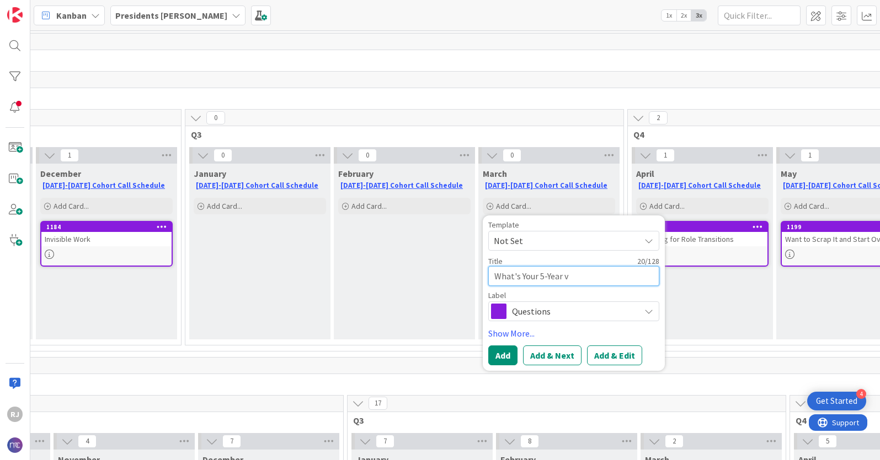
type textarea "What's Your 5-Year"
type textarea "x"
type textarea "What's Your 5-Year V"
type textarea "x"
type textarea "What's Your 5-Year Vi"
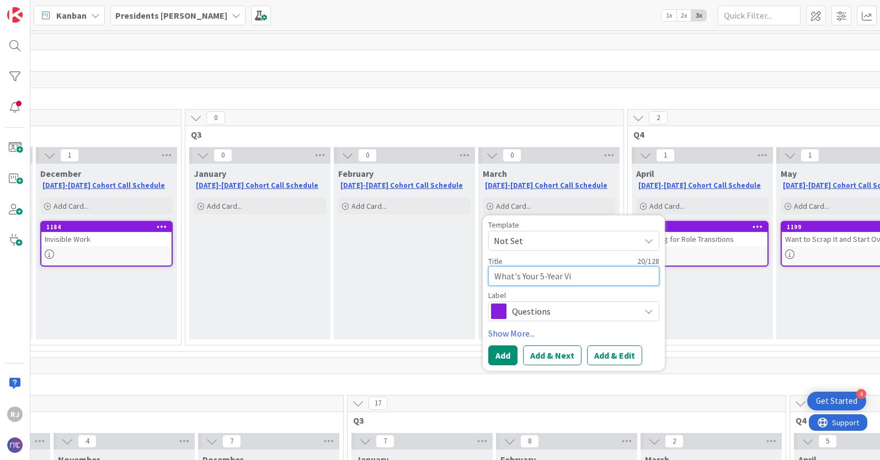
type textarea "x"
type textarea "What's Your 5-Year Vis"
type textarea "x"
type textarea "What's Your 5-Year Visi"
type textarea "x"
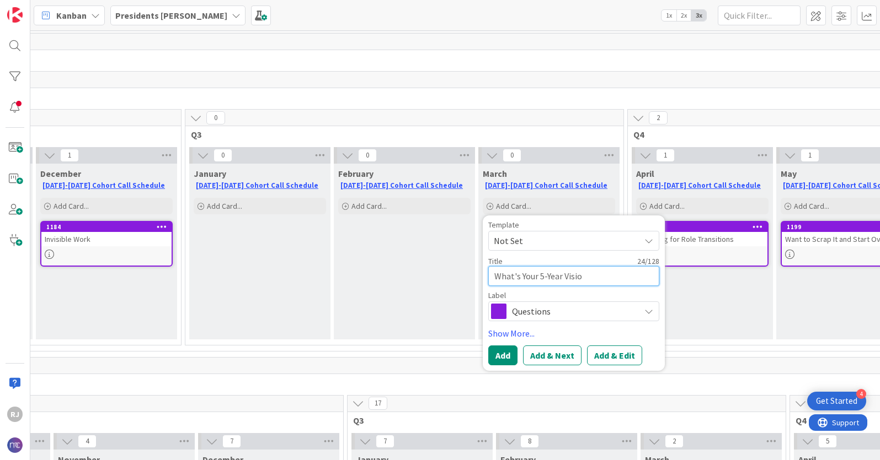
type textarea "What's Your 5-Year Vision"
type textarea "x"
type textarea "What's Your 5-Year Vision?"
click at [609, 353] on button "Add & Edit" at bounding box center [614, 356] width 55 height 20
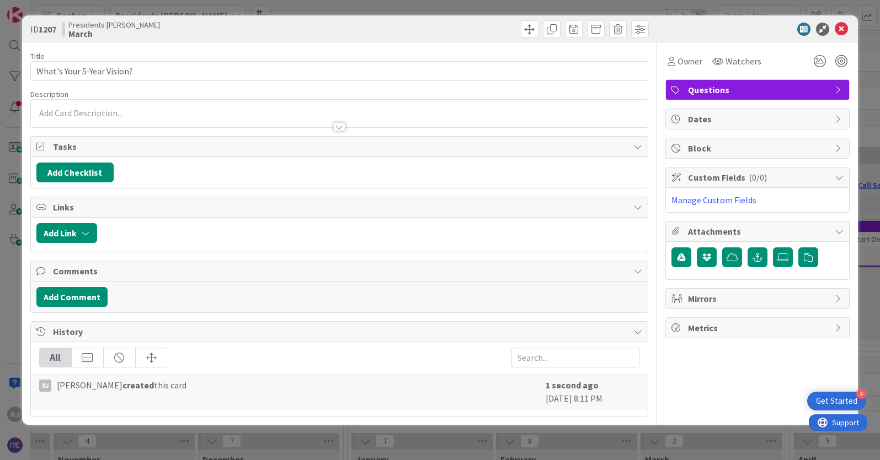
click at [165, 109] on div at bounding box center [339, 114] width 617 height 28
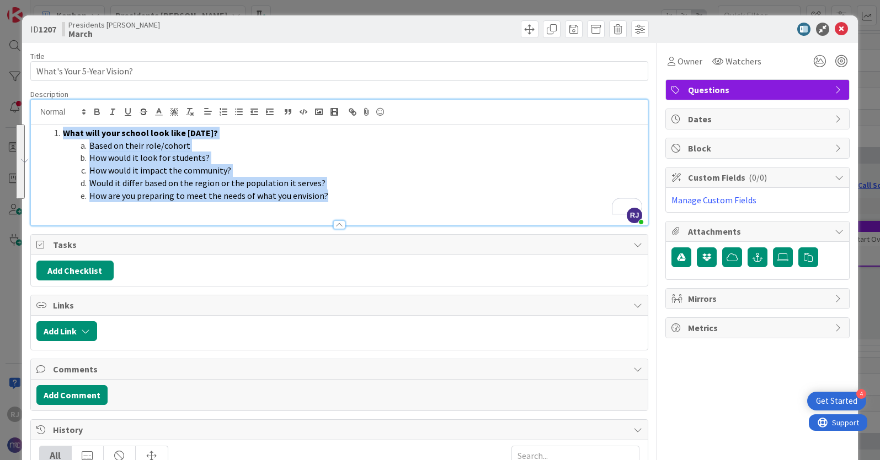
drag, startPoint x: 336, startPoint y: 195, endPoint x: 58, endPoint y: 137, distance: 283.4
click at [58, 137] on ol "What will your school look like in 5 years? Based on their role/cohort How woul…" at bounding box center [339, 164] width 606 height 75
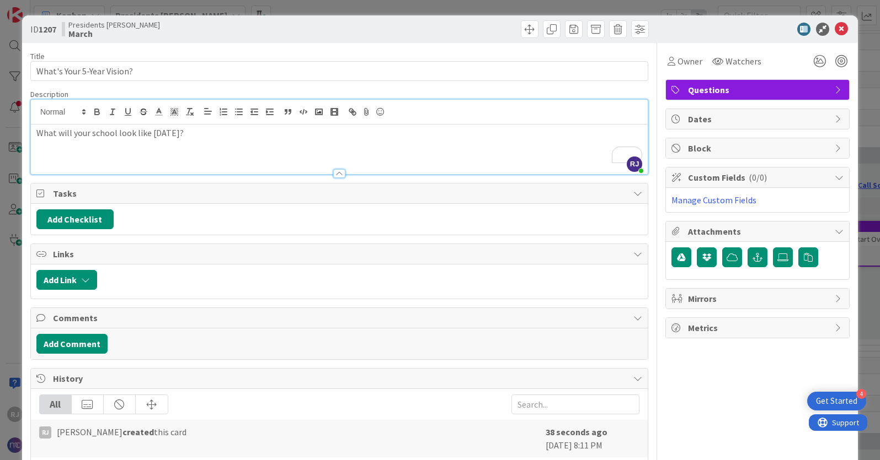
click at [84, 143] on p "To enrich screen reader interactions, please activate Accessibility in Grammarl…" at bounding box center [339, 146] width 606 height 13
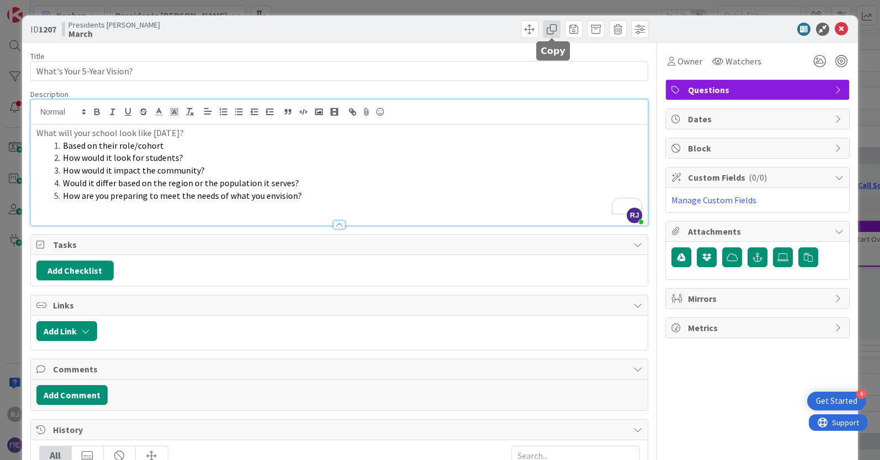
click at [548, 29] on span at bounding box center [552, 29] width 18 height 18
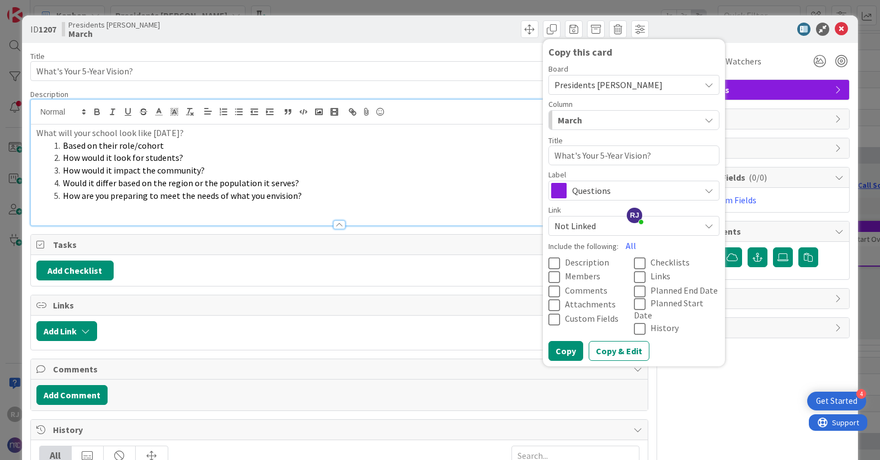
click at [617, 84] on span "Presidents [PERSON_NAME]" at bounding box center [608, 84] width 108 height 11
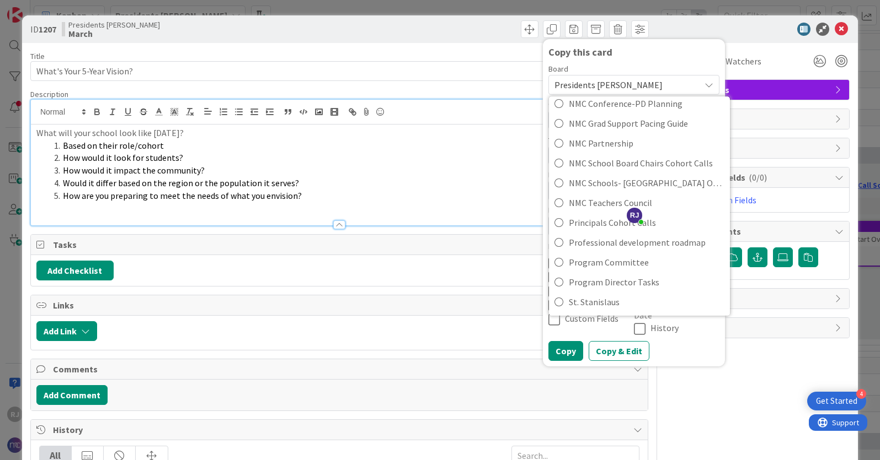
scroll to position [252, 0]
click at [593, 217] on span "Principals Cohort Calls" at bounding box center [647, 222] width 156 height 17
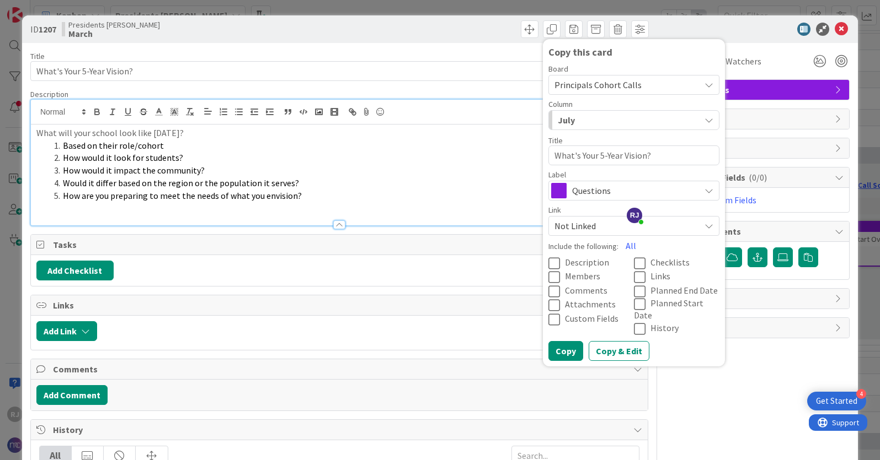
click at [607, 117] on div "July" at bounding box center [627, 120] width 145 height 18
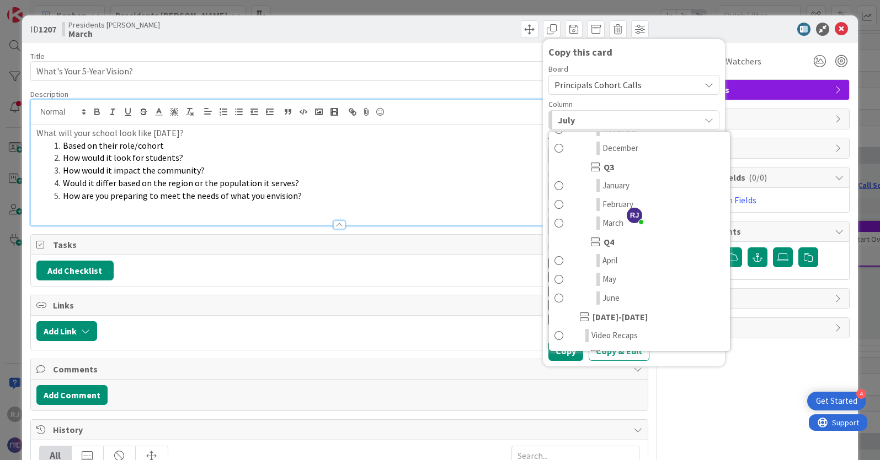
scroll to position [170, 0]
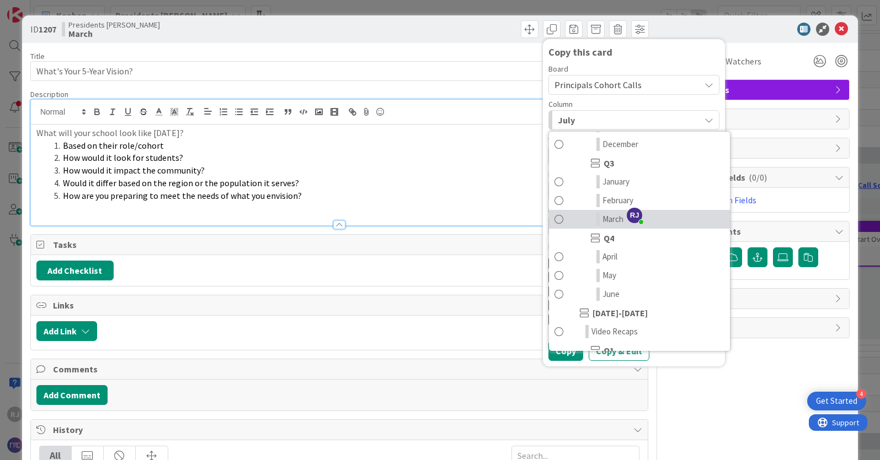
click at [607, 218] on span "March" at bounding box center [612, 219] width 21 height 13
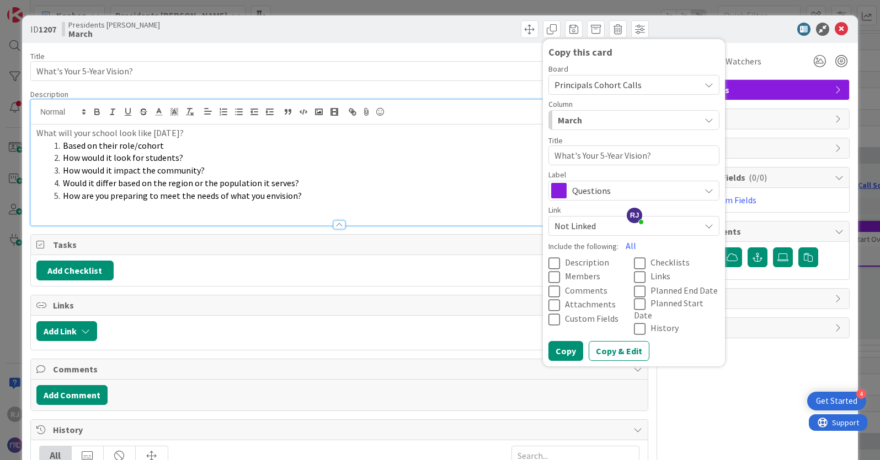
click at [556, 262] on icon at bounding box center [556, 263] width 17 height 13
click at [569, 343] on button "Copy" at bounding box center [565, 351] width 35 height 20
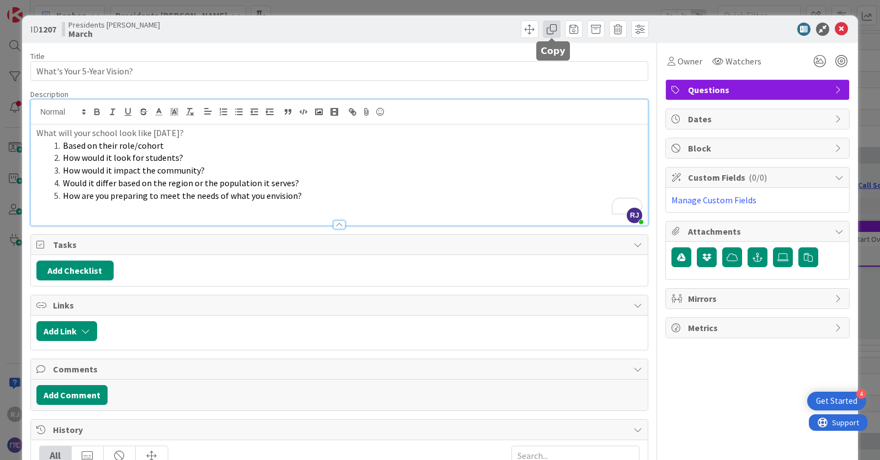
click at [555, 28] on span at bounding box center [552, 29] width 18 height 18
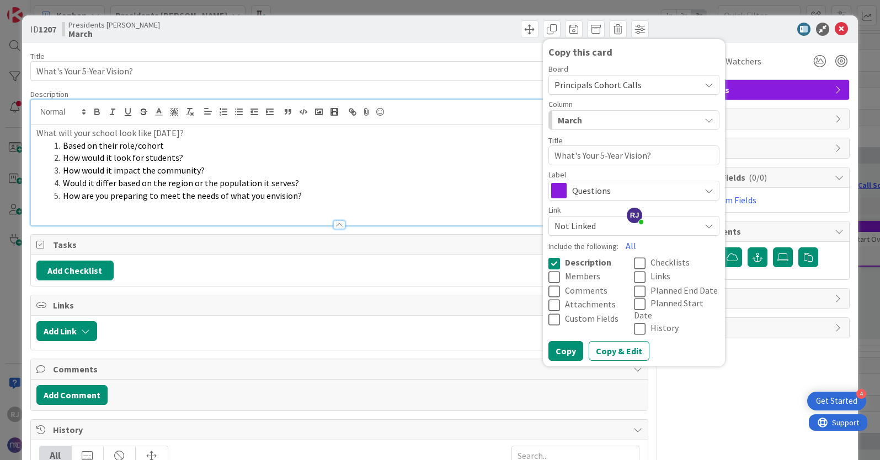
click at [582, 86] on span "Principals Cohort Calls" at bounding box center [597, 84] width 87 height 11
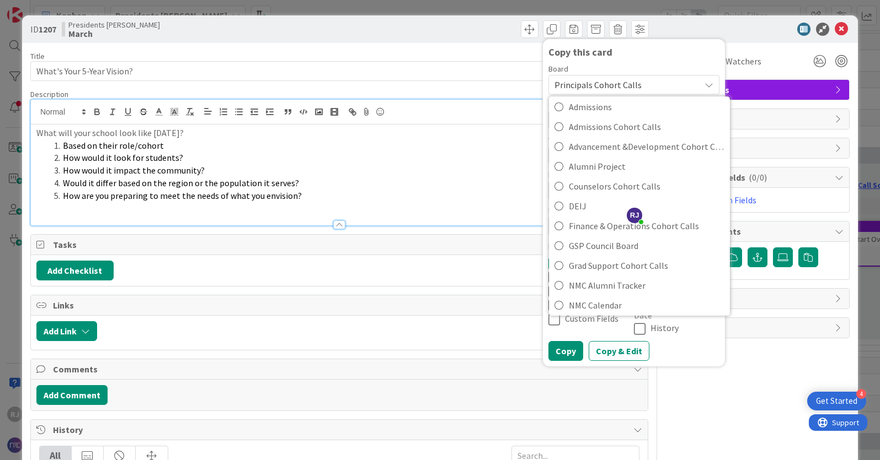
scroll to position [24, 0]
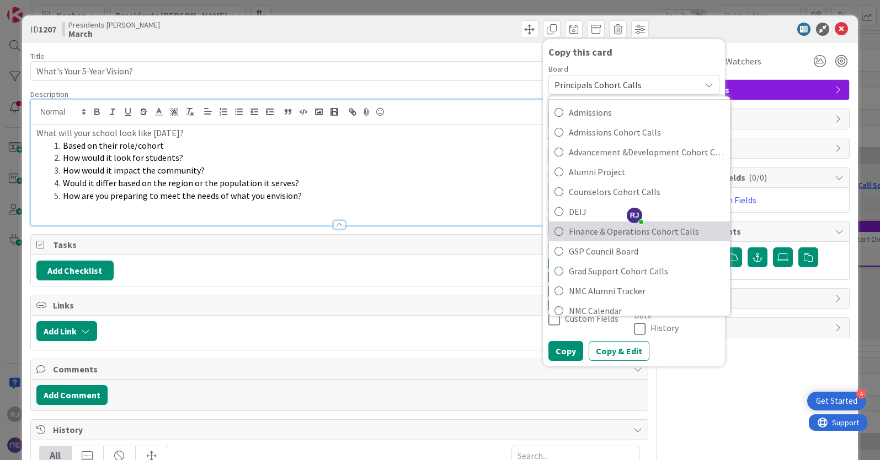
click at [579, 231] on span "Finance & Operations Cohort Calls" at bounding box center [647, 231] width 156 height 17
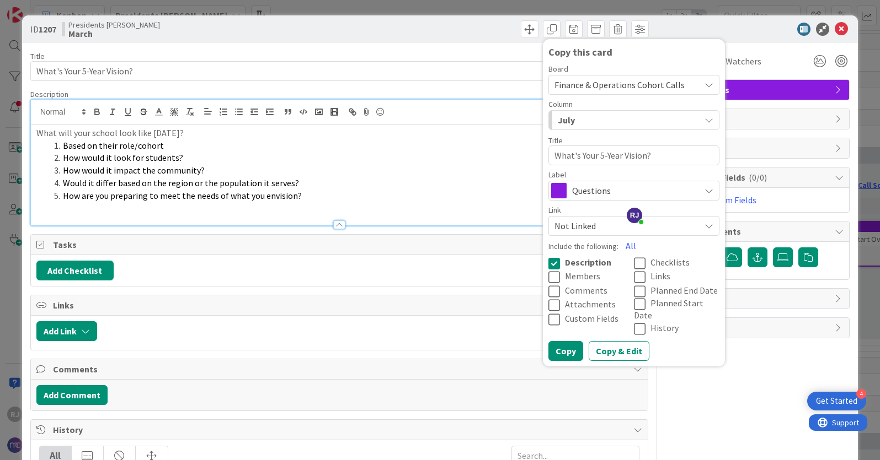
click at [606, 116] on div "July" at bounding box center [627, 120] width 145 height 18
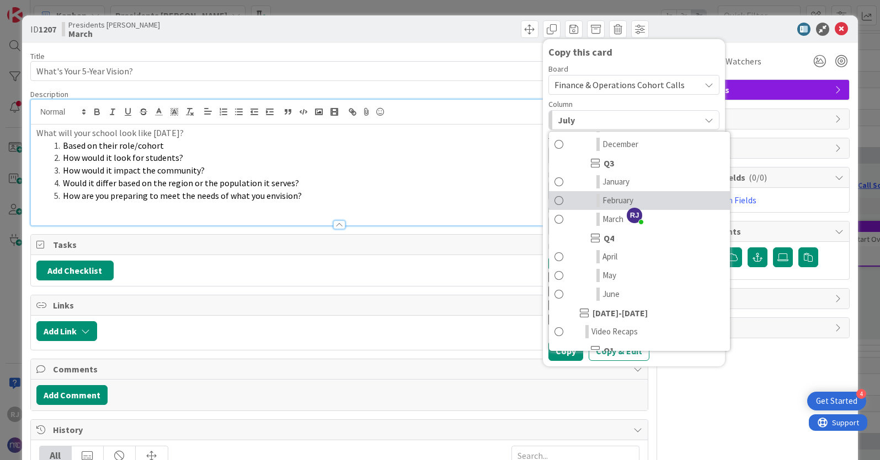
click at [616, 195] on span "February" at bounding box center [617, 200] width 31 height 13
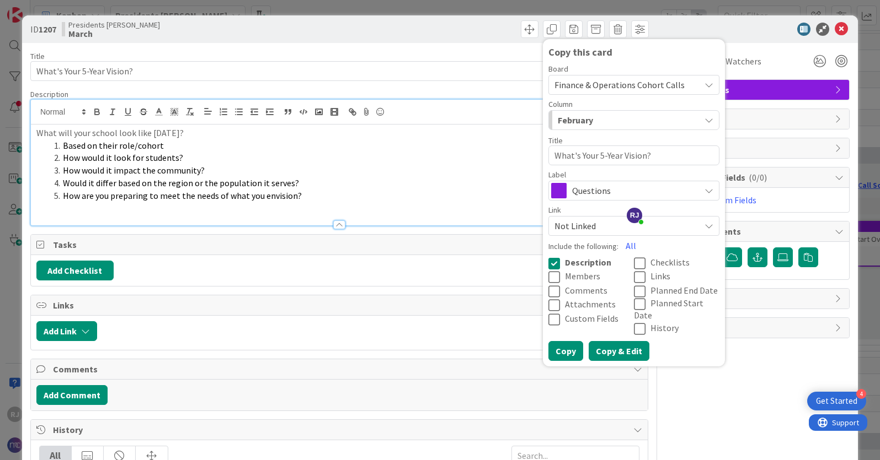
click at [623, 349] on button "Copy & Edit" at bounding box center [618, 351] width 61 height 20
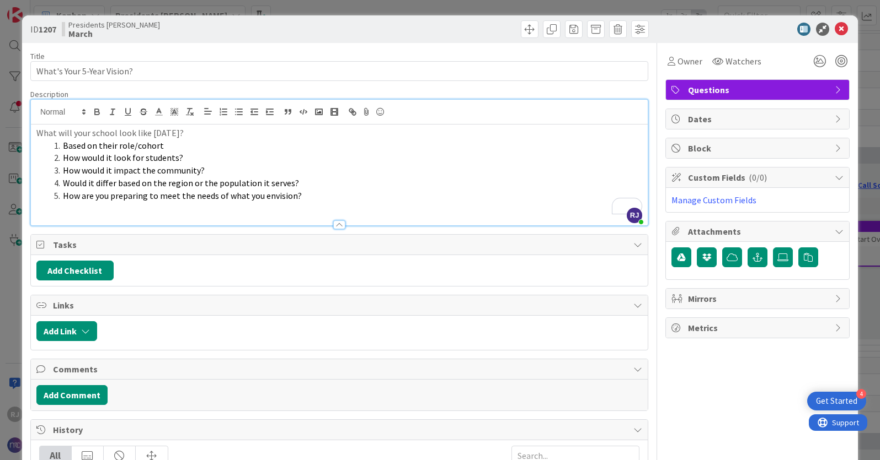
type textarea "x"
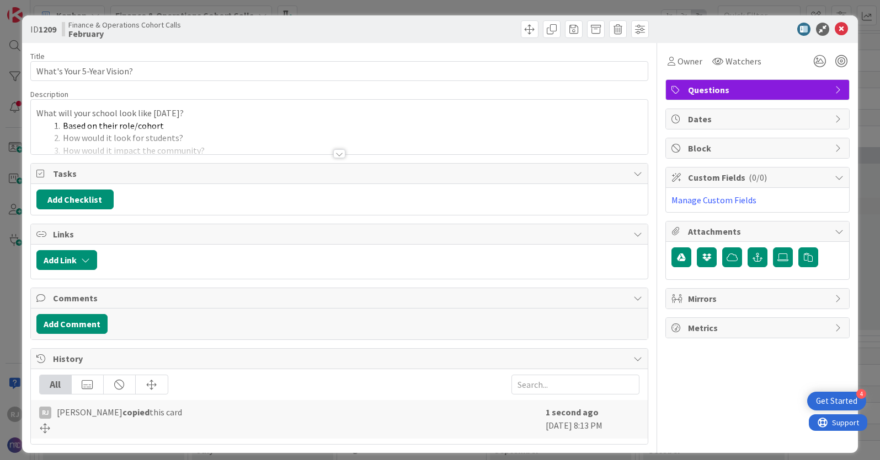
click at [219, 135] on div at bounding box center [339, 140] width 617 height 28
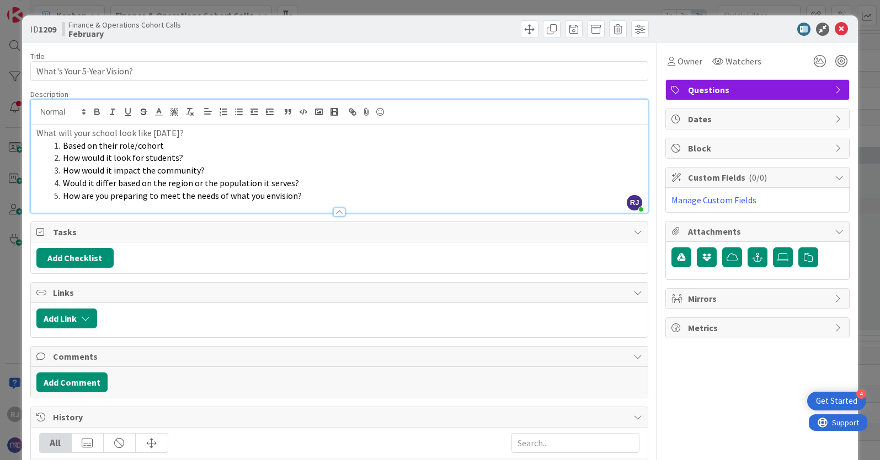
click at [101, 131] on p "What will your school look like in 5 years?" at bounding box center [339, 133] width 606 height 13
click at [164, 147] on li "Based on their role/cohort" at bounding box center [346, 146] width 592 height 13
drag, startPoint x: 164, startPoint y: 147, endPoint x: 63, endPoint y: 149, distance: 101.5
click at [63, 149] on li "Based on their role/cohort" at bounding box center [346, 146] width 592 height 13
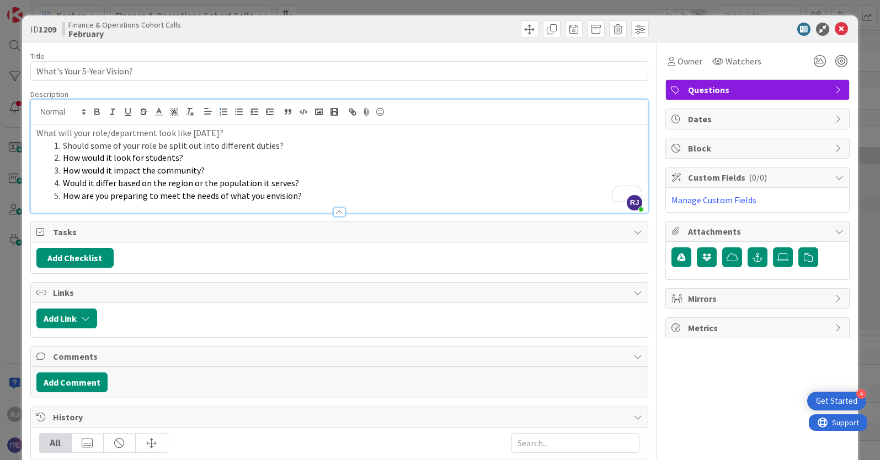
click at [149, 159] on span "How would it look for students?" at bounding box center [123, 157] width 120 height 11
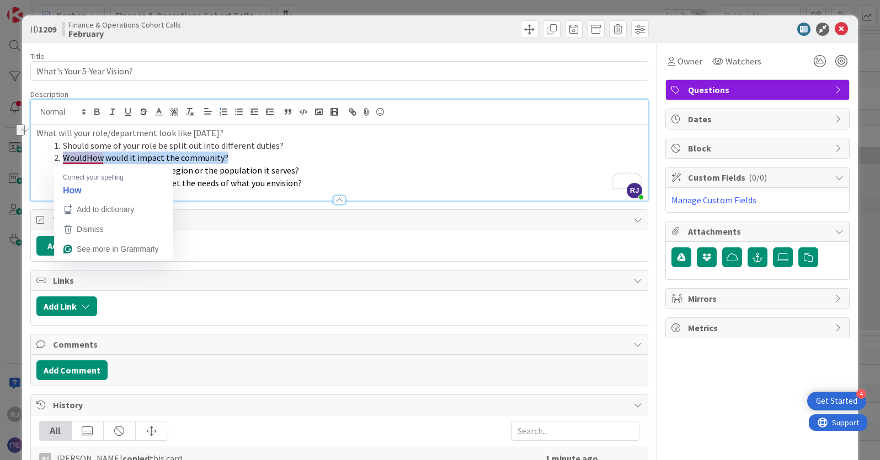
drag, startPoint x: 227, startPoint y: 157, endPoint x: 64, endPoint y: 158, distance: 162.7
click at [64, 158] on li "WouldHow would it impact the community?" at bounding box center [346, 158] width 592 height 13
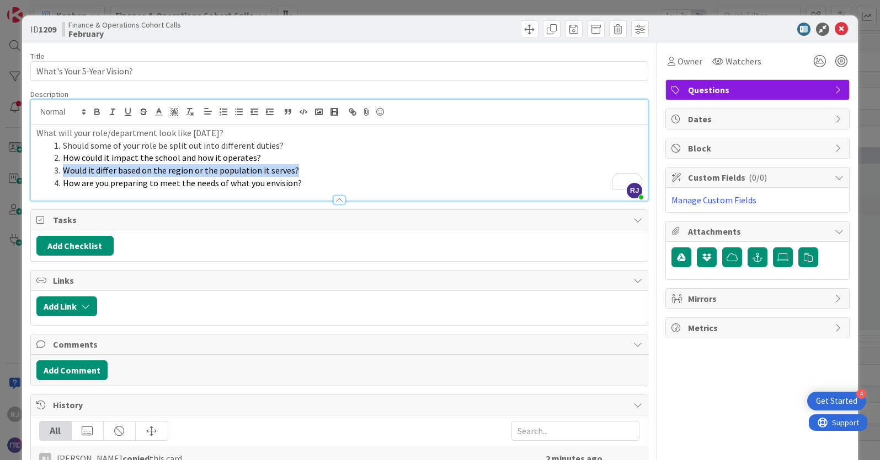
drag, startPoint x: 293, startPoint y: 171, endPoint x: 60, endPoint y: 171, distance: 233.3
click at [60, 171] on li "Would it differ based on the region or the population it serves?" at bounding box center [346, 170] width 592 height 13
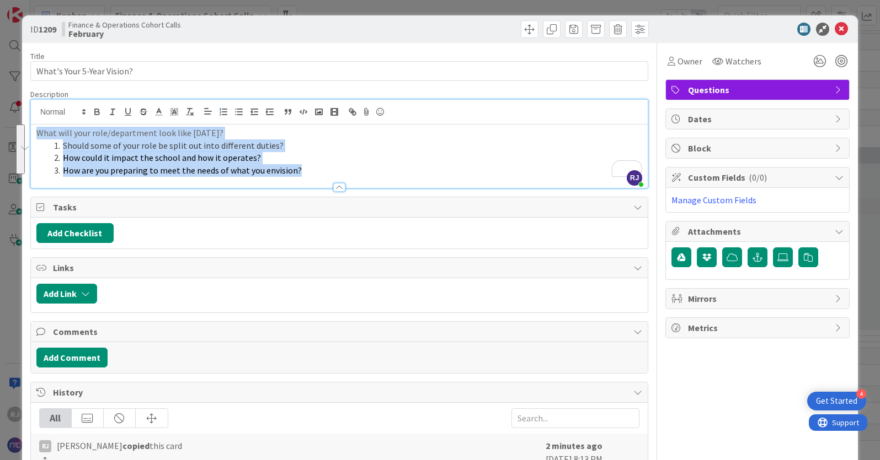
drag, startPoint x: 307, startPoint y: 172, endPoint x: 38, endPoint y: 133, distance: 271.8
click at [38, 133] on div "What will your role/department look like in 5 years? Should some of your role b…" at bounding box center [339, 156] width 617 height 63
copy div "What will your role/department look like in 5 years? Should some of your role b…"
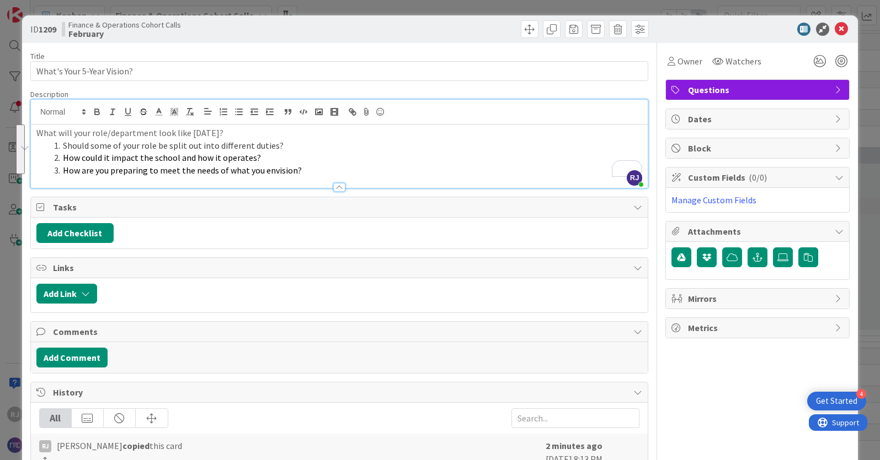
click at [710, 28] on div at bounding box center [751, 29] width 195 height 13
click at [762, 26] on icon at bounding box center [840, 29] width 13 height 13
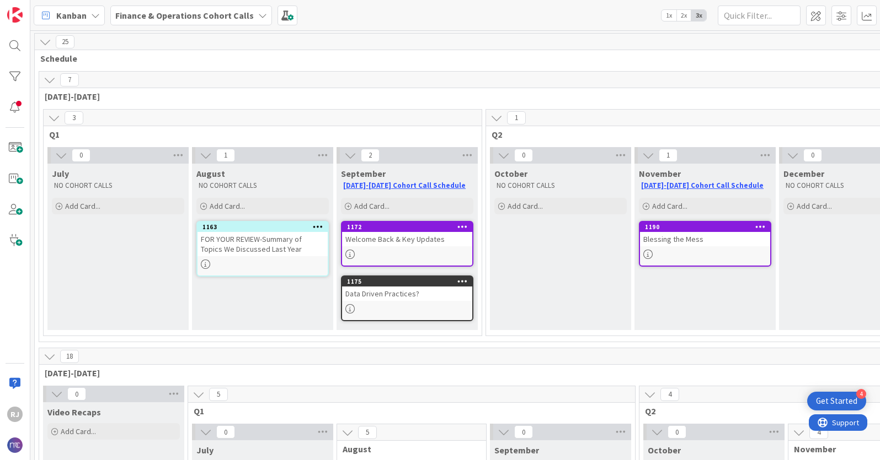
click at [191, 10] on b "Finance & Operations Cohort Calls" at bounding box center [184, 15] width 138 height 11
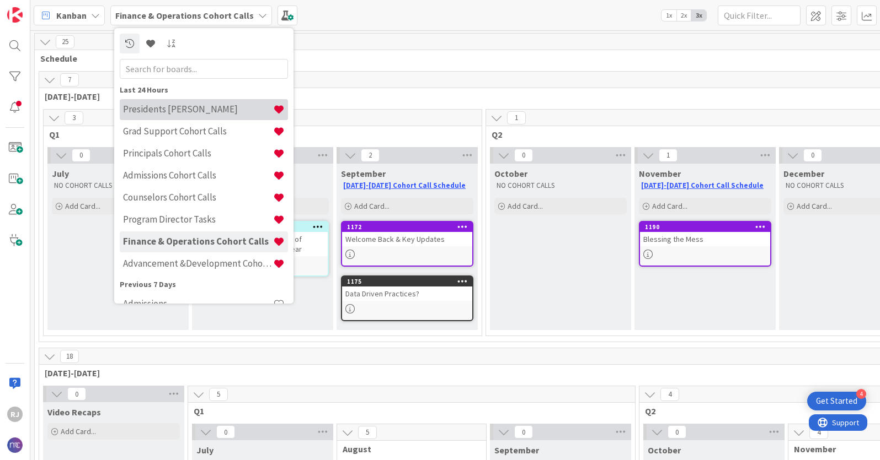
click at [165, 108] on h4 "Presidents [PERSON_NAME]" at bounding box center [198, 109] width 150 height 11
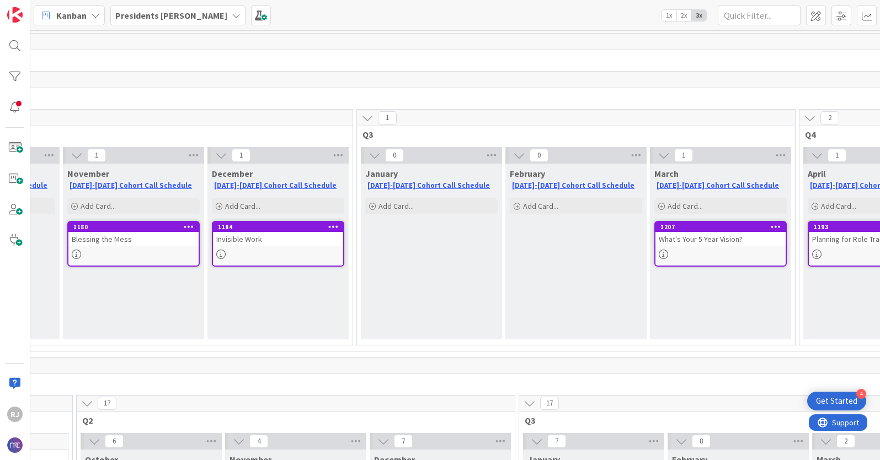
scroll to position [0, 593]
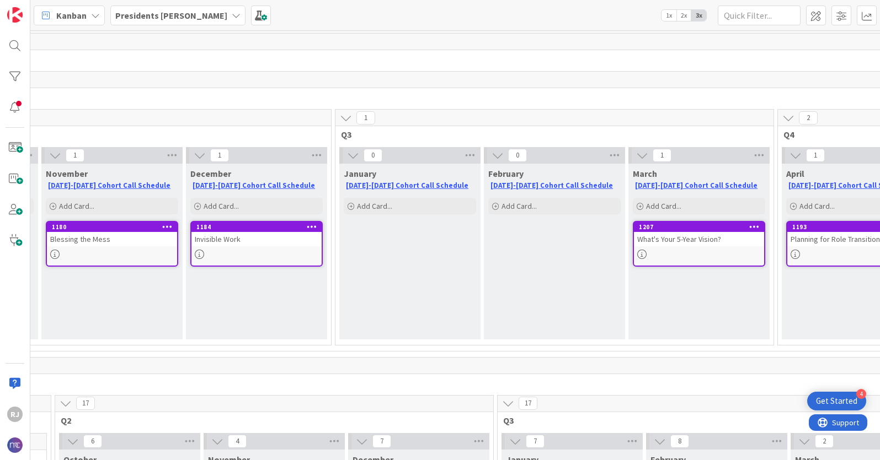
click at [668, 248] on link "1207 What's Your 5-Year Vision?" at bounding box center [699, 244] width 132 height 46
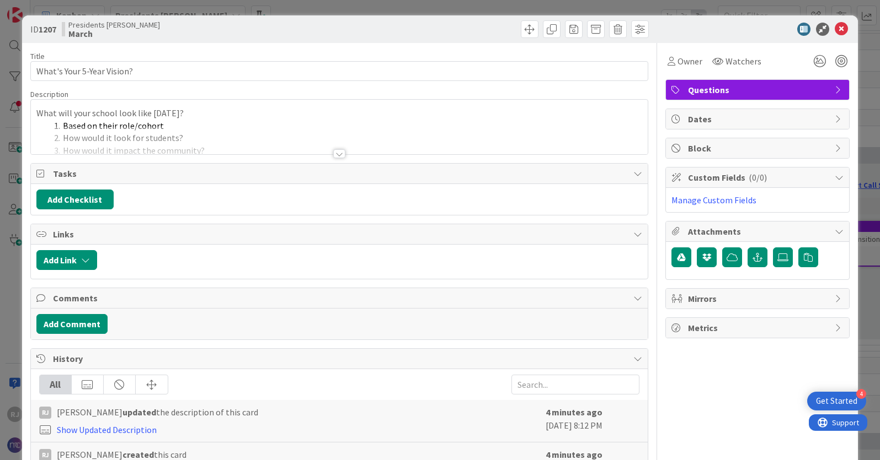
click at [342, 154] on div at bounding box center [339, 153] width 12 height 9
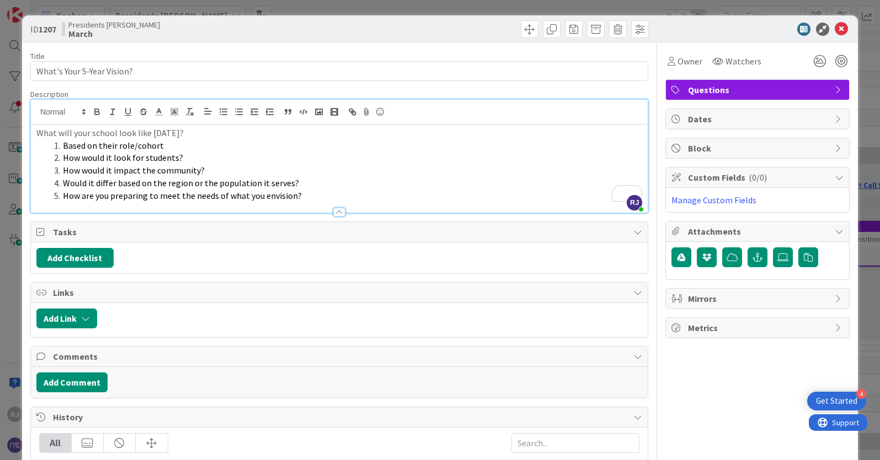
drag, startPoint x: 163, startPoint y: 146, endPoint x: 60, endPoint y: 145, distance: 103.1
click at [60, 145] on li "Based on their role/cohort" at bounding box center [346, 146] width 592 height 13
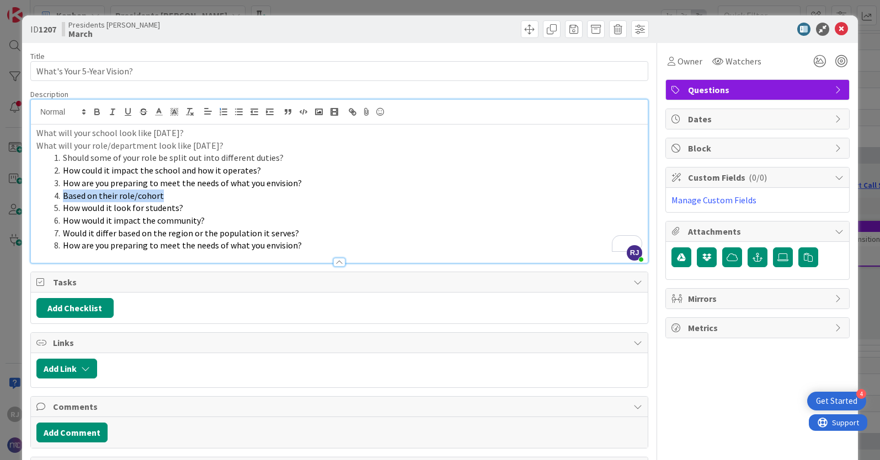
drag, startPoint x: 168, startPoint y: 196, endPoint x: 51, endPoint y: 192, distance: 117.5
click at [51, 192] on li "Based on their role/cohort" at bounding box center [346, 196] width 592 height 13
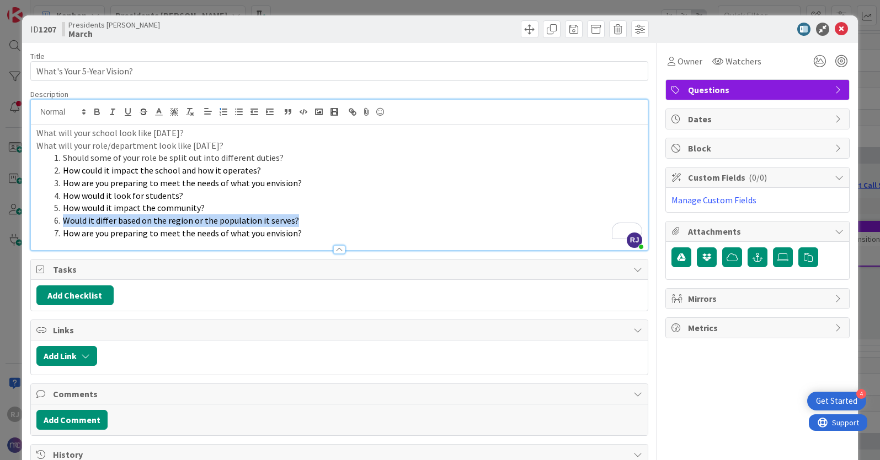
drag, startPoint x: 296, startPoint y: 219, endPoint x: 57, endPoint y: 222, distance: 238.8
click at [57, 222] on li "Would it differ based on the region or the population it serves?" at bounding box center [346, 221] width 592 height 13
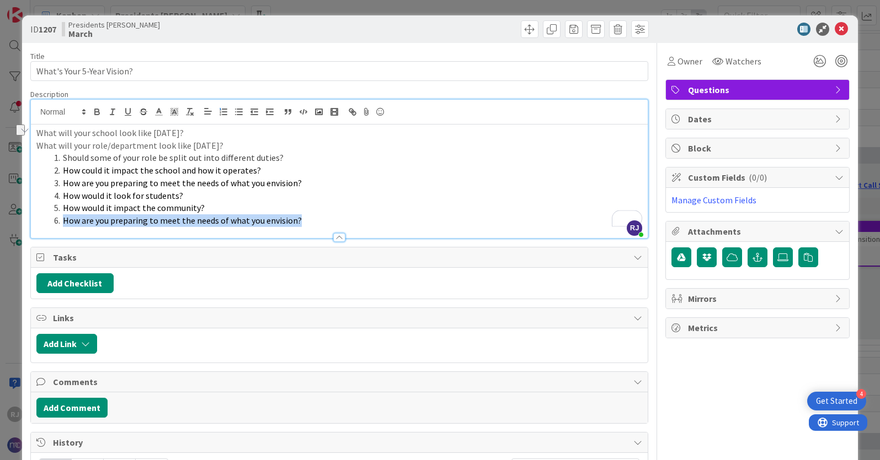
drag, startPoint x: 306, startPoint y: 219, endPoint x: 58, endPoint y: 218, distance: 247.1
click at [58, 218] on li "How are you preparing to meet the needs of what you envision?" at bounding box center [346, 221] width 592 height 13
drag, startPoint x: 193, startPoint y: 132, endPoint x: 188, endPoint y: 130, distance: 6.2
click at [188, 130] on p "What will your school look like in 5 years?" at bounding box center [339, 133] width 606 height 13
drag, startPoint x: 234, startPoint y: 143, endPoint x: 38, endPoint y: 147, distance: 196.4
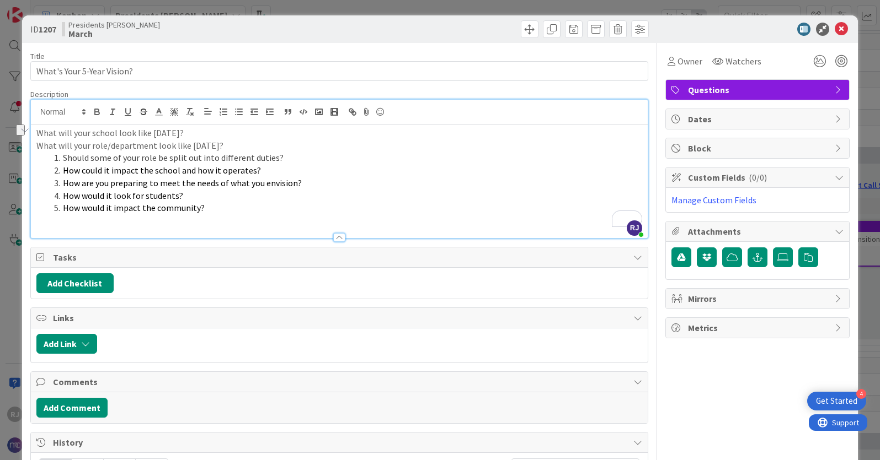
click at [38, 147] on p "What will your role/department look like in 5 years?" at bounding box center [339, 146] width 606 height 13
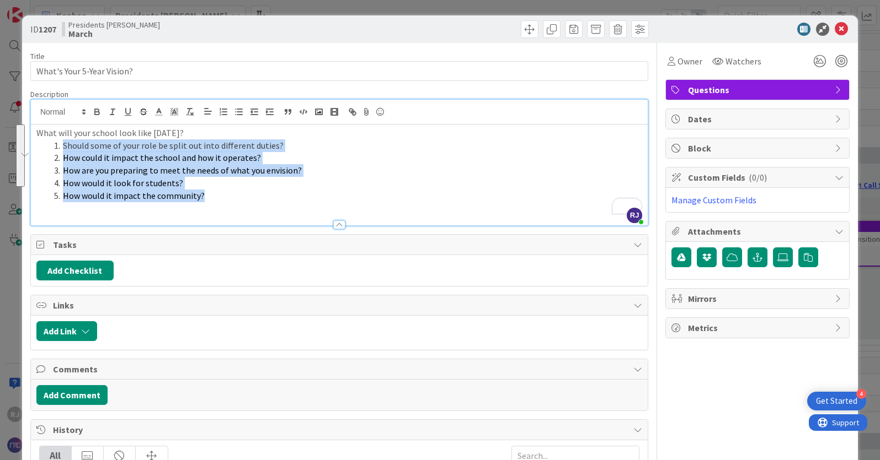
drag, startPoint x: 210, startPoint y: 197, endPoint x: 61, endPoint y: 148, distance: 156.3
click at [61, 148] on ol "Should some of your role be split out into different duties? How could it impac…" at bounding box center [339, 171] width 606 height 63
copy ol "Should some of your role be split out into different duties? How could it impac…"
click at [372, 179] on li "How would it look for students?" at bounding box center [346, 183] width 592 height 13
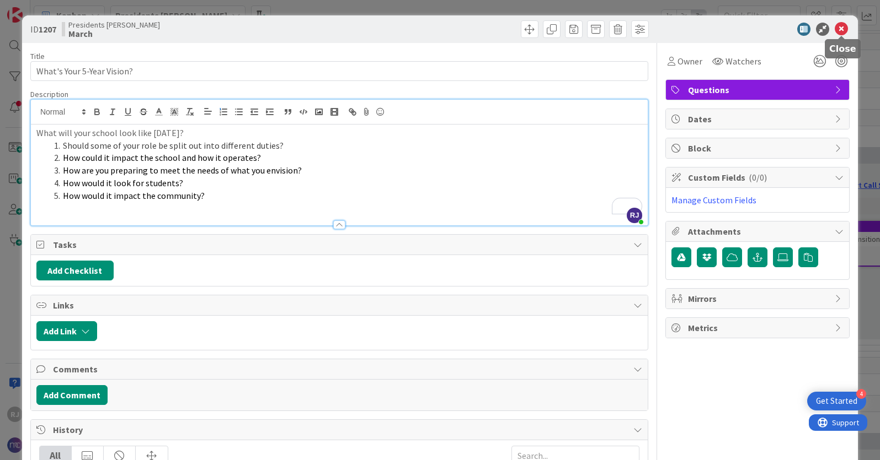
click at [762, 30] on icon at bounding box center [840, 29] width 13 height 13
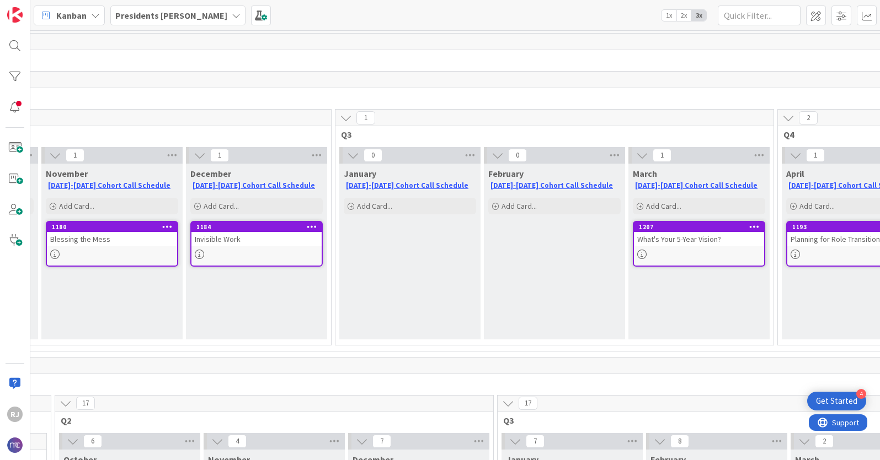
click at [697, 245] on div "What's Your 5-Year Vision?" at bounding box center [699, 239] width 130 height 14
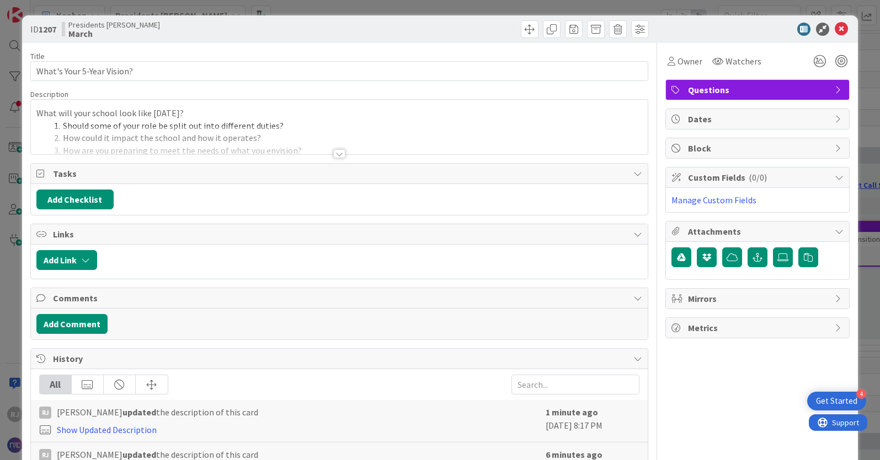
click at [339, 151] on div at bounding box center [339, 153] width 12 height 9
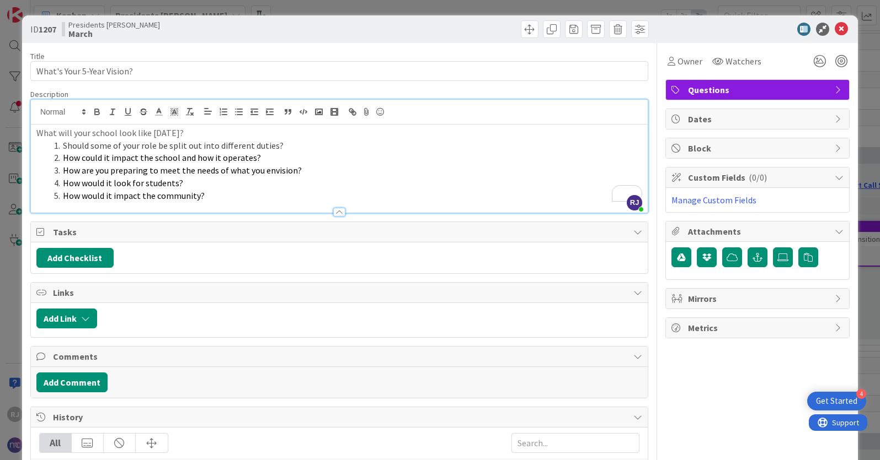
click at [211, 197] on li "How would it impact the community?" at bounding box center [346, 196] width 592 height 13
click at [553, 29] on span at bounding box center [552, 29] width 18 height 18
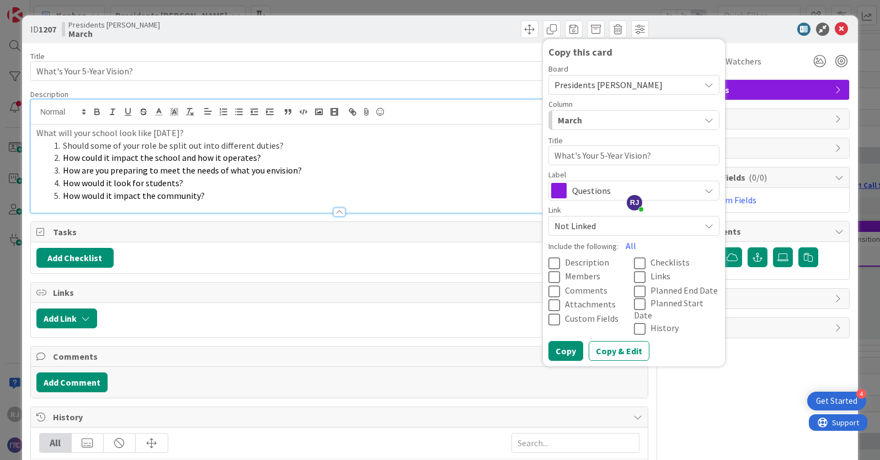
click at [606, 82] on span "Presidents [PERSON_NAME]" at bounding box center [608, 84] width 108 height 11
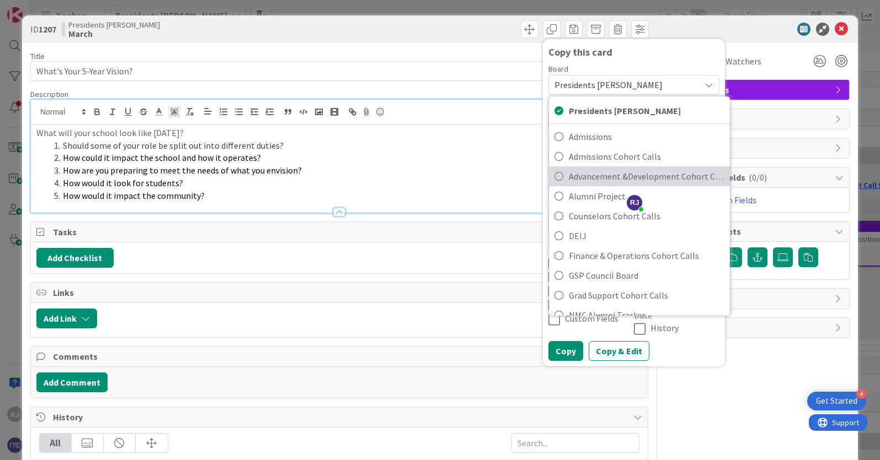
click at [593, 178] on span "Advancement &Development Cohort Calls" at bounding box center [647, 176] width 156 height 17
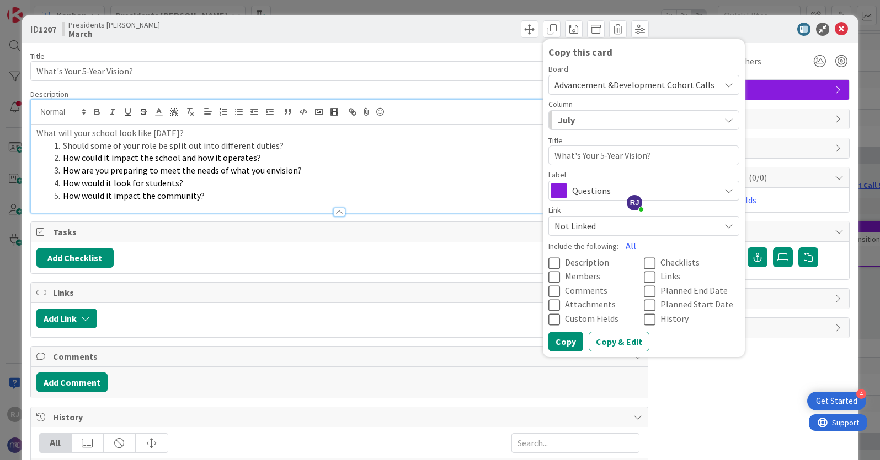
click at [619, 124] on div "July" at bounding box center [637, 120] width 165 height 18
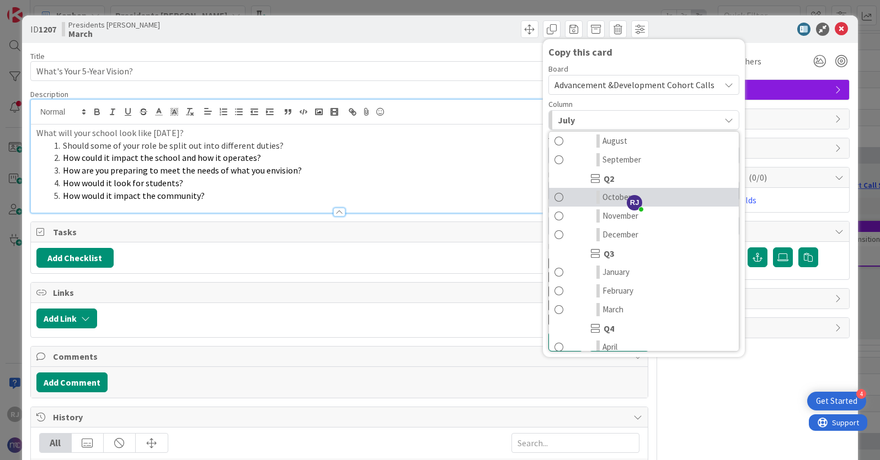
scroll to position [89, 0]
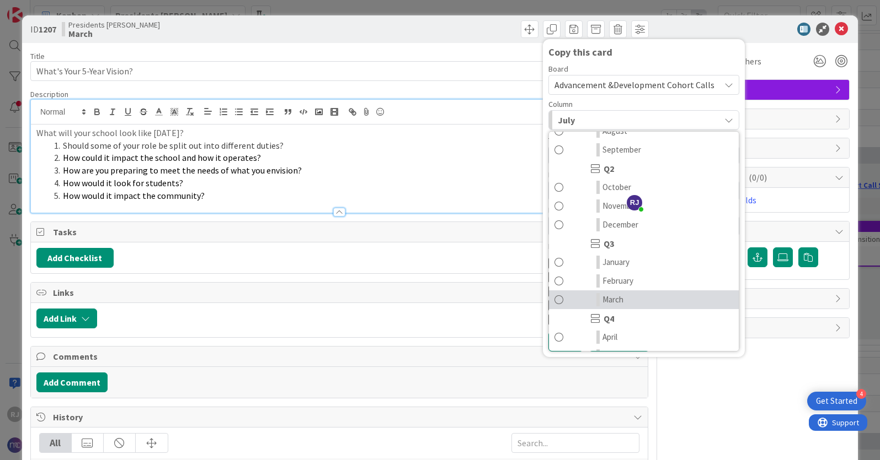
click at [615, 298] on span "March" at bounding box center [612, 299] width 21 height 13
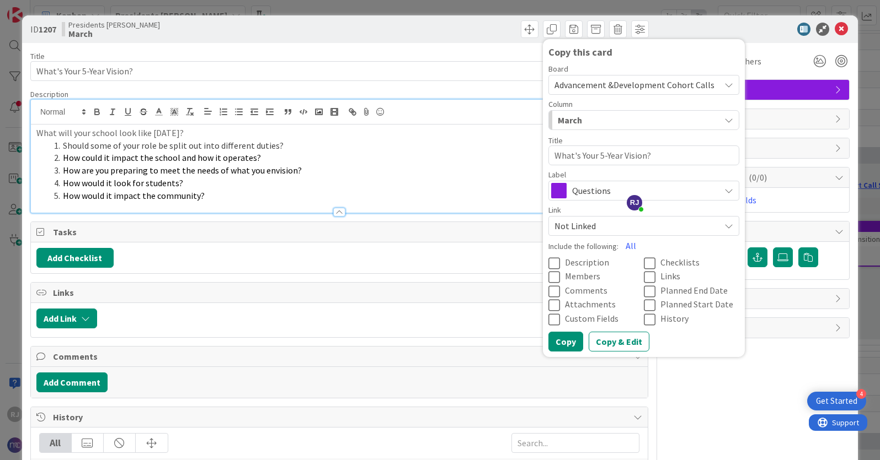
click at [585, 264] on span "Description" at bounding box center [587, 262] width 44 height 11
click at [622, 339] on button "Copy & Edit" at bounding box center [618, 342] width 61 height 20
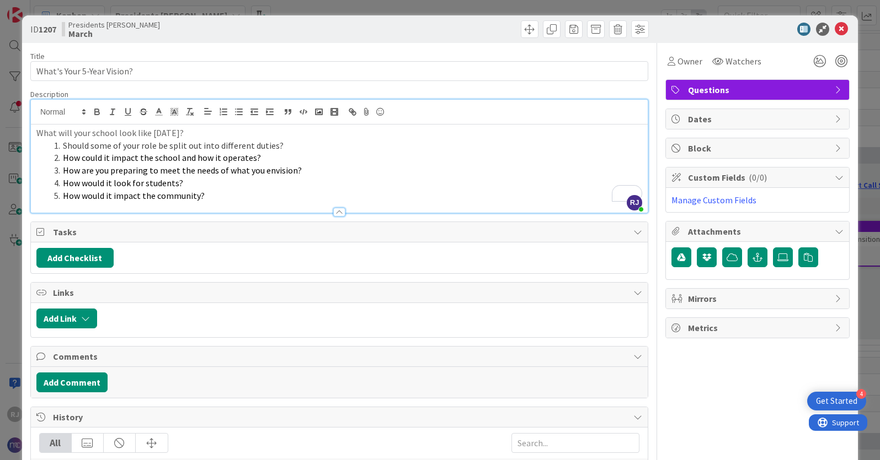
type textarea "x"
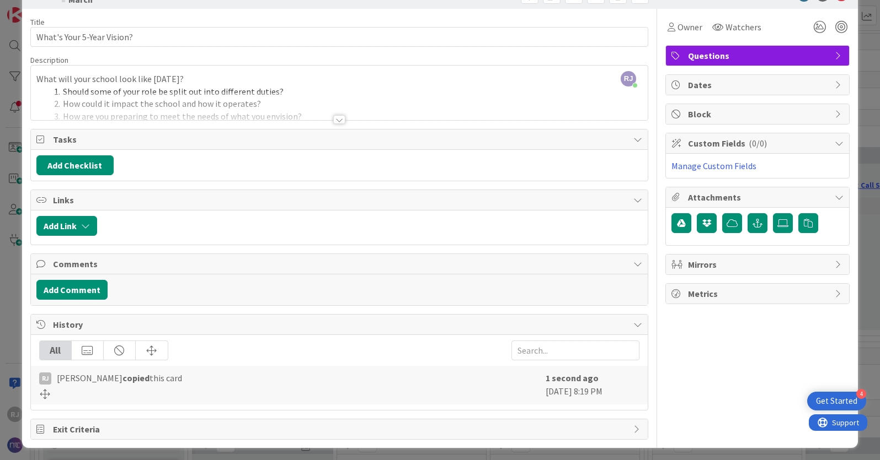
scroll to position [35, 0]
click at [229, 72] on div "RJ Roslynn Jackson just joined What will your school look like in 5 years? Shou…" at bounding box center [339, 92] width 617 height 55
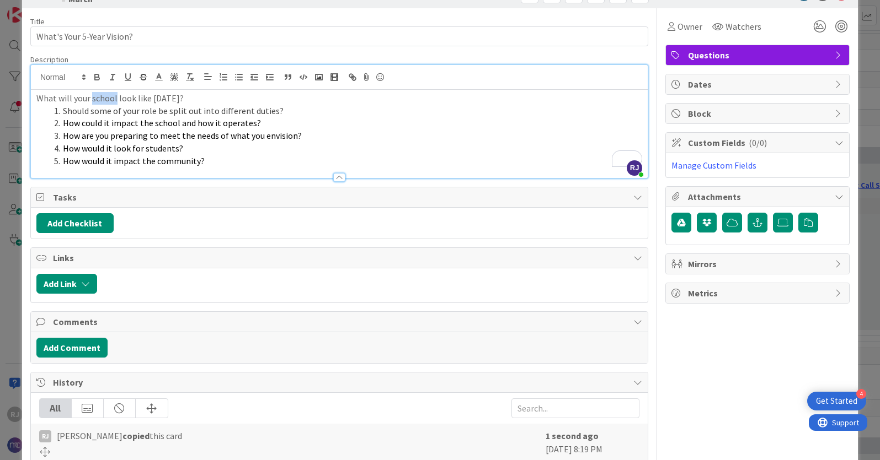
drag, startPoint x: 115, startPoint y: 100, endPoint x: 90, endPoint y: 99, distance: 24.8
click at [90, 99] on p "What will your school look like [DATE]?" at bounding box center [339, 98] width 606 height 13
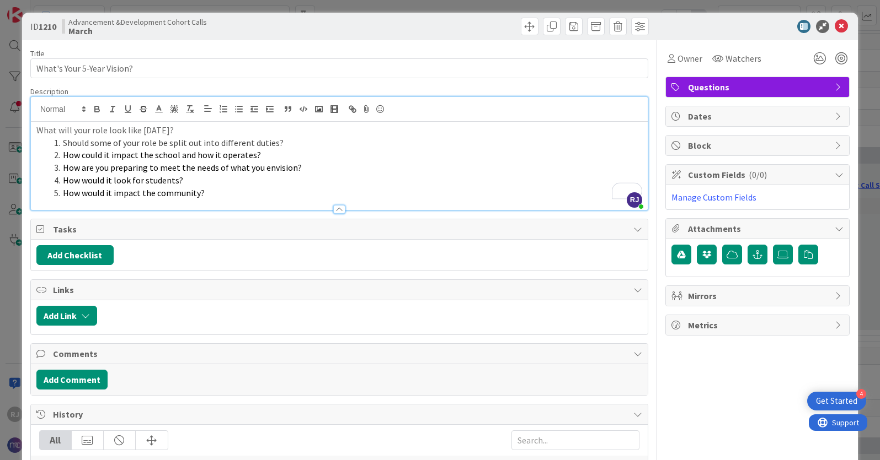
scroll to position [0, 0]
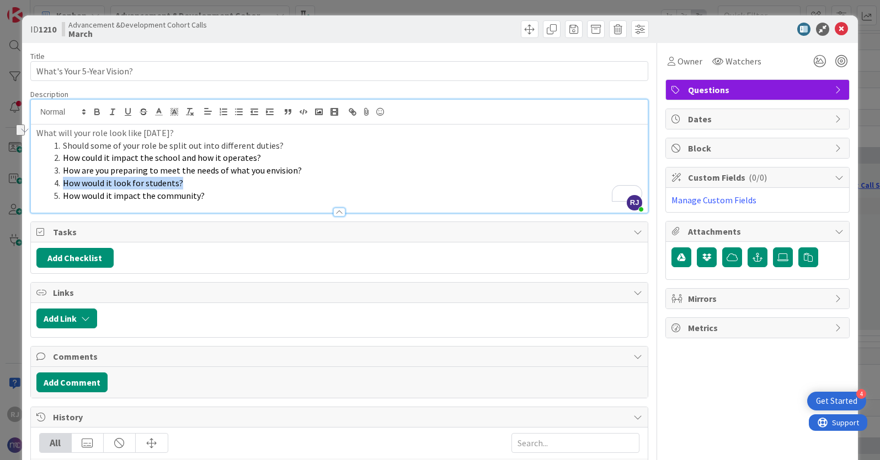
drag, startPoint x: 185, startPoint y: 185, endPoint x: 62, endPoint y: 181, distance: 123.0
click at [62, 181] on li "How would it look for students?" at bounding box center [346, 183] width 592 height 13
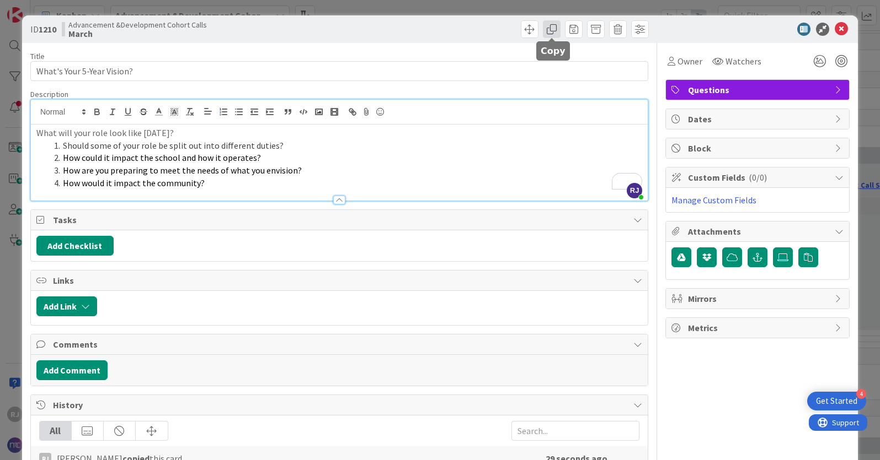
click at [554, 30] on span at bounding box center [552, 29] width 18 height 18
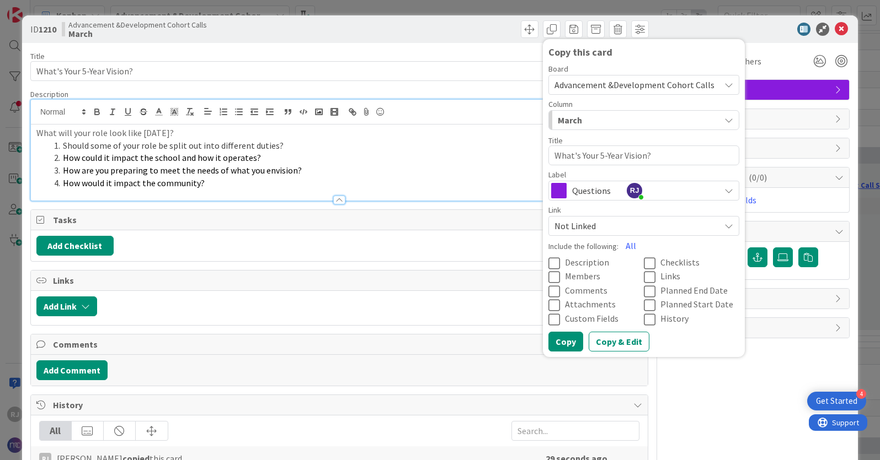
click at [570, 89] on span "Advancement &Development Cohort Calls" at bounding box center [634, 84] width 160 height 11
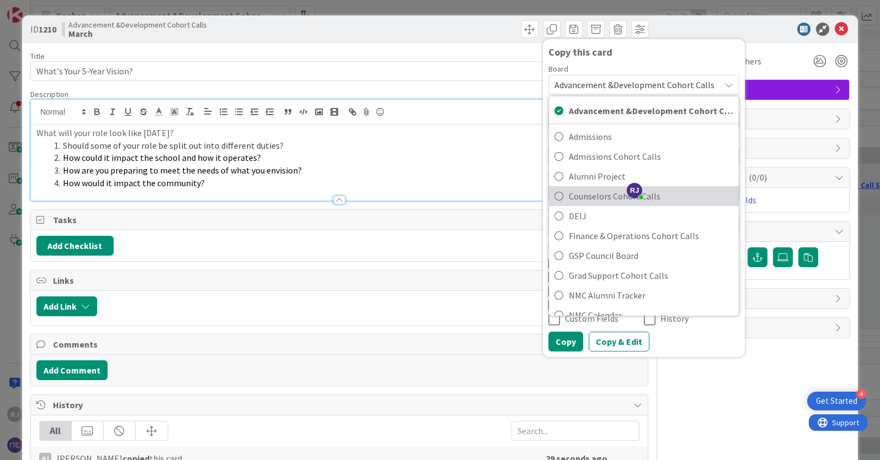
click at [589, 197] on span "Counselors Cohort Calls" at bounding box center [651, 196] width 164 height 17
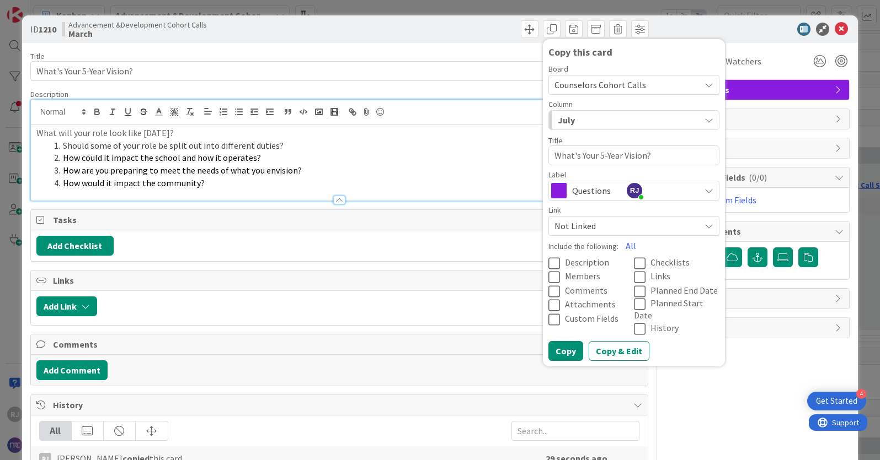
click at [617, 116] on div "July" at bounding box center [627, 120] width 145 height 18
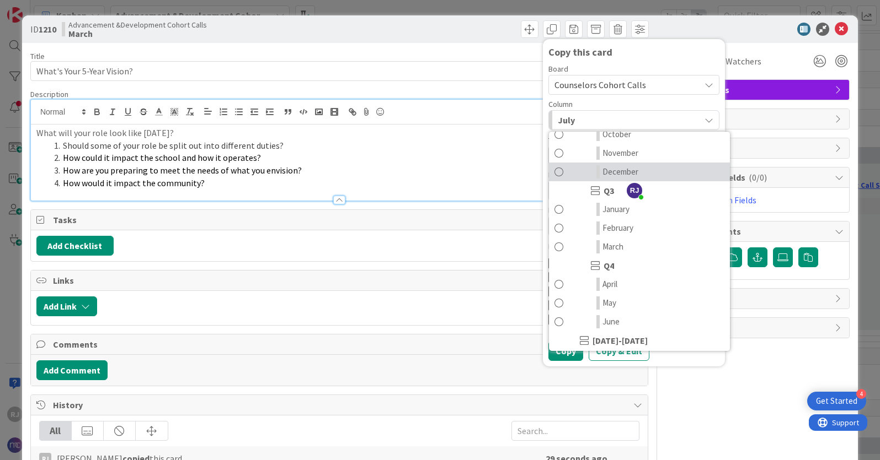
scroll to position [167, 0]
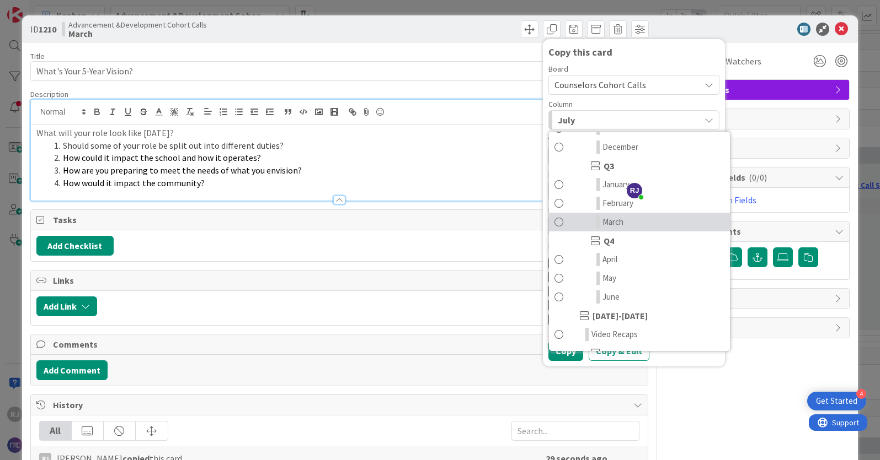
click at [616, 224] on span "March" at bounding box center [612, 222] width 21 height 13
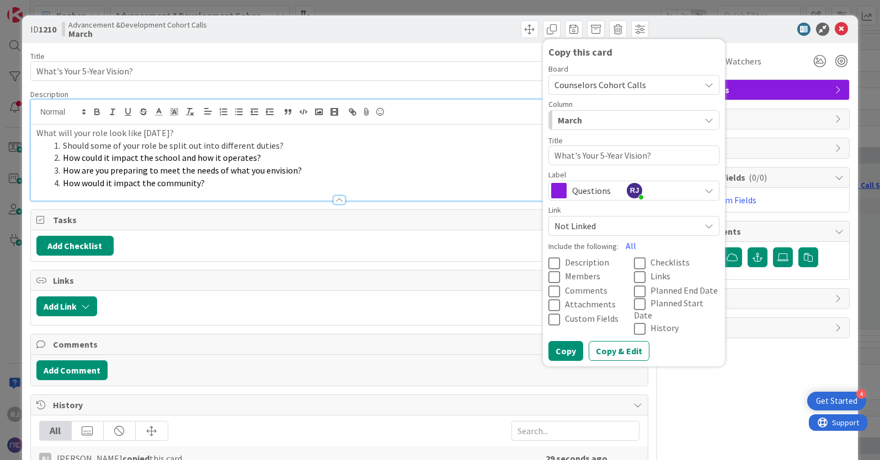
click at [559, 262] on icon at bounding box center [556, 263] width 17 height 13
click at [575, 343] on button "Copy" at bounding box center [565, 351] width 35 height 20
type textarea "x"
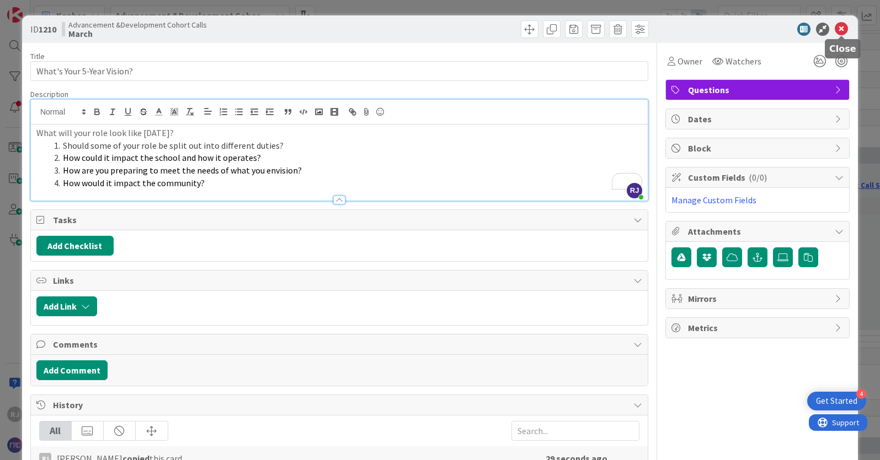
click at [762, 26] on icon at bounding box center [840, 29] width 13 height 13
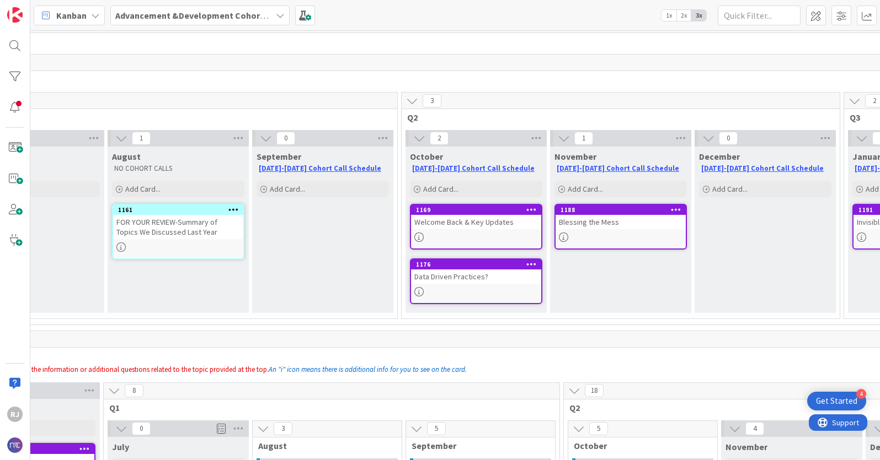
scroll to position [15, 84]
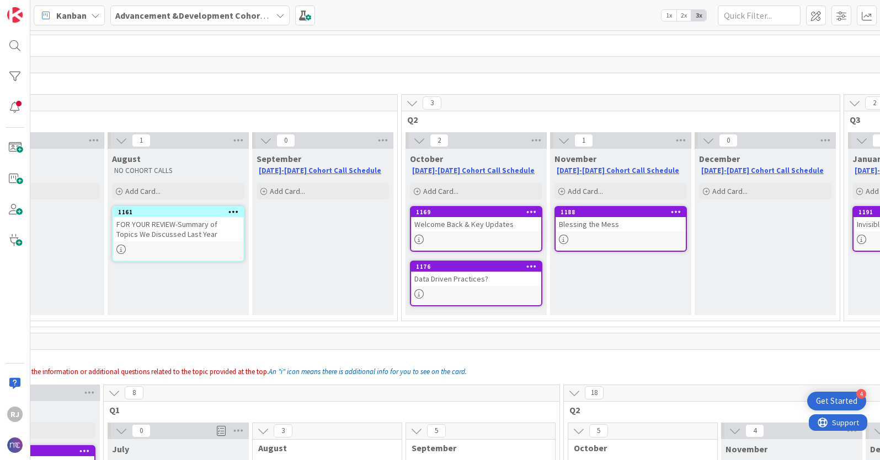
click at [677, 211] on icon at bounding box center [676, 212] width 10 height 8
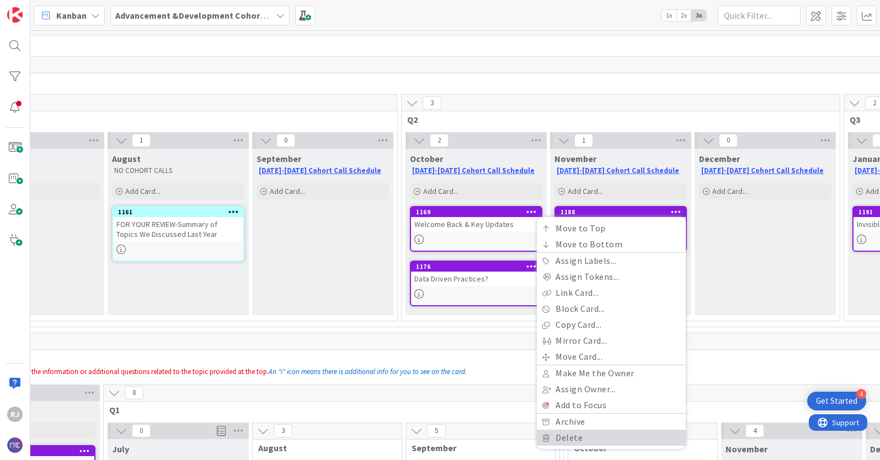
click at [565, 373] on link "Delete" at bounding box center [611, 438] width 149 height 16
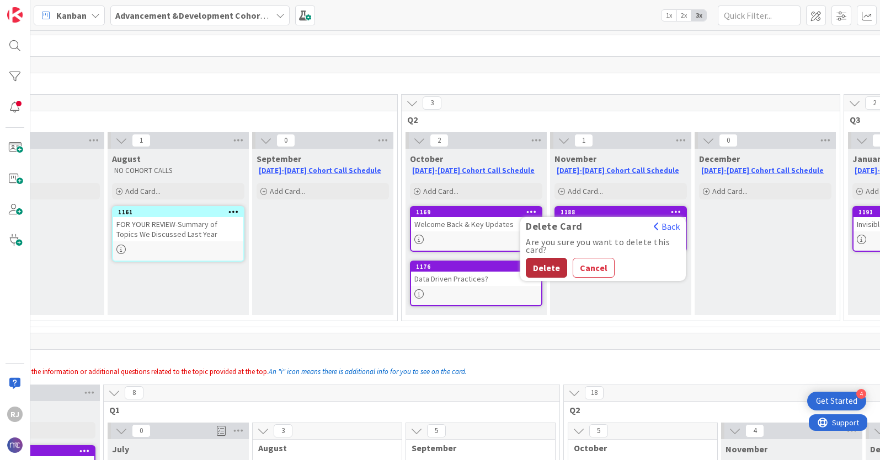
click at [539, 263] on button "Delete" at bounding box center [546, 268] width 41 height 20
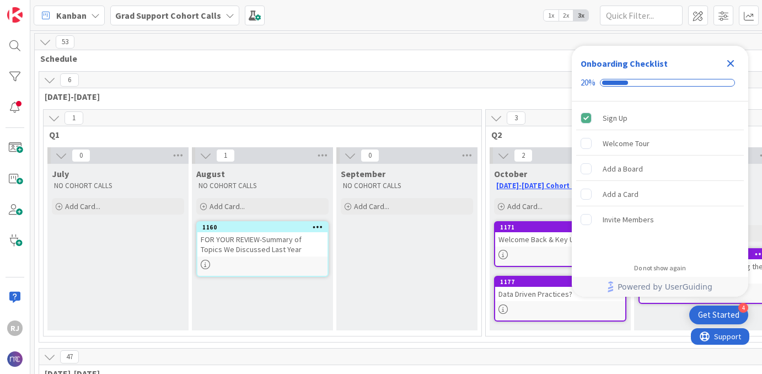
click at [729, 63] on icon "Close Checklist" at bounding box center [730, 63] width 13 height 13
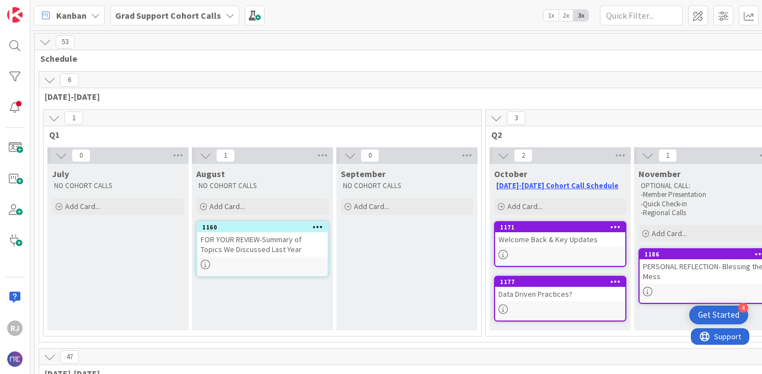
click at [217, 10] on div "Grad Support Cohort Calls" at bounding box center [174, 16] width 129 height 20
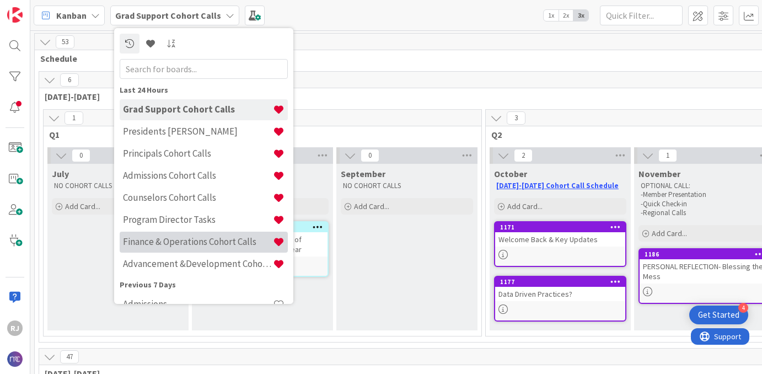
click at [172, 242] on h4 "Finance & Operations Cohort Calls" at bounding box center [198, 241] width 150 height 11
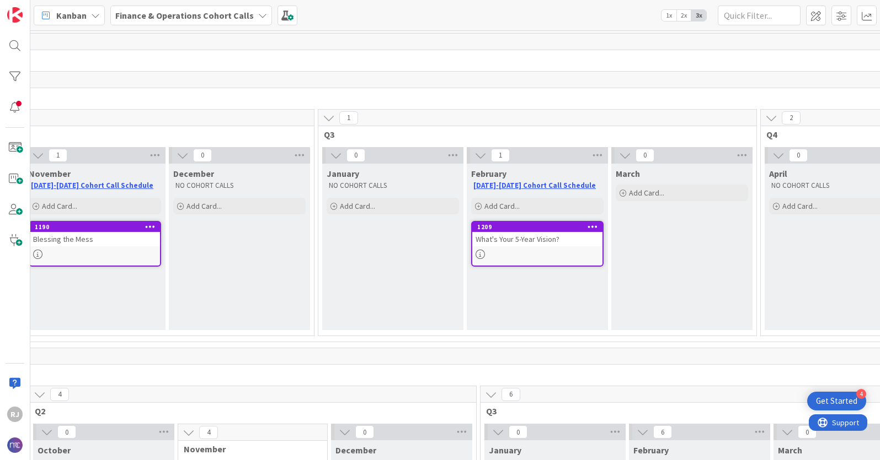
scroll to position [0, 613]
click at [549, 244] on div "What's Your 5-Year Vision?" at bounding box center [534, 239] width 130 height 14
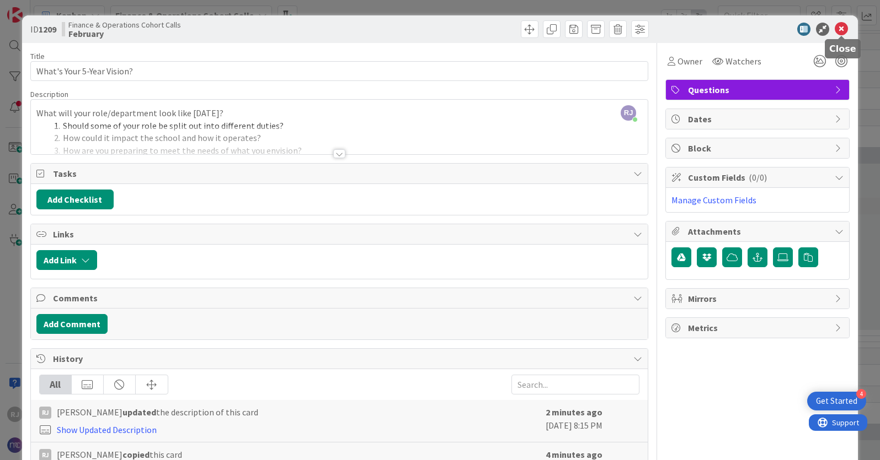
click at [762, 32] on icon at bounding box center [840, 29] width 13 height 13
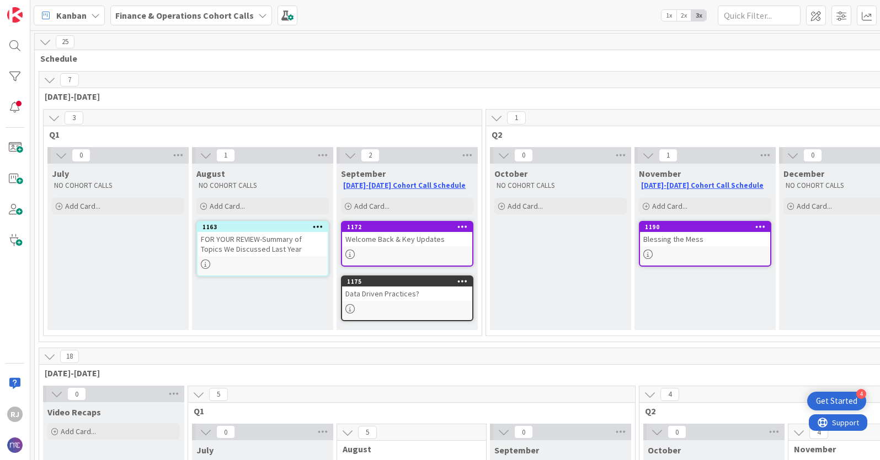
click at [759, 228] on icon at bounding box center [760, 227] width 10 height 8
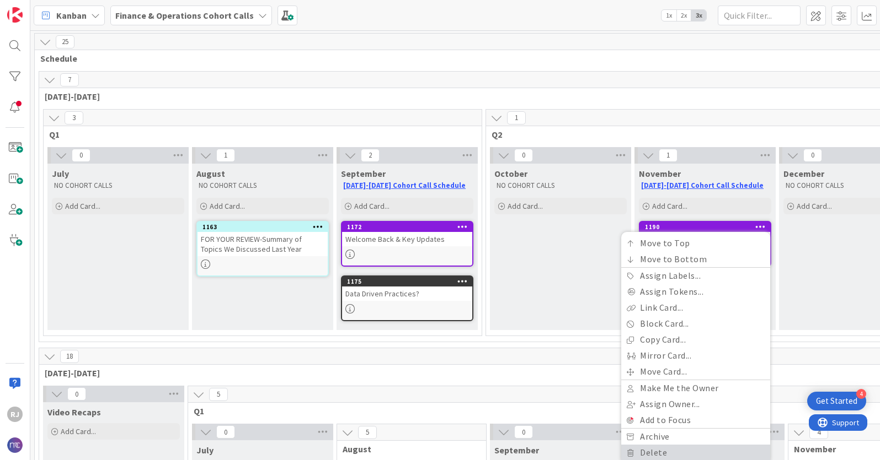
click at [654, 373] on link "Delete" at bounding box center [695, 453] width 149 height 16
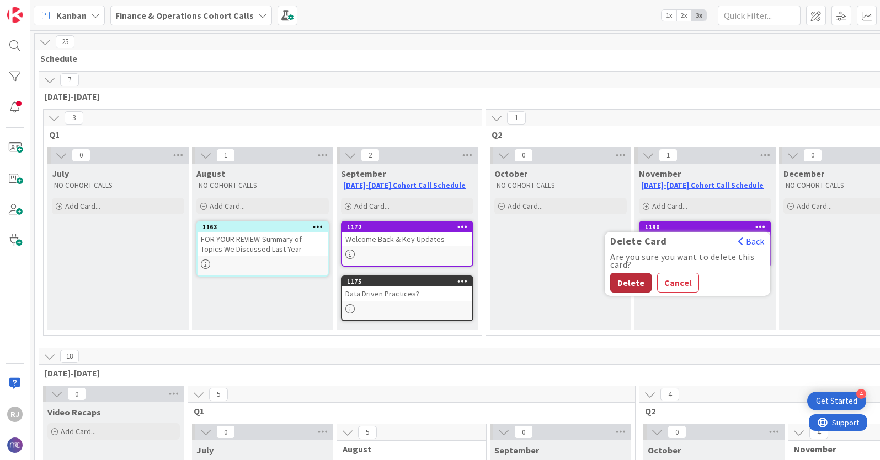
click at [633, 279] on button "Delete" at bounding box center [630, 283] width 41 height 20
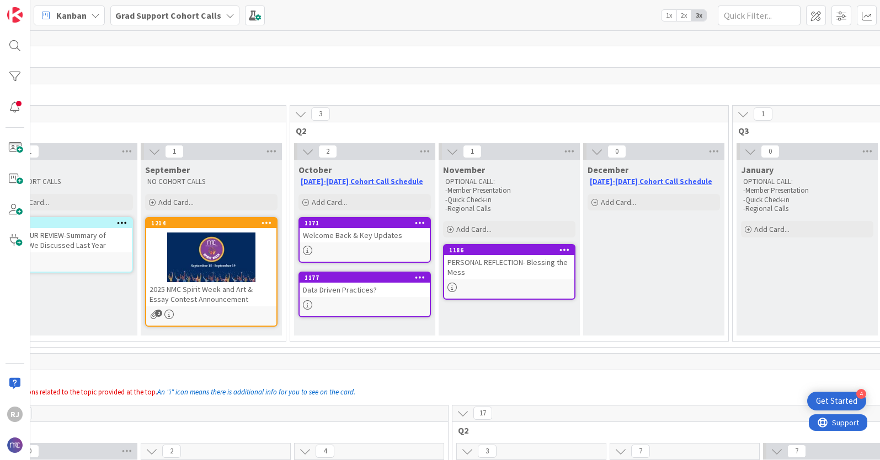
scroll to position [4, 0]
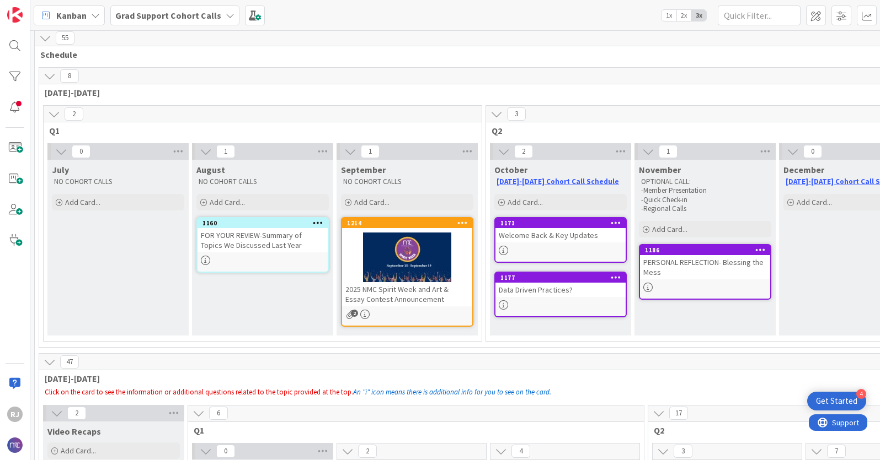
click at [164, 13] on b "Grad Support Cohort Calls" at bounding box center [168, 15] width 106 height 11
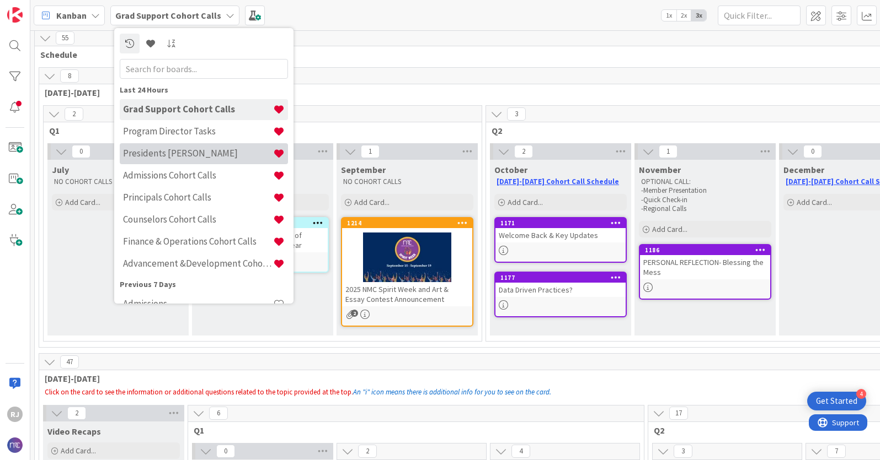
click at [163, 148] on h4 "Presidents [PERSON_NAME]" at bounding box center [198, 153] width 150 height 11
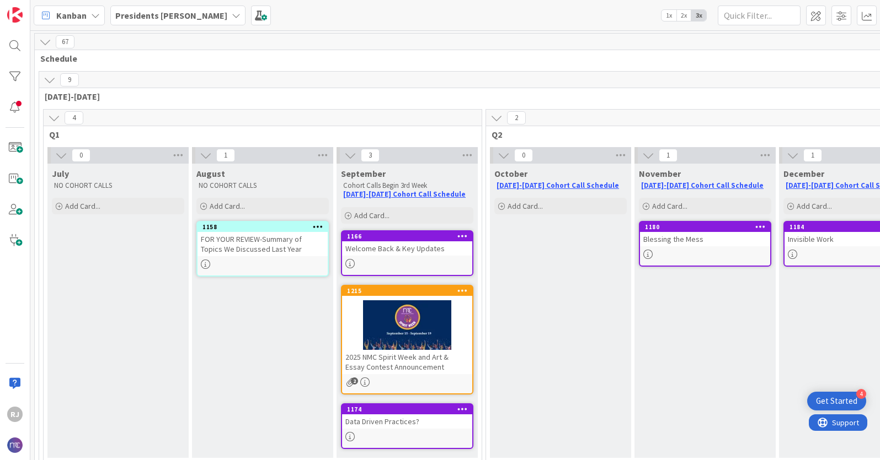
click at [459, 326] on div at bounding box center [407, 326] width 130 height 50
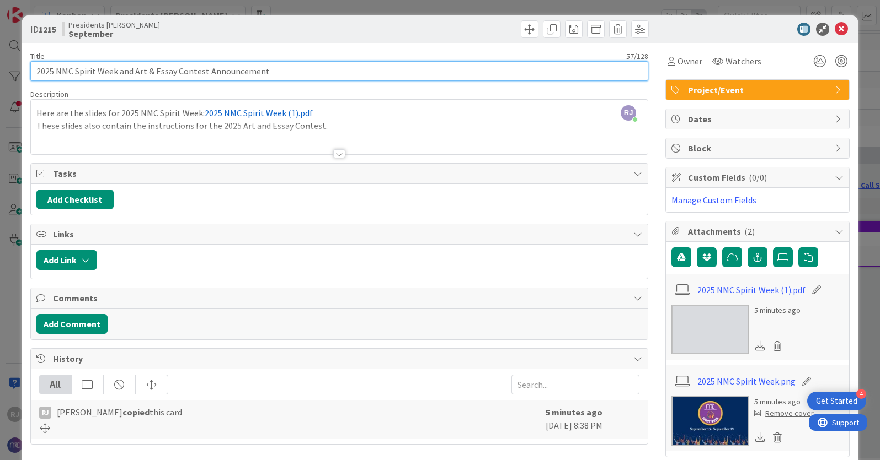
click at [296, 69] on input "2025 NMC Spirit Week and Art & Essay Contest Announcement" at bounding box center [339, 71] width 618 height 20
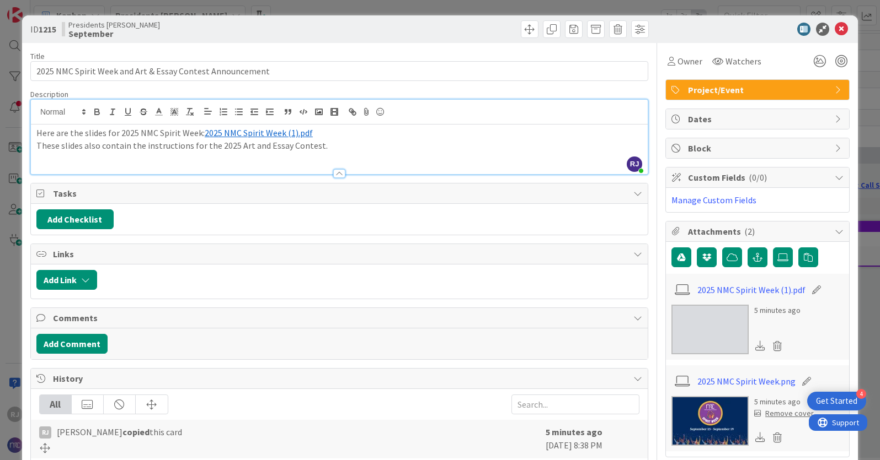
click at [335, 125] on div "Here are the slides for 2025 NMC Spirit Week: ﻿ 2025 NMC Spirit Week (1).pdf ﻿ …" at bounding box center [339, 150] width 617 height 50
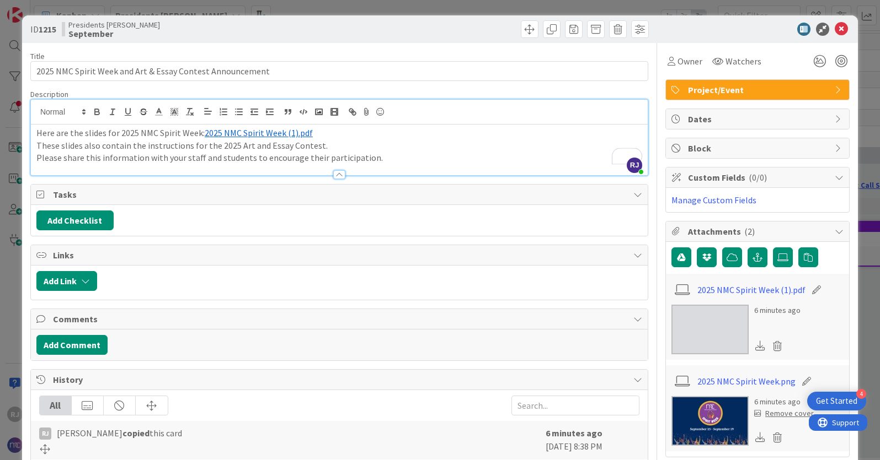
click at [354, 157] on p "Please share this information with your staff and students to encourage their p…" at bounding box center [339, 158] width 606 height 13
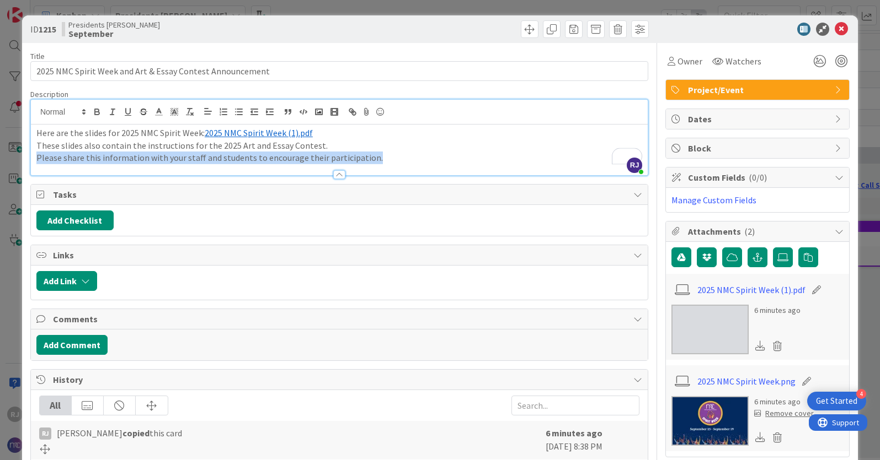
click at [354, 157] on p "Please share this information with your staff and students to encourage their p…" at bounding box center [339, 158] width 606 height 13
copy p "Please share this information with your staff and students to encourage their p…"
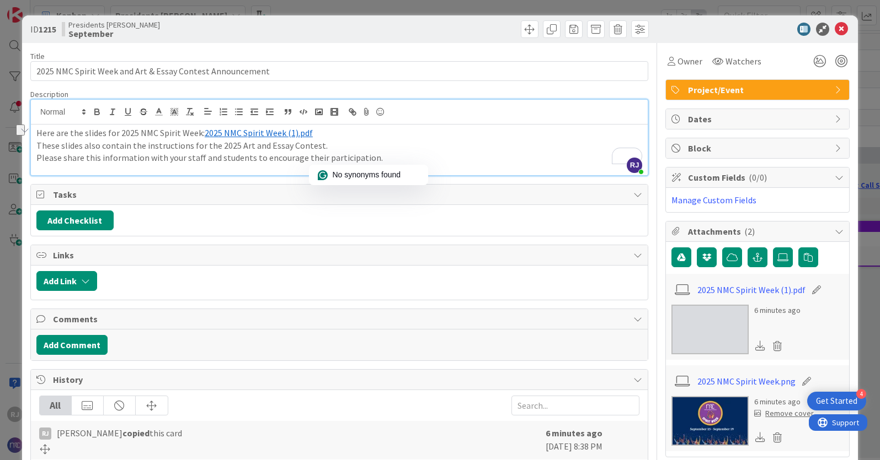
click at [436, 146] on p "These slides also contain the instructions for the 2025 Art and Essay Contest." at bounding box center [339, 146] width 606 height 13
click at [841, 31] on icon at bounding box center [840, 29] width 13 height 13
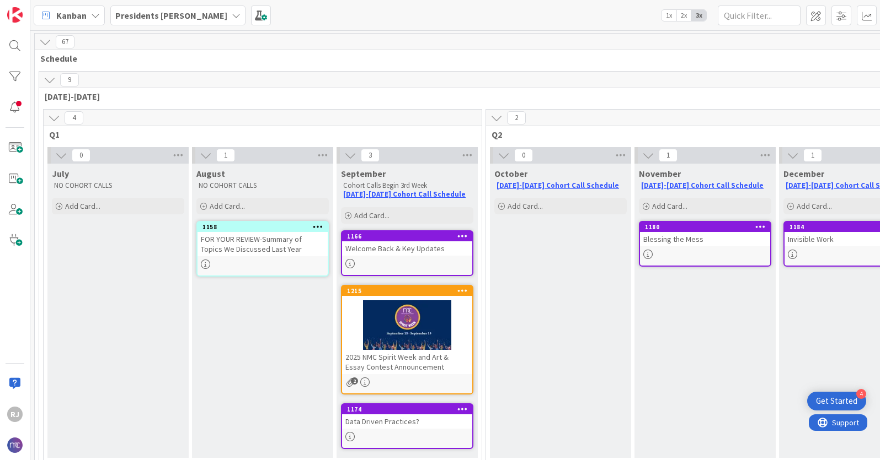
click at [164, 16] on b "Presidents [PERSON_NAME]" at bounding box center [171, 15] width 112 height 11
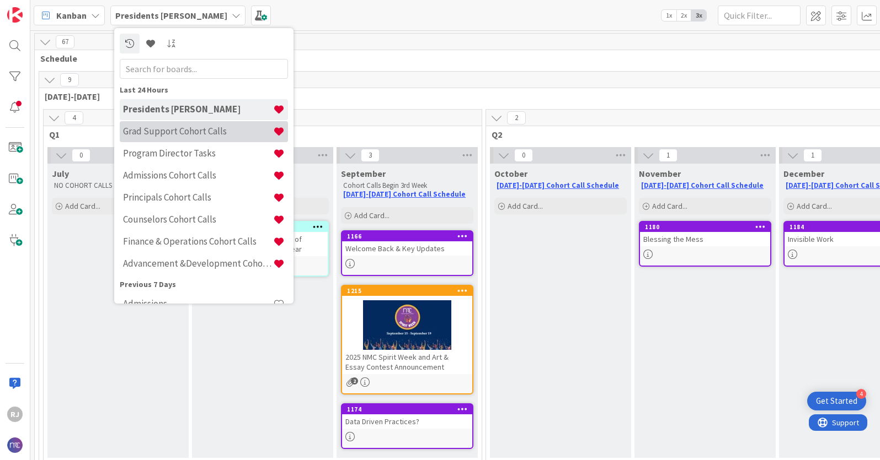
click at [173, 129] on h4 "Grad Support Cohort Calls" at bounding box center [198, 131] width 150 height 11
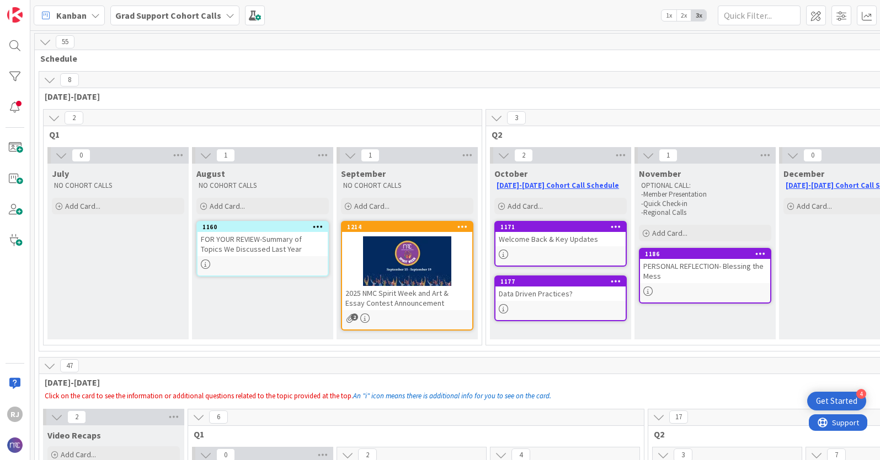
click at [387, 299] on div "2025 NMC Spirit Week and Art & Essay Contest Announcement" at bounding box center [407, 298] width 130 height 24
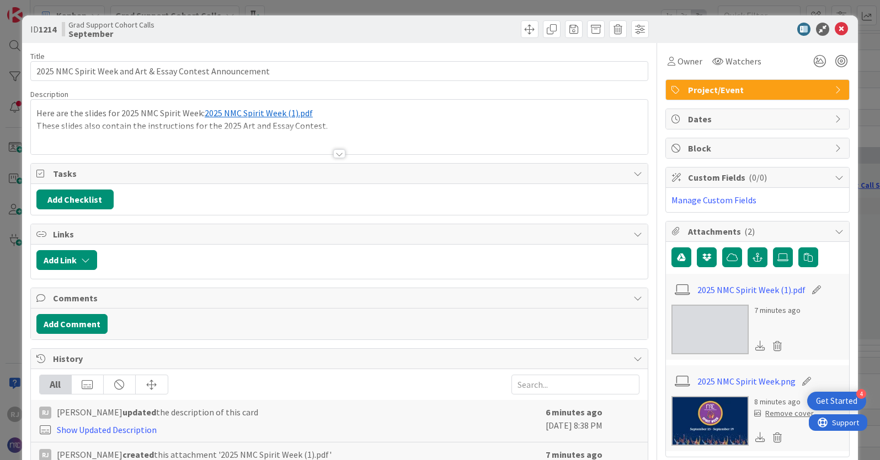
click at [276, 132] on div at bounding box center [339, 140] width 617 height 28
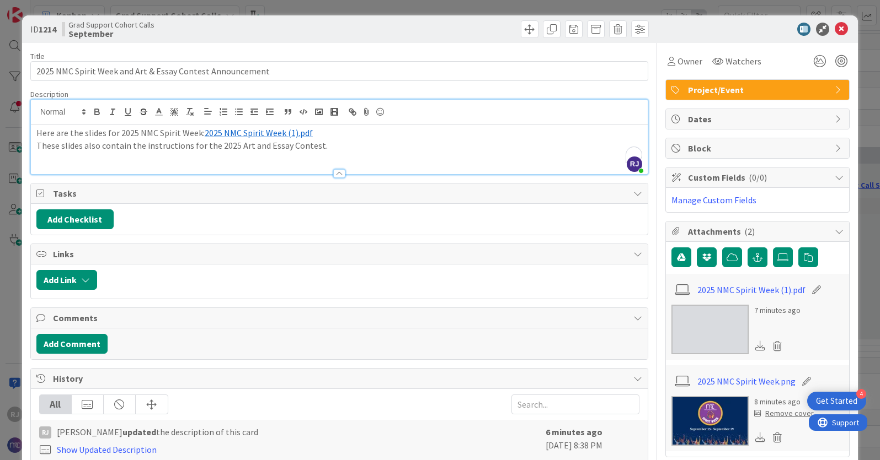
click at [322, 142] on p "These slides also contain the instructions for the 2025 Art and Essay Contest." at bounding box center [339, 146] width 606 height 13
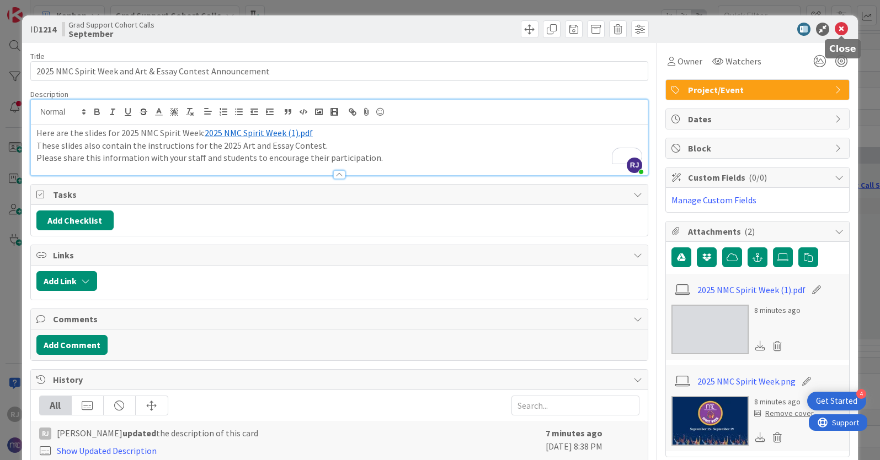
click at [843, 27] on icon at bounding box center [840, 29] width 13 height 13
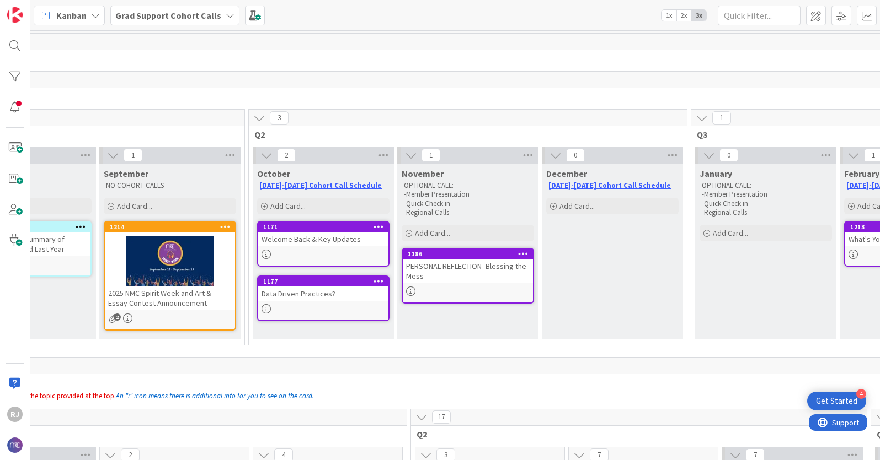
scroll to position [0, 235]
click at [523, 254] on icon at bounding box center [525, 254] width 10 height 8
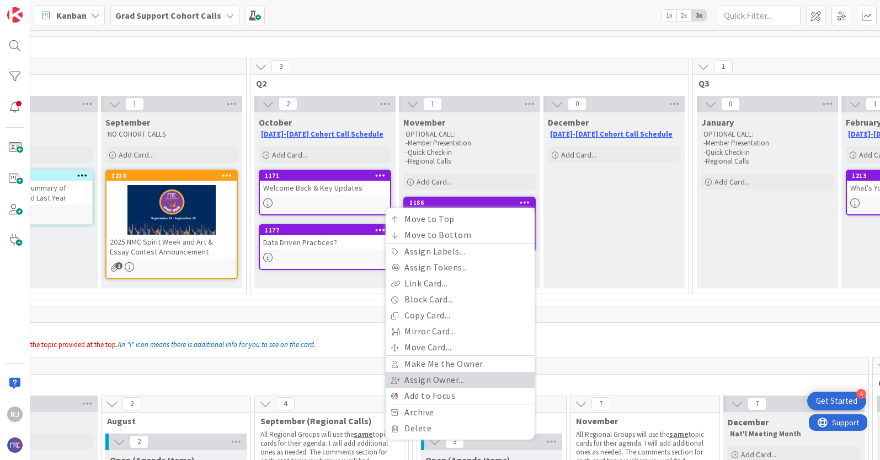
scroll to position [55, 235]
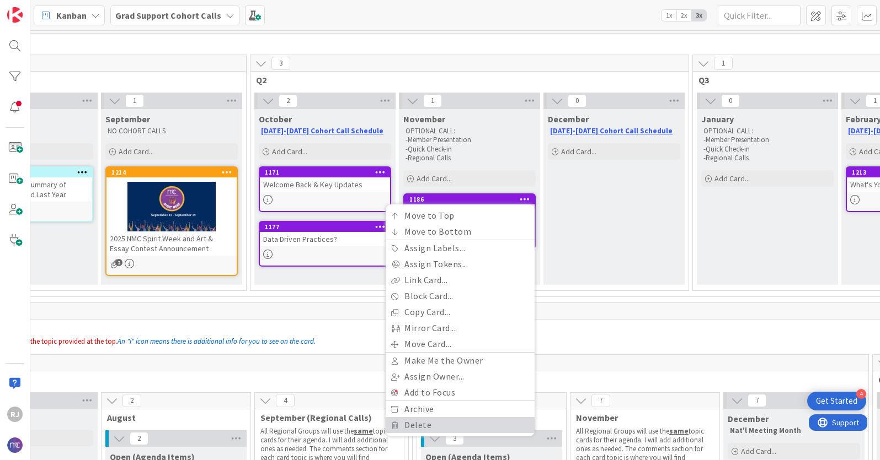
click at [424, 425] on link "Delete" at bounding box center [459, 425] width 149 height 16
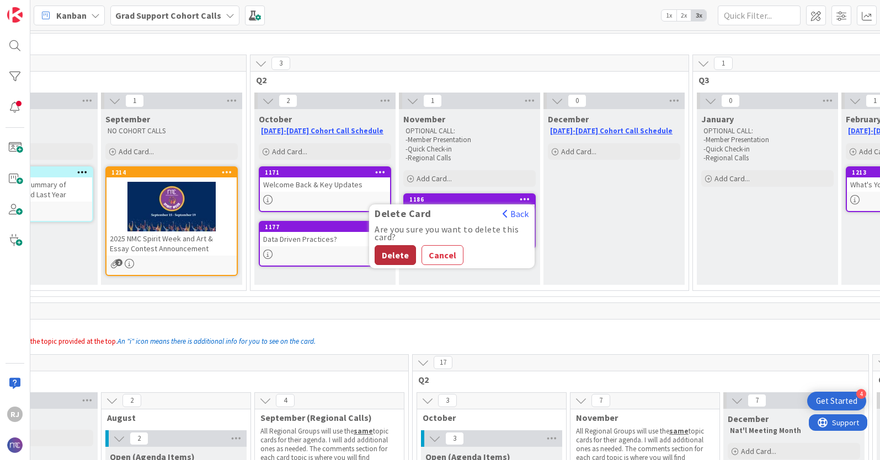
click at [397, 258] on button "Delete" at bounding box center [394, 255] width 41 height 20
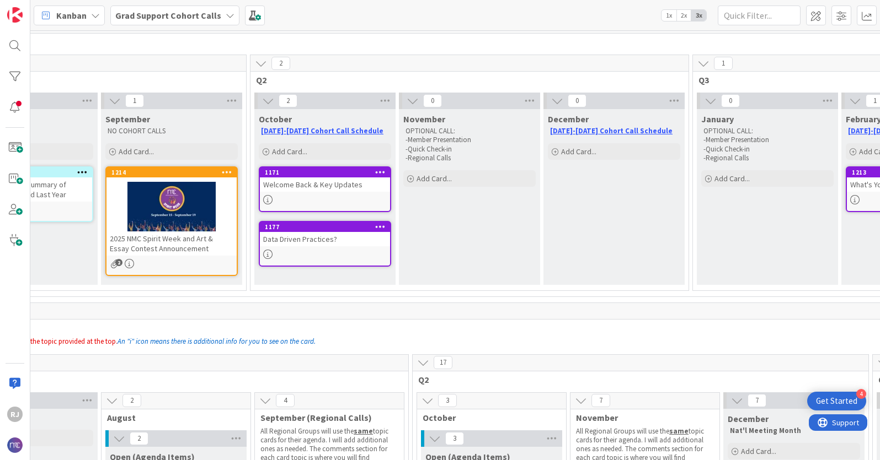
scroll to position [58, 235]
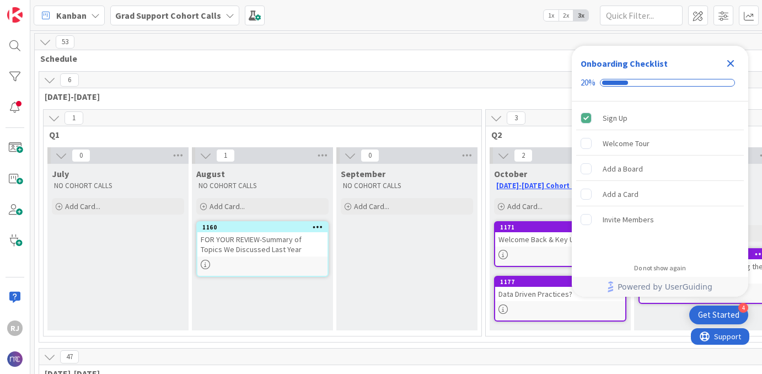
click at [172, 9] on span "Grad Support Cohort Calls" at bounding box center [168, 15] width 106 height 13
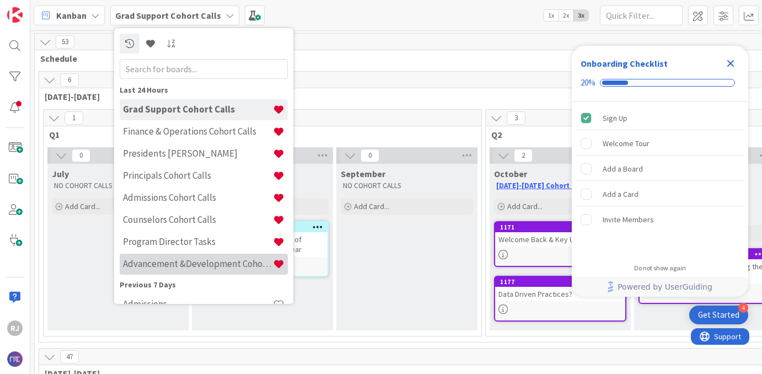
click at [173, 257] on div "Advancement &Development Cohort Calls" at bounding box center [204, 264] width 168 height 21
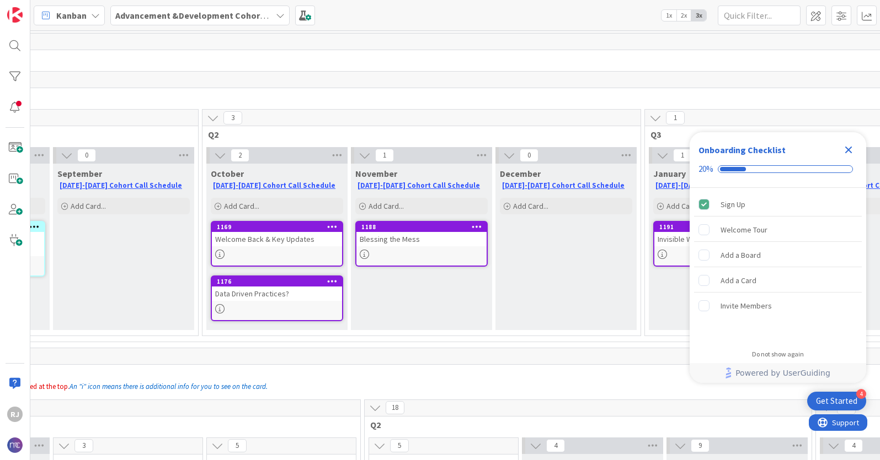
scroll to position [0, 309]
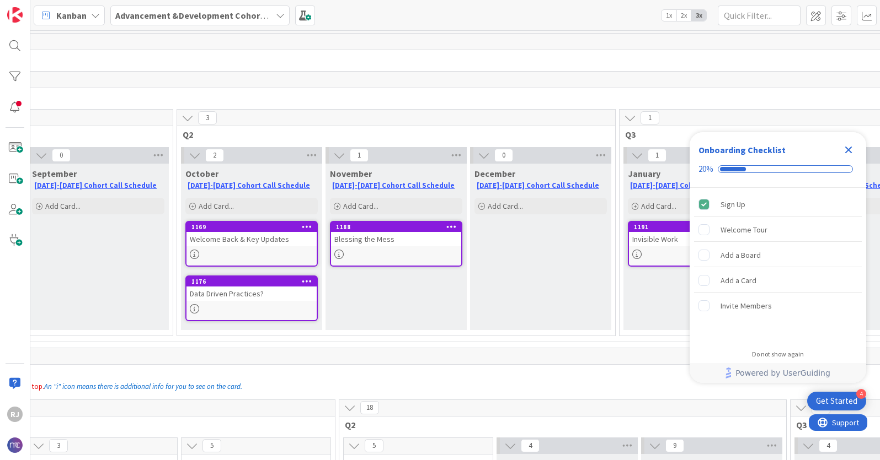
click at [762, 146] on icon "Close Checklist" at bounding box center [848, 149] width 13 height 13
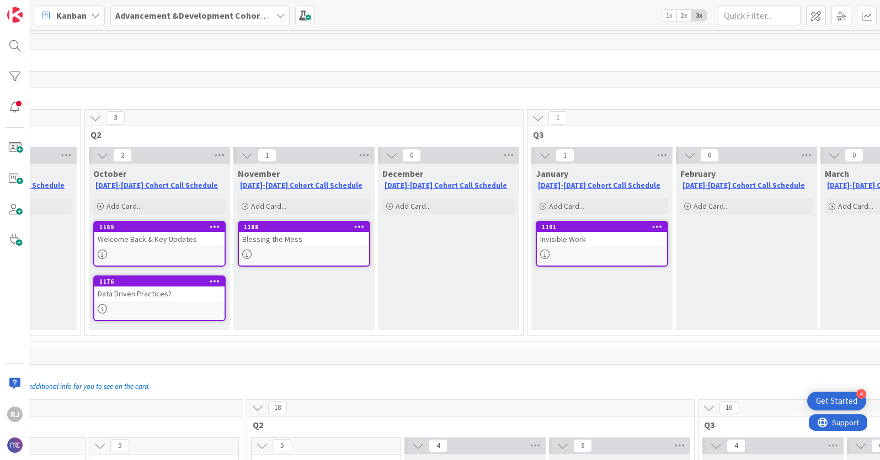
scroll to position [0, 361]
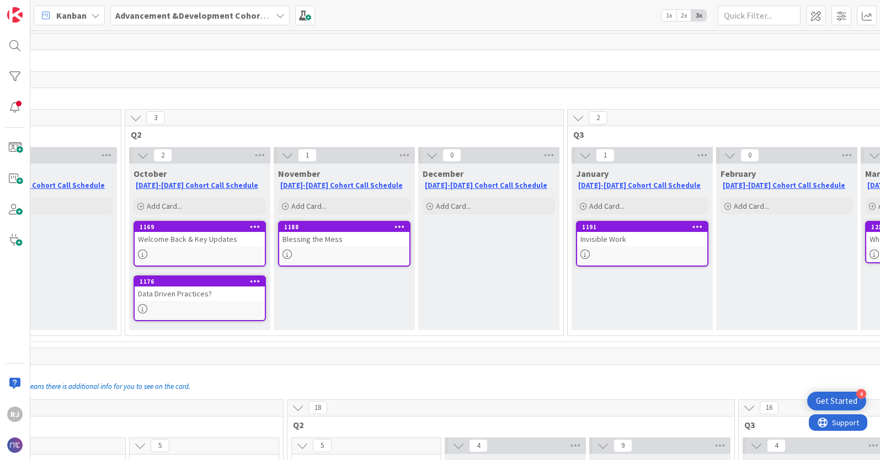
click at [174, 17] on b "Advancement &Development Cohort Calls" at bounding box center [200, 15] width 170 height 11
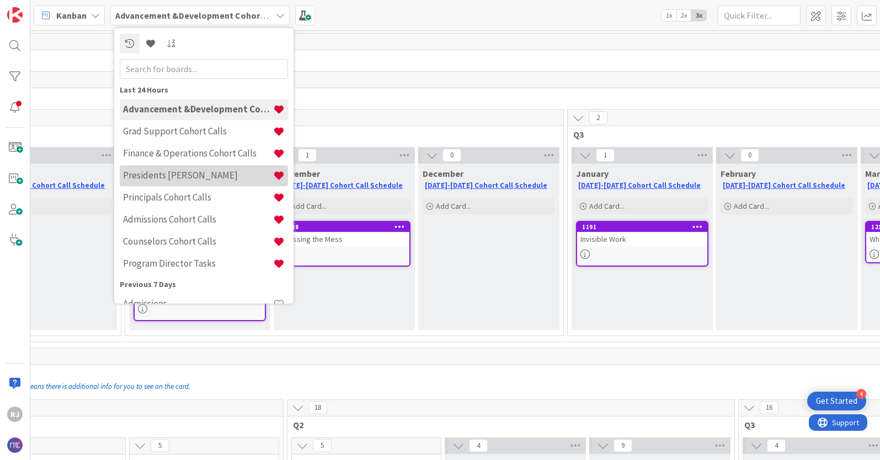
click at [159, 168] on div "Presidents [PERSON_NAME]" at bounding box center [204, 175] width 168 height 21
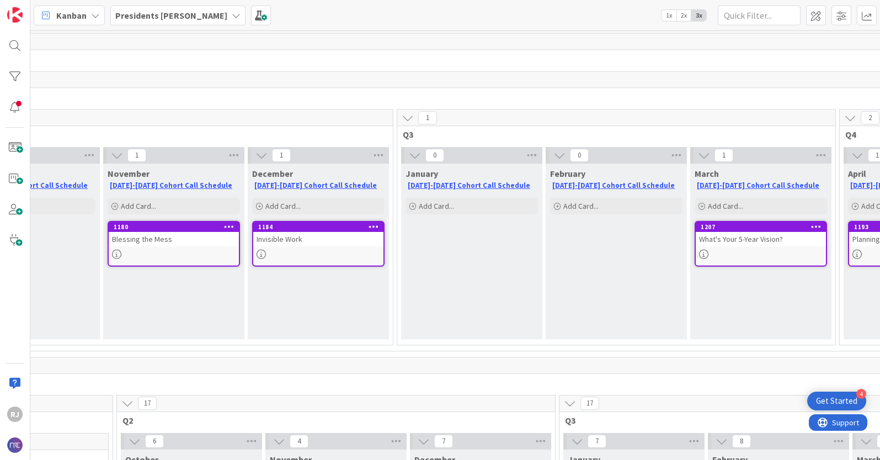
scroll to position [0, 532]
click at [718, 256] on div at bounding box center [759, 254] width 130 height 9
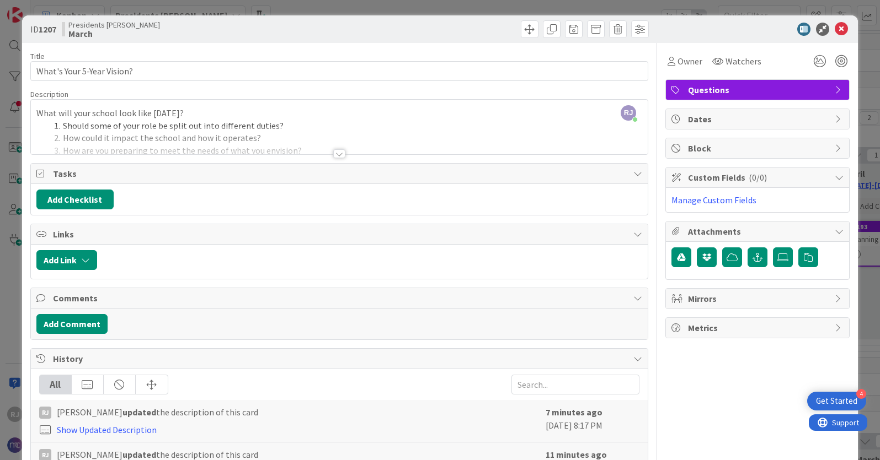
scroll to position [14, 0]
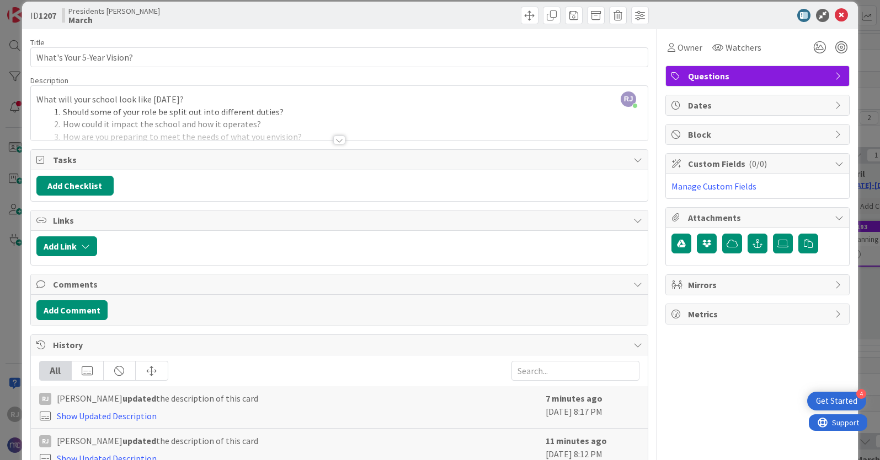
click at [346, 143] on div "Title 26 / 128 What's Your 5-Year Vision? Description [PERSON_NAME] [PERSON_NAM…" at bounding box center [339, 272] width 618 height 486
click at [340, 142] on div at bounding box center [339, 140] width 12 height 9
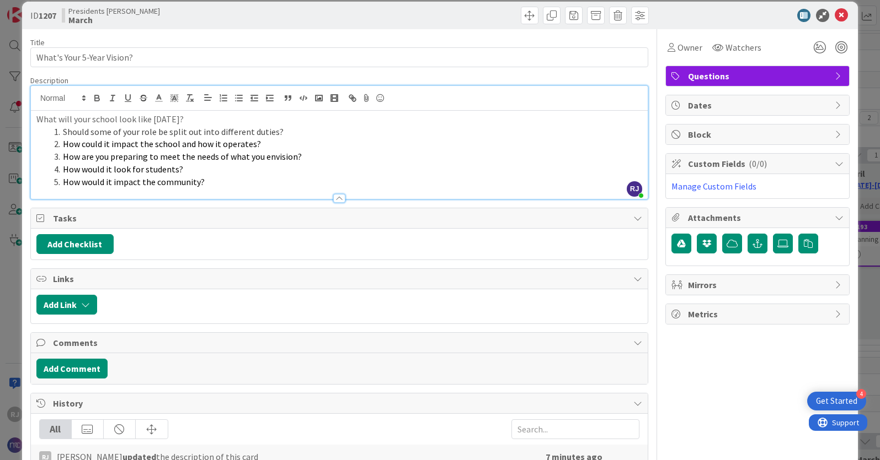
click at [291, 177] on li "How would it impact the community?" at bounding box center [346, 182] width 592 height 13
click at [762, 14] on icon at bounding box center [840, 15] width 13 height 13
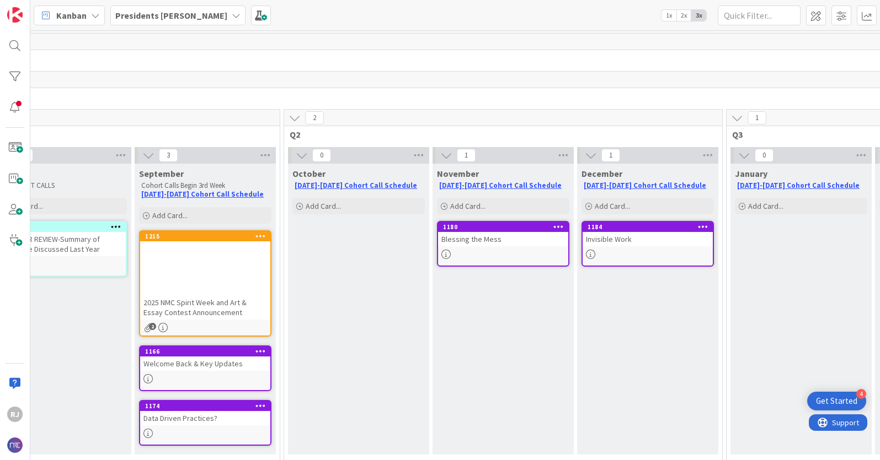
scroll to position [0, 200]
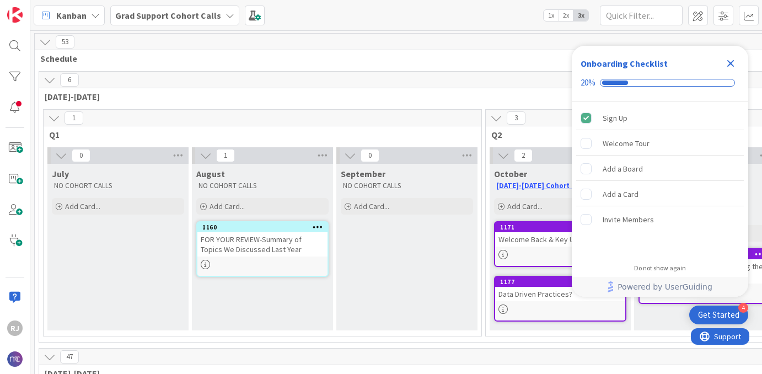
click at [169, 16] on b "Grad Support Cohort Calls" at bounding box center [168, 15] width 106 height 11
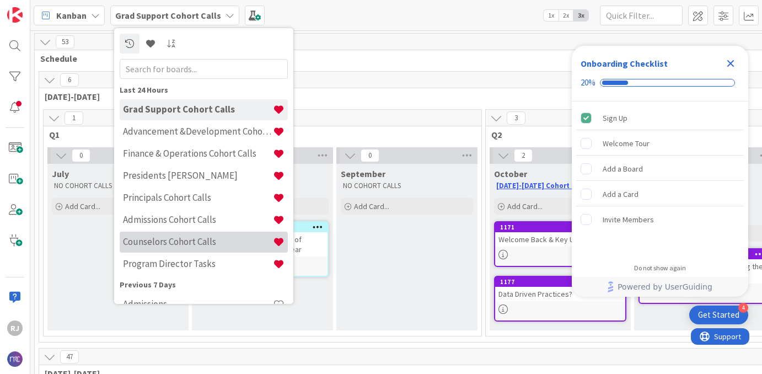
click at [155, 240] on h4 "Counselors Cohort Calls" at bounding box center [198, 241] width 150 height 11
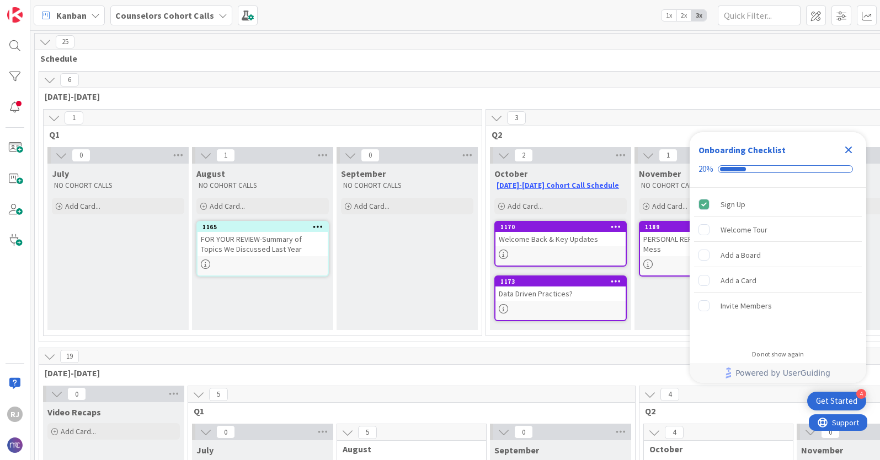
click at [762, 152] on icon "Close Checklist" at bounding box center [848, 149] width 13 height 13
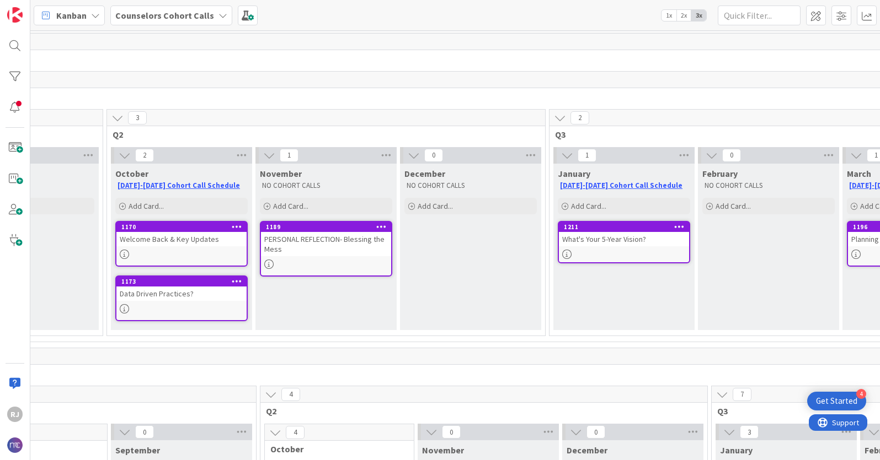
scroll to position [0, 383]
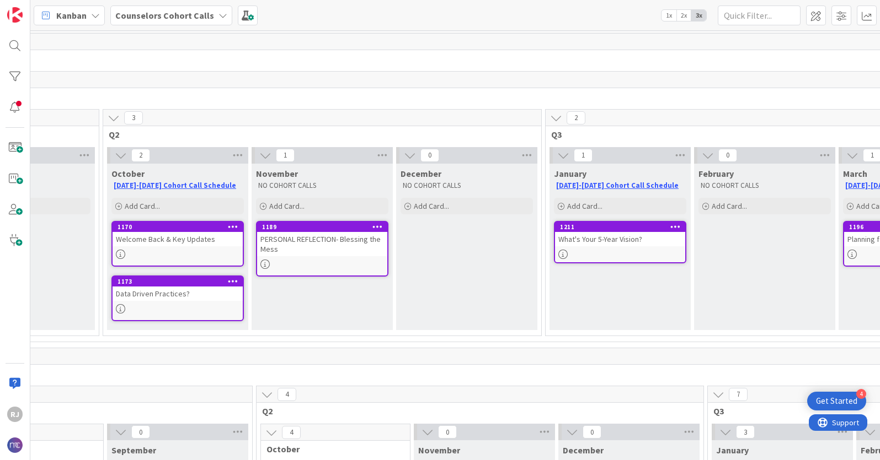
click at [643, 233] on div "What's Your 5-Year Vision?" at bounding box center [620, 239] width 130 height 14
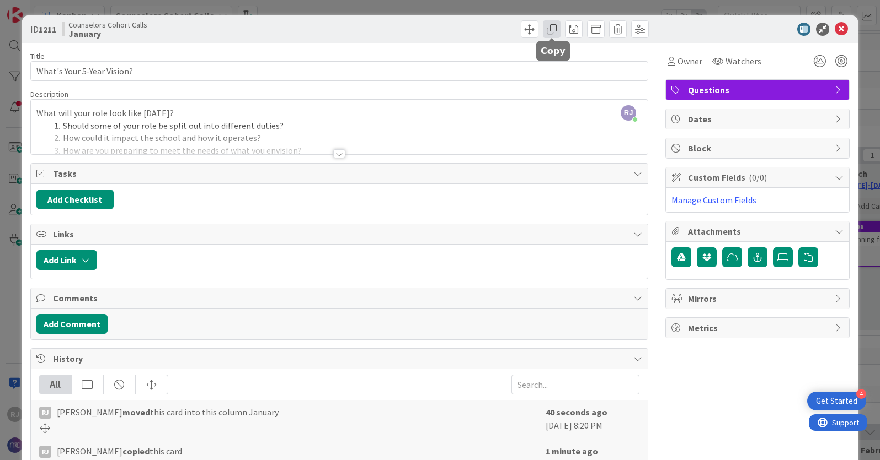
click at [551, 30] on span at bounding box center [552, 29] width 18 height 18
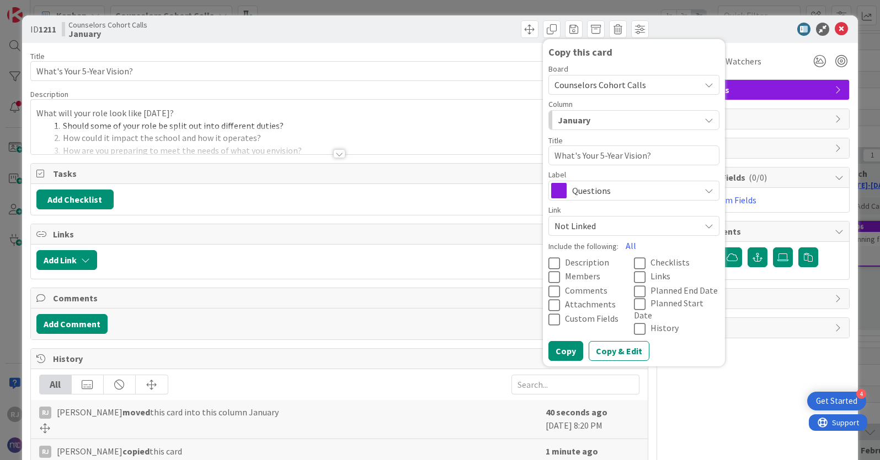
click at [615, 125] on div "January" at bounding box center [627, 120] width 145 height 18
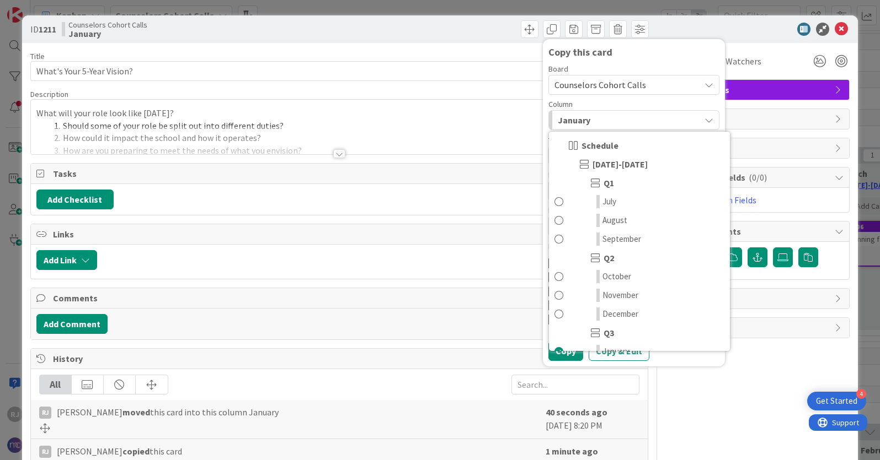
click at [615, 82] on span "Counselors Cohort Calls" at bounding box center [600, 84] width 92 height 11
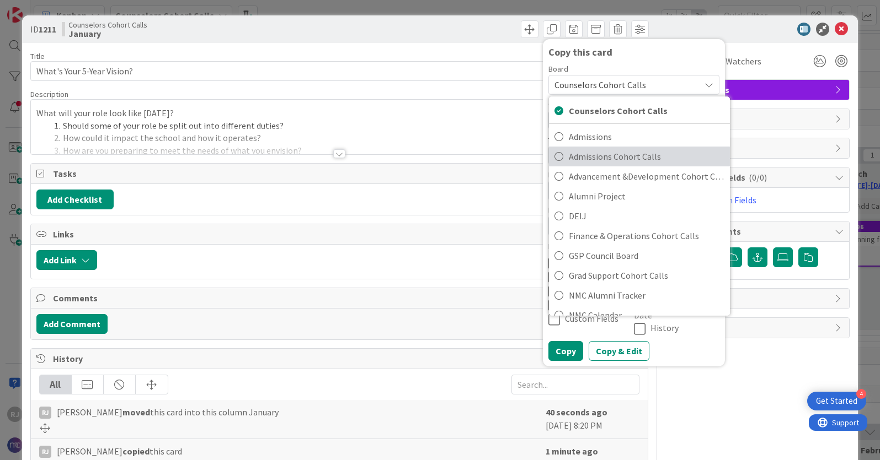
click at [598, 157] on span "Admissions Cohort Calls" at bounding box center [647, 156] width 156 height 17
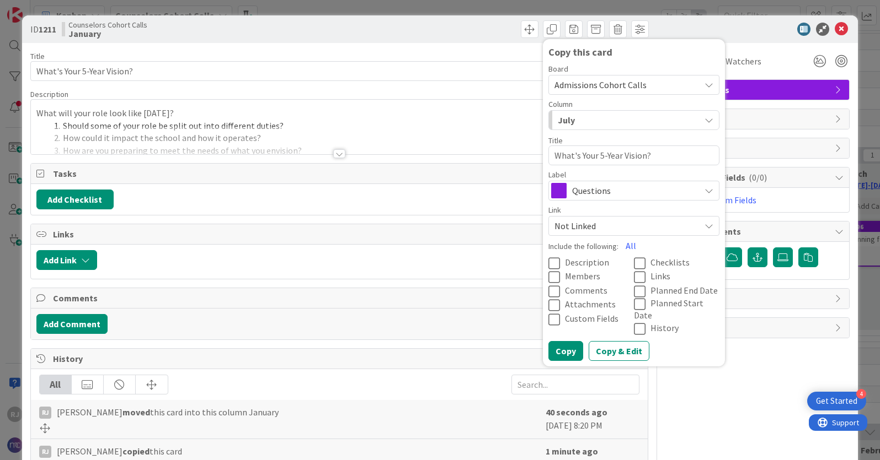
click at [597, 119] on div "July" at bounding box center [627, 120] width 145 height 18
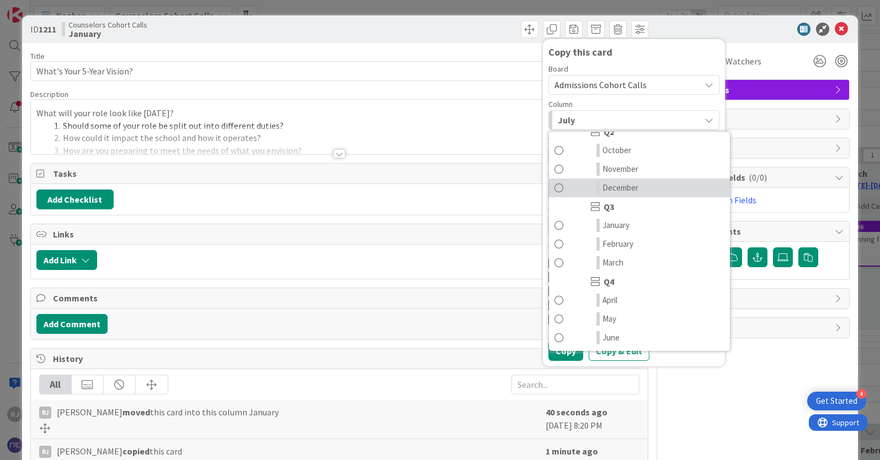
scroll to position [132, 0]
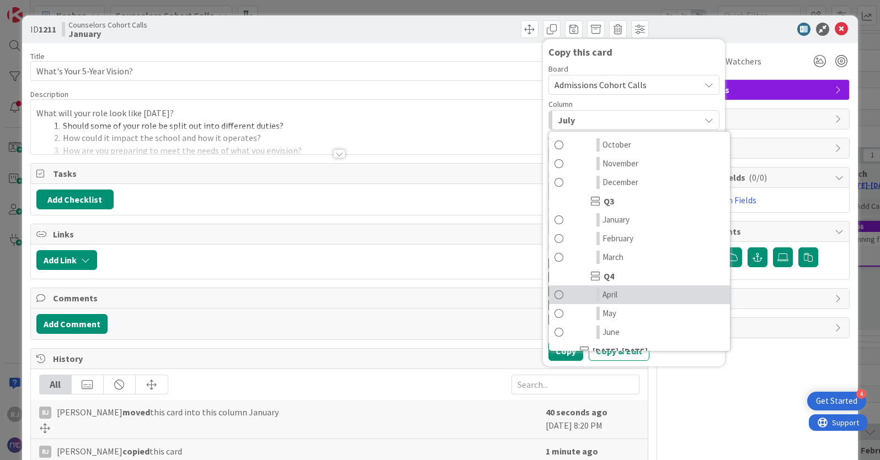
click at [617, 295] on span "April" at bounding box center [609, 294] width 15 height 13
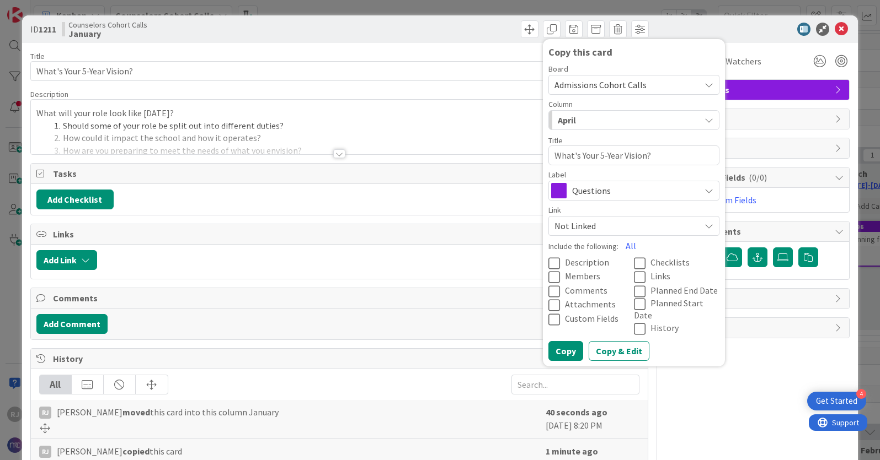
click at [559, 260] on icon at bounding box center [556, 263] width 17 height 13
click at [570, 341] on button "Copy" at bounding box center [565, 351] width 35 height 20
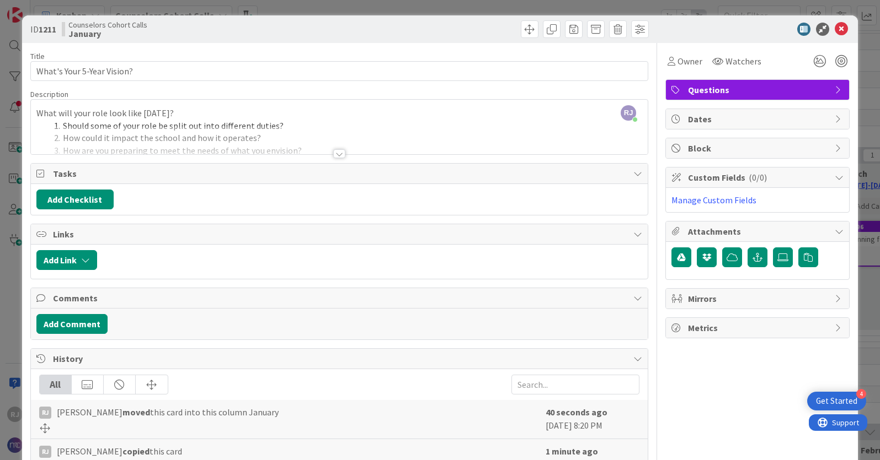
type textarea "x"
click at [762, 28] on icon at bounding box center [840, 29] width 13 height 13
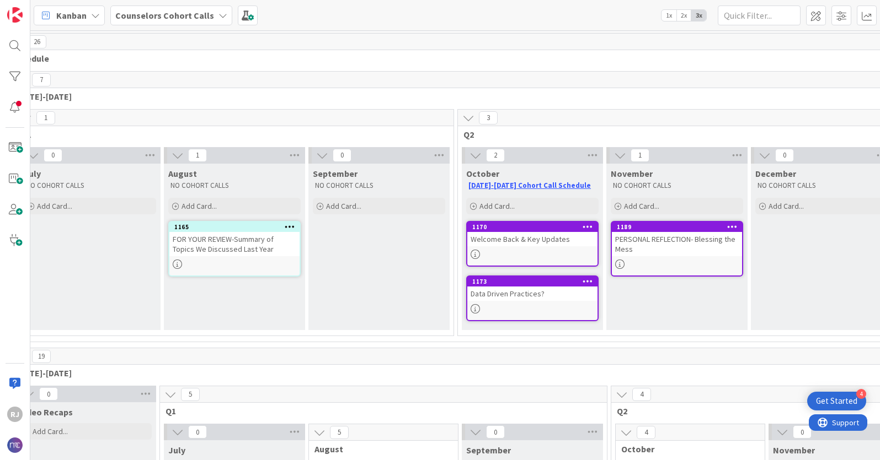
scroll to position [0, 23]
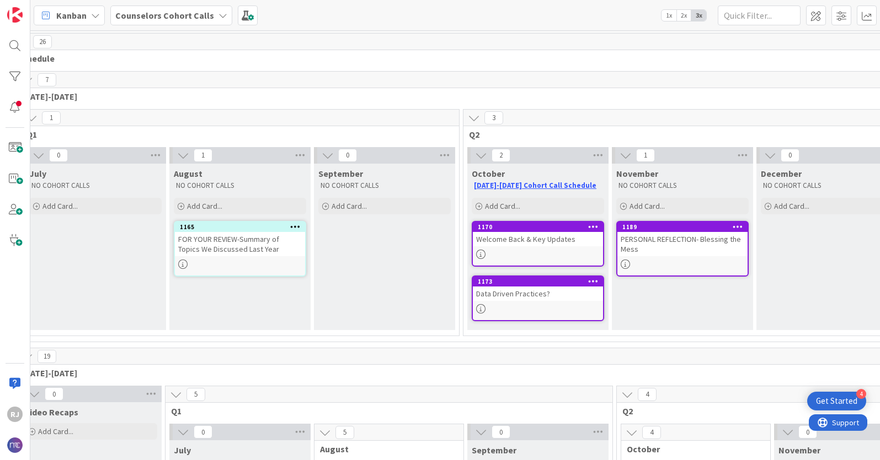
click at [738, 224] on icon at bounding box center [737, 227] width 10 height 8
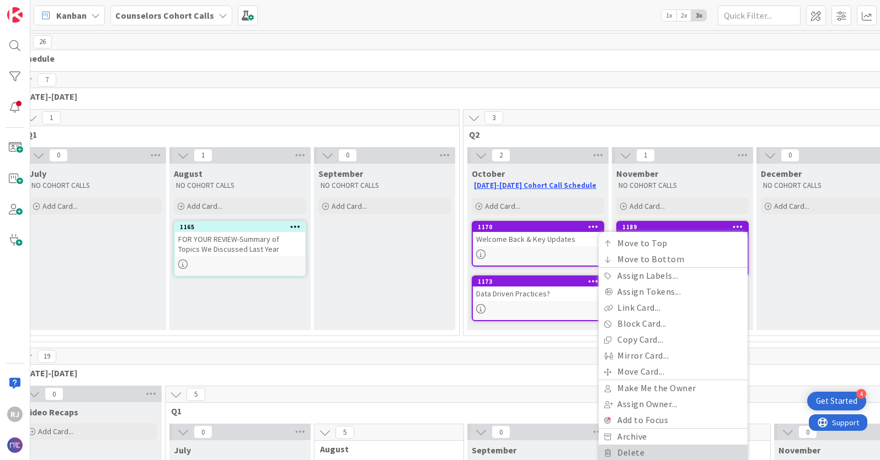
click at [634, 373] on link "Delete" at bounding box center [672, 453] width 149 height 16
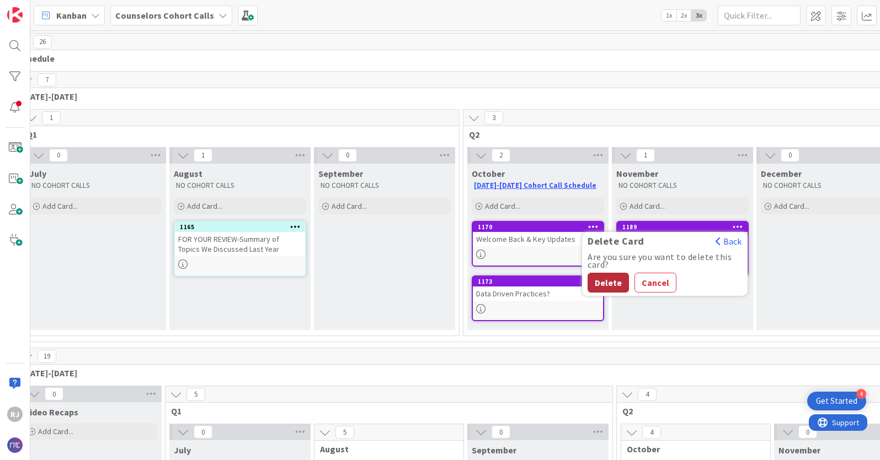
click at [615, 279] on button "Delete" at bounding box center [607, 283] width 41 height 20
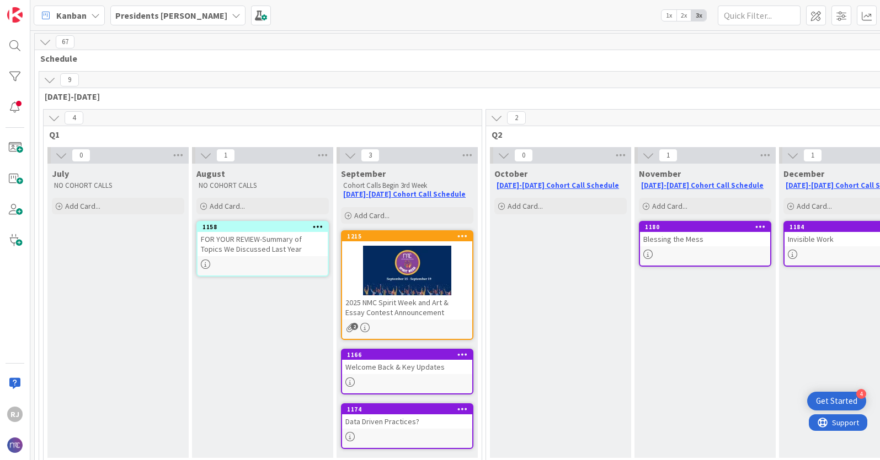
click at [437, 317] on div "2025 NMC Spirit Week and Art & Essay Contest Announcement" at bounding box center [407, 308] width 130 height 24
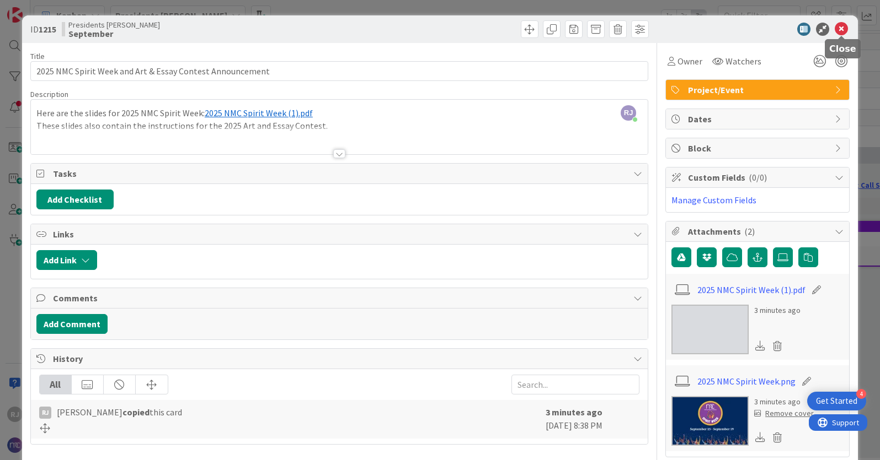
click at [845, 29] on icon at bounding box center [840, 29] width 13 height 13
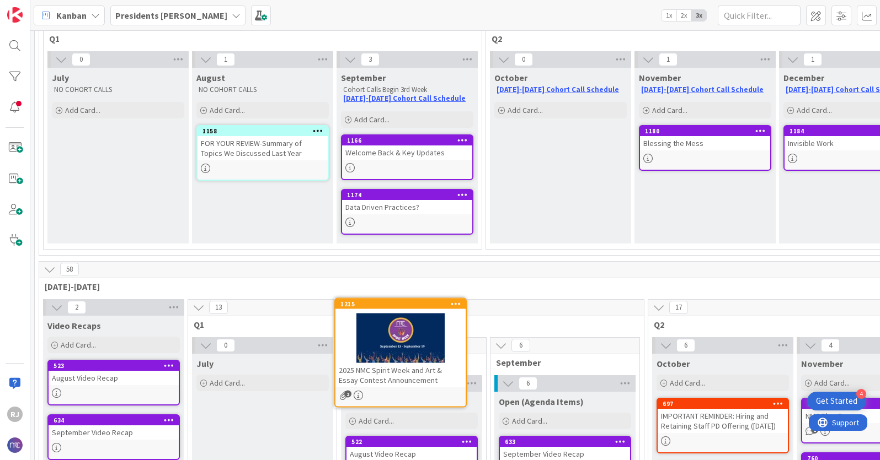
scroll to position [111, 0]
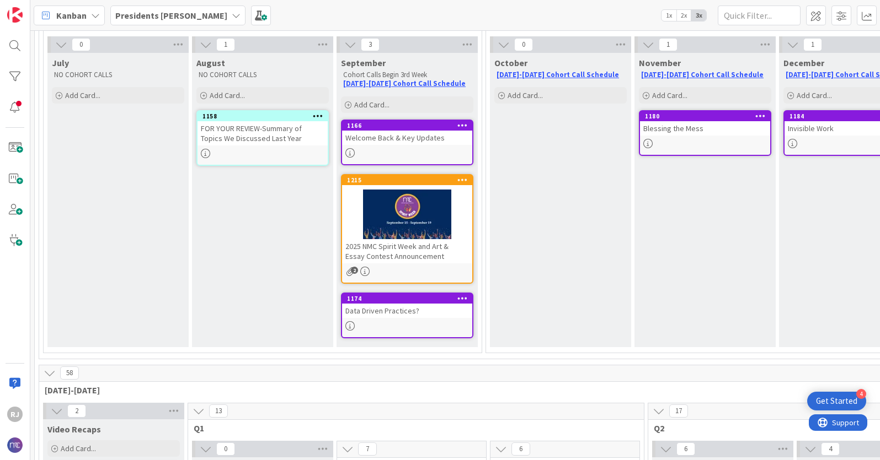
drag, startPoint x: 424, startPoint y: 288, endPoint x: 239, endPoint y: 1, distance: 341.8
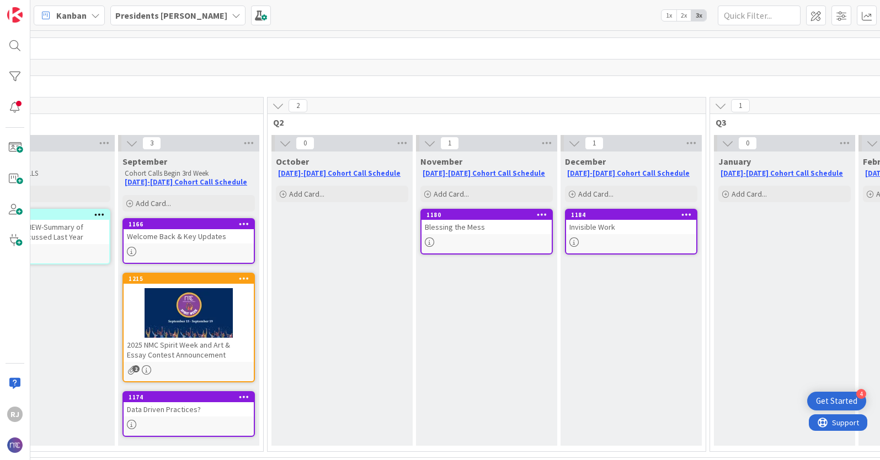
scroll to position [19, 218]
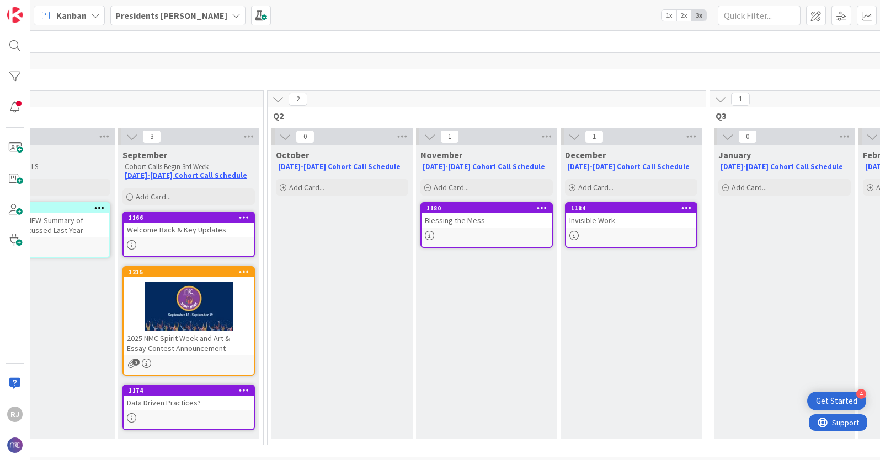
click at [542, 208] on icon at bounding box center [542, 208] width 10 height 8
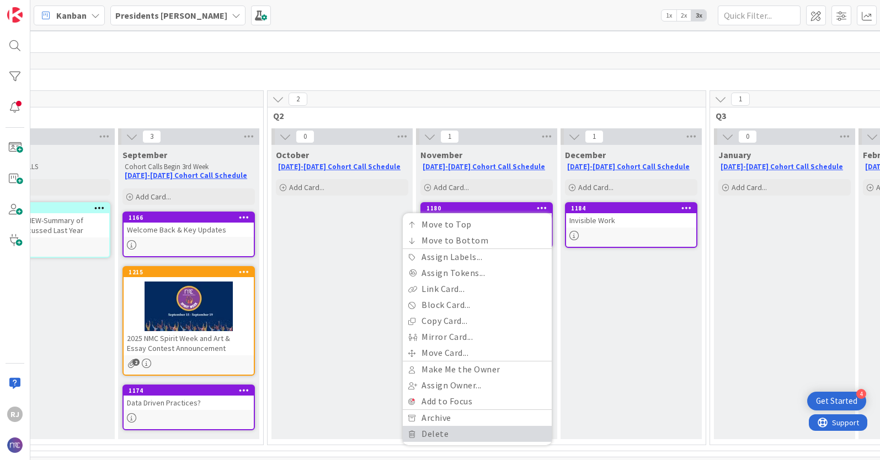
click at [437, 432] on link "Delete" at bounding box center [477, 434] width 149 height 16
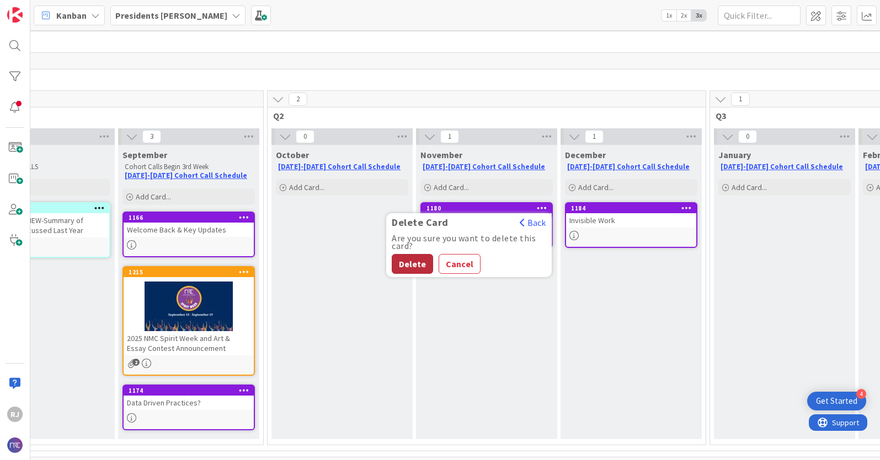
click at [397, 264] on button "Delete" at bounding box center [412, 264] width 41 height 20
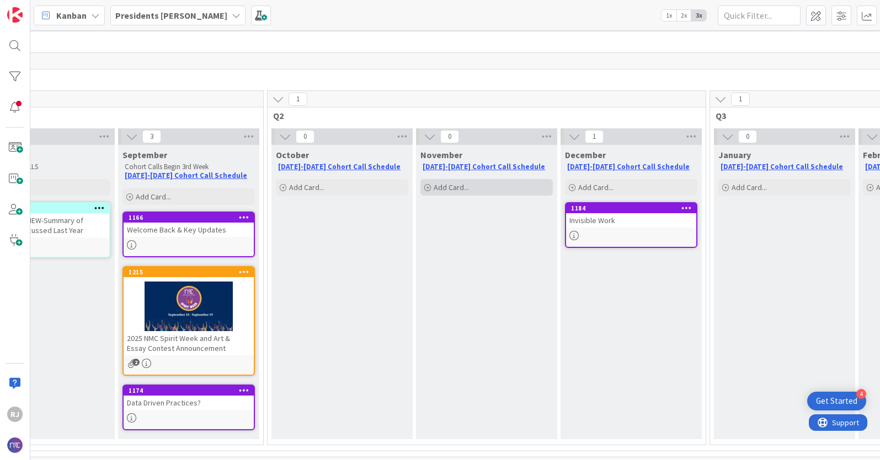
click at [438, 189] on span "Add Card..." at bounding box center [450, 188] width 35 height 10
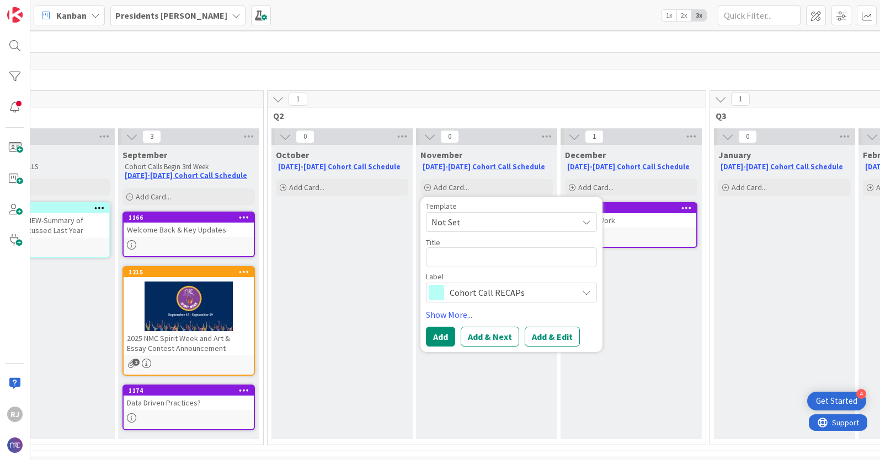
click at [462, 293] on span "Cohort Call RECAPs" at bounding box center [510, 292] width 122 height 15
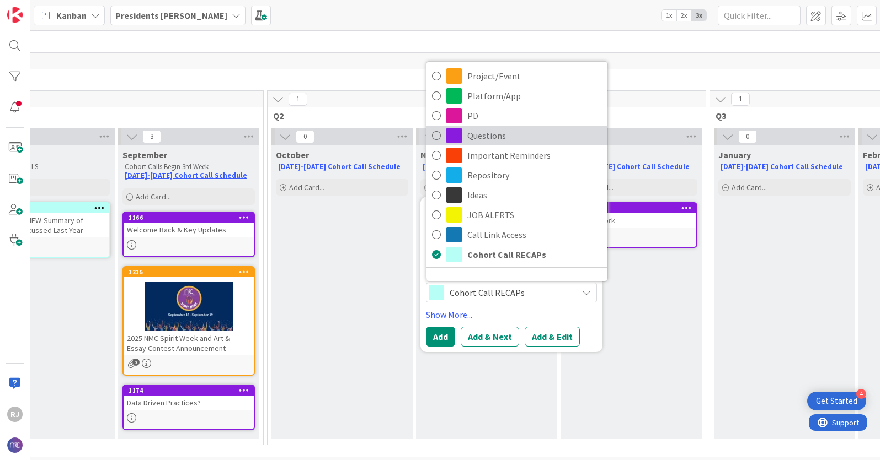
click at [485, 136] on span "Questions" at bounding box center [534, 135] width 135 height 17
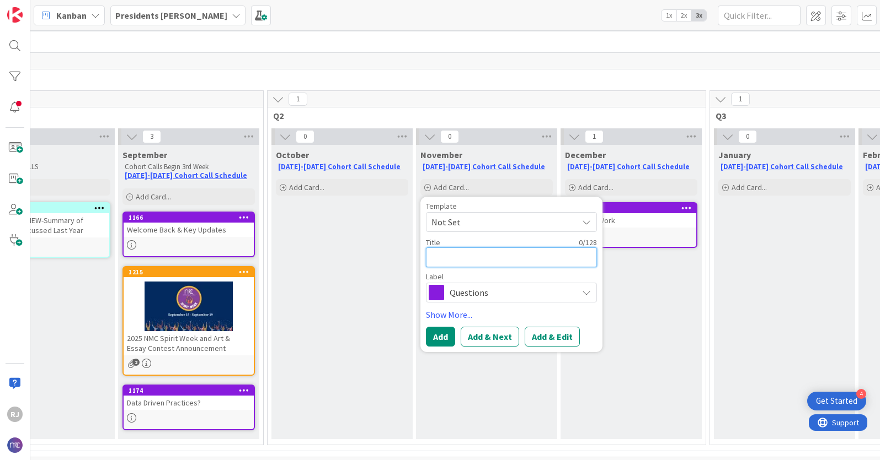
click at [480, 260] on textarea at bounding box center [511, 258] width 171 height 20
type textarea "x"
type textarea "Pr"
type textarea "x"
type textarea "Pro"
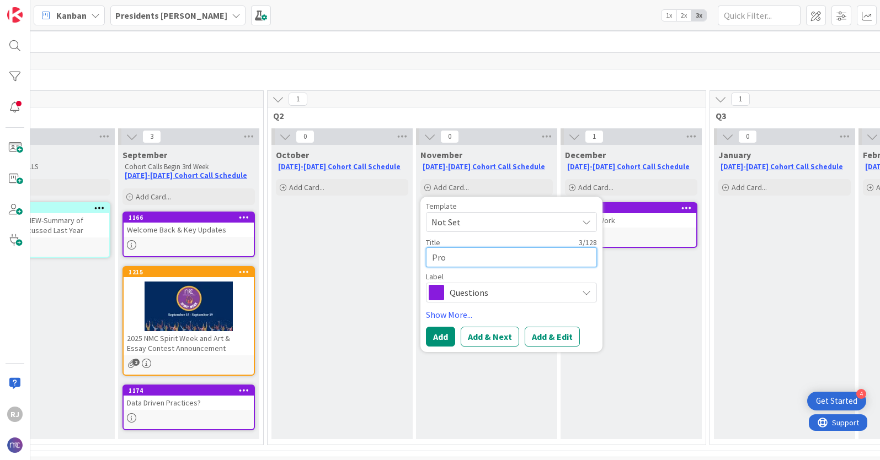
type textarea "x"
type textarea "Prob"
type textarea "x"
type textarea "Probl"
type textarea "x"
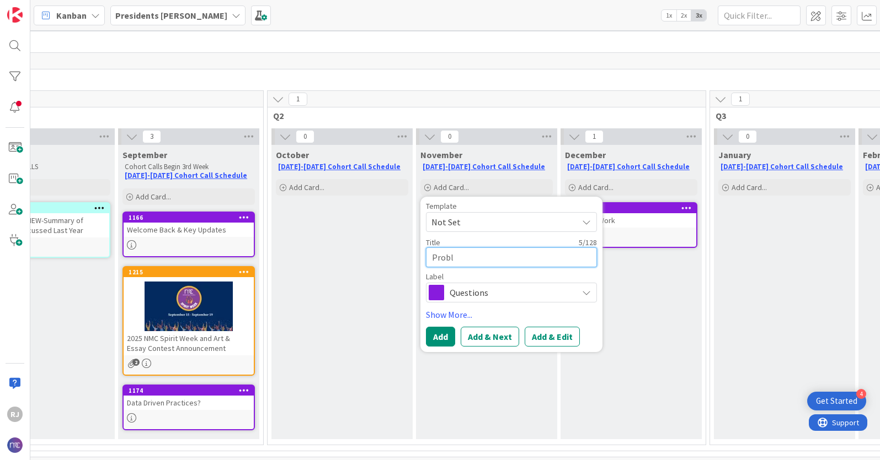
type textarea "Proble"
type textarea "x"
type textarea "Problem"
type textarea "x"
type textarea "Problem"
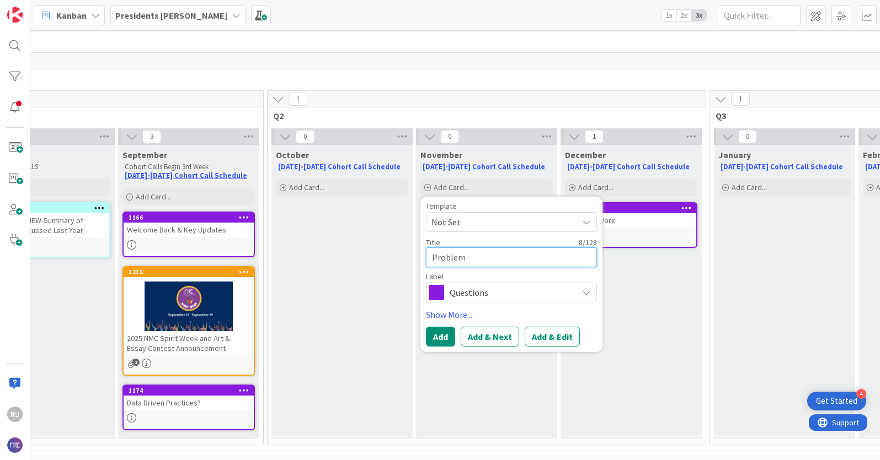
type textarea "x"
type textarea "Problem S"
type textarea "x"
type textarea "Problem So"
type textarea "x"
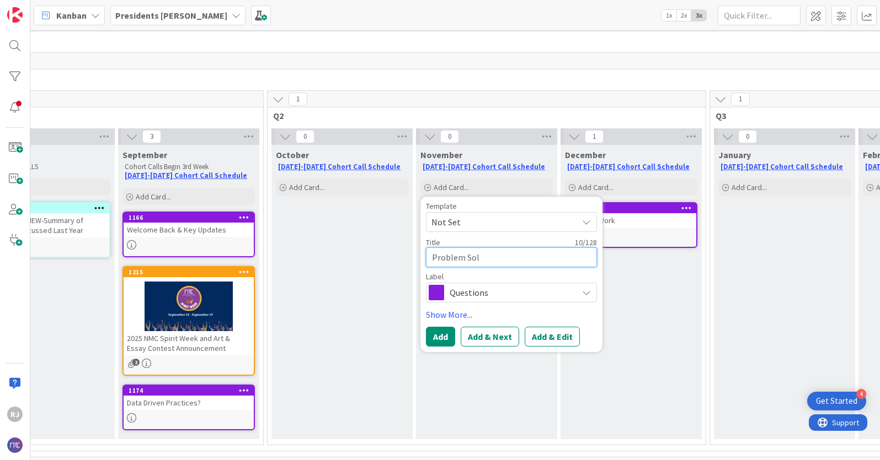
type textarea "Problem Solv"
type textarea "x"
type textarea "Problem Solvi"
type textarea "x"
type textarea "Problem Solvin"
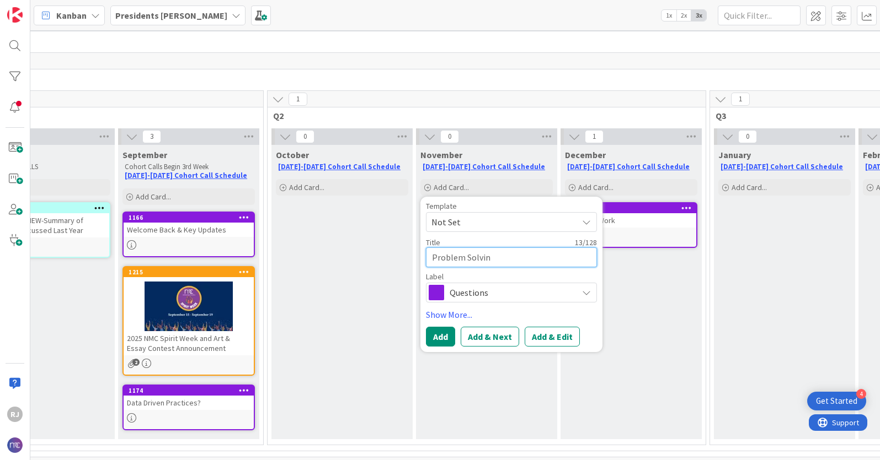
type textarea "x"
type textarea "Problem Solving"
type textarea "x"
type textarea "Problem Solving"
type textarea "x"
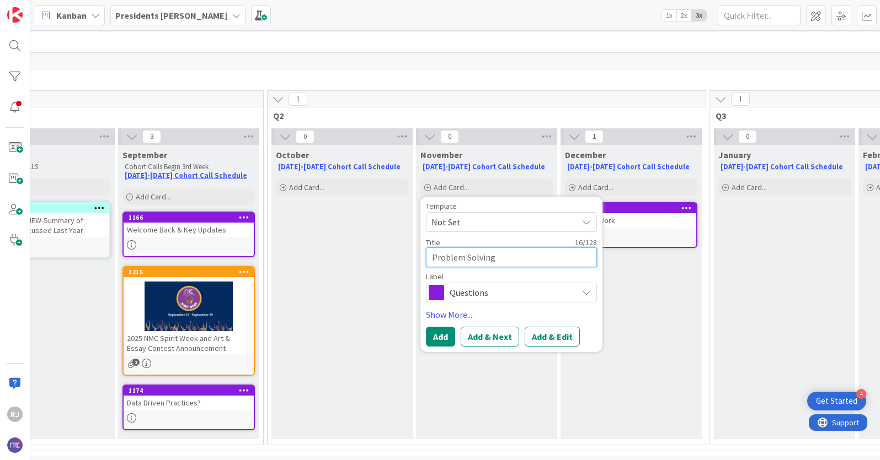
type textarea "Problem Solving G"
type textarea "x"
type textarea "Problem Solving Gr"
type textarea "x"
type textarea "Problem Solving Gro"
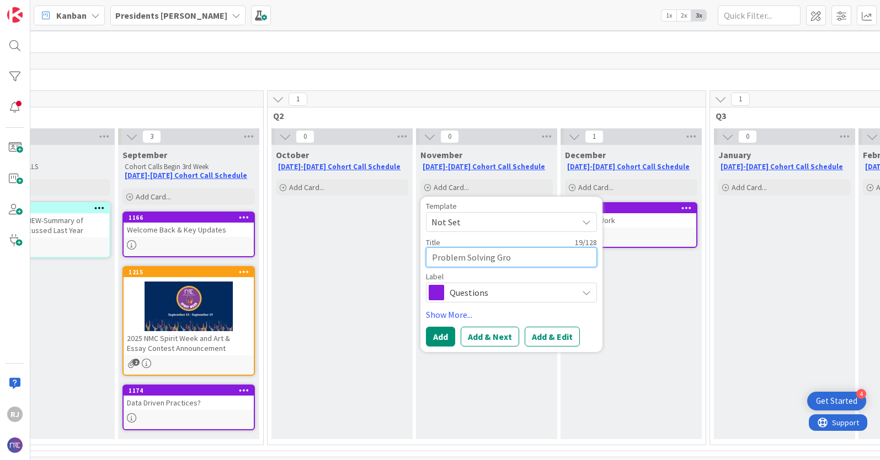
type textarea "x"
type textarea "Problem Solving Grou"
type textarea "x"
type textarea "Problem Solving Group"
type textarea "x"
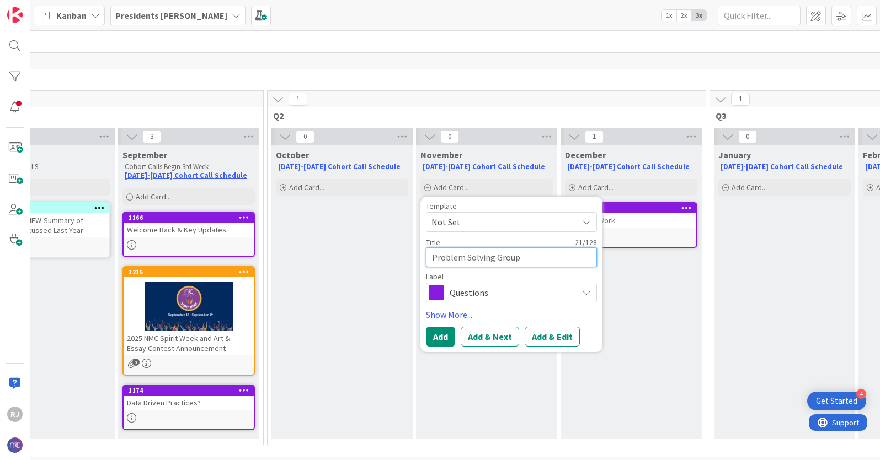
type textarea "Problem Solving Group"
type textarea "x"
type textarea "Problem Solving Group A"
type textarea "x"
type textarea "Problem Solving Group Ac"
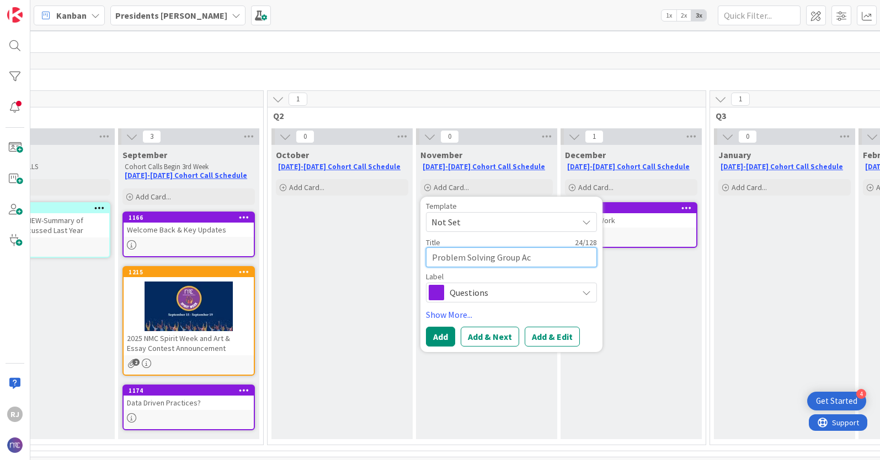
type textarea "x"
type textarea "Problem Solving Group Act"
type textarea "x"
type textarea "Problem Solving Group Acti"
type textarea "x"
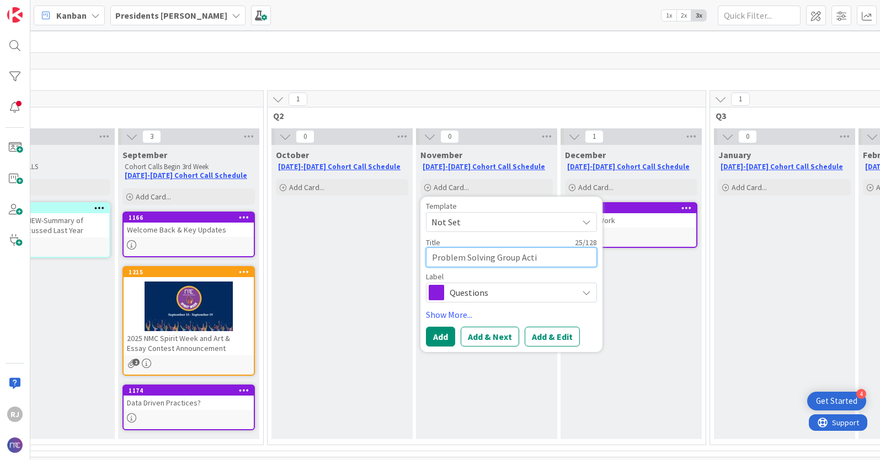
type textarea "Problem Solving Group Activ"
type textarea "x"
type textarea "Problem Solving Group Activi"
type textarea "x"
type textarea "Problem Solving Group Activit"
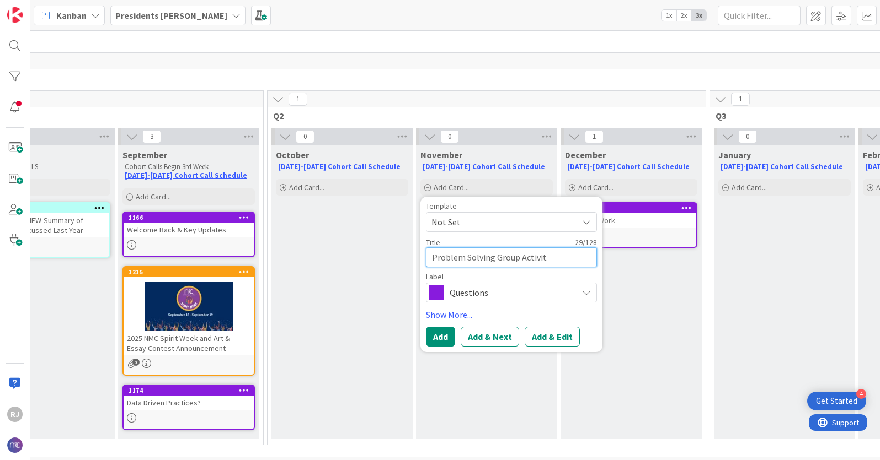
type textarea "x"
type textarea "Problem Solving Group Activity"
click at [531, 326] on div "Template Not Set Title 30 / 128 Problem Solving Group Activity Label Questions …" at bounding box center [511, 274] width 171 height 144
click at [533, 330] on button "Add & Edit" at bounding box center [551, 337] width 55 height 20
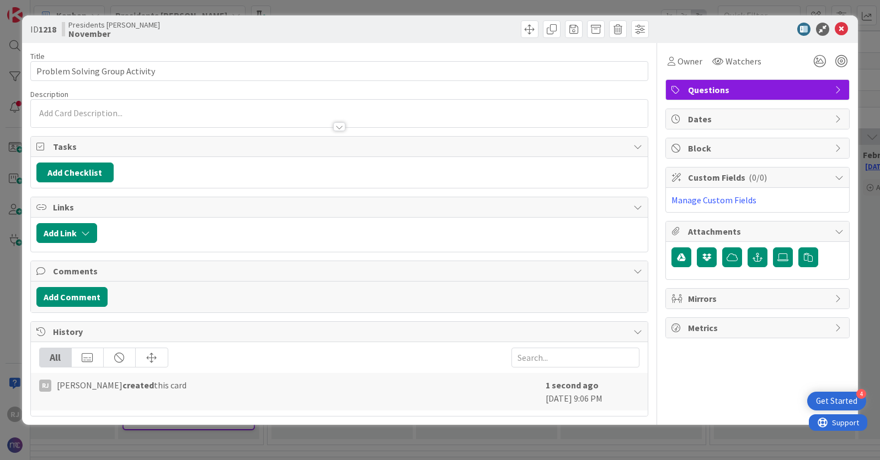
click at [101, 108] on div at bounding box center [339, 114] width 617 height 28
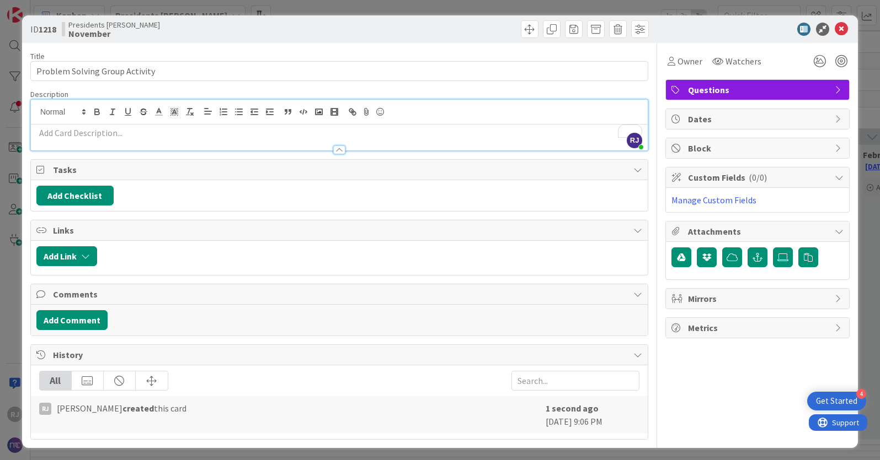
click at [99, 135] on p "To enrich screen reader interactions, please activate Accessibility in Grammarl…" at bounding box center [339, 133] width 606 height 13
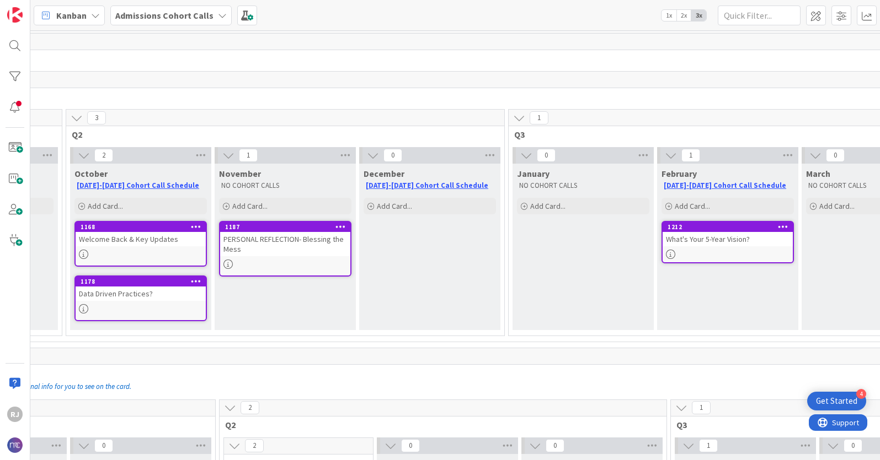
scroll to position [0, 422]
click at [341, 224] on icon at bounding box center [338, 227] width 10 height 8
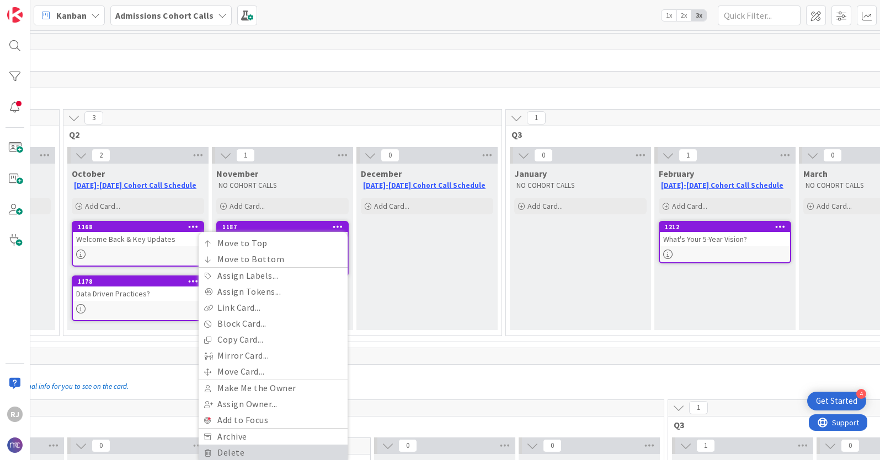
click at [239, 452] on link "Delete" at bounding box center [273, 453] width 149 height 16
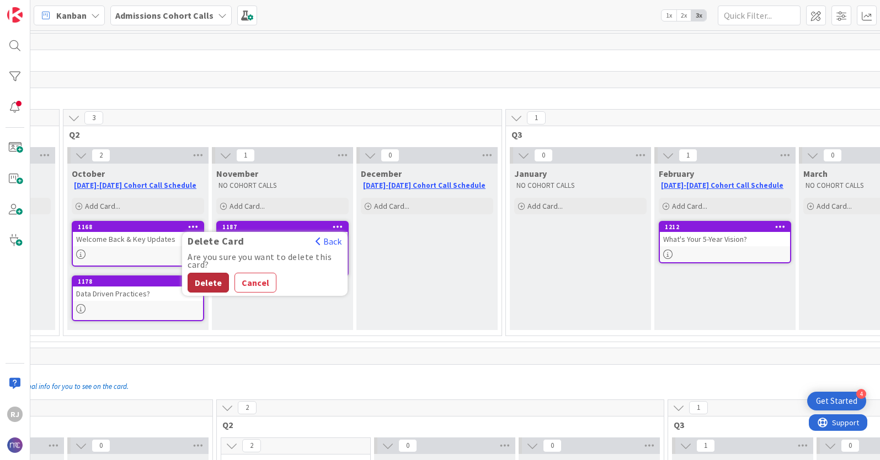
click at [212, 283] on button "Delete" at bounding box center [208, 283] width 41 height 20
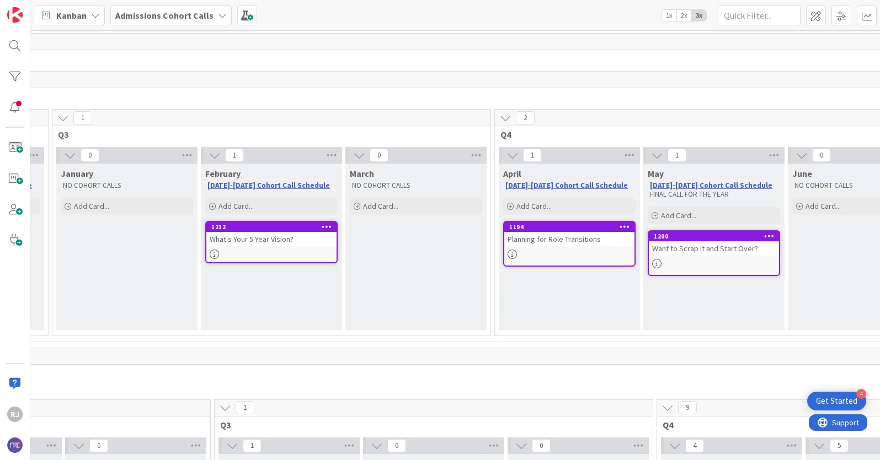
scroll to position [0, 878]
